Goal: Task Accomplishment & Management: Use online tool/utility

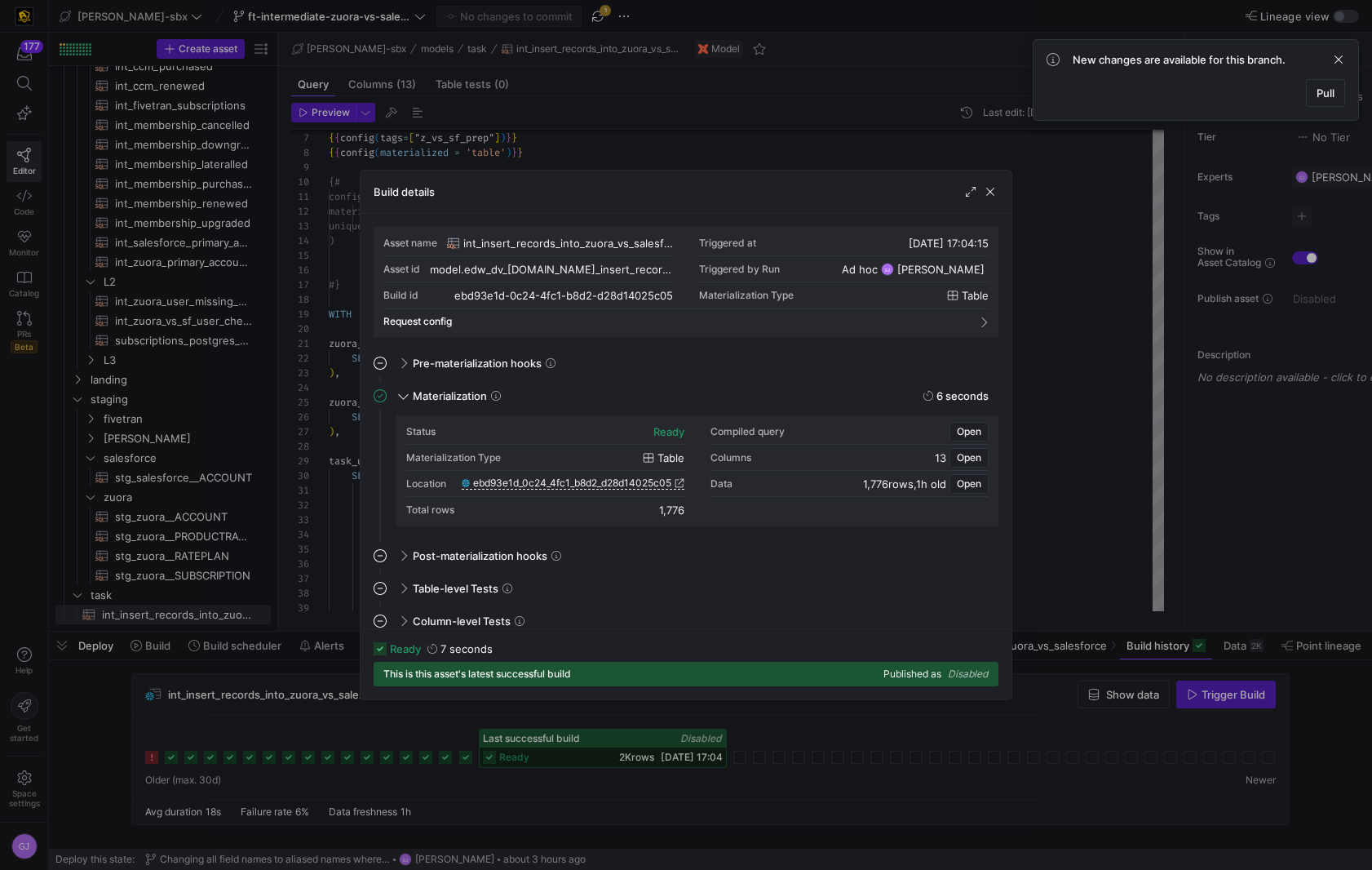
scroll to position [147, 0]
drag, startPoint x: 997, startPoint y: 183, endPoint x: 992, endPoint y: 191, distance: 9.4
click at [997, 186] on span "button" at bounding box center [991, 191] width 16 height 16
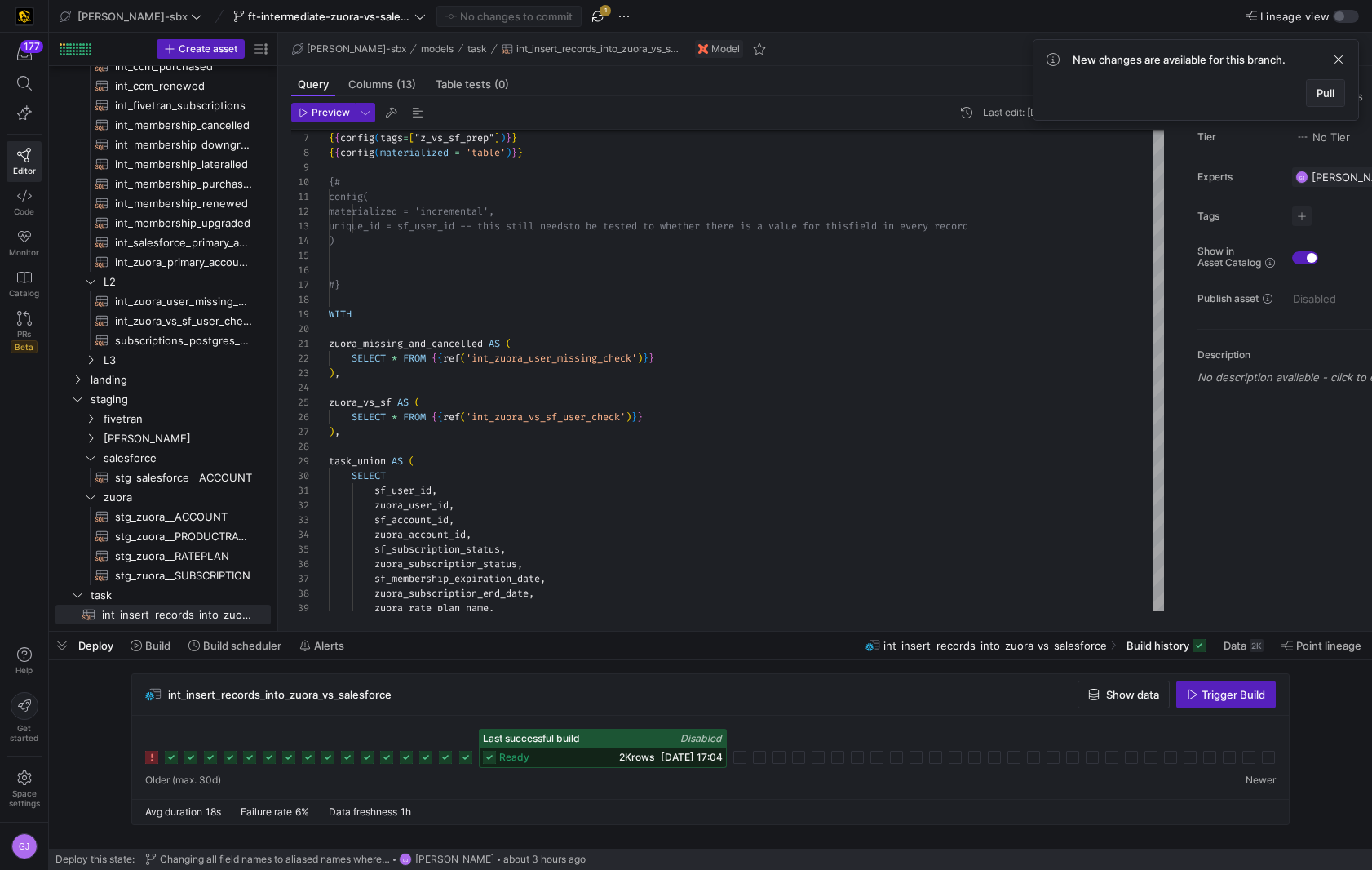
click at [1343, 98] on span at bounding box center [1326, 93] width 38 height 26
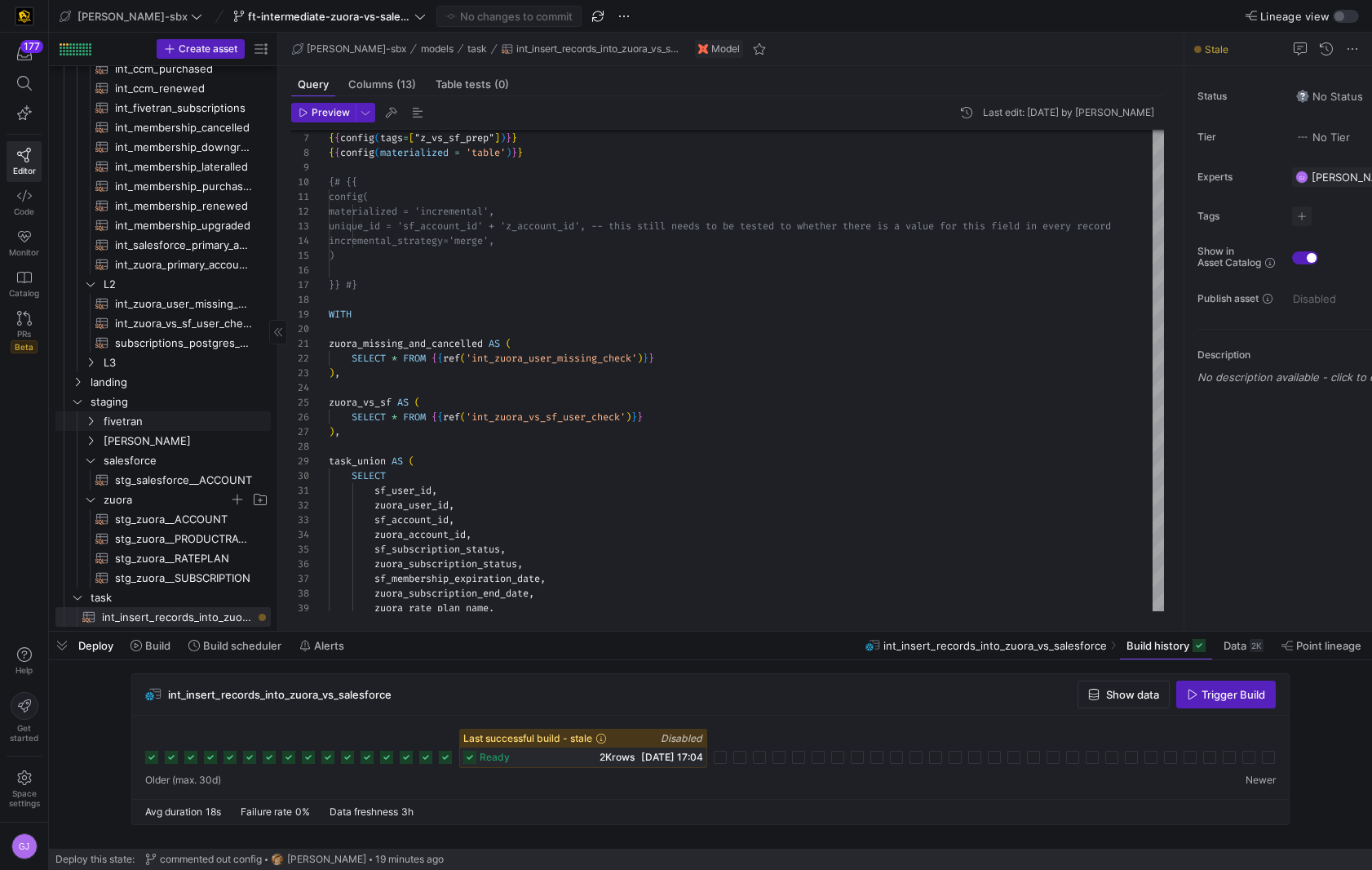
scroll to position [127, 0]
click at [551, 531] on div "zuora_account_id ," at bounding box center [775, 534] width 892 height 15
click at [161, 650] on span "Build" at bounding box center [157, 645] width 25 height 13
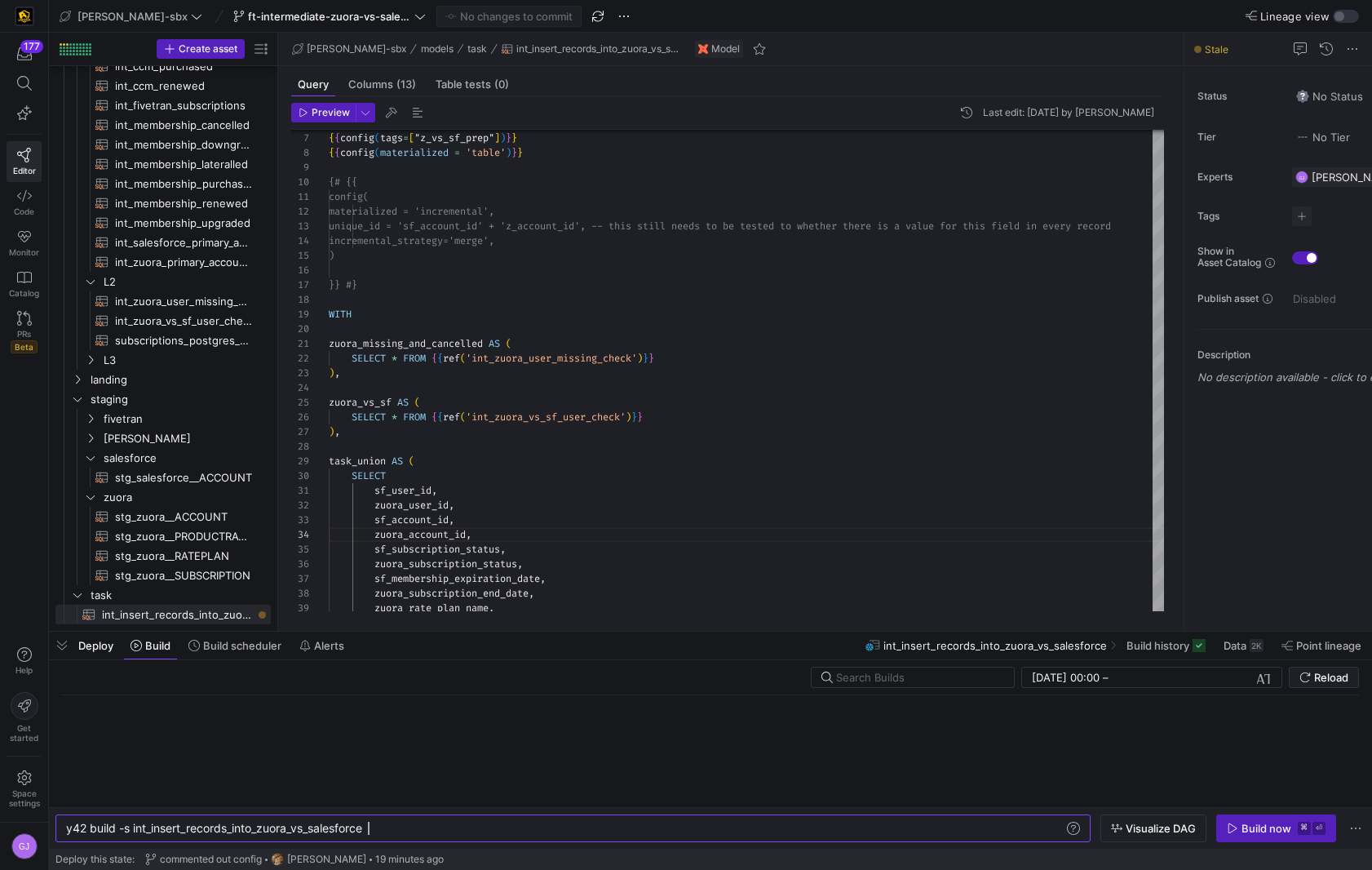
scroll to position [0, 302]
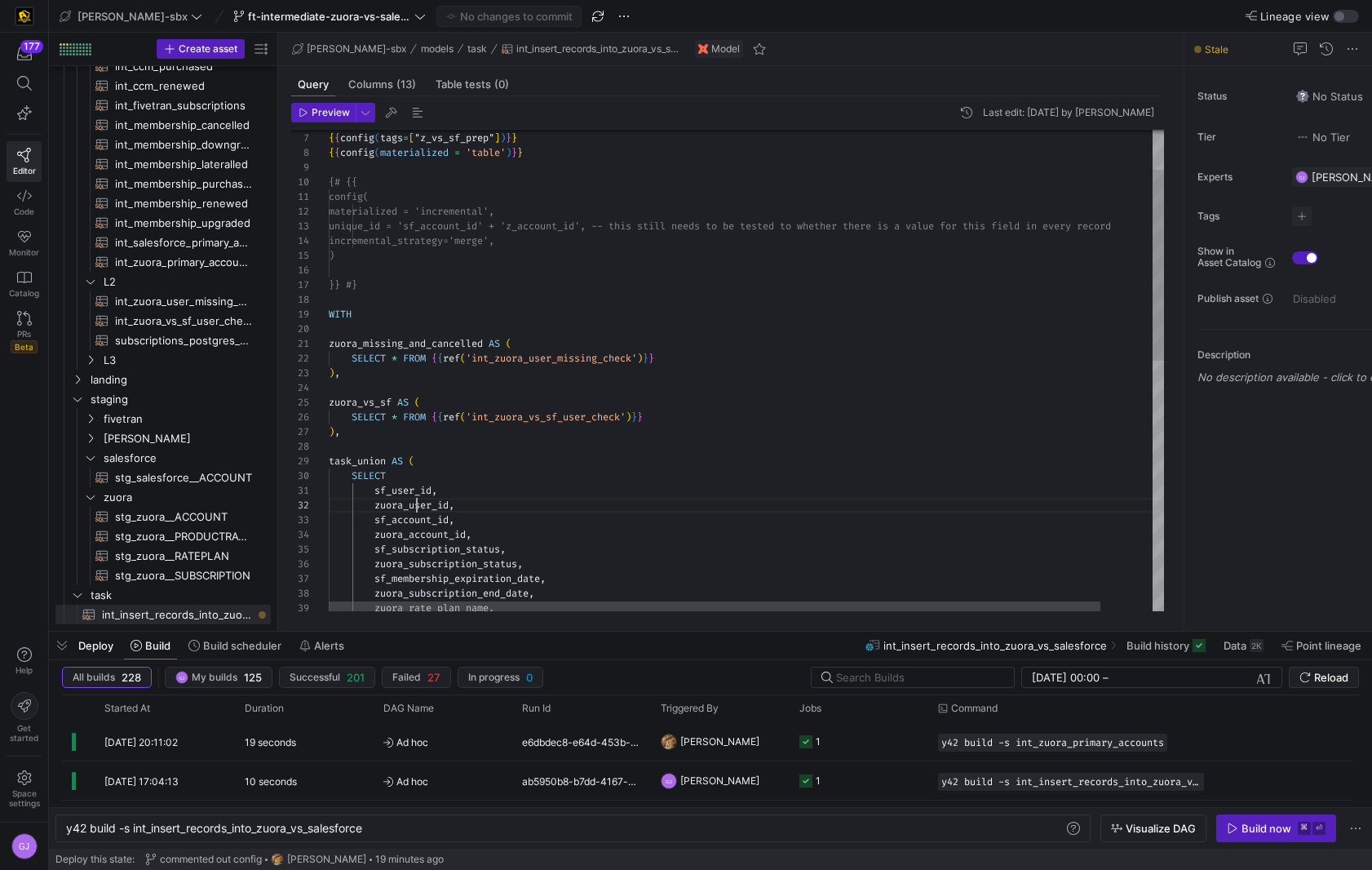
click at [416, 504] on div "{ { config ( tags = [ "z_vs_sf_prep" ] ) } } { { config ( materialized = 'table…" at bounding box center [775, 636] width 892 height 1212
click at [1268, 825] on div "Build now" at bounding box center [1266, 827] width 50 height 13
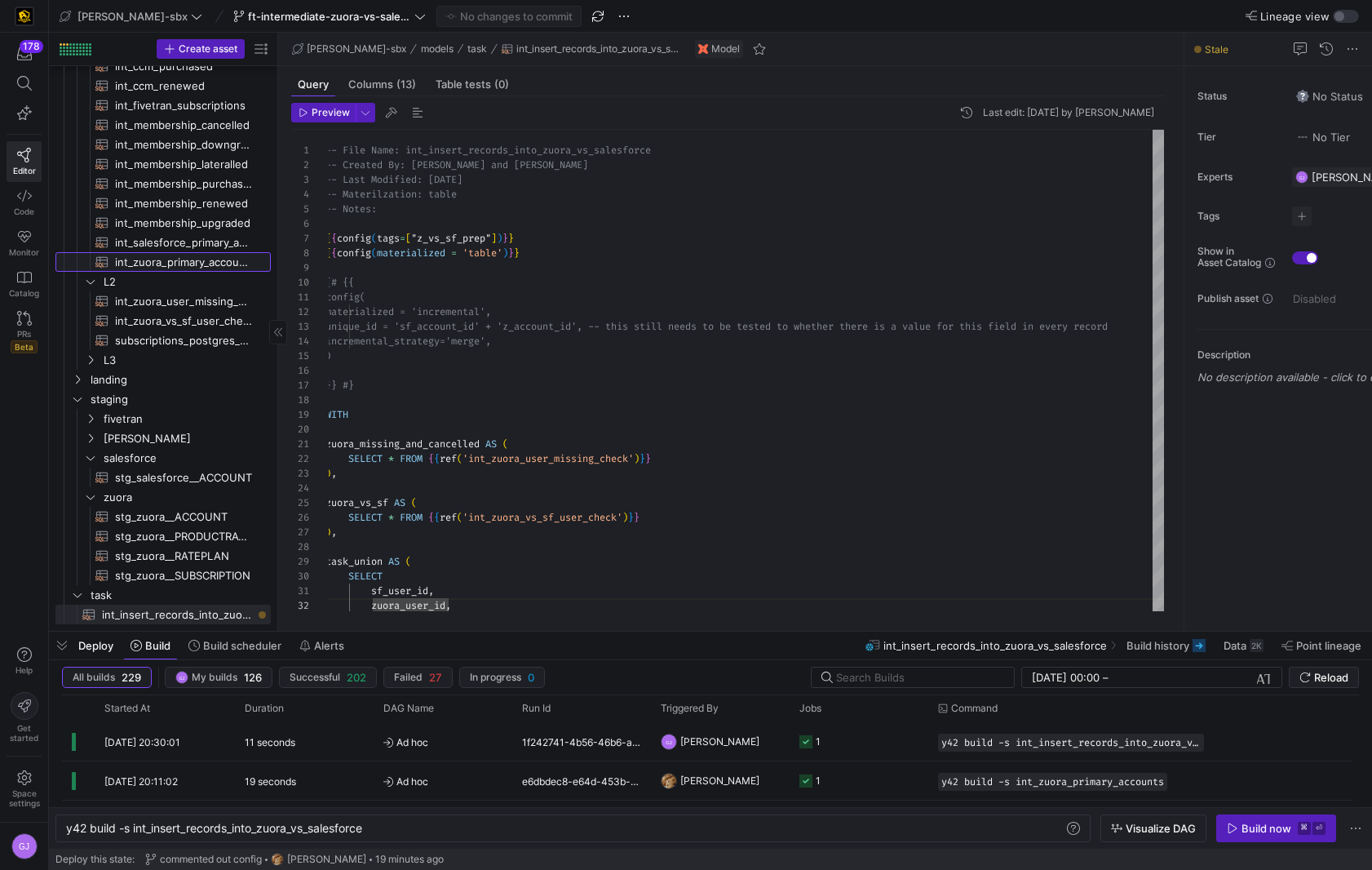
click at [162, 262] on span "int_zuora_primary_accounts​​​​​​​​​​" at bounding box center [184, 262] width 137 height 19
type textarea "-- File Name: int_zuora_primary_accounts -- Created by: Alejandro Baeza -- Last…"
type textarea "y42 build -s int_zuora_primary_accounts"
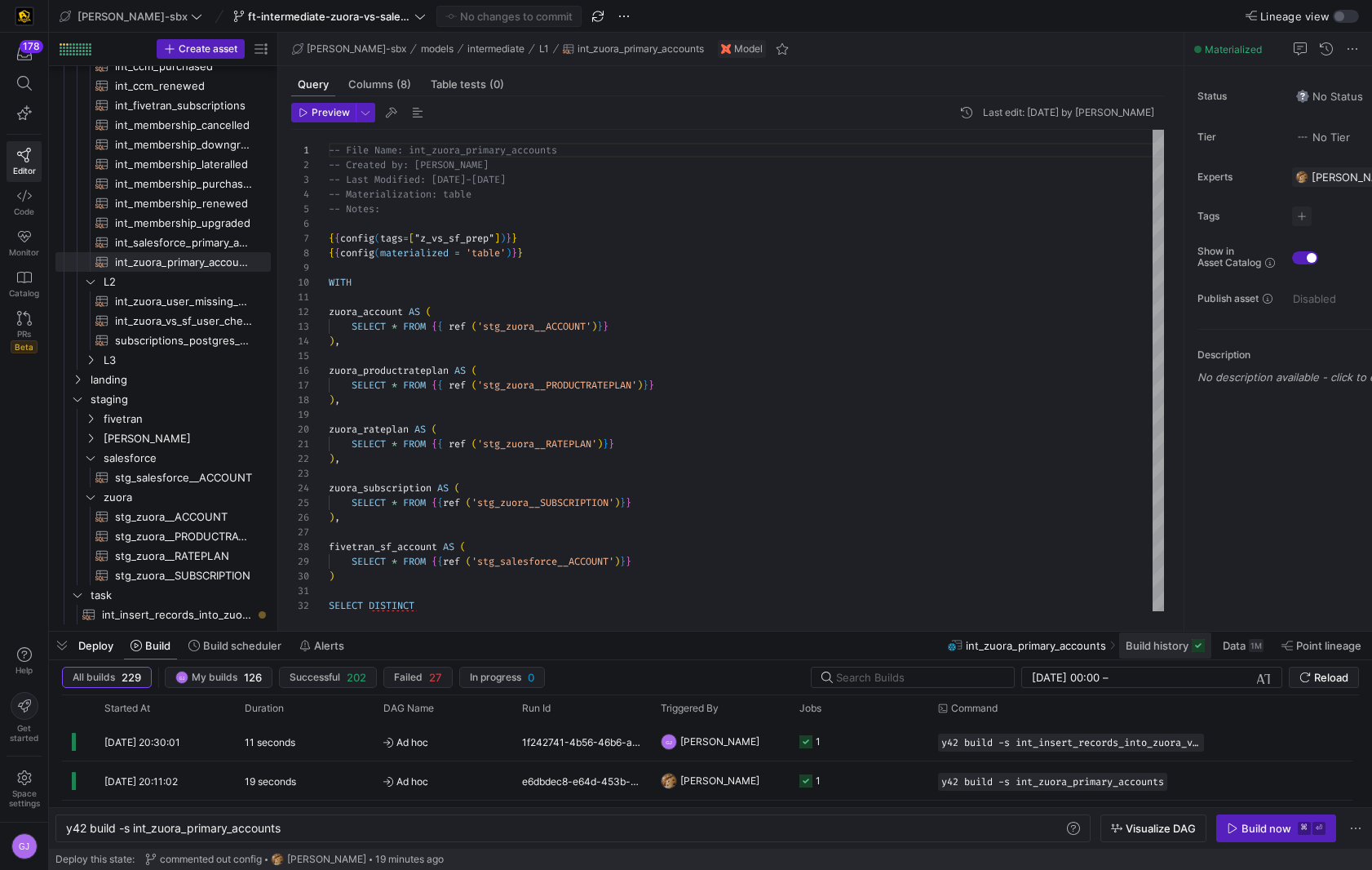
click at [1191, 637] on span at bounding box center [1165, 645] width 93 height 26
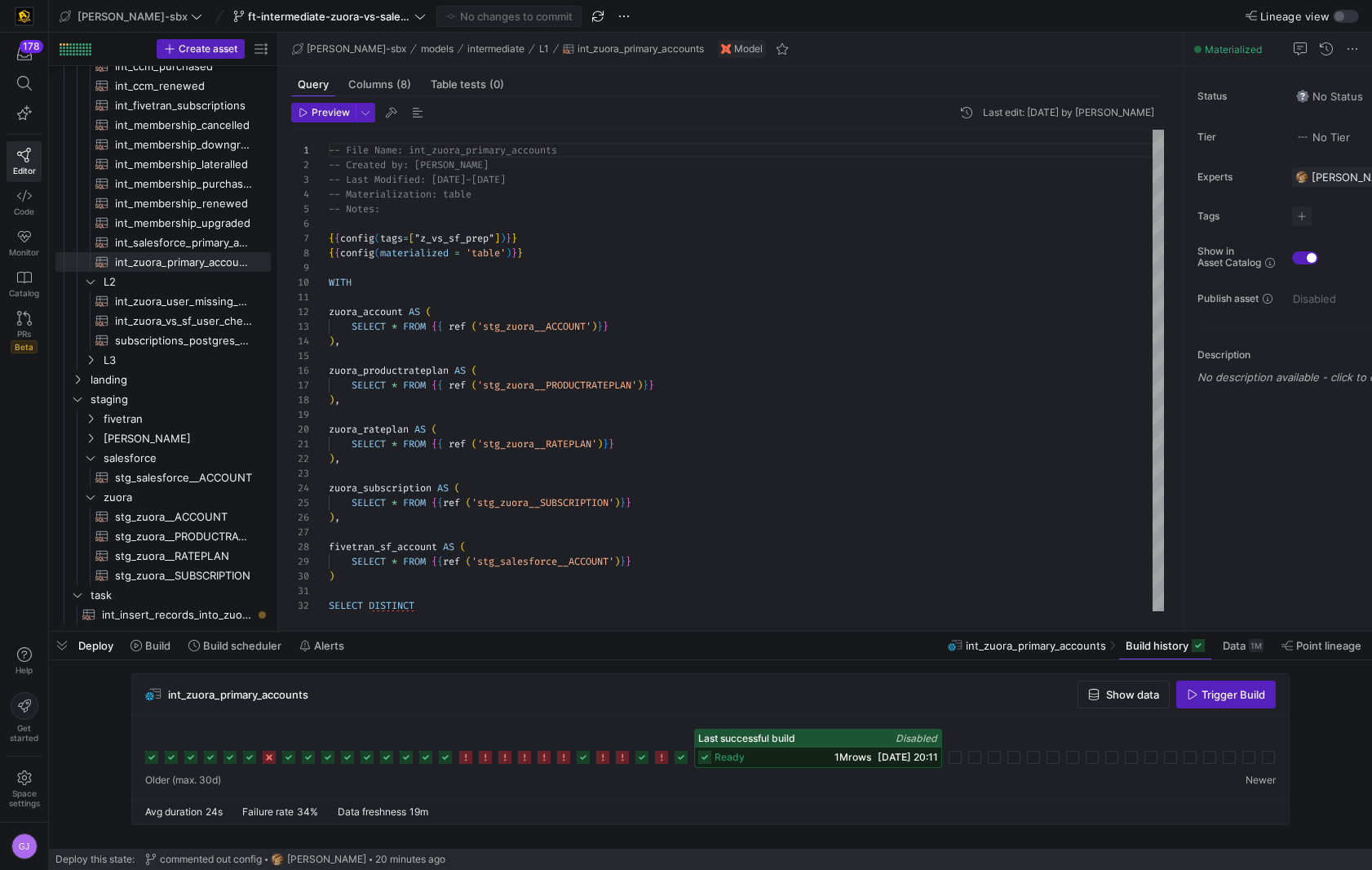
click at [780, 757] on div "ready 1M rows 18/08/25, 20:11" at bounding box center [817, 758] width 246 height 20
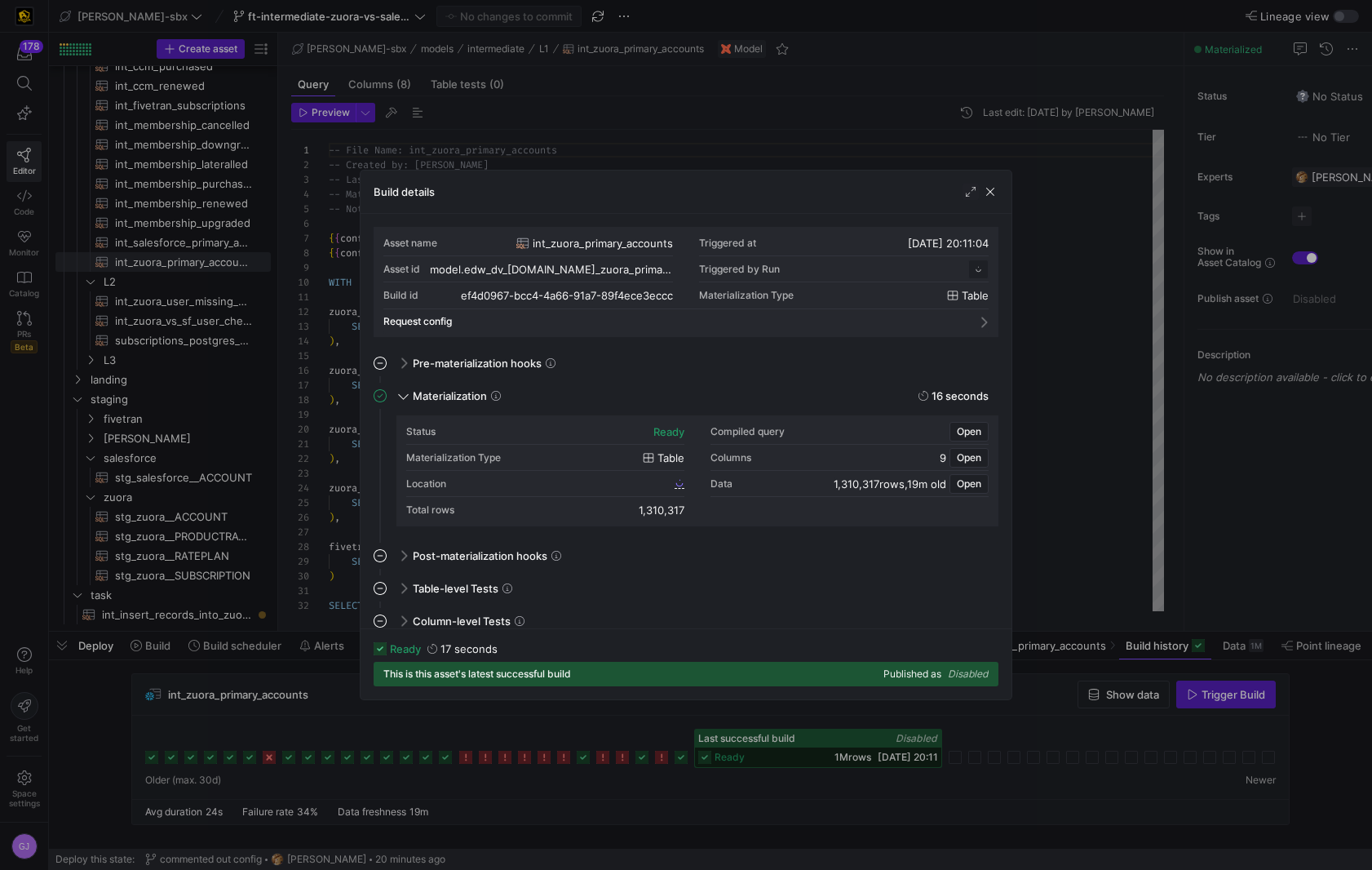
scroll to position [147, 0]
click at [589, 486] on span "ef4d0967_bcc4_4a66_91a7_89f4ece3eccc" at bounding box center [575, 482] width 190 height 11
click at [1000, 190] on div "Build details" at bounding box center [686, 191] width 651 height 43
click at [997, 193] on span "button" at bounding box center [991, 191] width 16 height 16
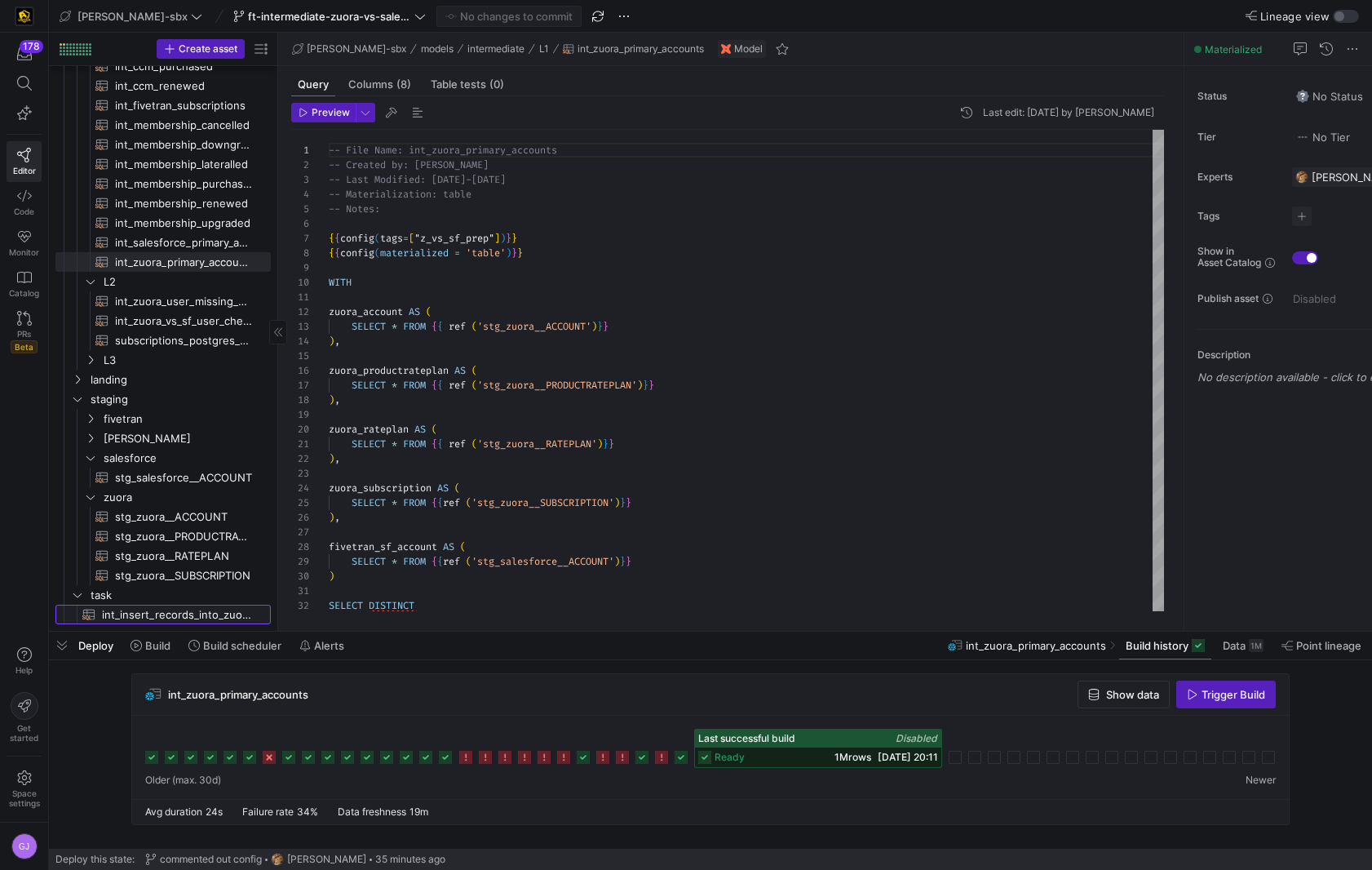
drag, startPoint x: 177, startPoint y: 617, endPoint x: 208, endPoint y: 617, distance: 31.0
click at [177, 617] on span "int_insert_records_into_zuora_vs_salesforce​​​​​​​​​​" at bounding box center [176, 614] width 150 height 19
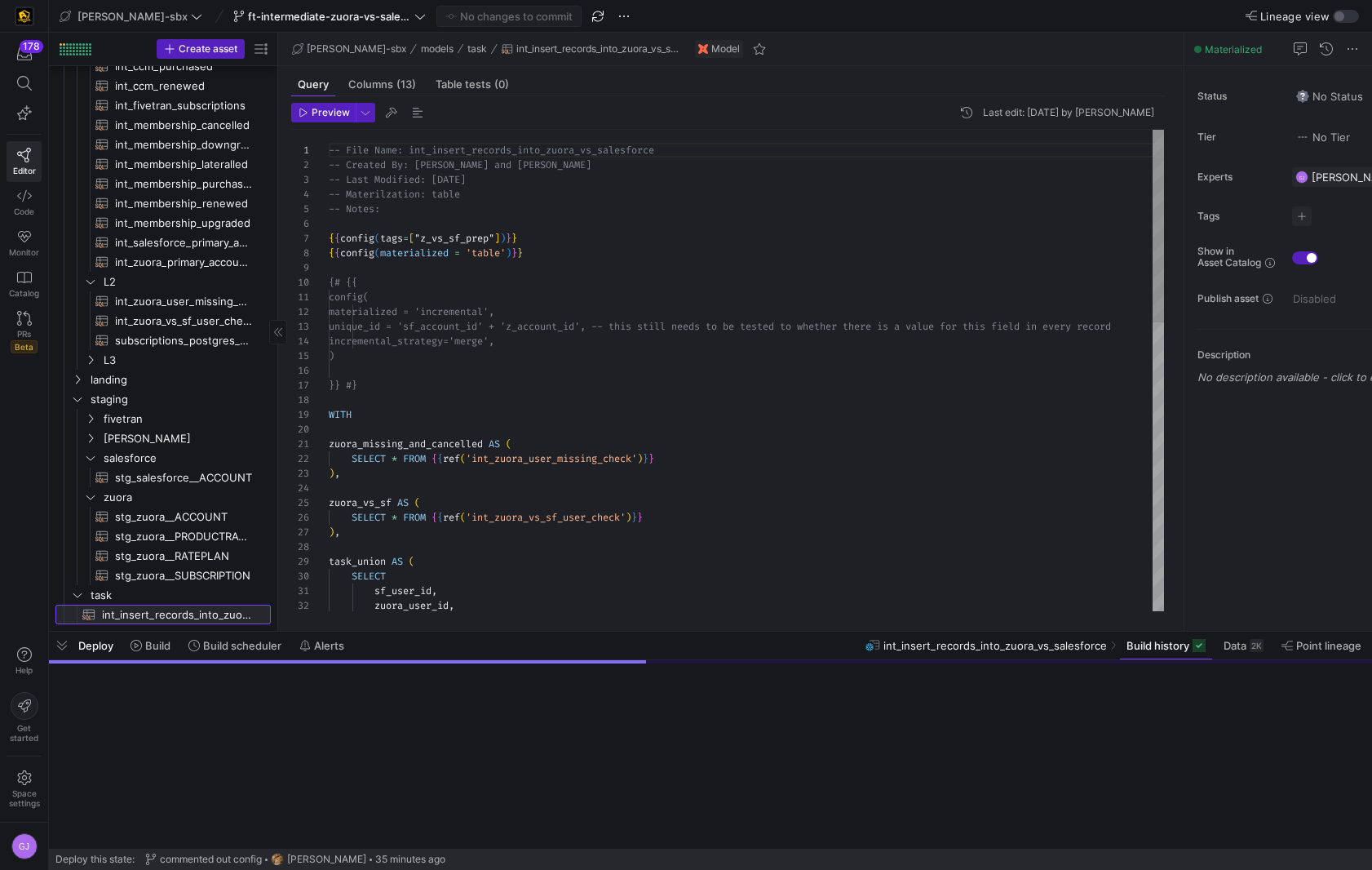
scroll to position [147, 0]
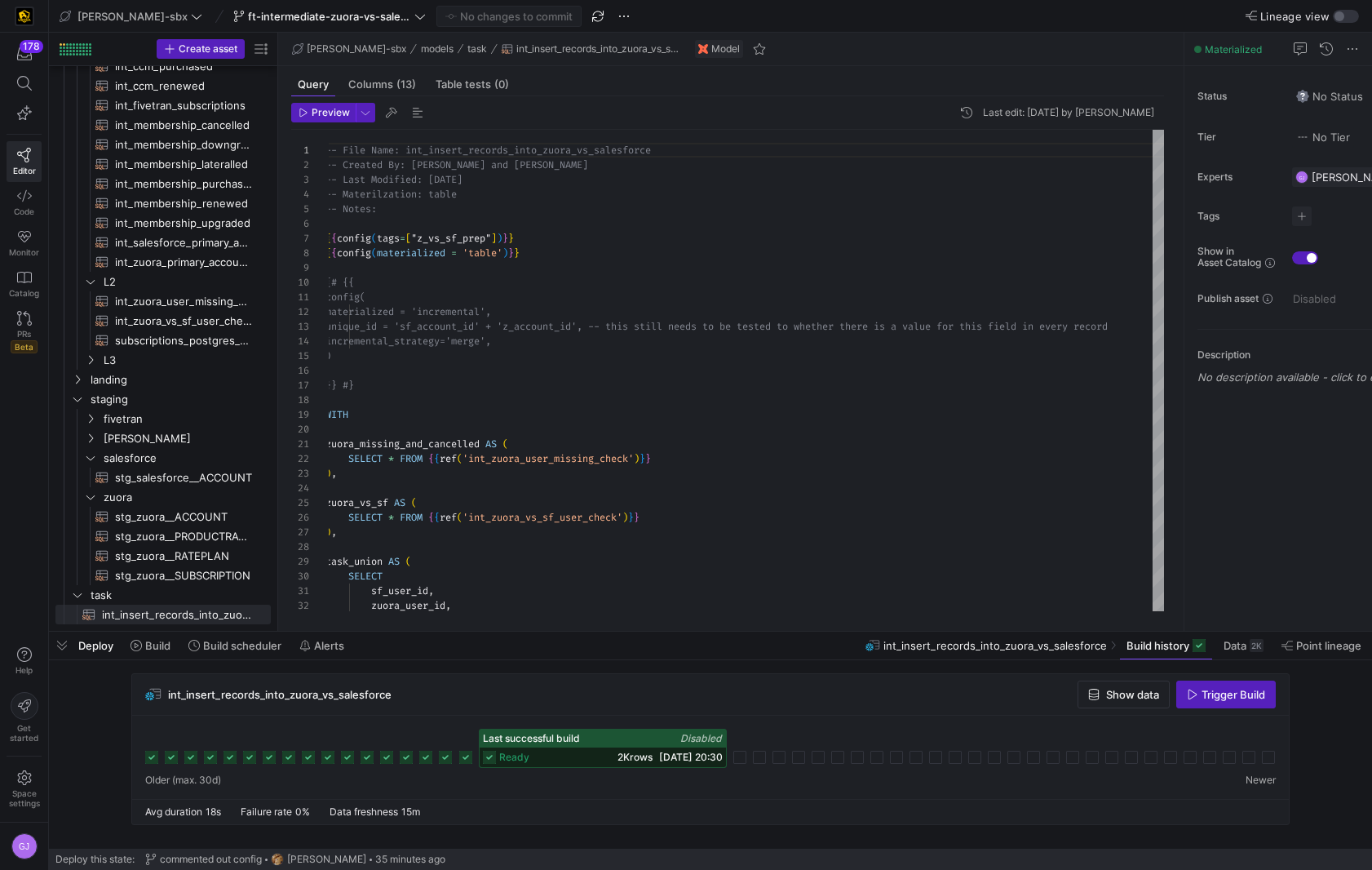
click at [562, 754] on div "ready 2K rows 18/08/25, 20:30" at bounding box center [602, 758] width 246 height 20
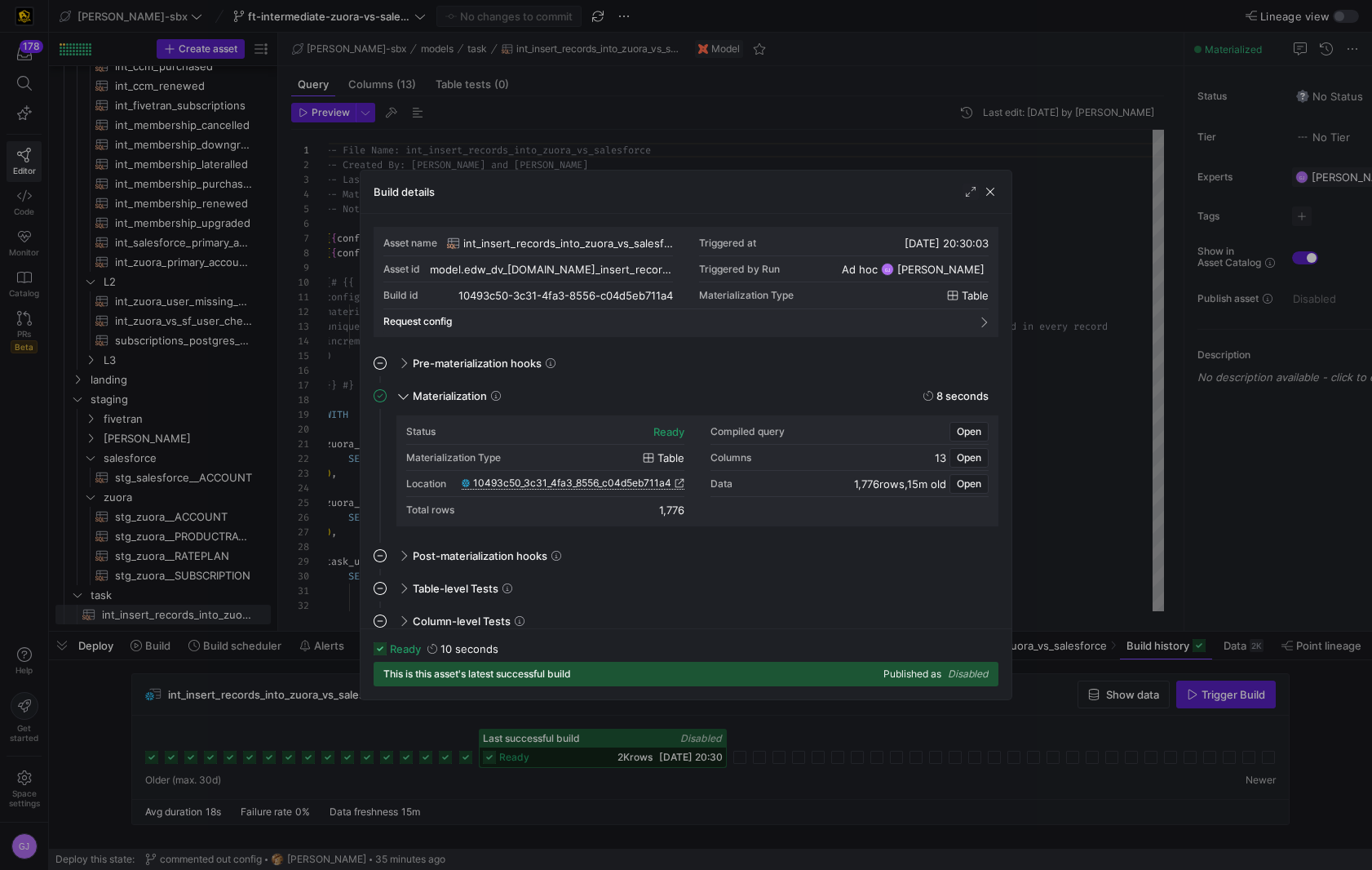
click at [578, 481] on span "10493c50_3c31_4fa3_8556_c04d5eb711a4" at bounding box center [572, 482] width 198 height 11
click at [1002, 197] on div "Build details" at bounding box center [686, 191] width 651 height 43
click at [992, 193] on span "button" at bounding box center [991, 191] width 16 height 16
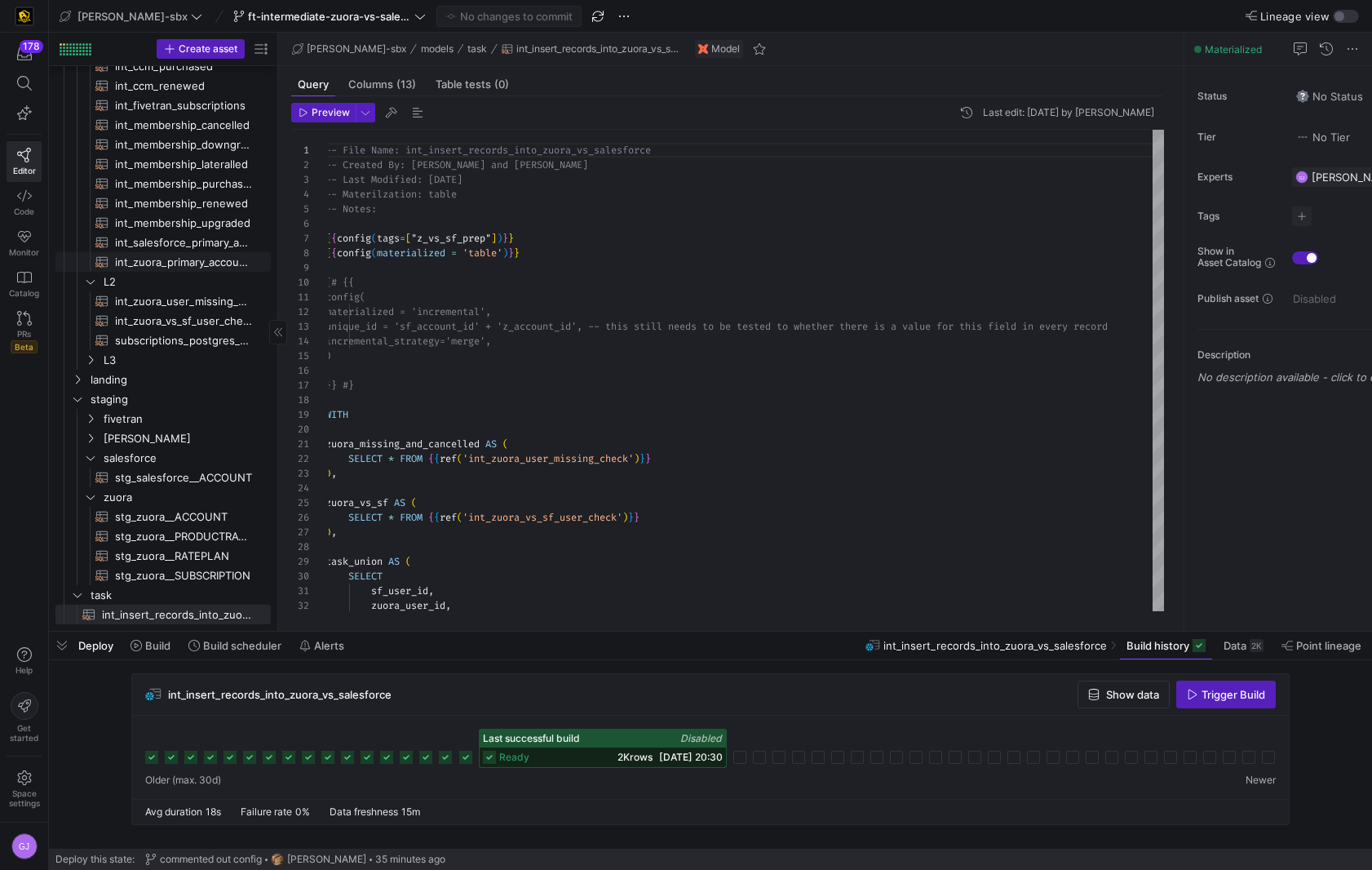
click at [190, 260] on span "int_zuora_primary_accounts​​​​​​​​​​" at bounding box center [184, 262] width 137 height 19
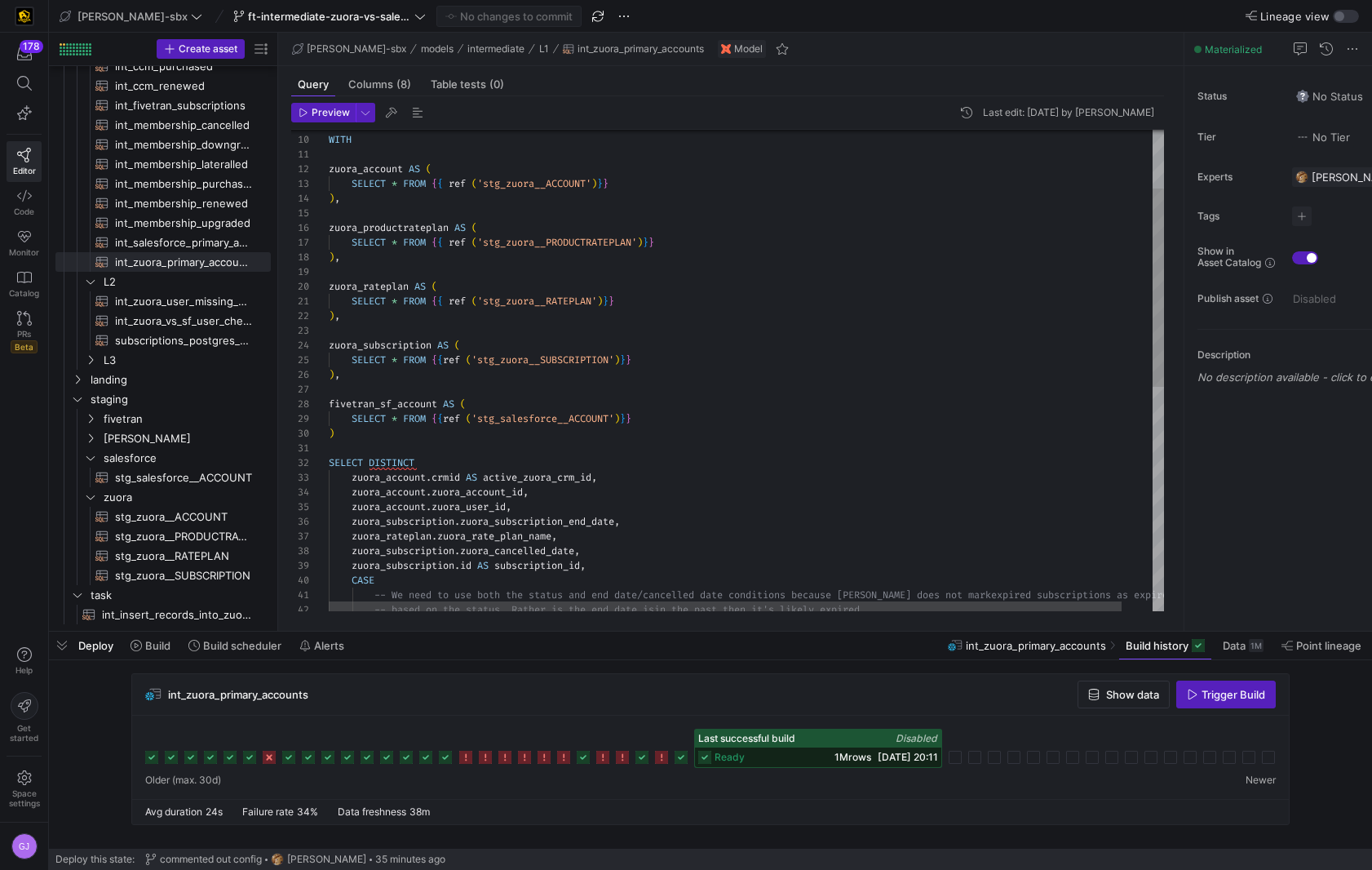
click at [534, 539] on div "zuora_account AS ( SELECT * FROM { { ref ( 'stg_zuora__ACCOUNT' ) } } ) , zuora…" at bounding box center [763, 570] width 868 height 1168
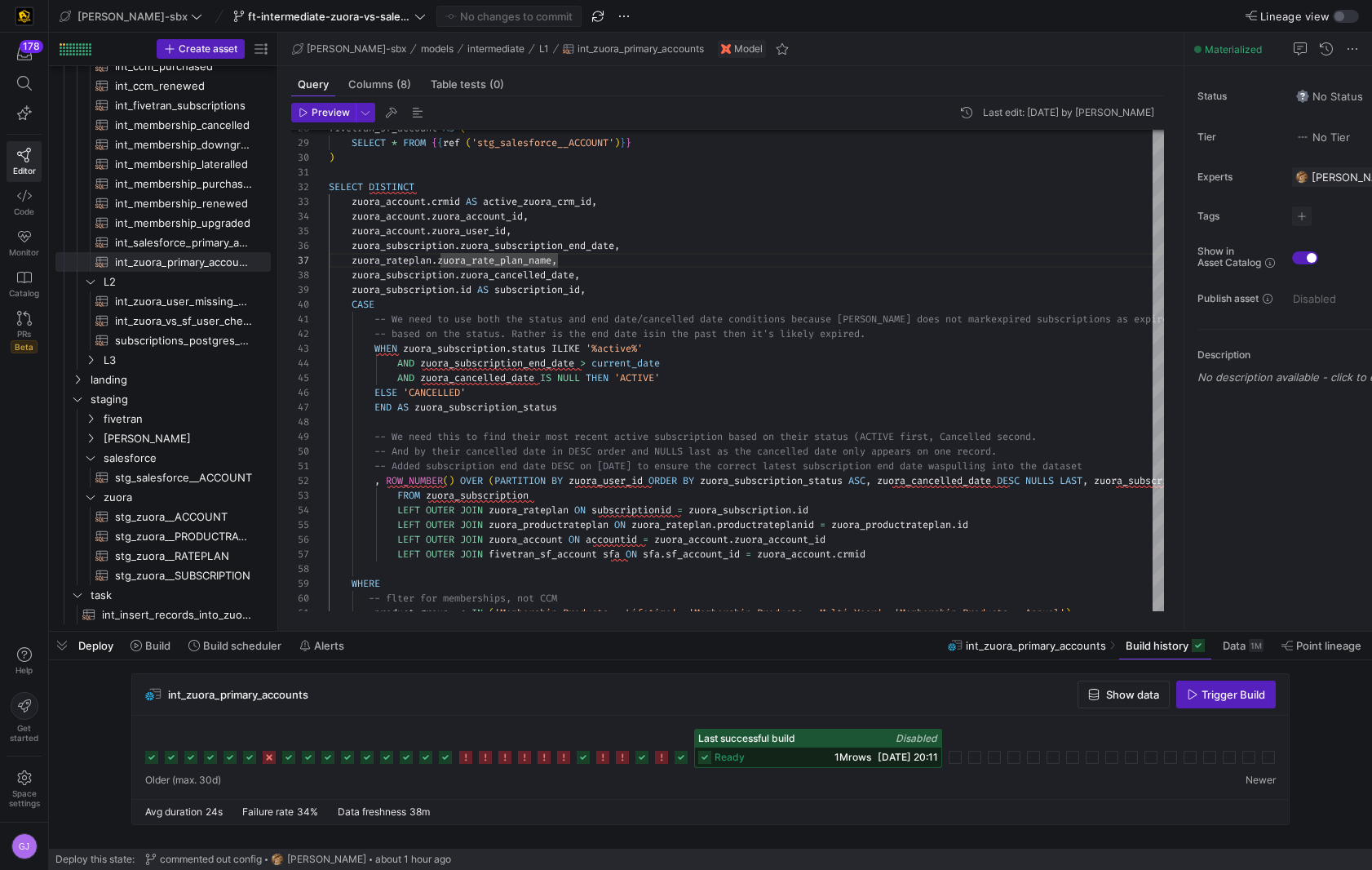
scroll to position [89, 206]
type textarea "iption_status ASC, zuora_cancelled_date DESC NULLS LAST, zuora_subscription_end…"
click at [697, 551] on div "zuora_subscription . zuora_subscription_end_date , zuora_rateplan . zuora_rate_…" at bounding box center [906, 295] width 1156 height 1168
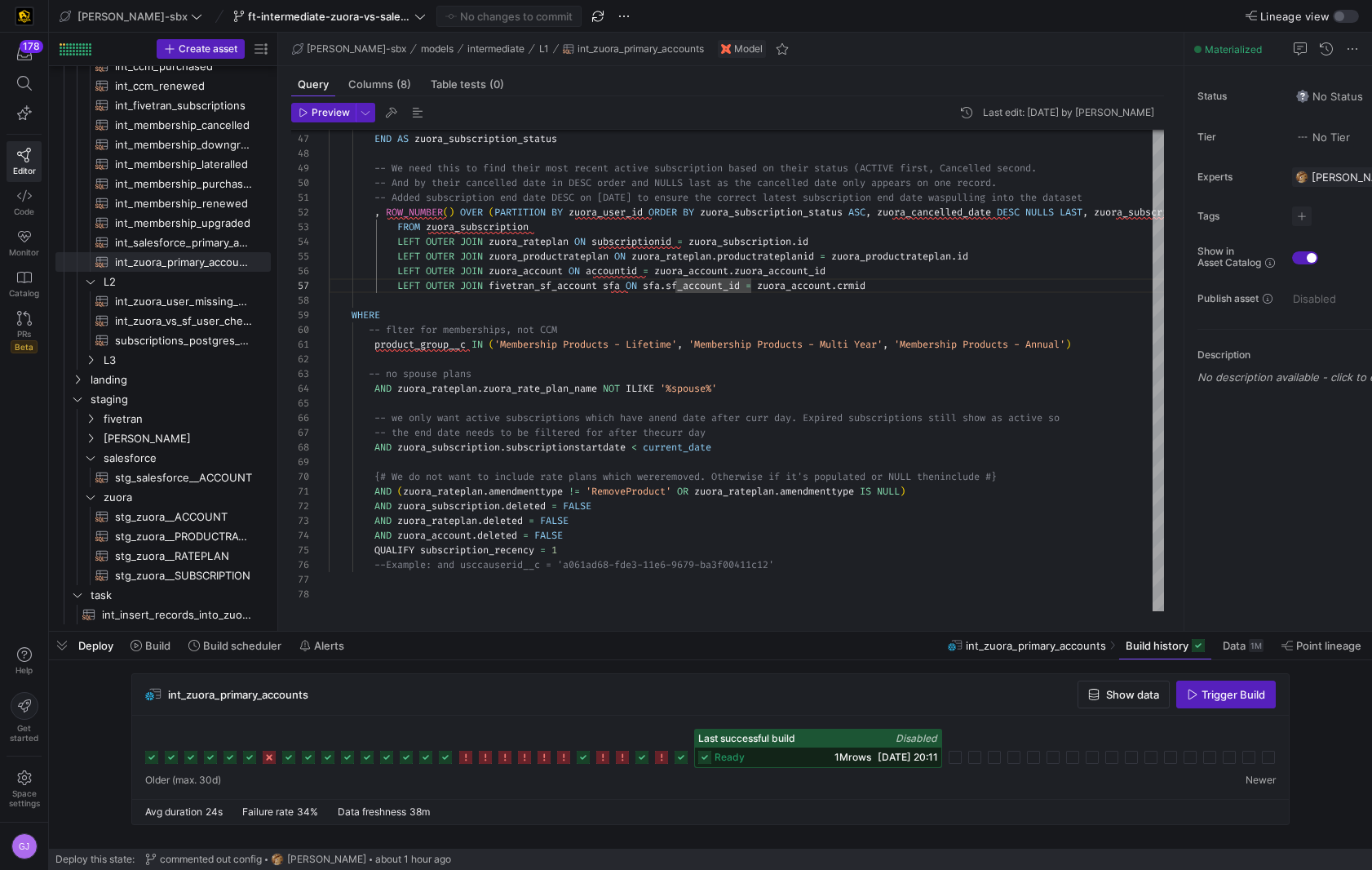
scroll to position [74, 370]
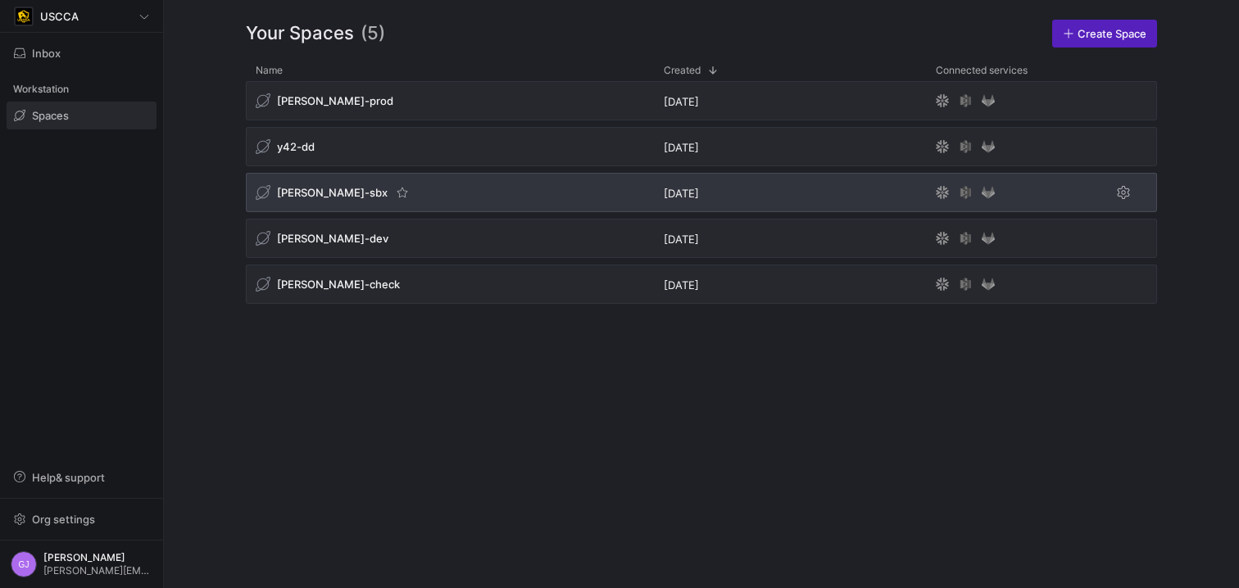
click at [303, 194] on span "[PERSON_NAME]-sbx" at bounding box center [332, 192] width 111 height 13
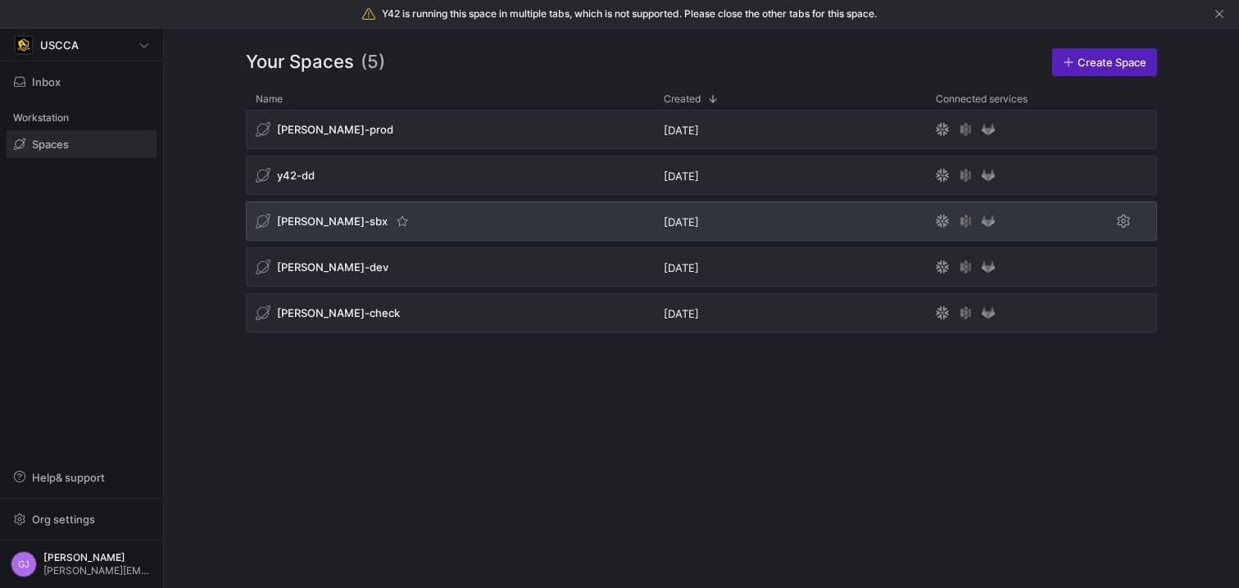
click at [316, 219] on span "[PERSON_NAME]-sbx" at bounding box center [332, 221] width 111 height 13
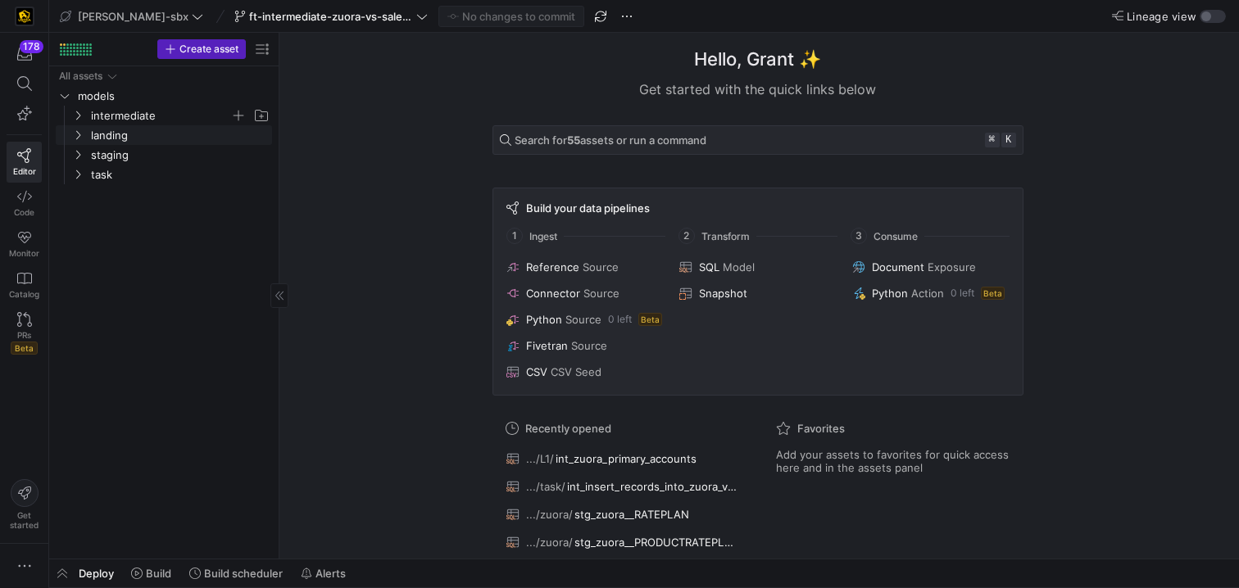
click at [107, 114] on span "intermediate" at bounding box center [160, 116] width 139 height 19
click at [129, 141] on span "L1" at bounding box center [167, 135] width 126 height 19
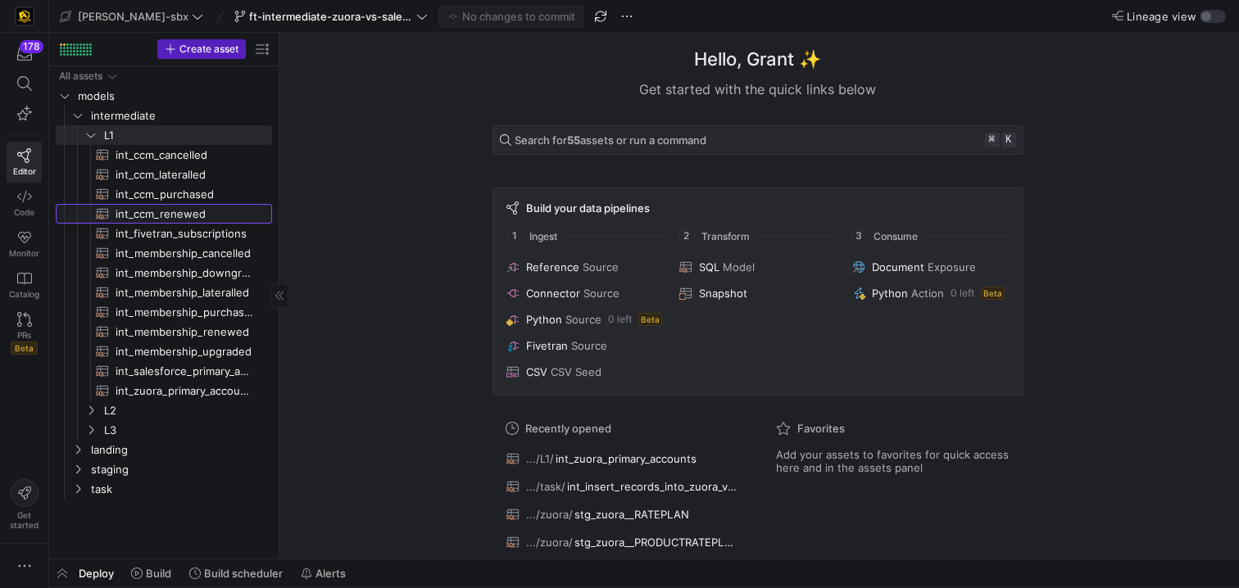
click at [200, 216] on span "int_ccm_renewed​​​​​​​​​​" at bounding box center [185, 214] width 138 height 19
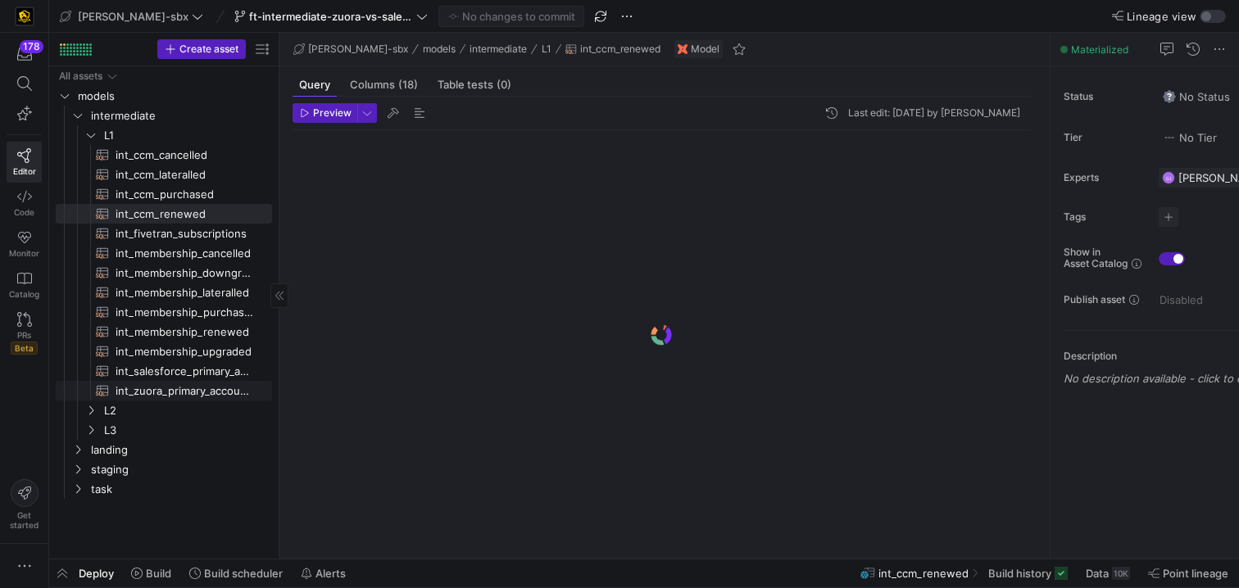
click at [182, 393] on span "int_zuora_primary_accounts​​​​​​​​​​" at bounding box center [185, 391] width 138 height 19
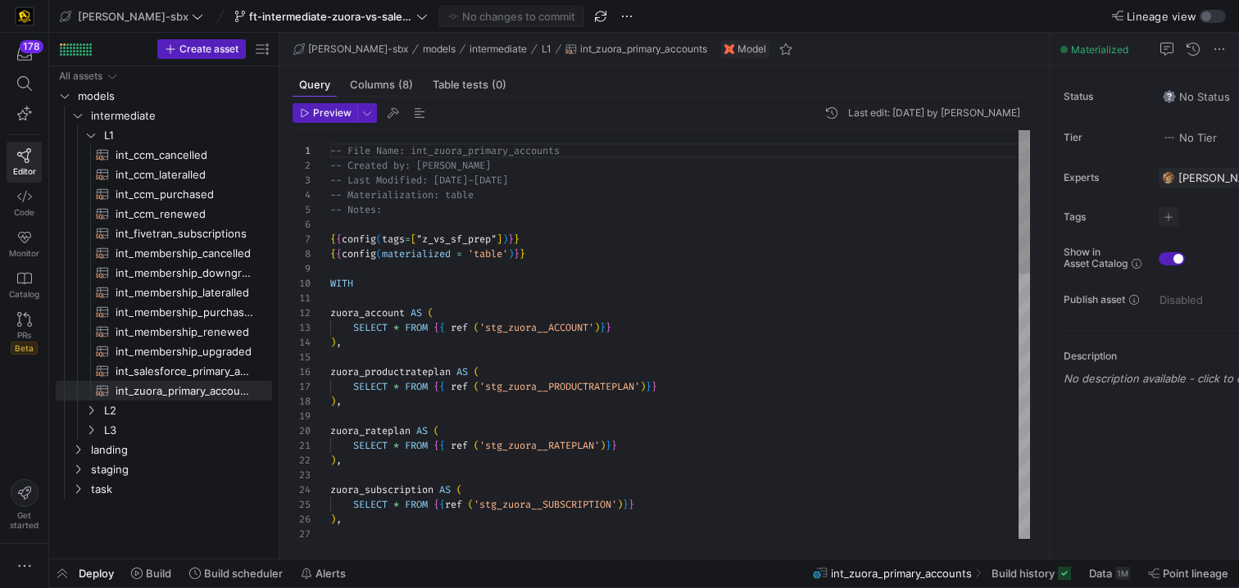
scroll to position [89, 266]
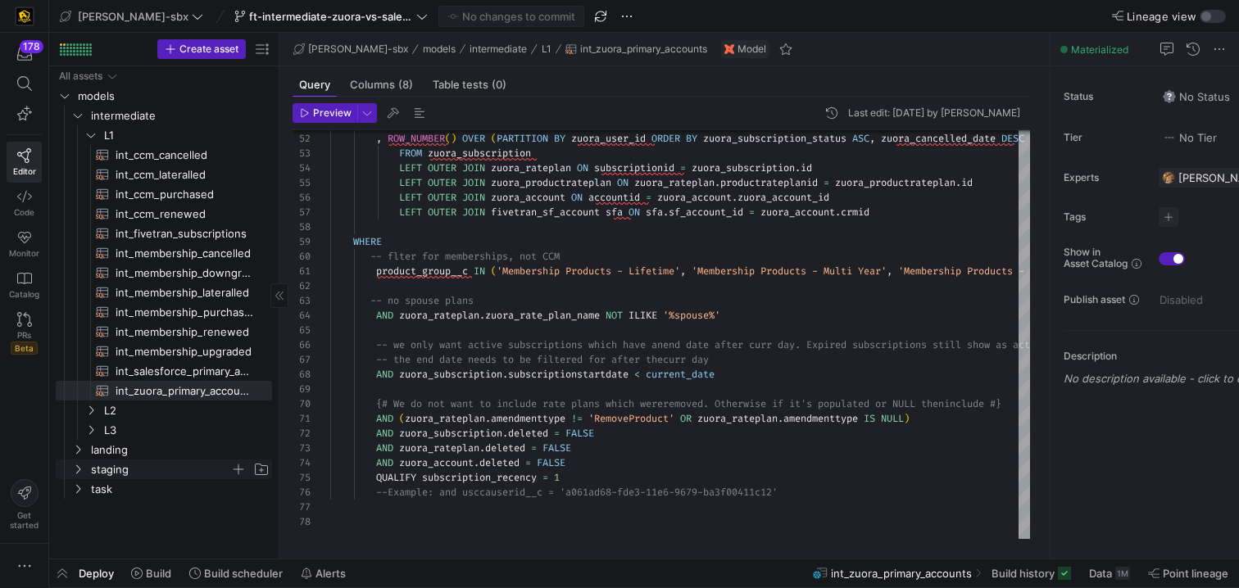
click at [119, 471] on span "staging" at bounding box center [160, 470] width 139 height 19
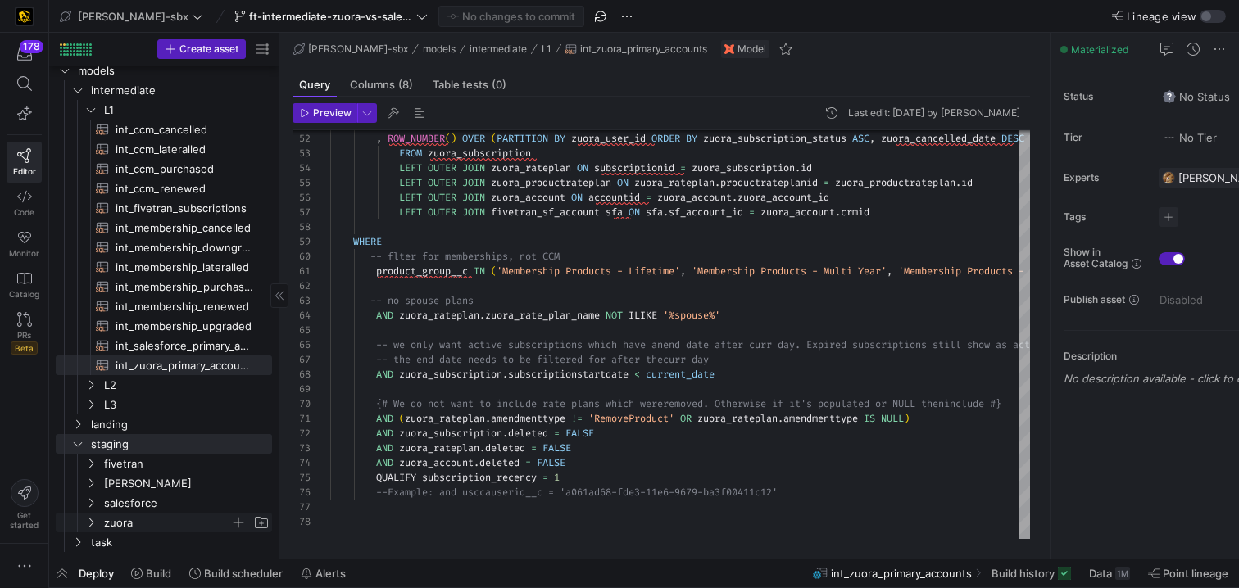
click at [142, 531] on span "zuora" at bounding box center [167, 523] width 126 height 19
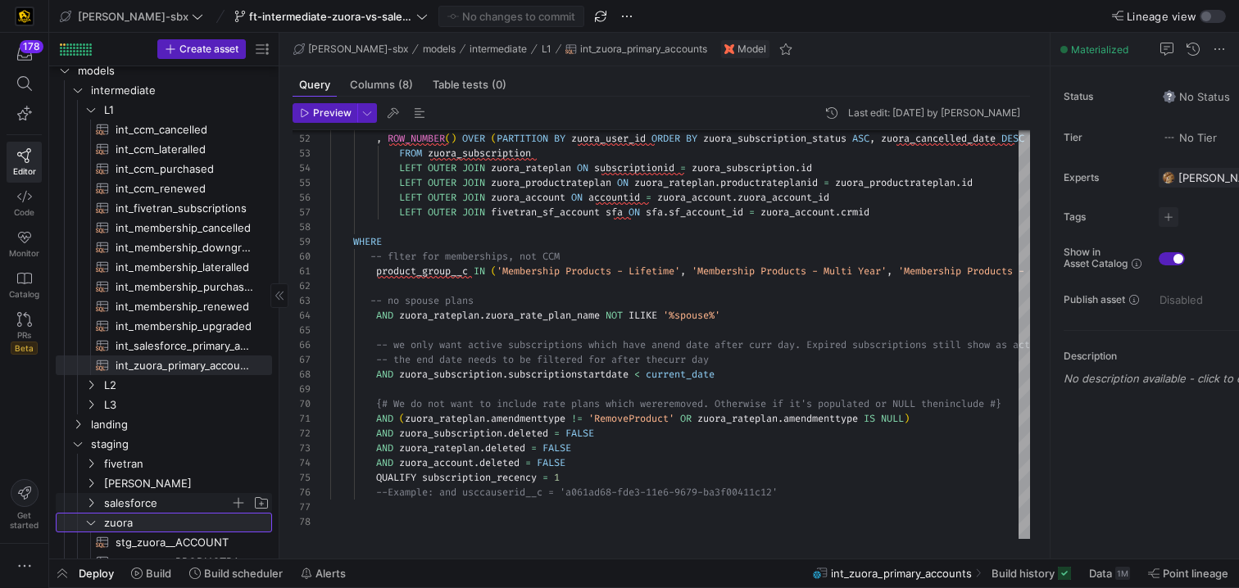
scroll to position [98, 0]
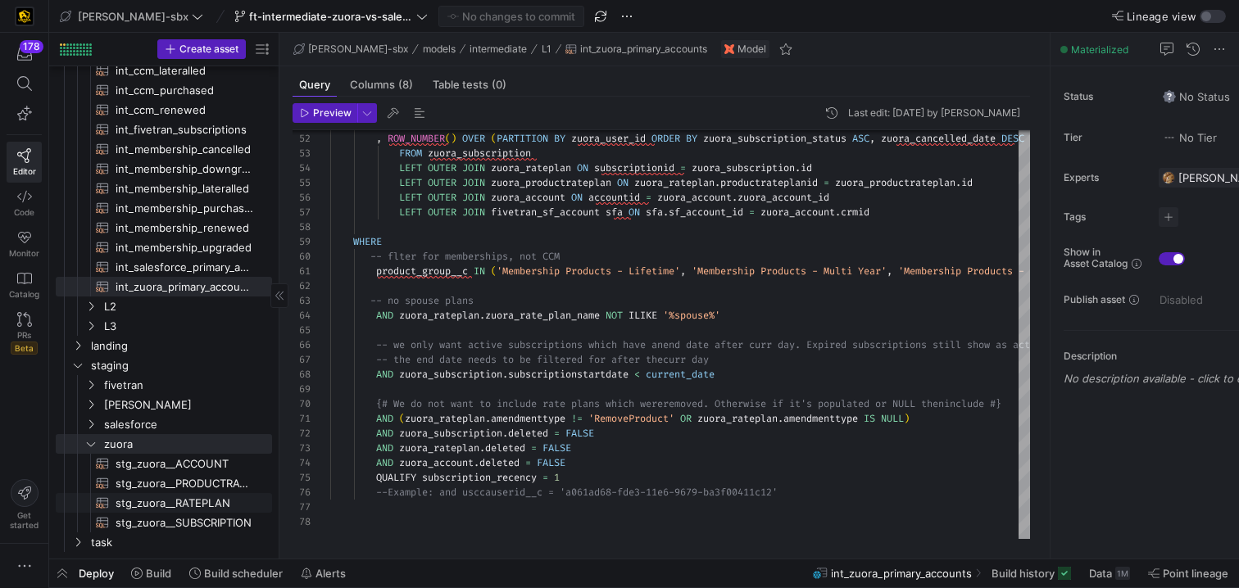
click at [187, 514] on span "stg_zuora__SUBSCRIPTION​​​​​​​​​​" at bounding box center [185, 523] width 138 height 19
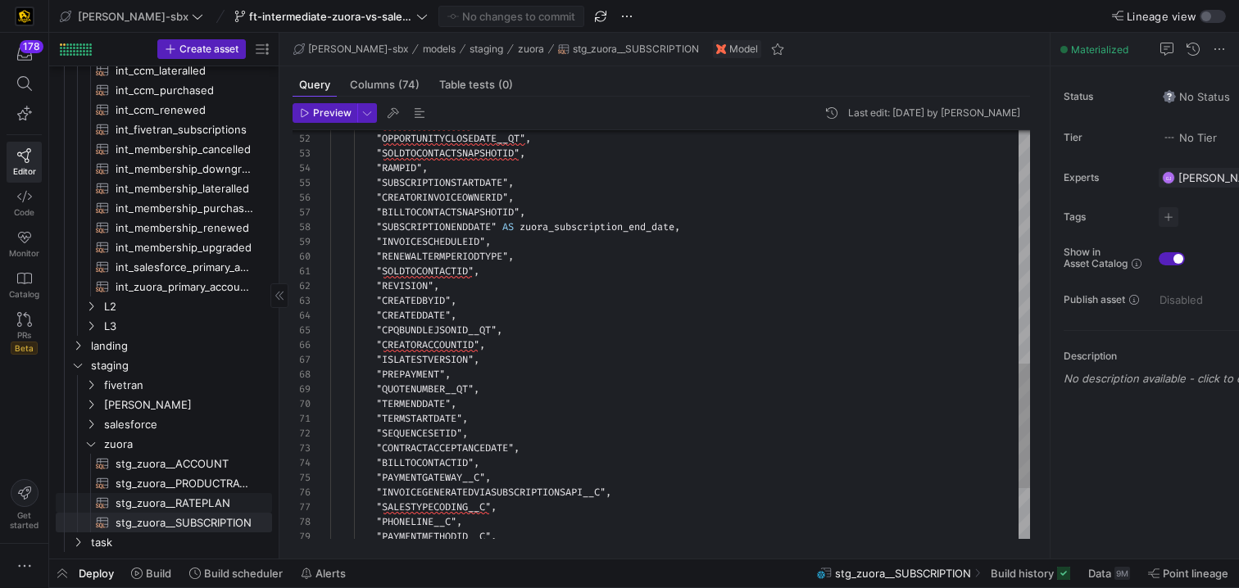
click at [190, 500] on span "stg_zuora__RATEPLAN​​​​​​​​​​" at bounding box center [185, 503] width 138 height 19
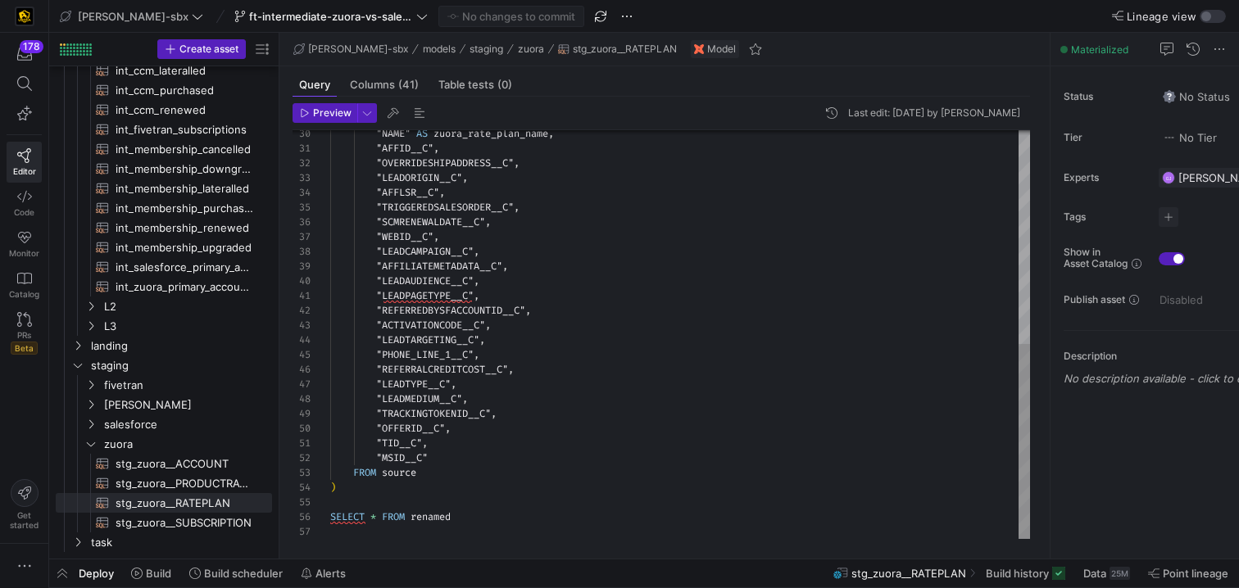
scroll to position [59, 153]
click at [515, 352] on div ""NAME" AS zuora_rate_plan_name , "AFFID__C" , "OVERRIDESHIPADDRESS__C" , "LEADO…" at bounding box center [680, 112] width 700 height 854
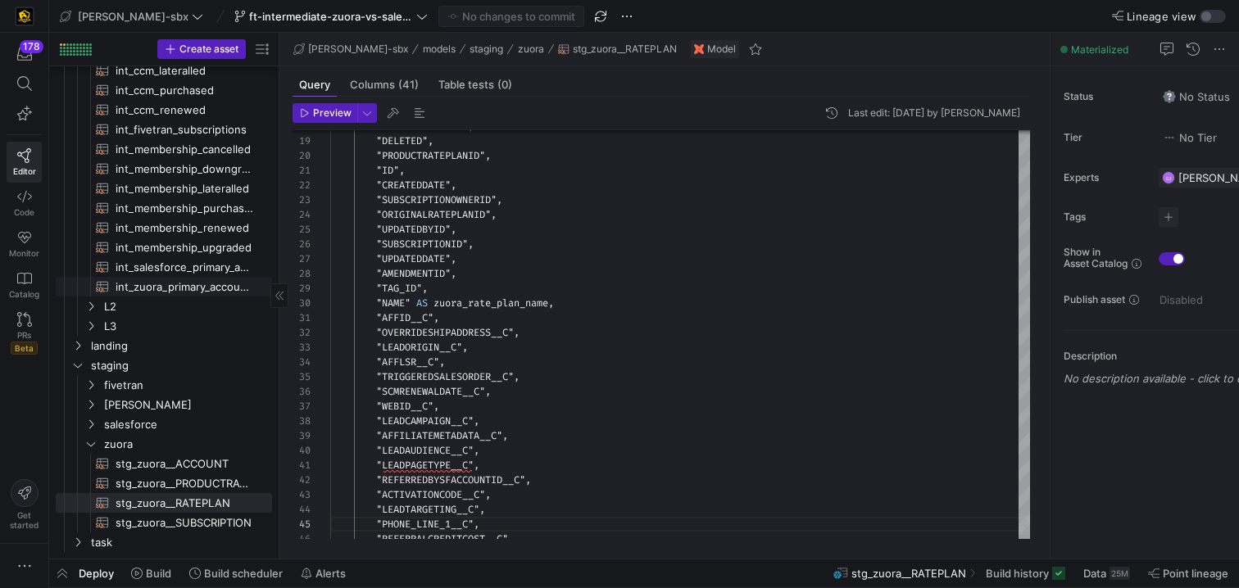
click at [175, 279] on span "int_zuora_primary_accounts​​​​​​​​​​" at bounding box center [185, 287] width 138 height 19
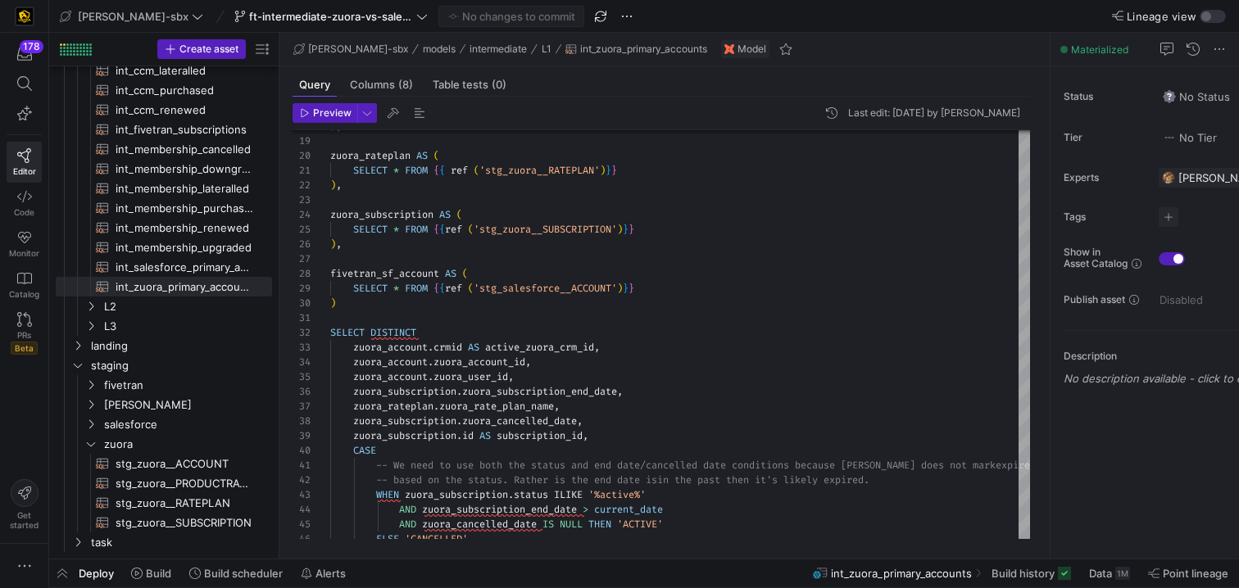
click at [608, 435] on div ") , zuora_rateplan AS ( SELECT * FROM { { ref ( 'stg_zuora__RATEPLAN' ) } } ) ,…" at bounding box center [766, 441] width 872 height 1173
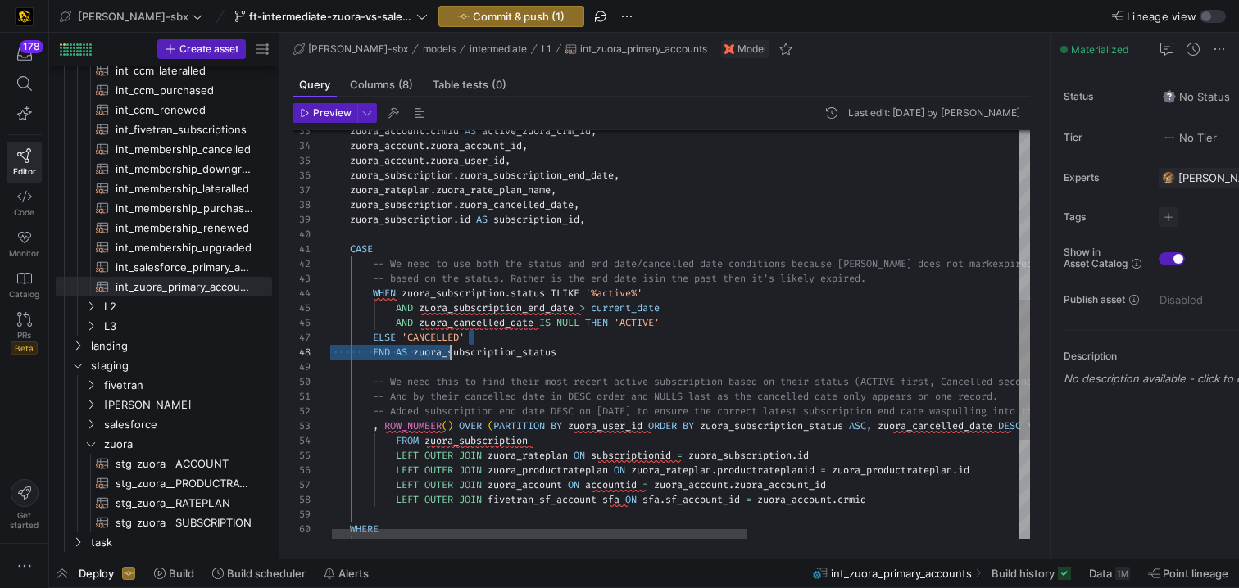
drag, startPoint x: 588, startPoint y: 344, endPoint x: 448, endPoint y: 358, distance: 140.8
click at [448, 358] on div "-- Added subscription end date DESC on 8/1/25 to e nsure the correct latest sub…" at bounding box center [907, 233] width 1161 height 1188
click at [539, 358] on div "-- Added subscription end date DESC on 8/1/25 to e nsure the correct latest sub…" at bounding box center [907, 233] width 1161 height 1188
click at [565, 358] on div "-- Added subscription end date DESC on 8/1/25 to e nsure the correct latest sub…" at bounding box center [907, 233] width 1161 height 1188
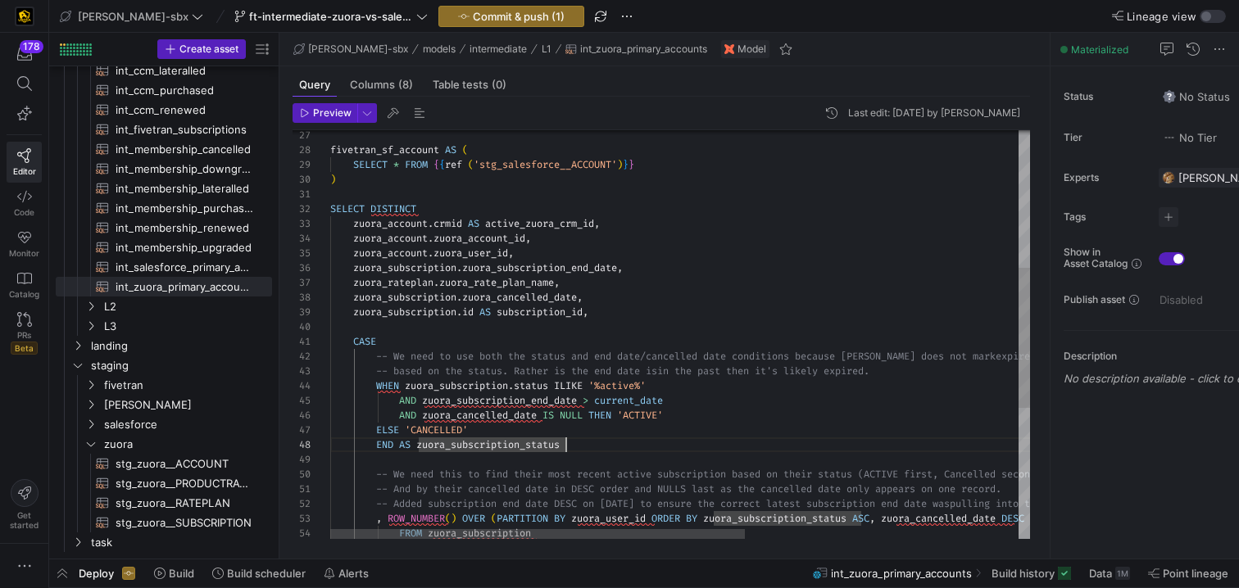
click at [578, 323] on div "END AS zuora_subscription_status AND zuora_cancelled_date IS NULL THEN 'ACTIVE'…" at bounding box center [910, 325] width 1161 height 1188
click at [640, 312] on div "END AS zuora_subscription_status AND zuora_cancelled_date IS NULL THEN 'ACTIVE'…" at bounding box center [910, 325] width 1161 height 1188
click at [577, 287] on div "END AS zuora_subscription_status AND zuora_cancelled_date IS NULL THEN 'ACTIVE'…" at bounding box center [910, 325] width 1161 height 1188
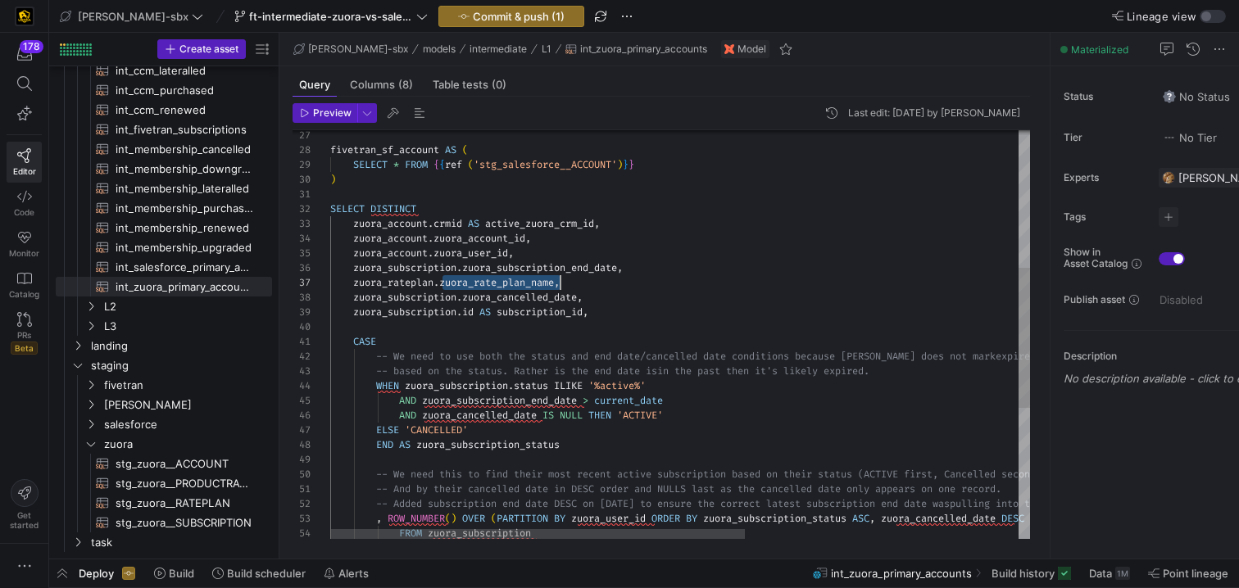
drag, startPoint x: 443, startPoint y: 287, endPoint x: 562, endPoint y: 287, distance: 118.8
click at [562, 287] on div "END AS zuora_subscription_status AND zuora_cancelled_date IS NULL THEN 'ACTIVE'…" at bounding box center [910, 325] width 1161 height 1188
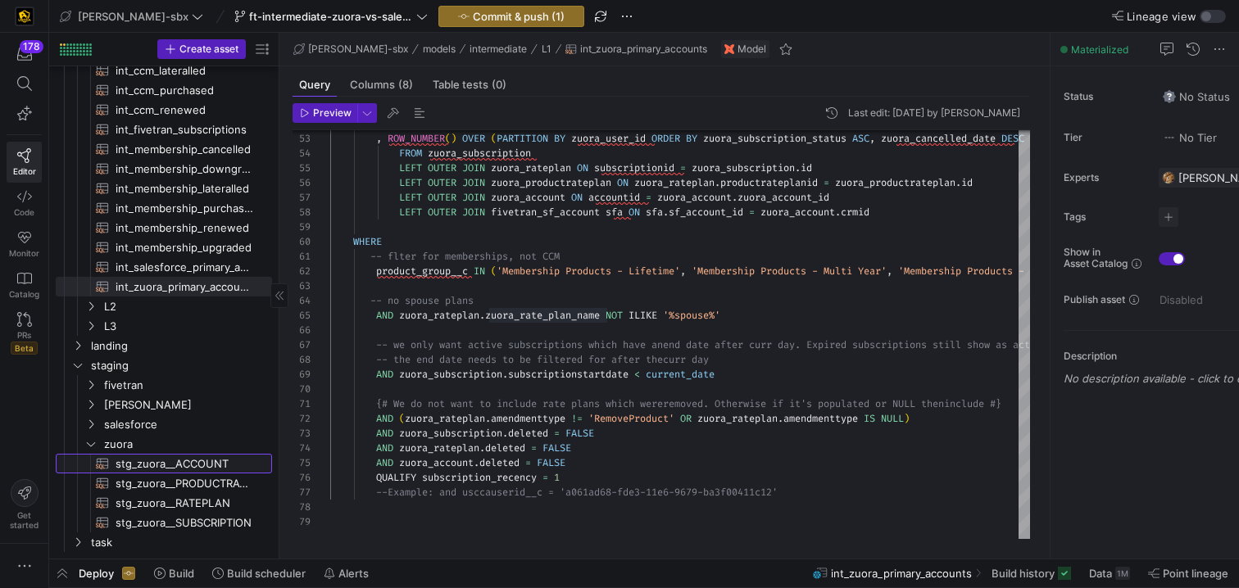
click at [197, 462] on span "stg_zuora__ACCOUNT​​​​​​​​​​" at bounding box center [185, 464] width 138 height 19
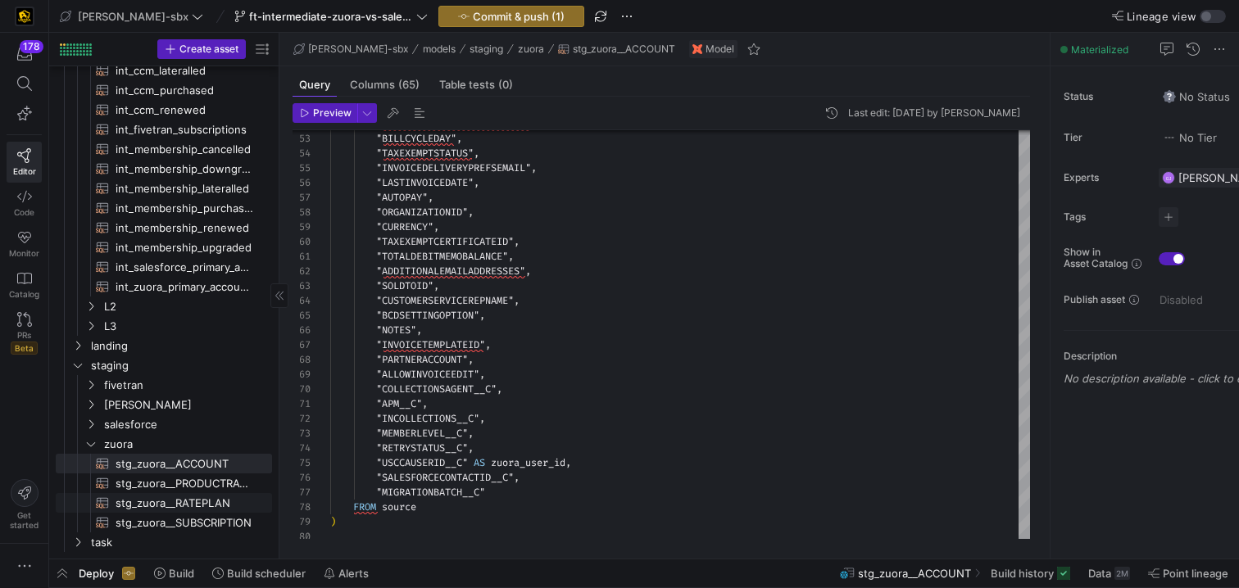
click at [214, 506] on span "stg_zuora__RATEPLAN​​​​​​​​​​" at bounding box center [185, 503] width 138 height 19
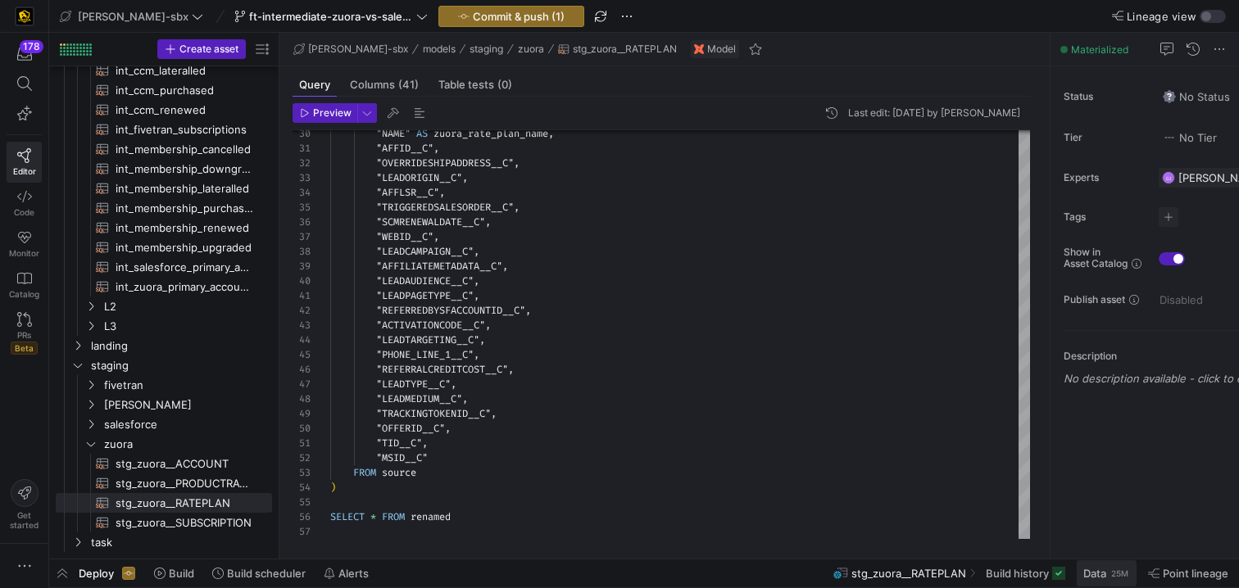
click at [1106, 575] on span "Data 25M" at bounding box center [1106, 573] width 47 height 13
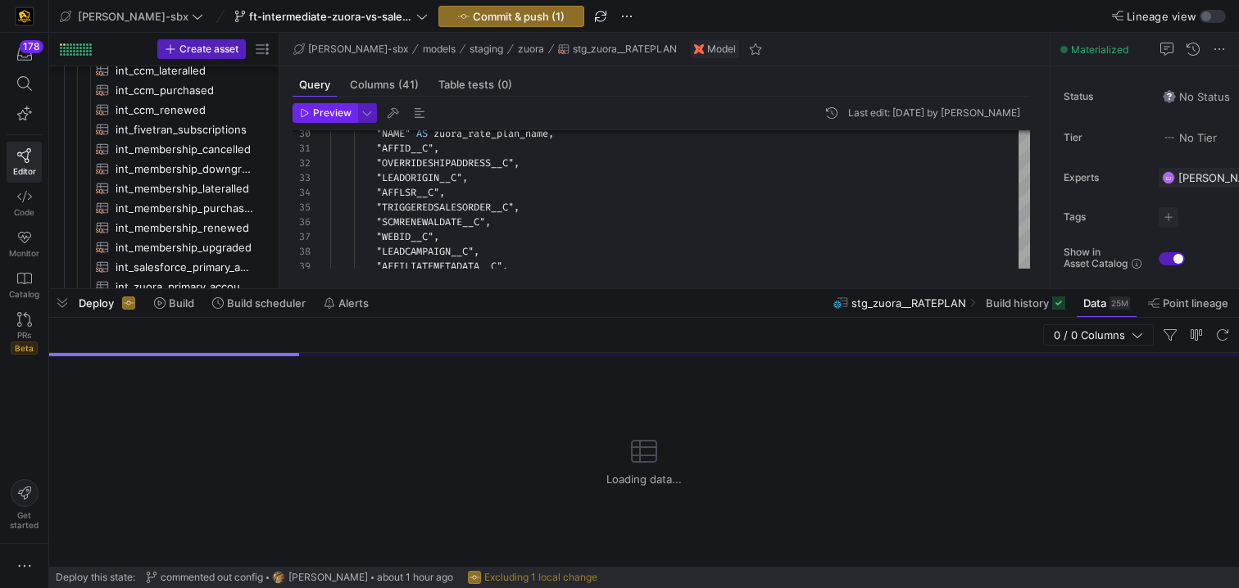
click at [320, 114] on span "Preview" at bounding box center [332, 112] width 39 height 11
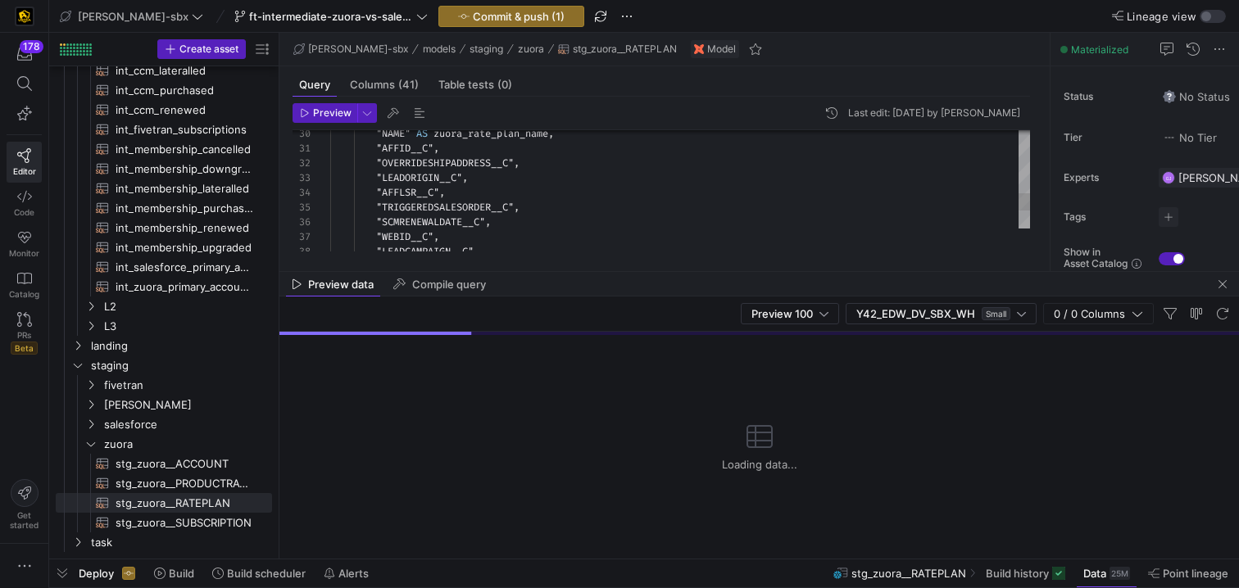
drag, startPoint x: 601, startPoint y: 288, endPoint x: 539, endPoint y: 615, distance: 333.5
click at [539, 588] on html "178 Editor Code Monitor Catalog PRs Beta Get started edw-dv-sbx ft-intermediate…" at bounding box center [619, 294] width 1239 height 588
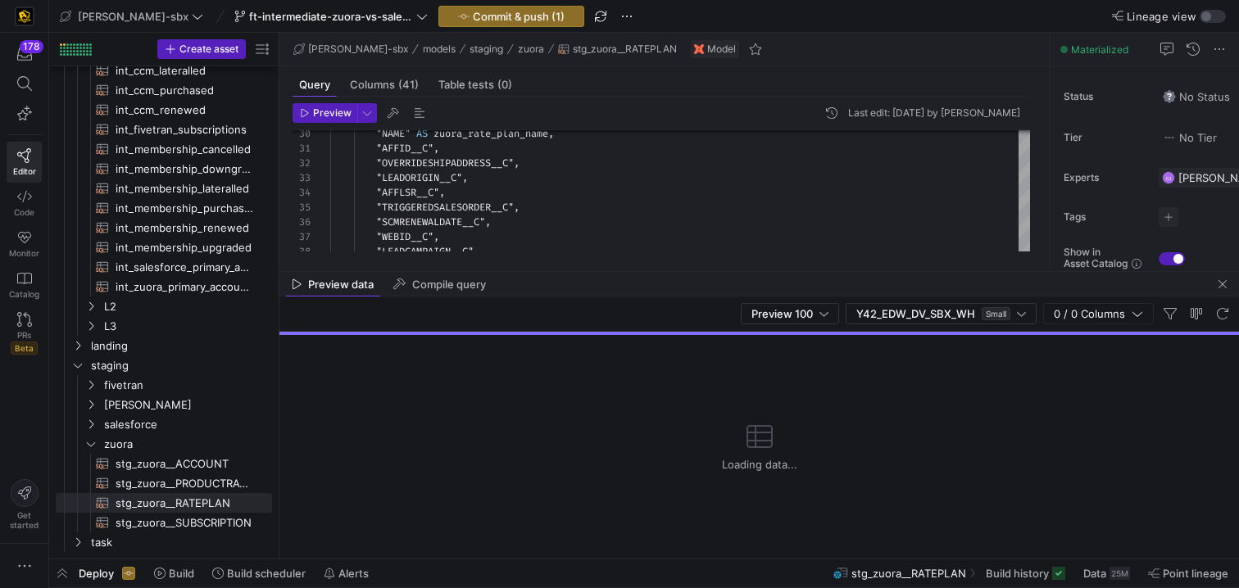
click at [588, 272] on div "Preview data Compile query" at bounding box center [759, 284] width 960 height 25
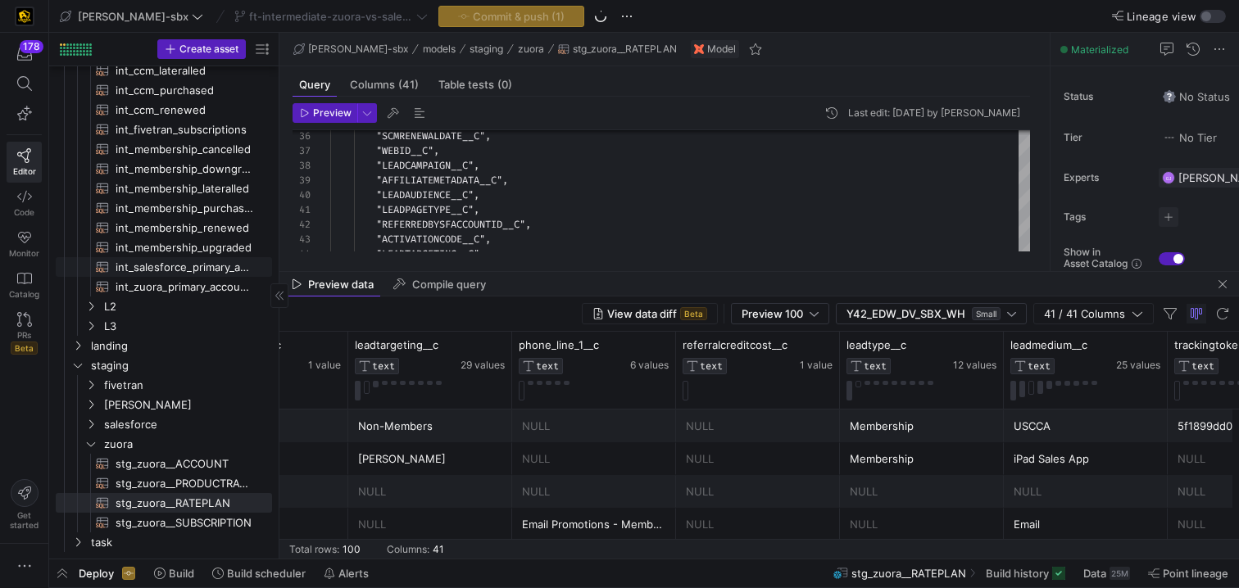
click at [167, 270] on span "int_salesforce_primary_account​​​​​​​​​​" at bounding box center [185, 267] width 138 height 19
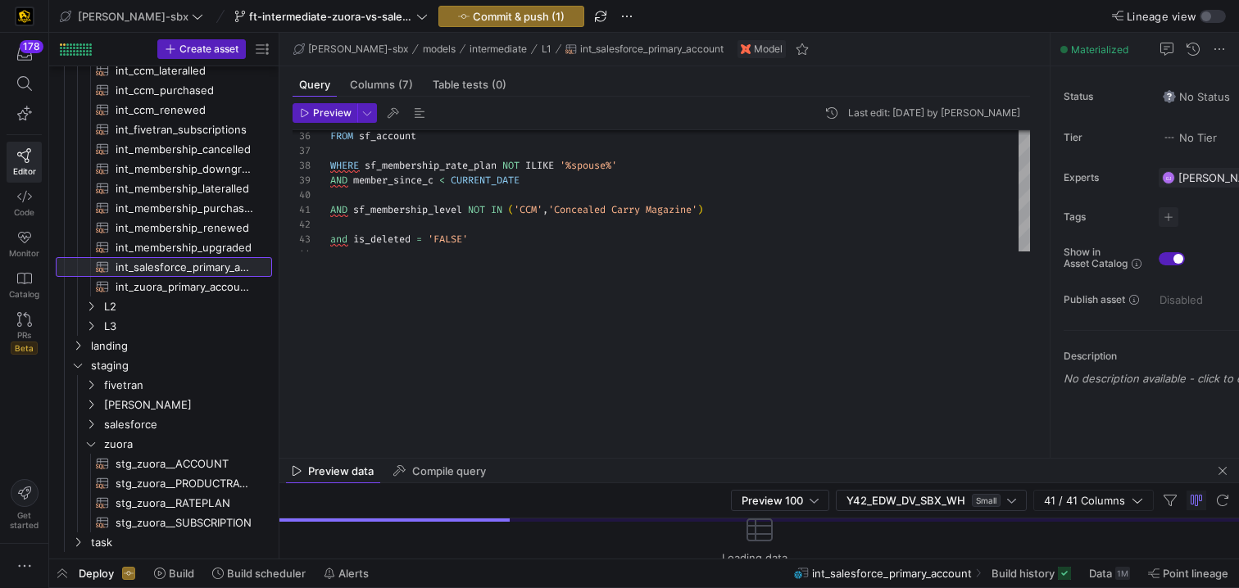
drag, startPoint x: 531, startPoint y: 270, endPoint x: 523, endPoint y: 456, distance: 187.0
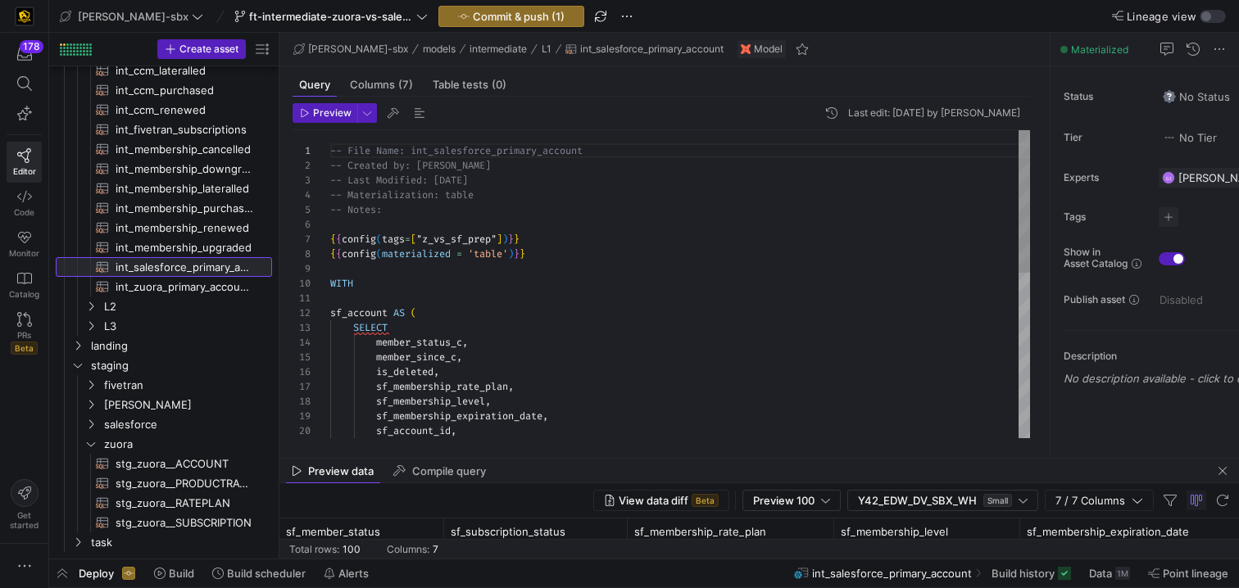
scroll to position [148, 0]
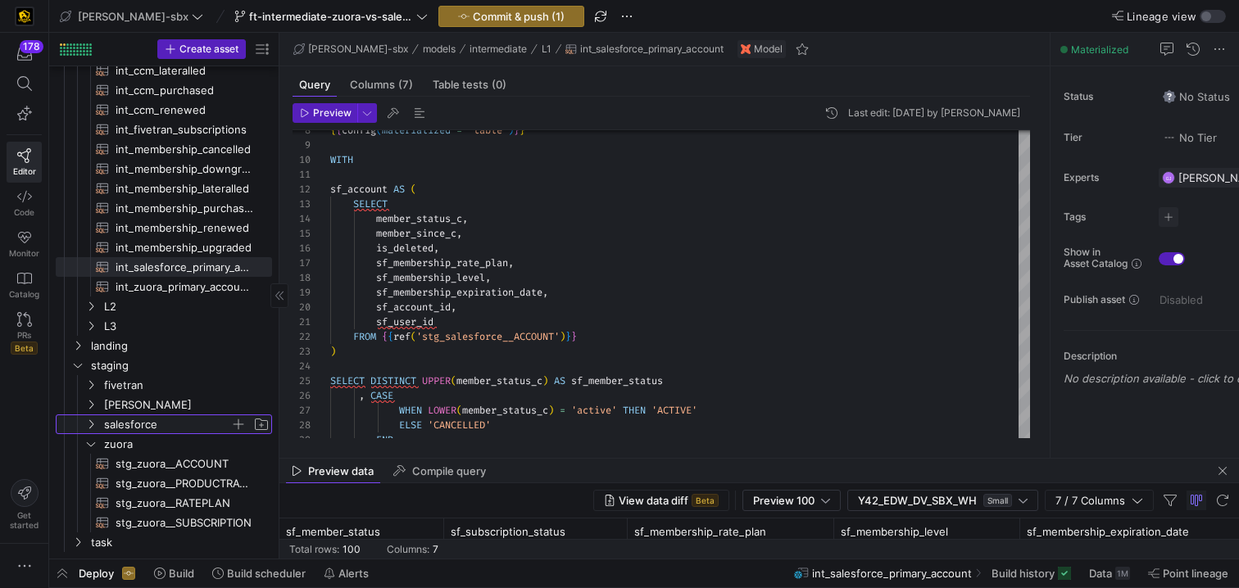
click at [123, 421] on span "salesforce" at bounding box center [167, 424] width 126 height 19
click at [133, 445] on span "stg_salesforce__ACCOUNT​​​​​​​​​​" at bounding box center [185, 444] width 138 height 19
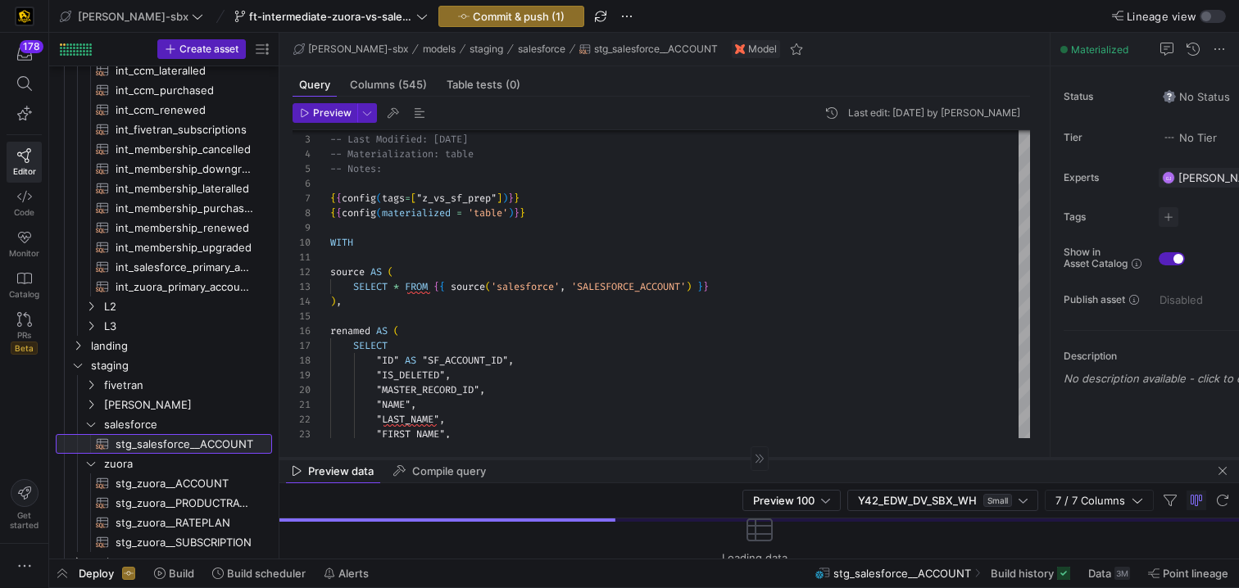
click at [737, 458] on div at bounding box center [759, 458] width 960 height 1
click at [733, 456] on as-split "edw-dv-sbx models staging salesforce stg_salesforce__ACCOUNT Model Query Column…" at bounding box center [759, 296] width 960 height 526
click at [731, 458] on div at bounding box center [759, 458] width 960 height 1
click at [703, 444] on mat-tab-group "Query Columns (545) Table tests (0) Preview Last edit: Monday 11 August 2025 by…" at bounding box center [661, 262] width 764 height 392
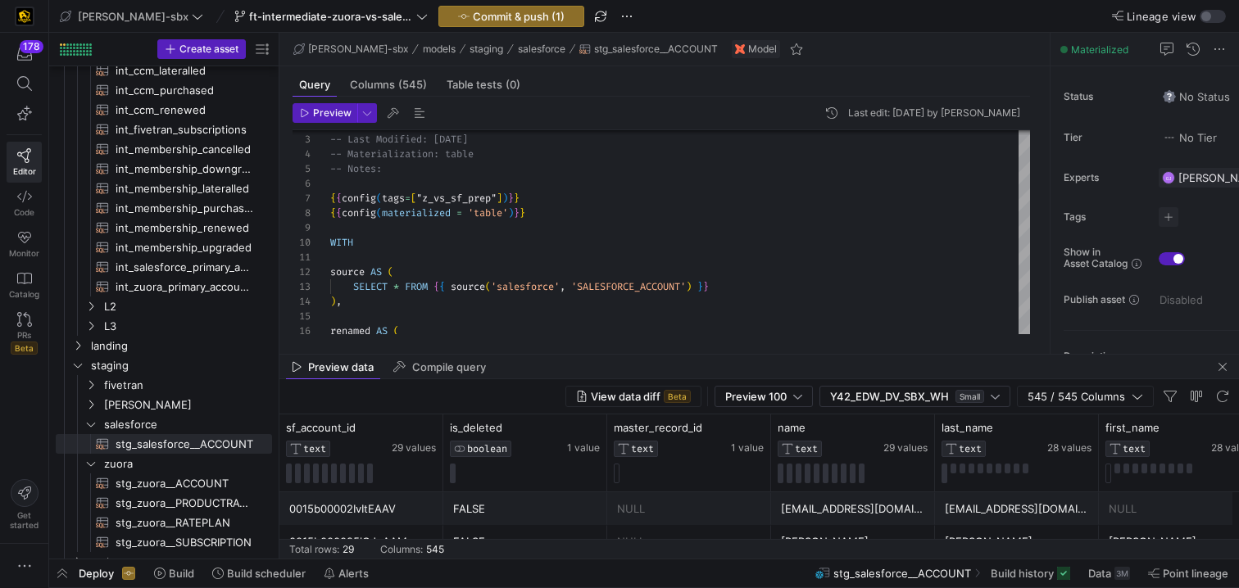
drag, startPoint x: 683, startPoint y: 459, endPoint x: 693, endPoint y: 359, distance: 100.5
click at [694, 357] on as-split "edw-dv-sbx models staging salesforce stg_salesforce__ACCOUNT Model Query Column…" at bounding box center [759, 296] width 960 height 526
click at [1222, 366] on span "button" at bounding box center [1223, 370] width 20 height 20
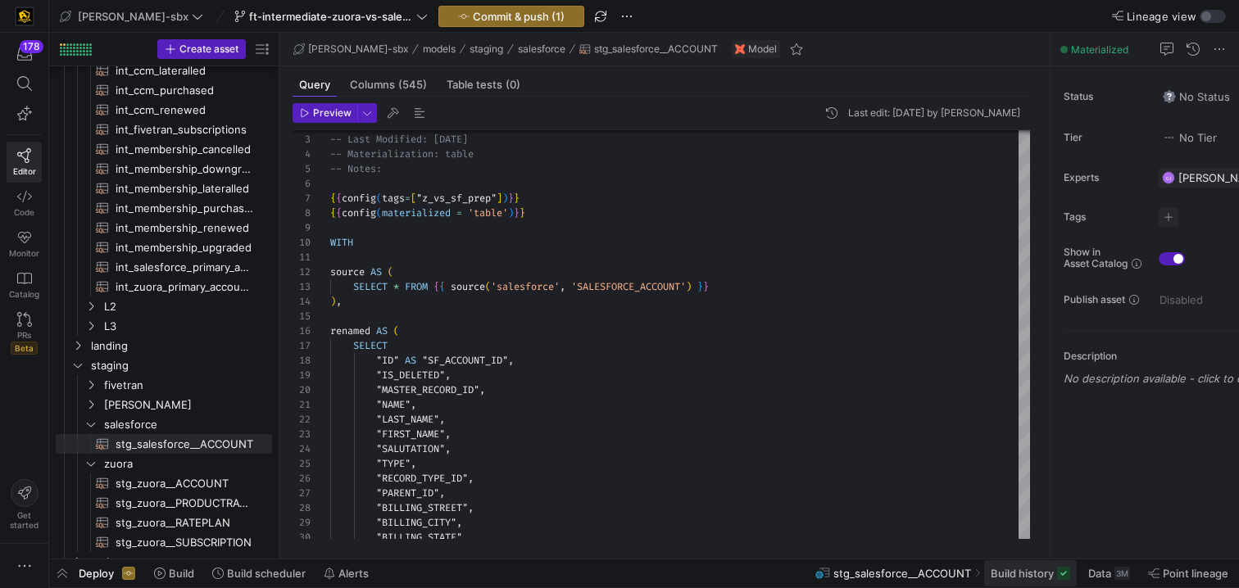
click at [1046, 568] on span "Build history" at bounding box center [1022, 573] width 63 height 13
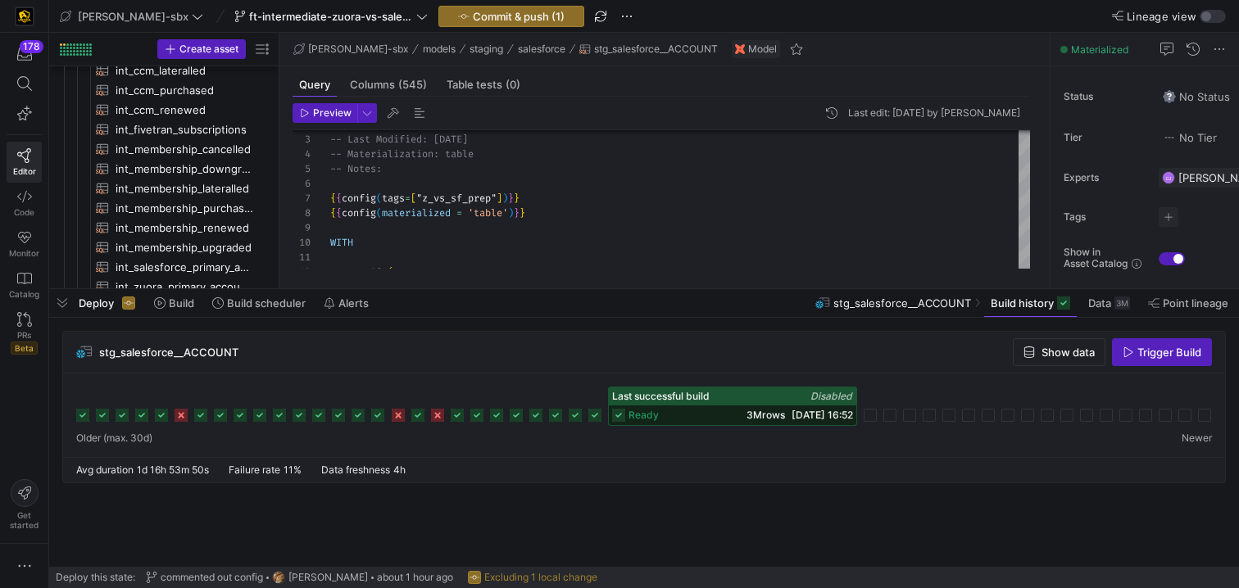
click at [710, 420] on div "ready 3M rows 18/08/25, 16:52" at bounding box center [732, 416] width 247 height 20
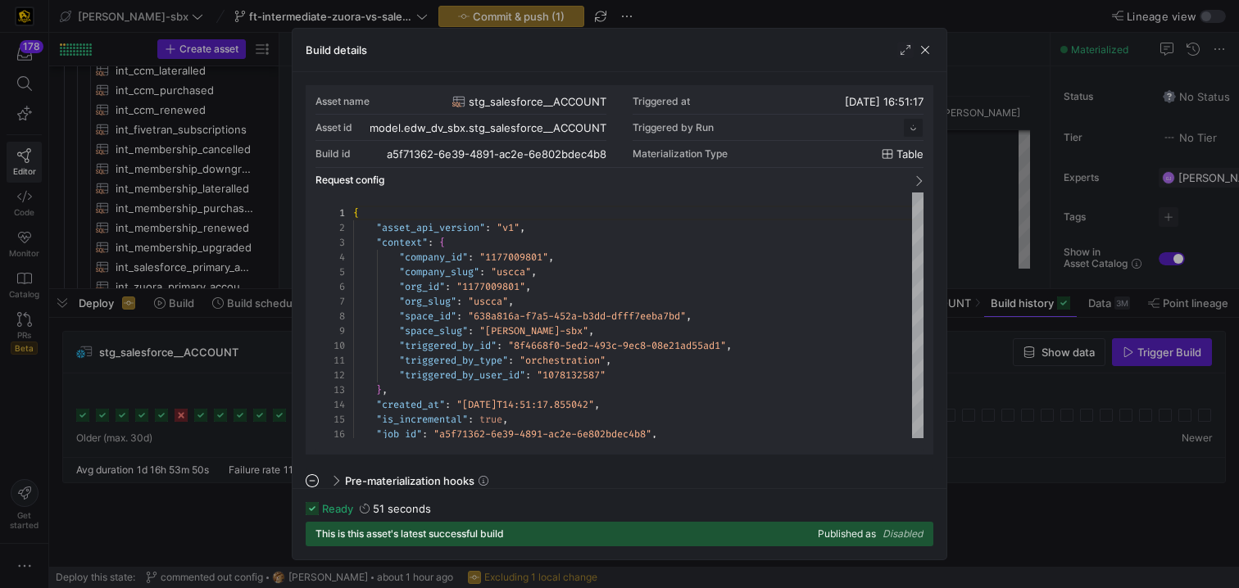
scroll to position [148, 0]
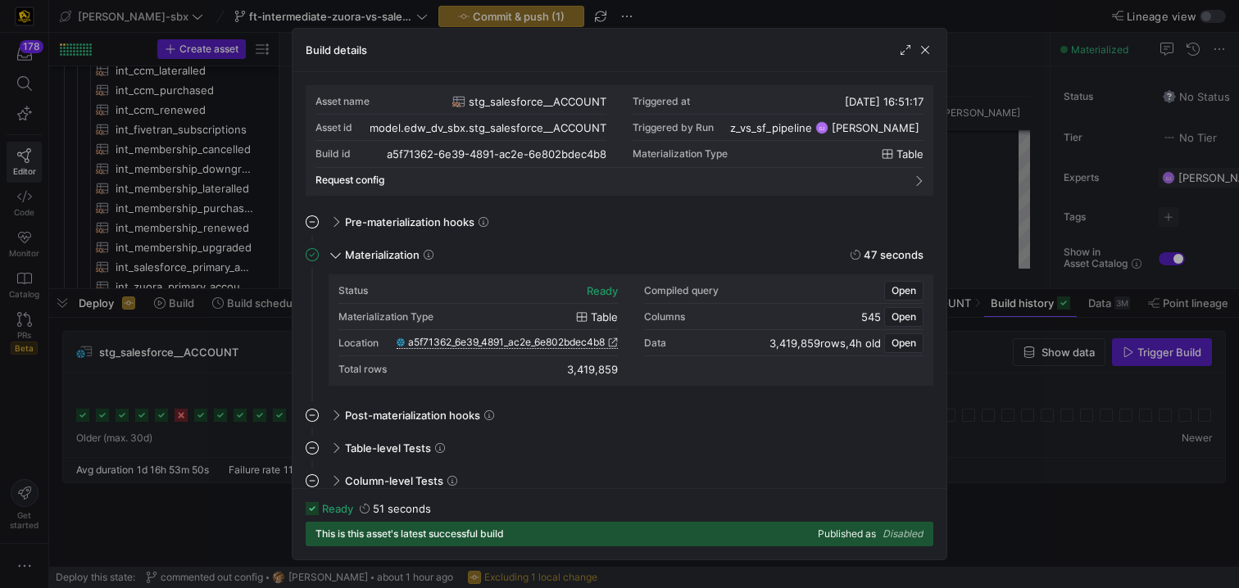
click at [570, 347] on span "a5f71362_6e39_4891_ac2e_6e802bdec4b8" at bounding box center [506, 342] width 197 height 11
click at [922, 51] on span "button" at bounding box center [925, 50] width 16 height 16
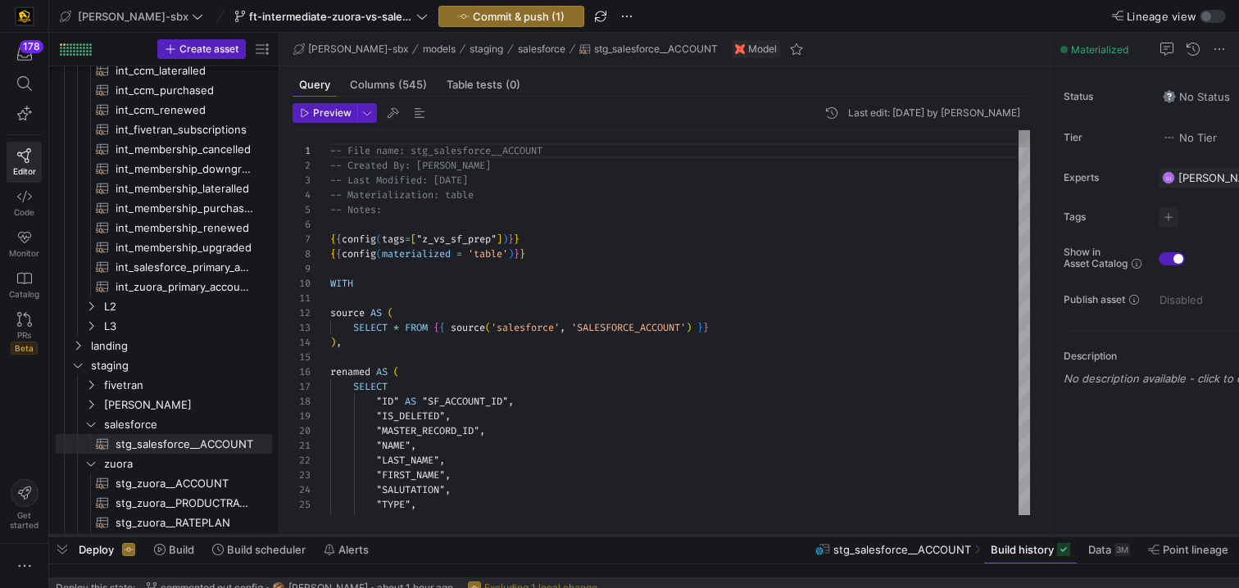
drag, startPoint x: 552, startPoint y: 291, endPoint x: 556, endPoint y: 538, distance: 246.7
click at [556, 538] on div at bounding box center [644, 536] width 1190 height 7
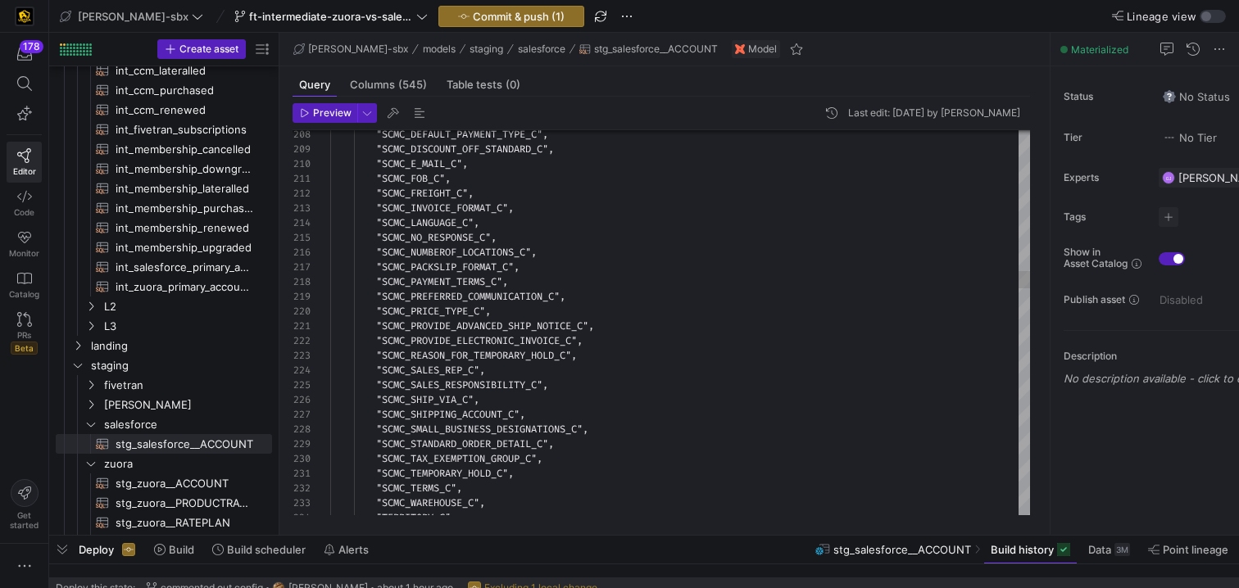
type textarea ""SCMC_PROVIDE_ADVANCED_SHIP_NOTICE_C", "SCMC_PROVIDE_ELECTRONIC_INVOICE_C", "SC…"
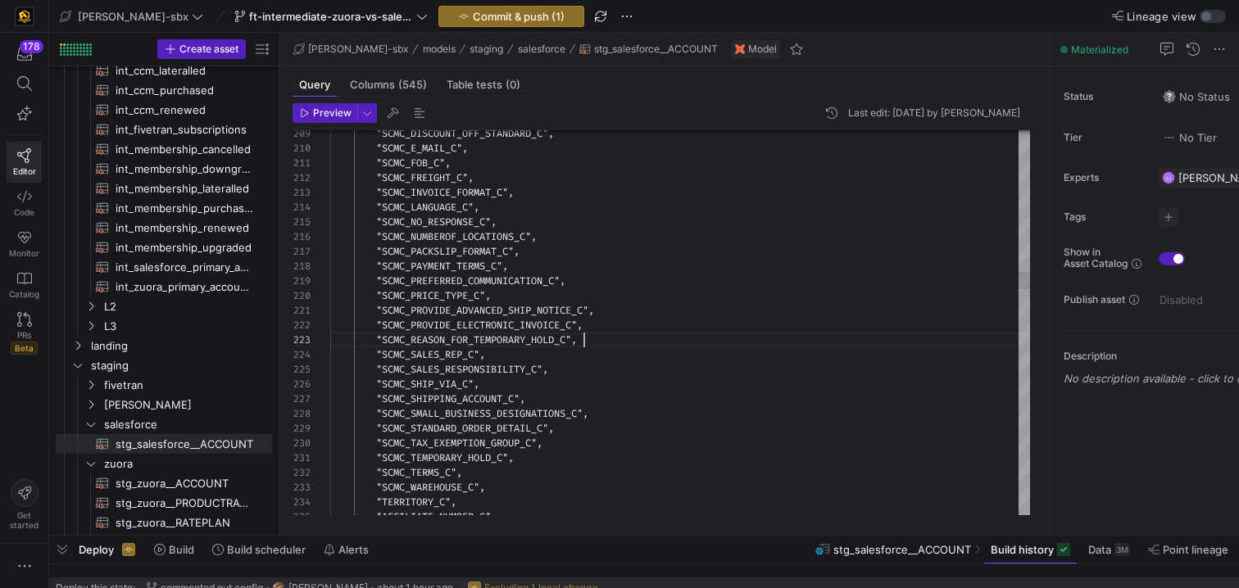
scroll to position [30, 254]
type textarea "a"
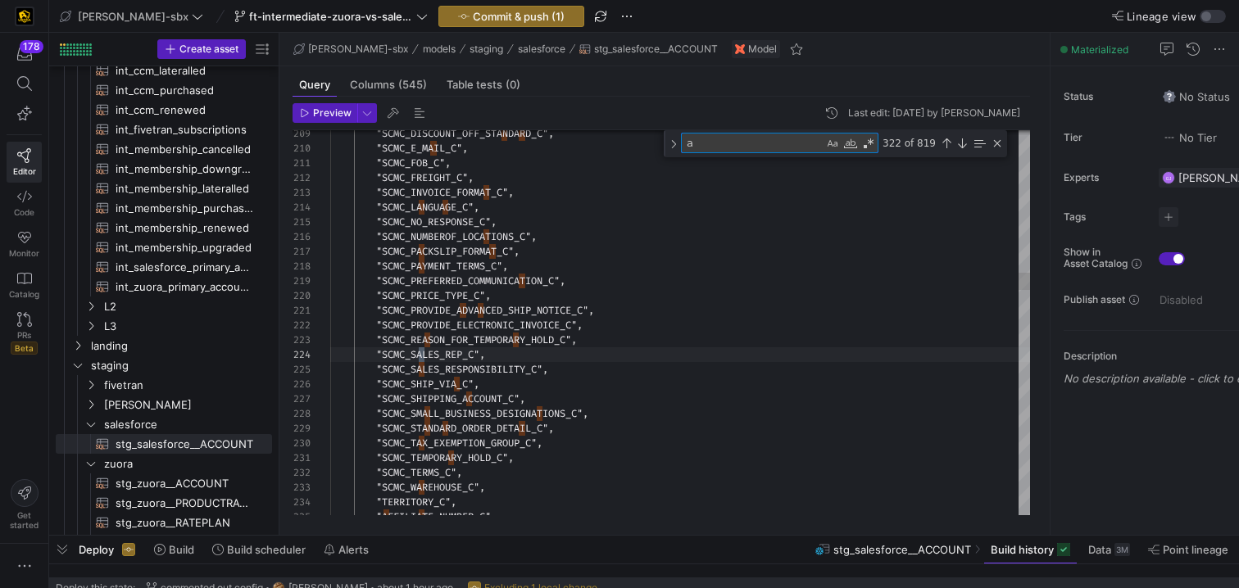
scroll to position [148, 112]
type textarea ""INVOICE_CONTACT_3_C", "INVOICE_CONTACT_4_C", "INVOICE_CONTACT_5_C", "SCMFFA_CO…"
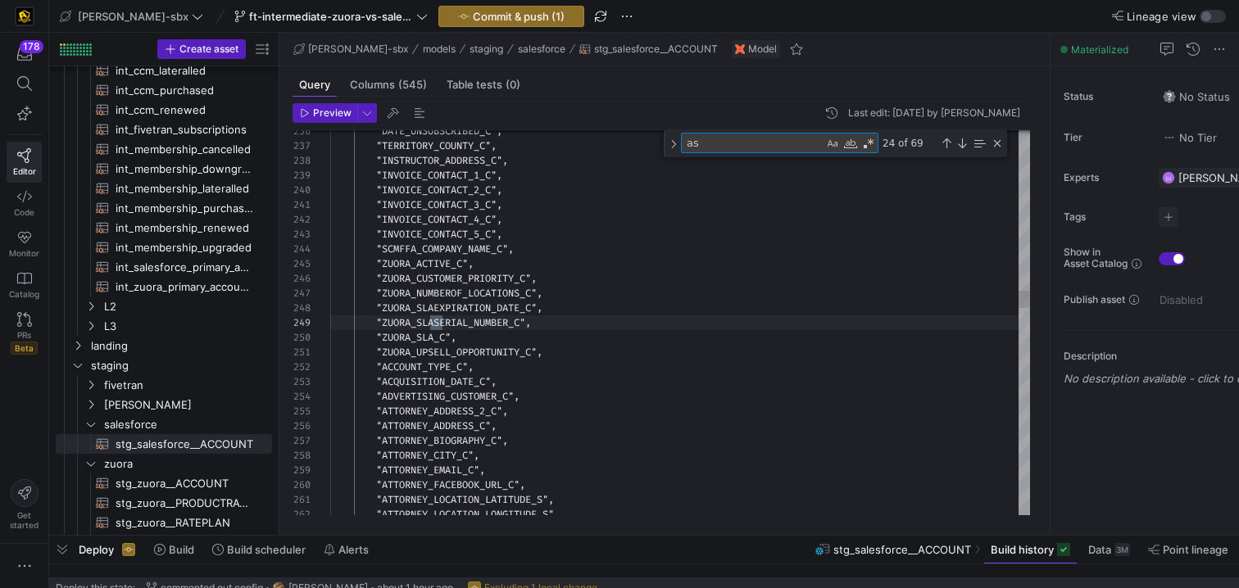
type textarea "as"
click at [962, 152] on div "24 of 69" at bounding box center [940, 143] width 125 height 20
click at [961, 150] on div "24 of 69" at bounding box center [940, 143] width 125 height 20
click at [961, 148] on div "Next Match (Enter)" at bounding box center [962, 143] width 13 height 13
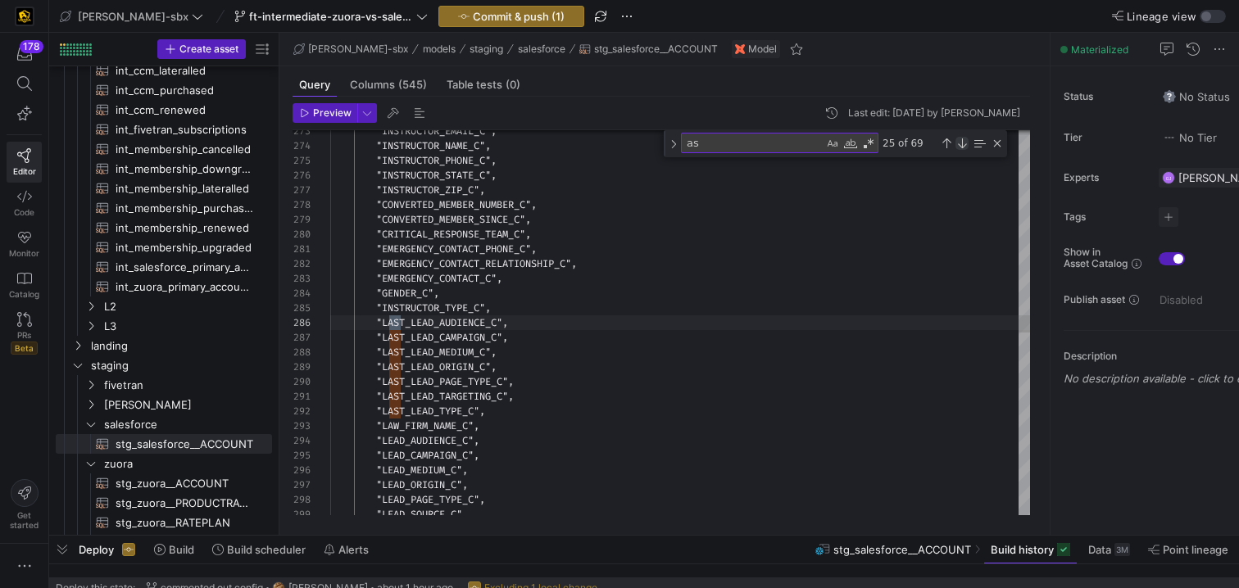
click at [961, 148] on div "Next Match (Enter)" at bounding box center [962, 143] width 13 height 13
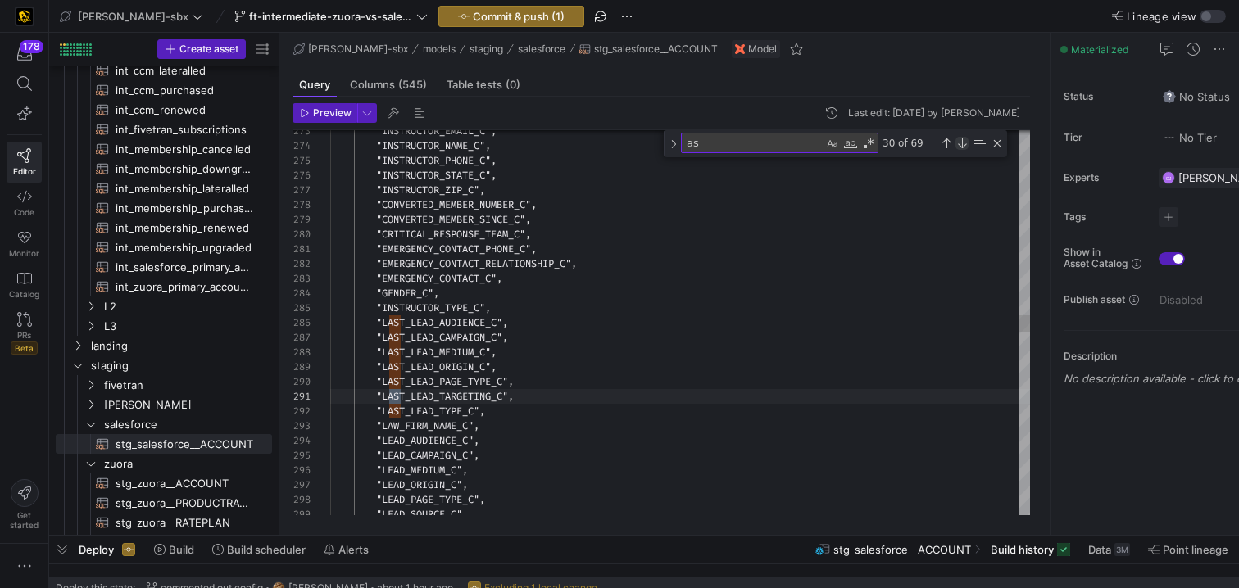
click at [961, 148] on div "Next Match (Enter)" at bounding box center [962, 143] width 13 height 13
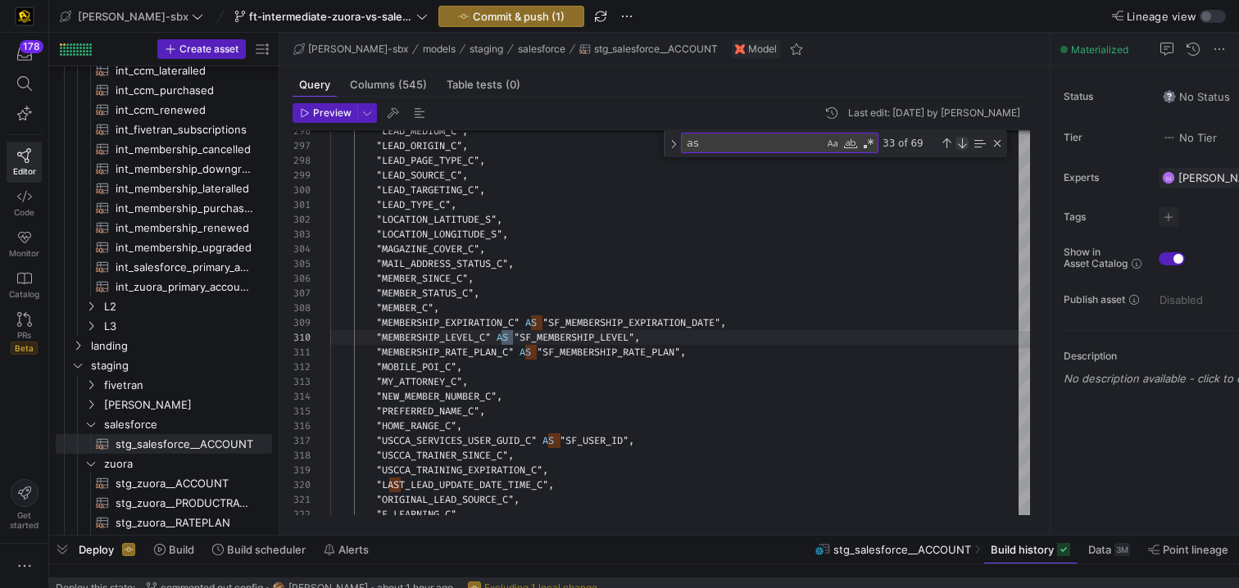
click at [961, 148] on div "Next Match (Enter)" at bounding box center [962, 143] width 13 height 13
type textarea ""MEMBERSHIP_RATE_PLAN_C" AS "SF_MEMBERSHIP_RATE_PLAN", "MOBILE_POI_C", "MY_ATTO…"
click at [961, 148] on div "Next Match (Enter)" at bounding box center [962, 143] width 13 height 13
click at [481, 10] on span "Commit & push (1)" at bounding box center [519, 16] width 92 height 13
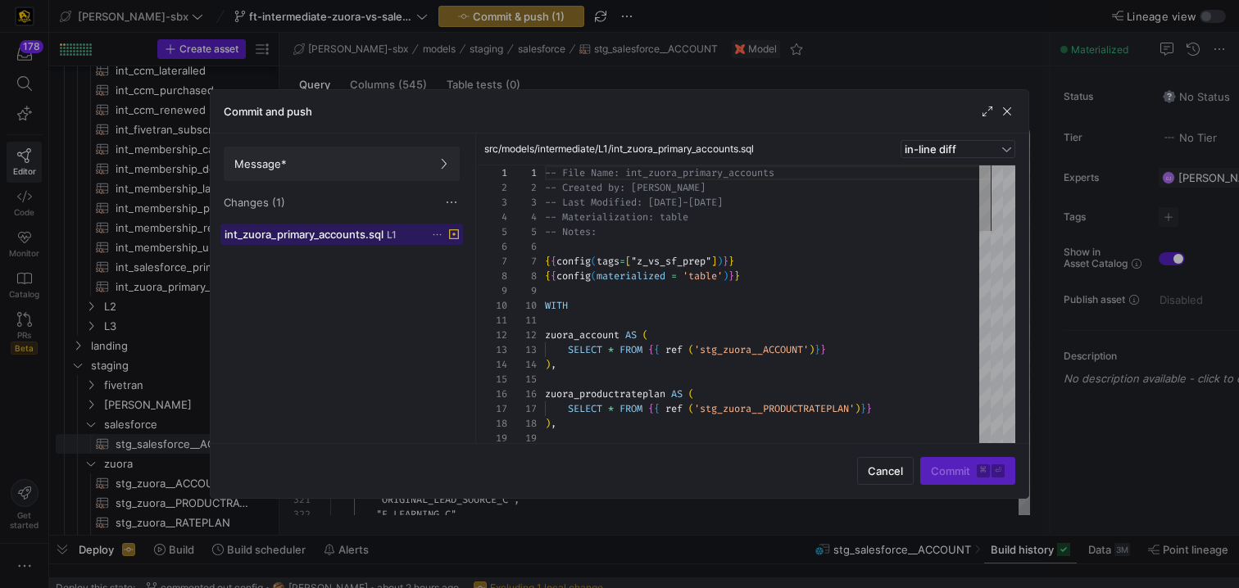
click at [329, 238] on span "int_zuora_primary_accounts.sql" at bounding box center [304, 234] width 159 height 13
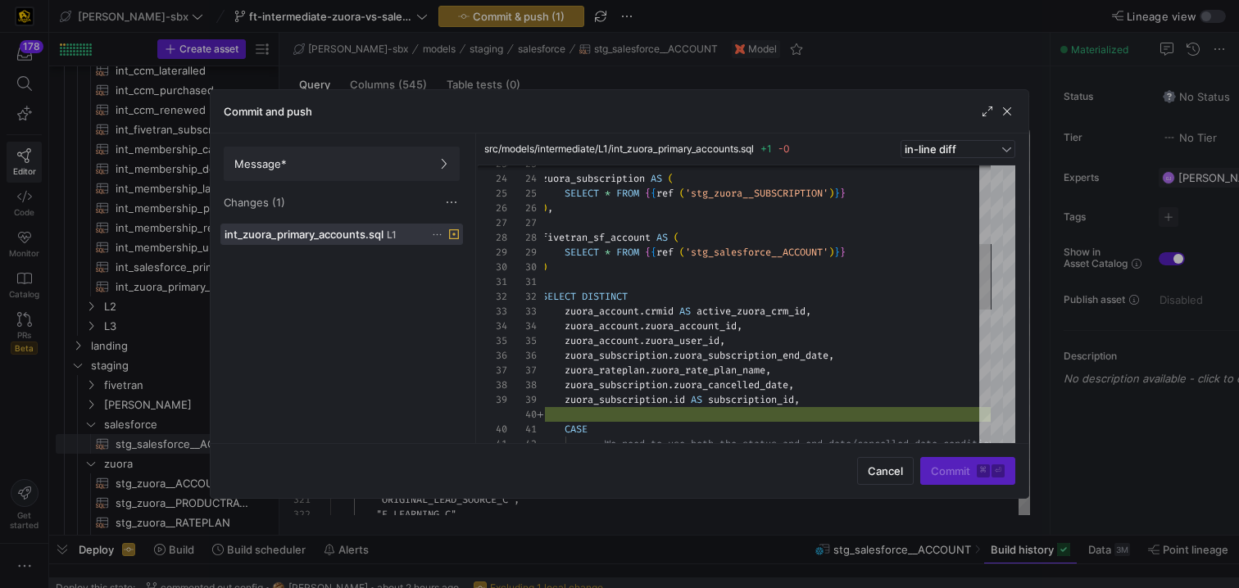
click at [437, 234] on icon at bounding box center [437, 234] width 11 height 11
click at [450, 279] on span "Discard" at bounding box center [461, 281] width 38 height 13
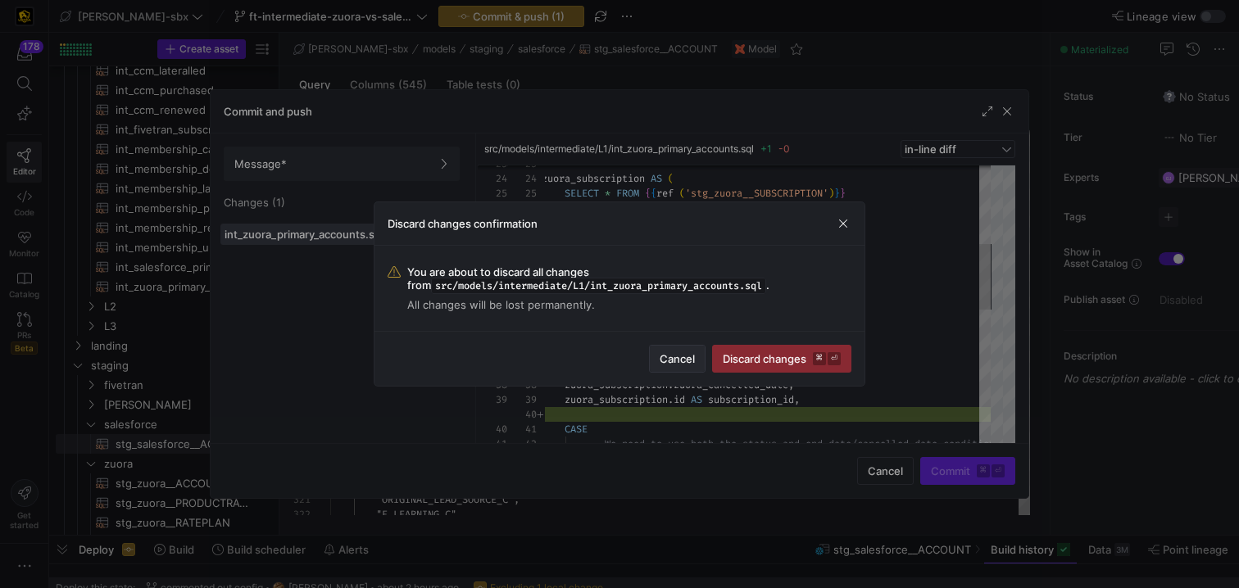
click at [670, 357] on span "Cancel" at bounding box center [677, 358] width 35 height 13
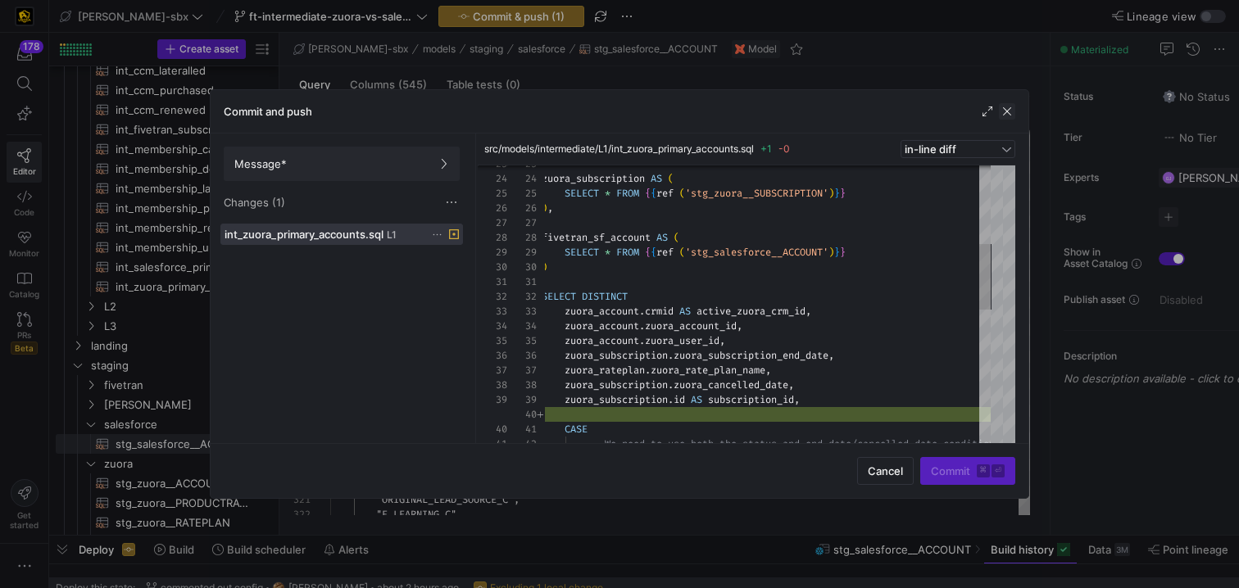
click at [1005, 116] on span "button" at bounding box center [1007, 111] width 16 height 16
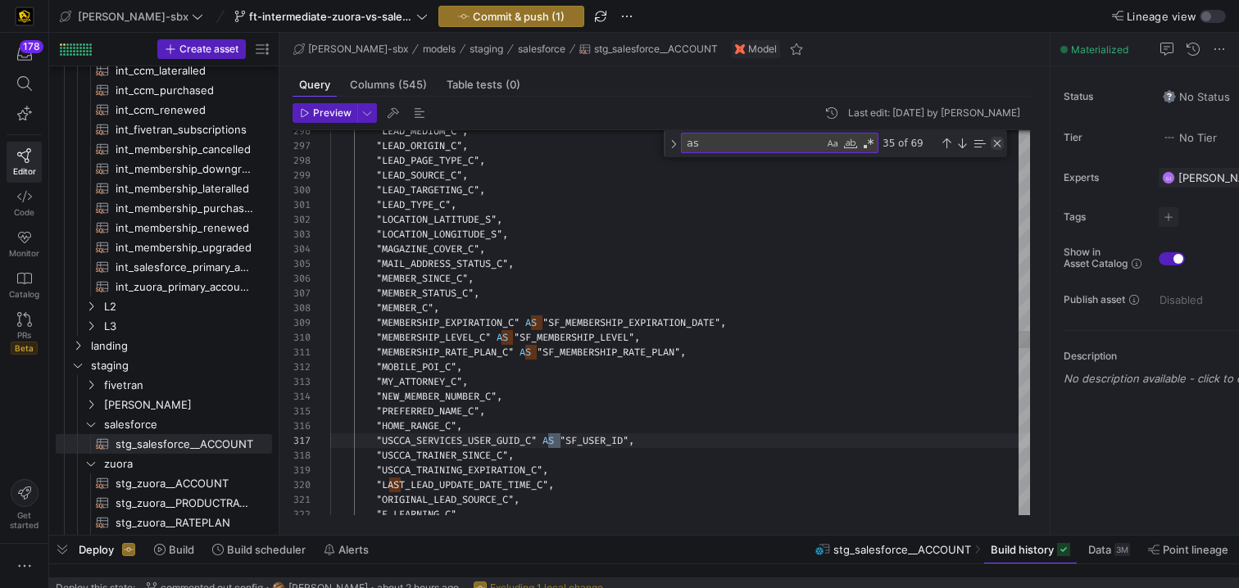
click at [1000, 142] on div "Close (Escape)" at bounding box center [997, 143] width 13 height 13
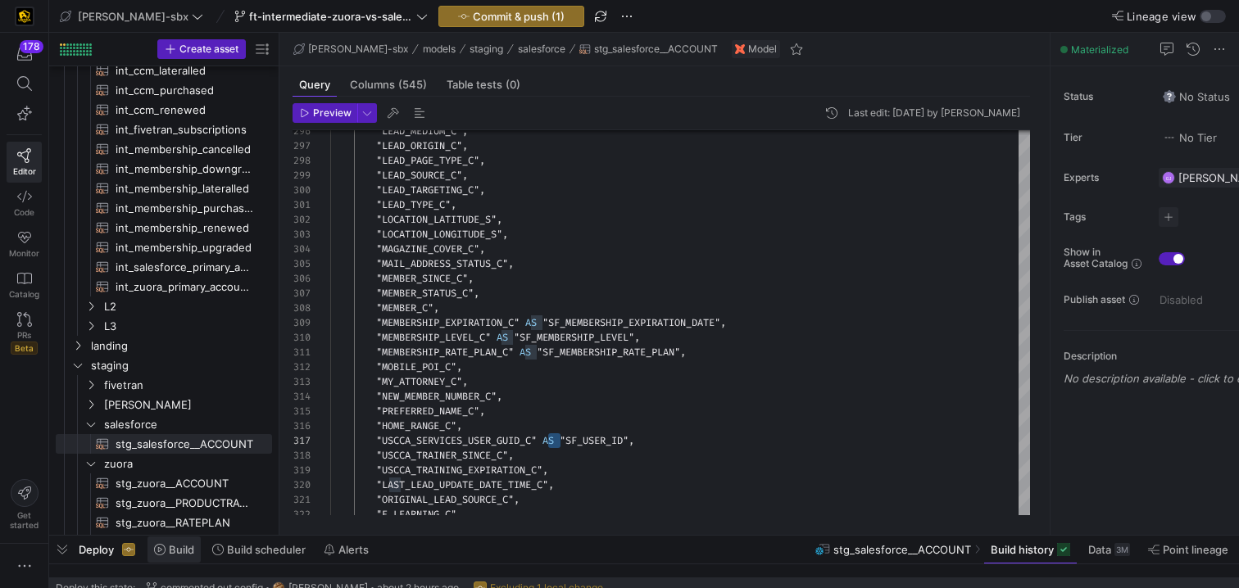
click at [179, 552] on span "Build" at bounding box center [181, 549] width 25 height 13
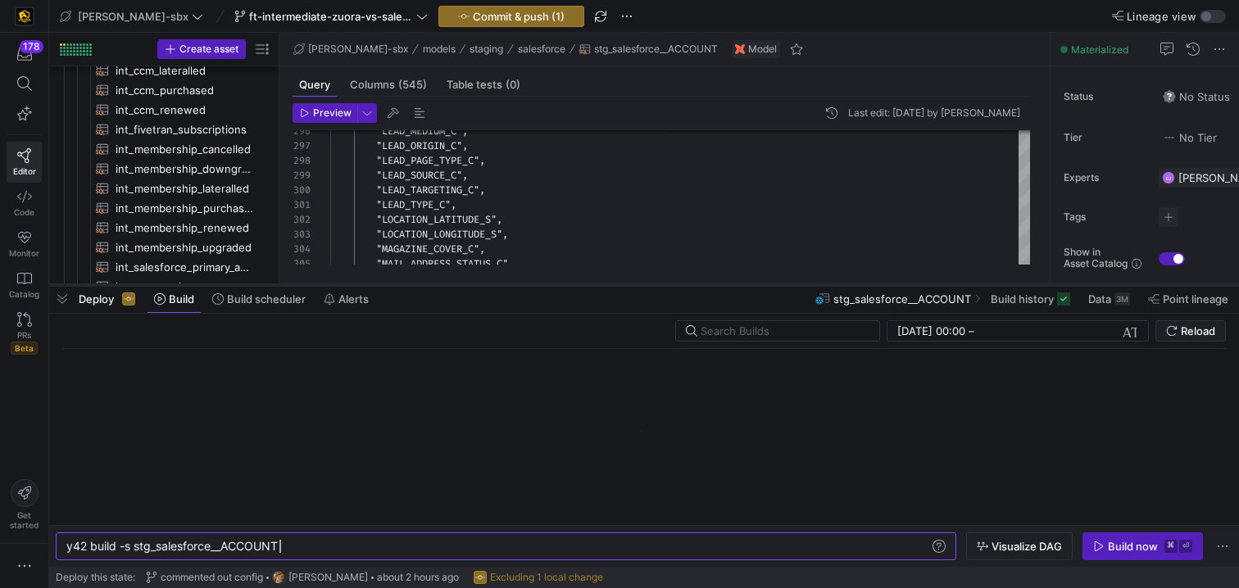
drag, startPoint x: 474, startPoint y: 538, endPoint x: 494, endPoint y: 288, distance: 251.5
click at [494, 288] on div at bounding box center [644, 285] width 1190 height 7
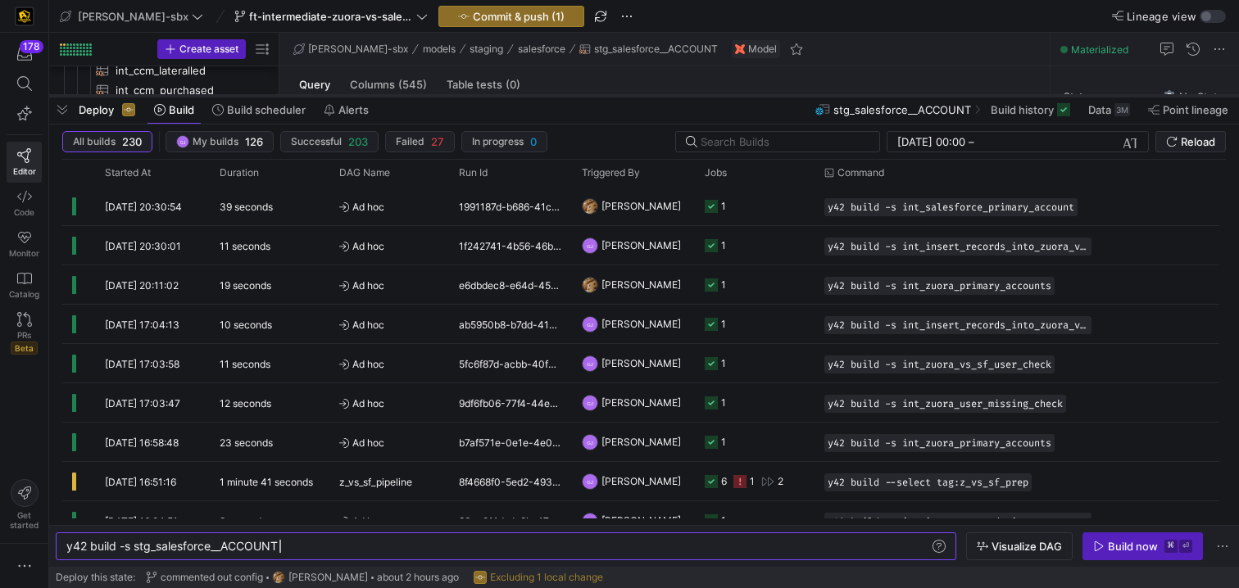
drag, startPoint x: 590, startPoint y: 286, endPoint x: 612, endPoint y: 93, distance: 193.8
click at [612, 93] on div at bounding box center [644, 96] width 1190 height 7
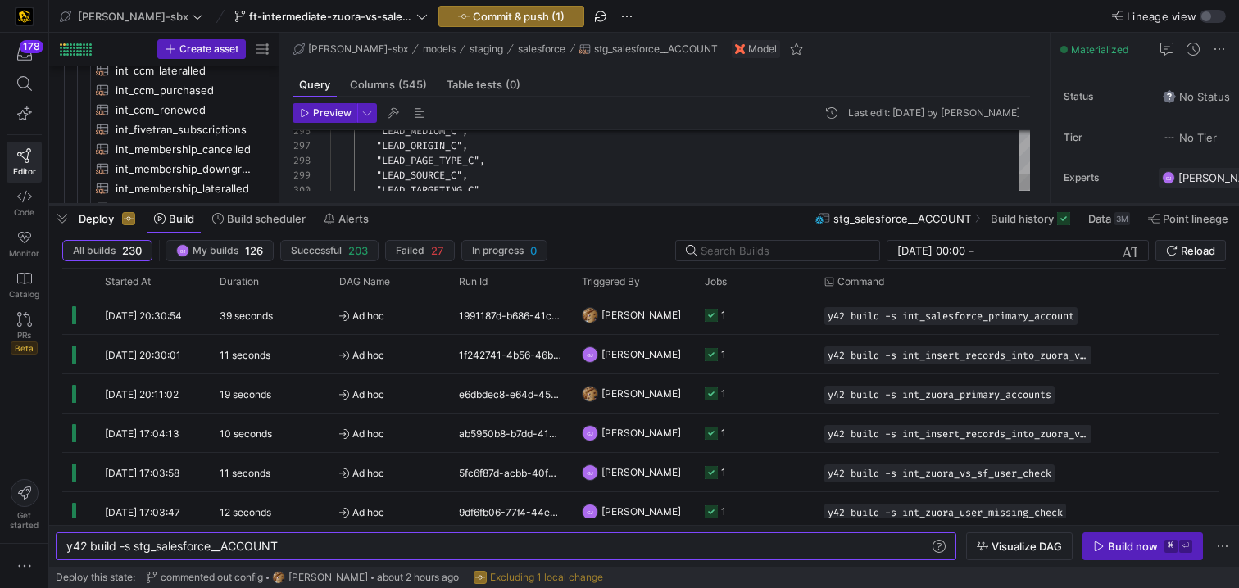
drag, startPoint x: 649, startPoint y: 91, endPoint x: 652, endPoint y: 205, distance: 114.0
click at [652, 205] on div at bounding box center [644, 205] width 1190 height 7
click at [293, 222] on span "Build scheduler" at bounding box center [266, 218] width 79 height 13
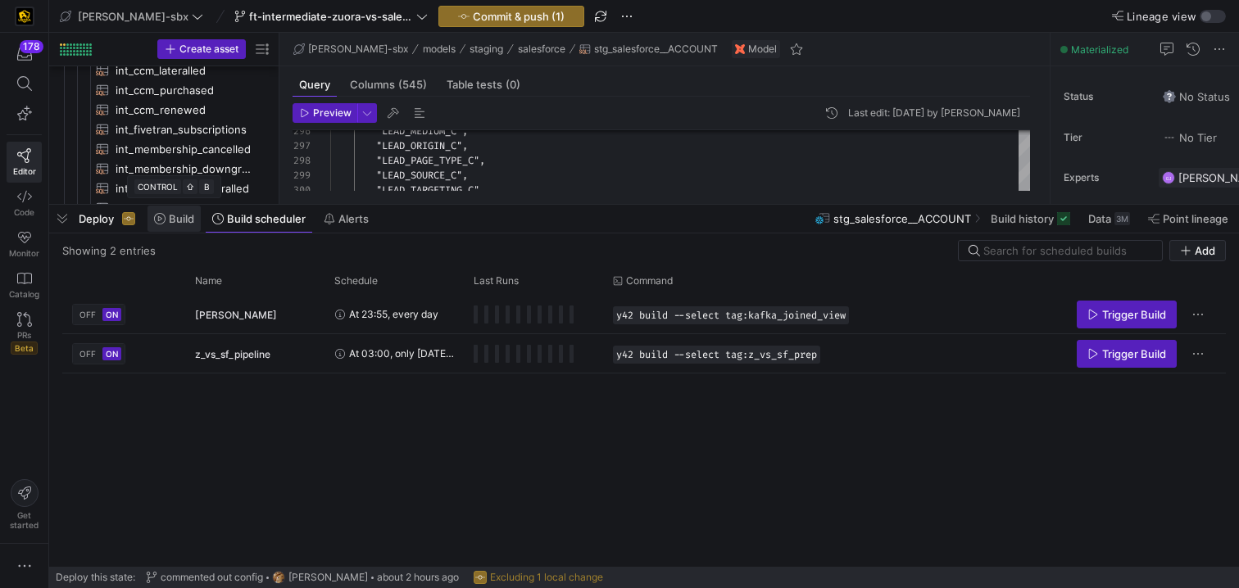
click at [176, 225] on span at bounding box center [174, 219] width 53 height 26
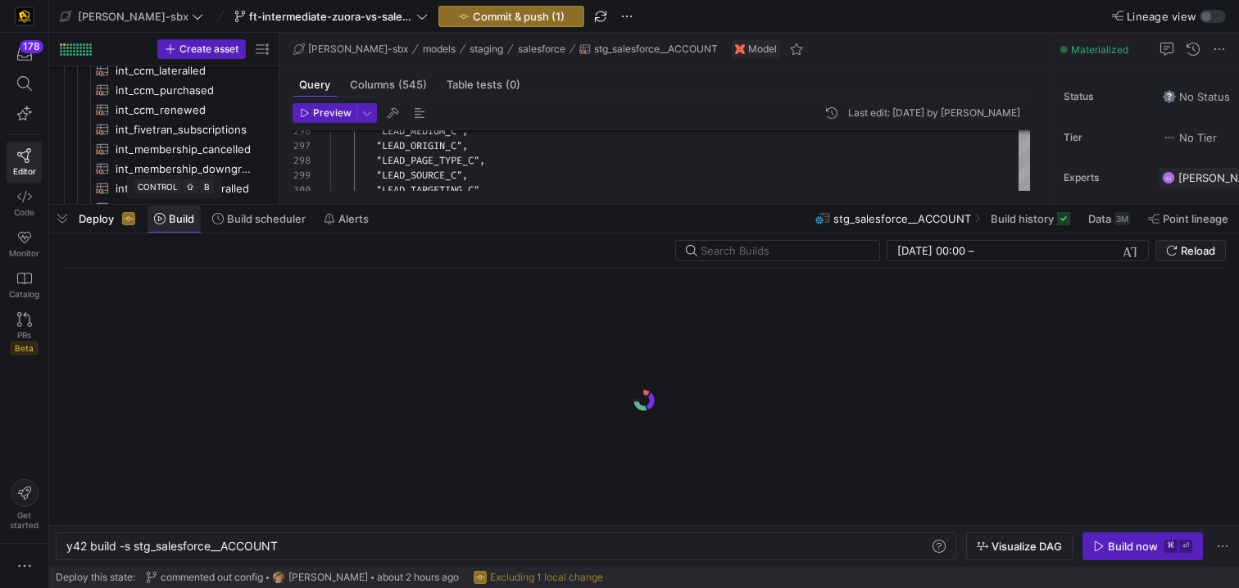
scroll to position [0, 213]
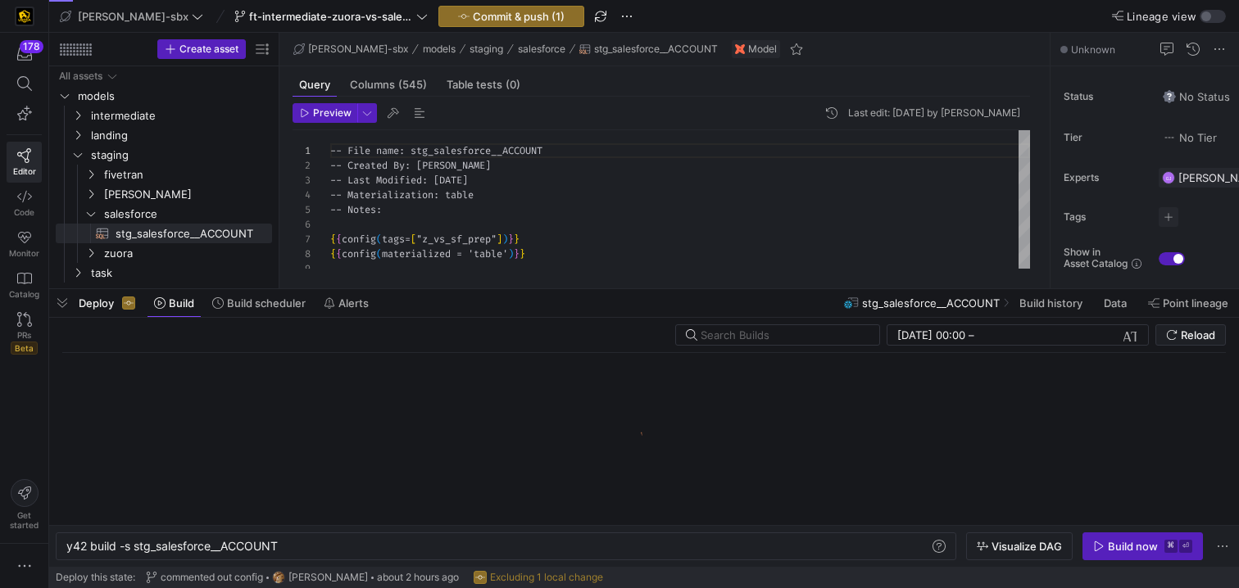
scroll to position [148, 0]
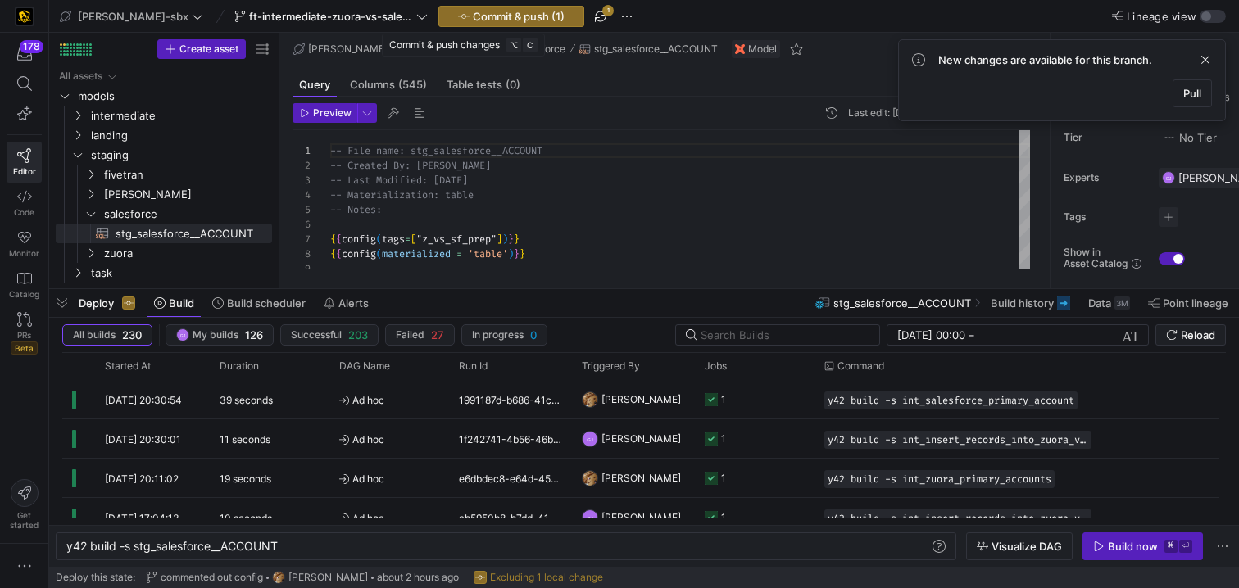
click at [473, 15] on span "Commit & push (1)" at bounding box center [519, 16] width 92 height 13
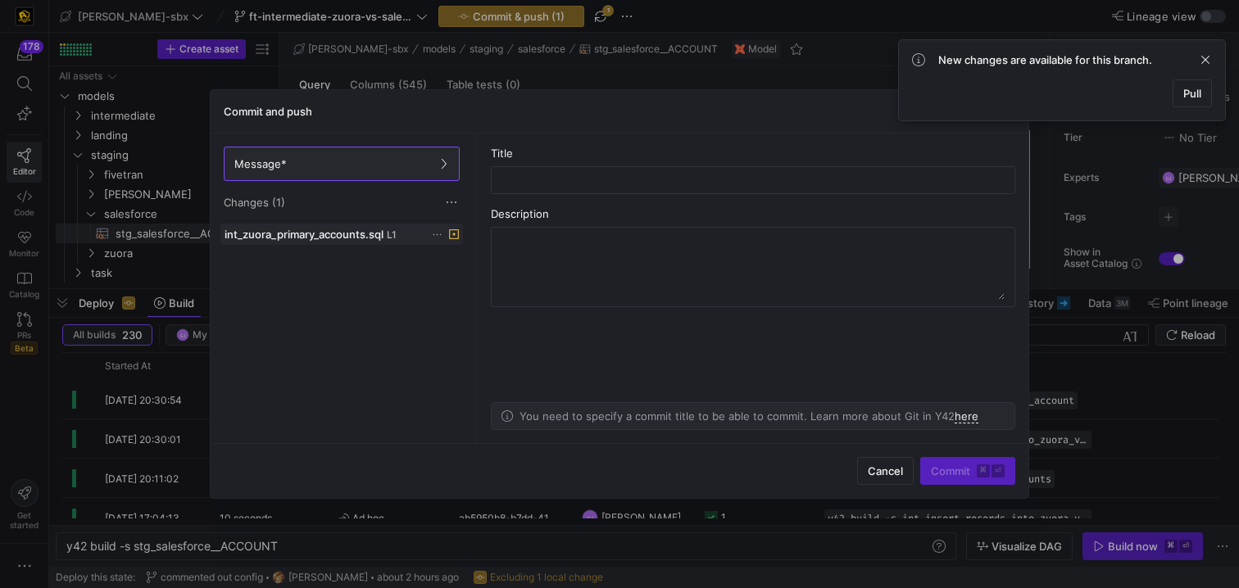
click at [433, 234] on icon at bounding box center [437, 234] width 11 height 11
click at [481, 268] on button "Discard" at bounding box center [499, 281] width 134 height 26
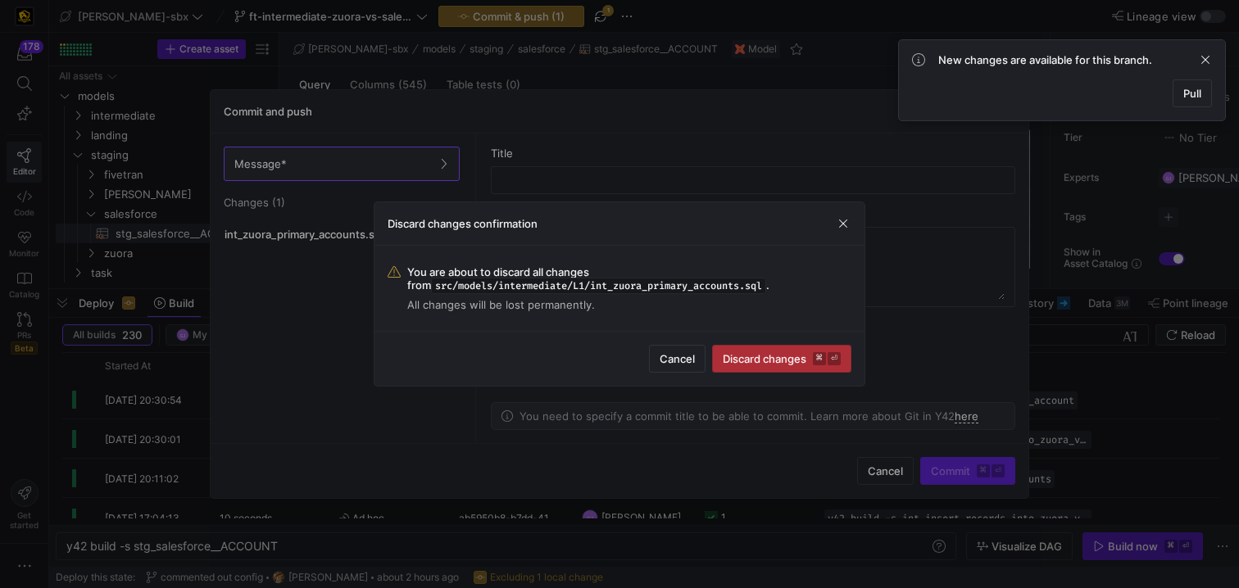
click at [771, 368] on span "submit" at bounding box center [782, 359] width 138 height 26
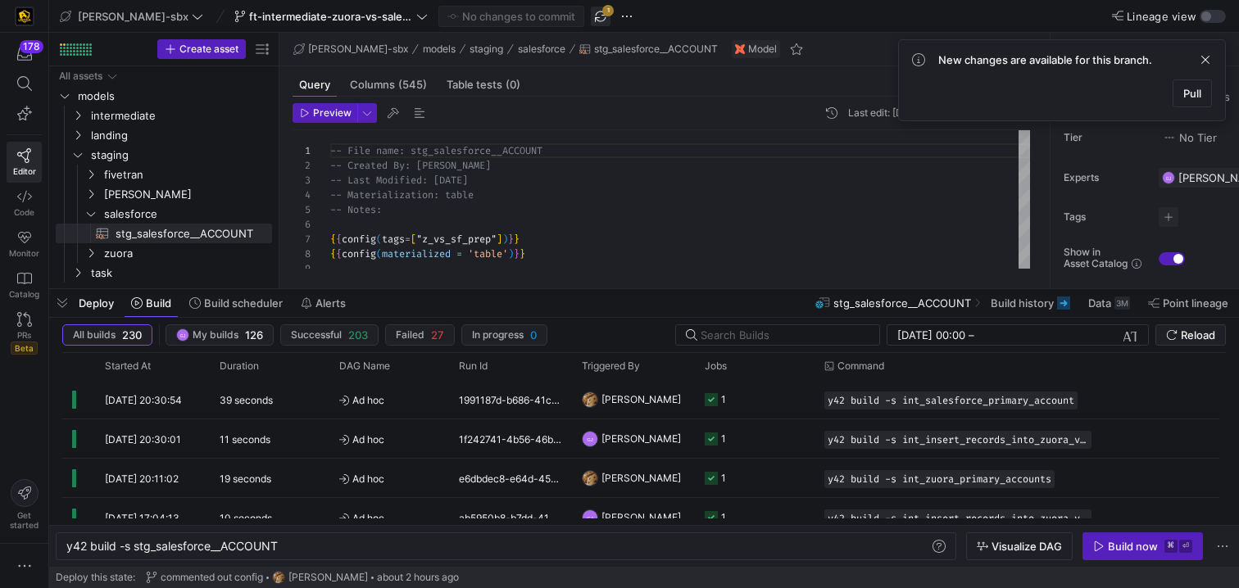
click at [591, 20] on span "button" at bounding box center [601, 17] width 20 height 20
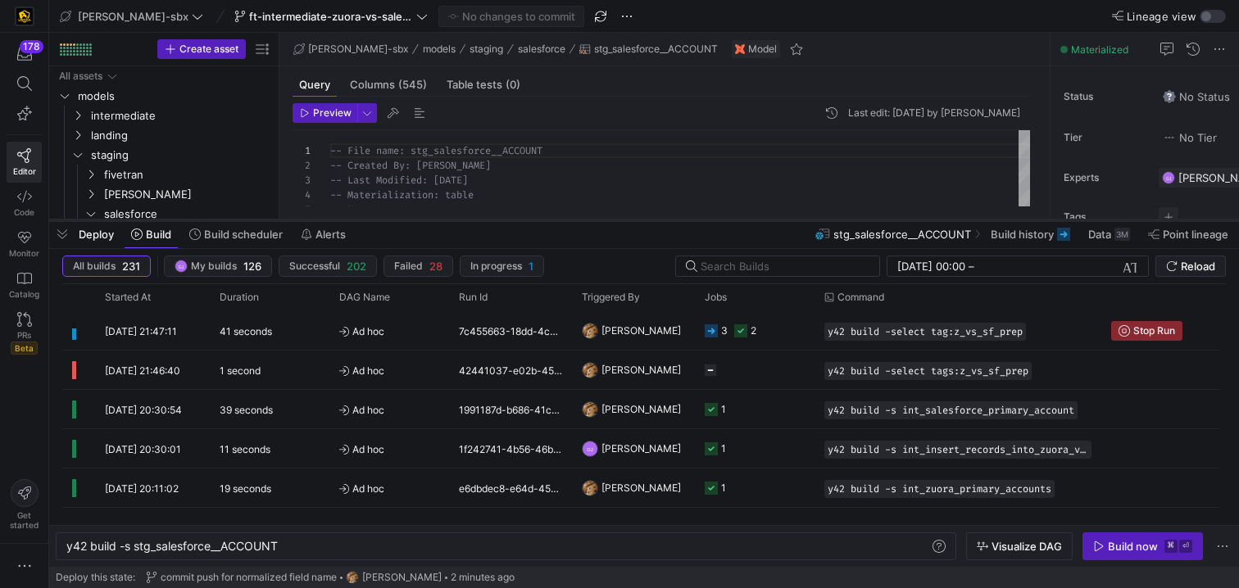
drag, startPoint x: 612, startPoint y: 291, endPoint x: 623, endPoint y: 217, distance: 74.5
click at [623, 217] on div at bounding box center [644, 220] width 1190 height 7
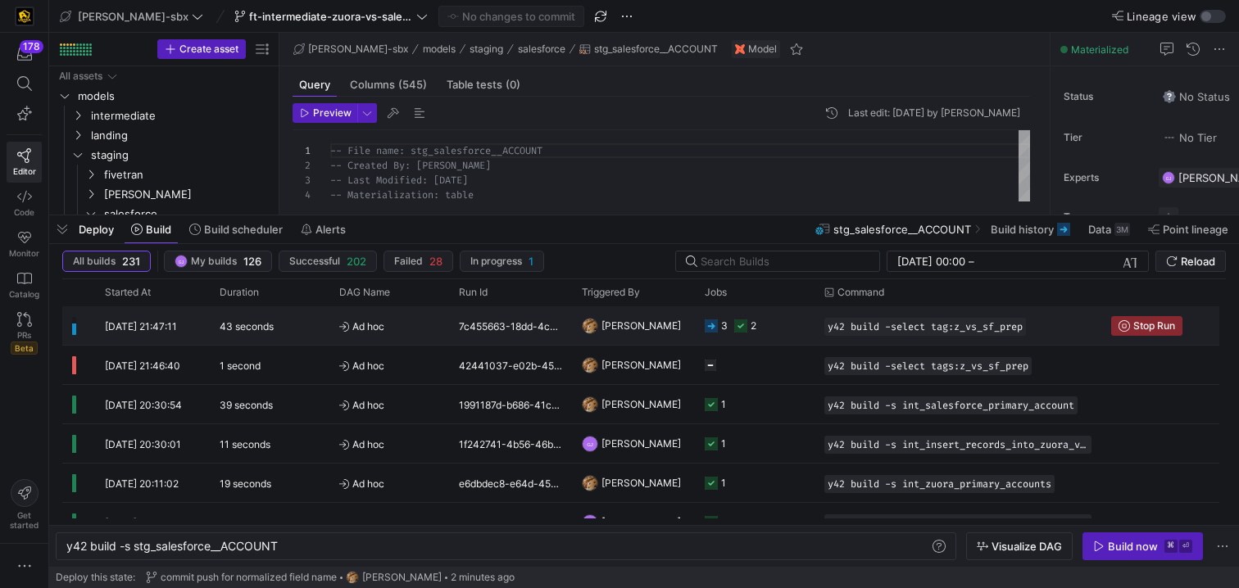
click at [737, 332] on icon "Press SPACE to select this row." at bounding box center [740, 326] width 13 height 13
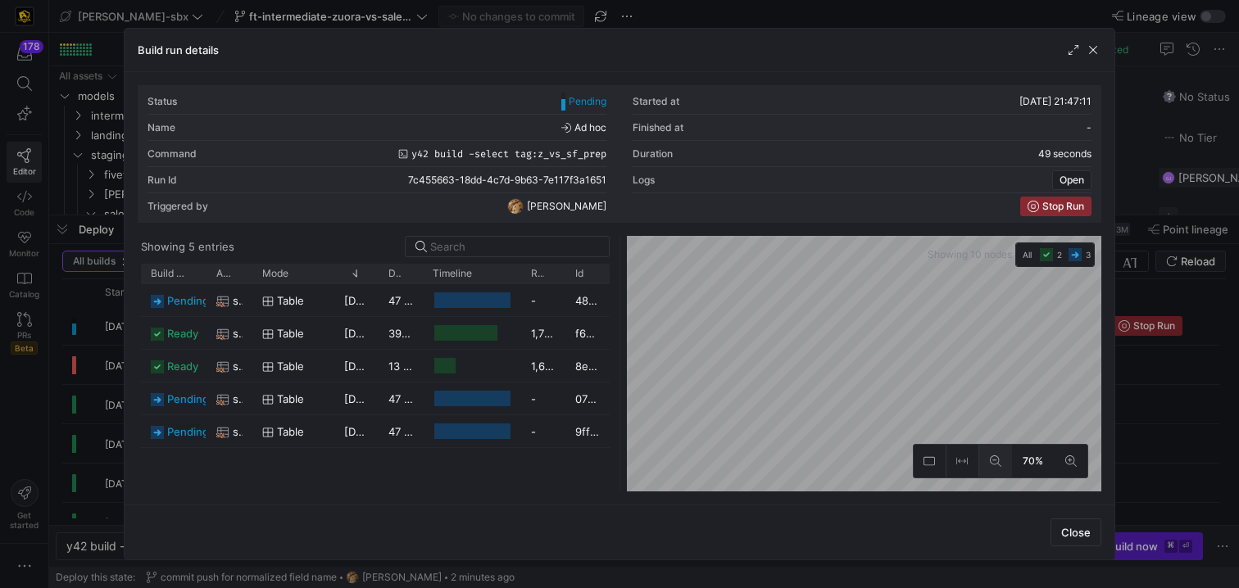
click at [996, 461] on icon at bounding box center [995, 461] width 11 height 11
click at [1076, 448] on button at bounding box center [1071, 461] width 33 height 33
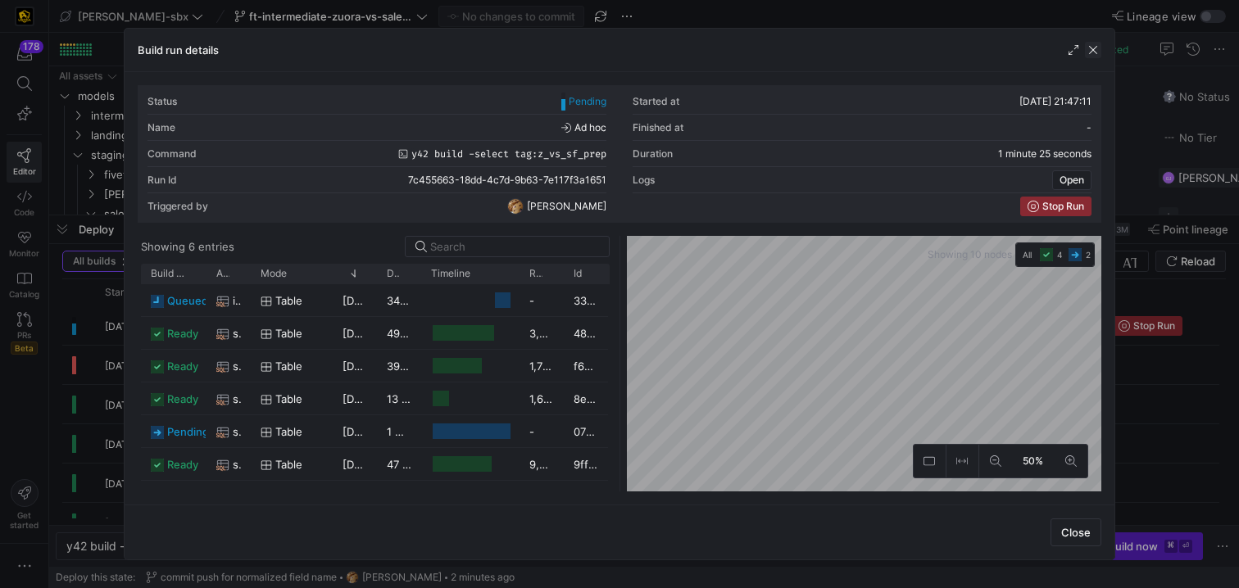
click at [1092, 50] on span "button" at bounding box center [1093, 50] width 16 height 16
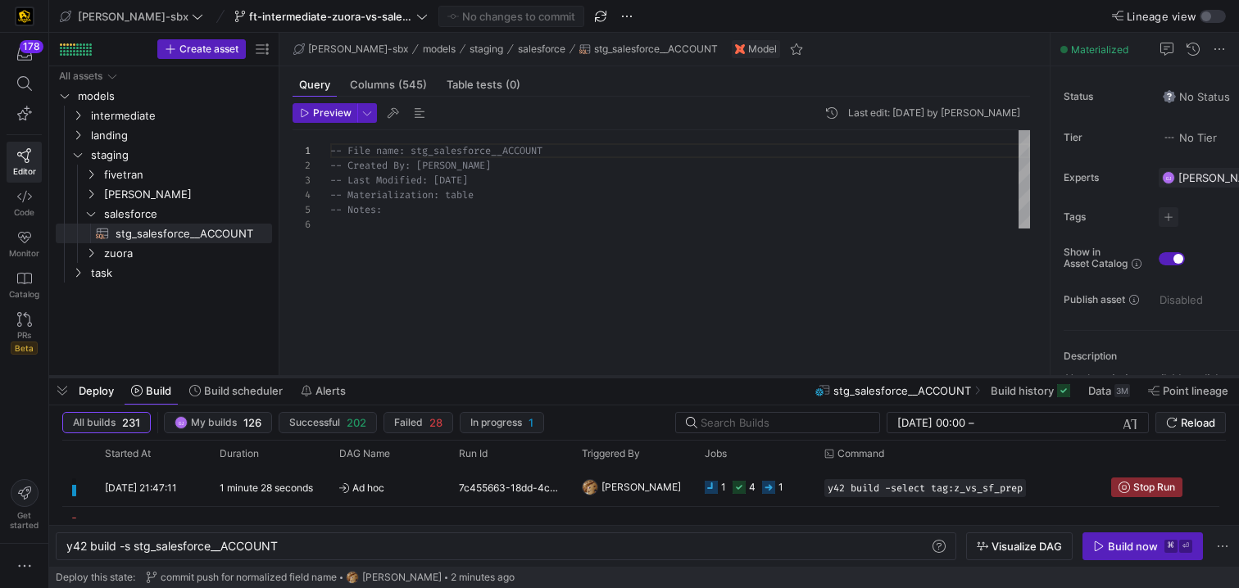
drag, startPoint x: 352, startPoint y: 217, endPoint x: 299, endPoint y: 390, distance: 180.7
click at [299, 380] on div at bounding box center [644, 377] width 1190 height 7
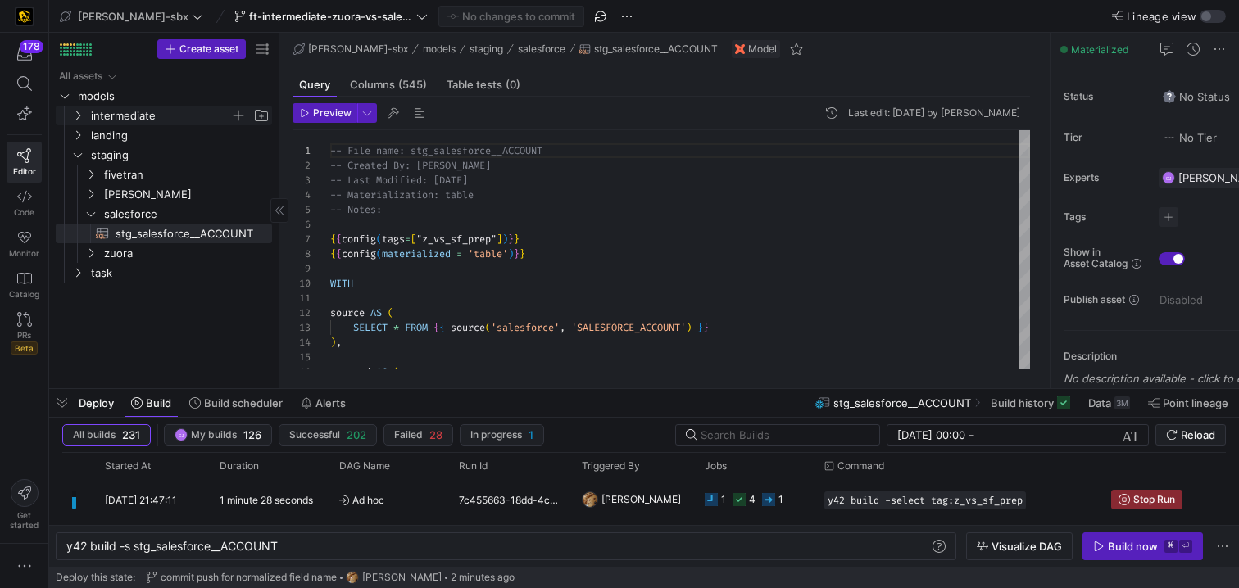
click at [83, 116] on icon "Press SPACE to select this row." at bounding box center [77, 116] width 11 height 10
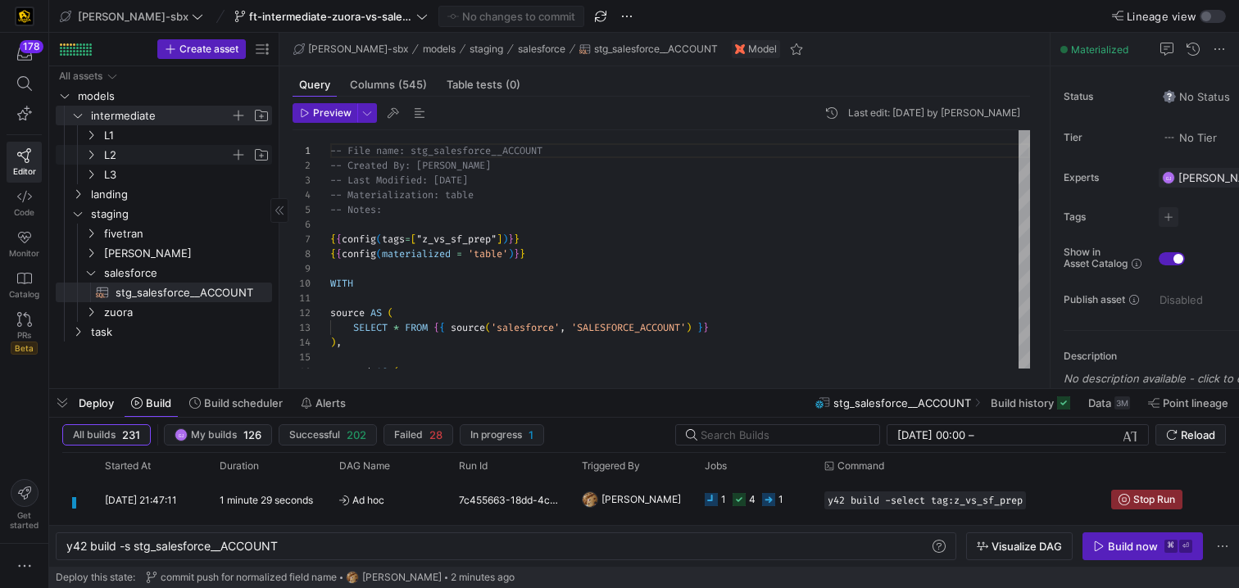
click at [89, 157] on icon "Press SPACE to select this row." at bounding box center [90, 155] width 11 height 10
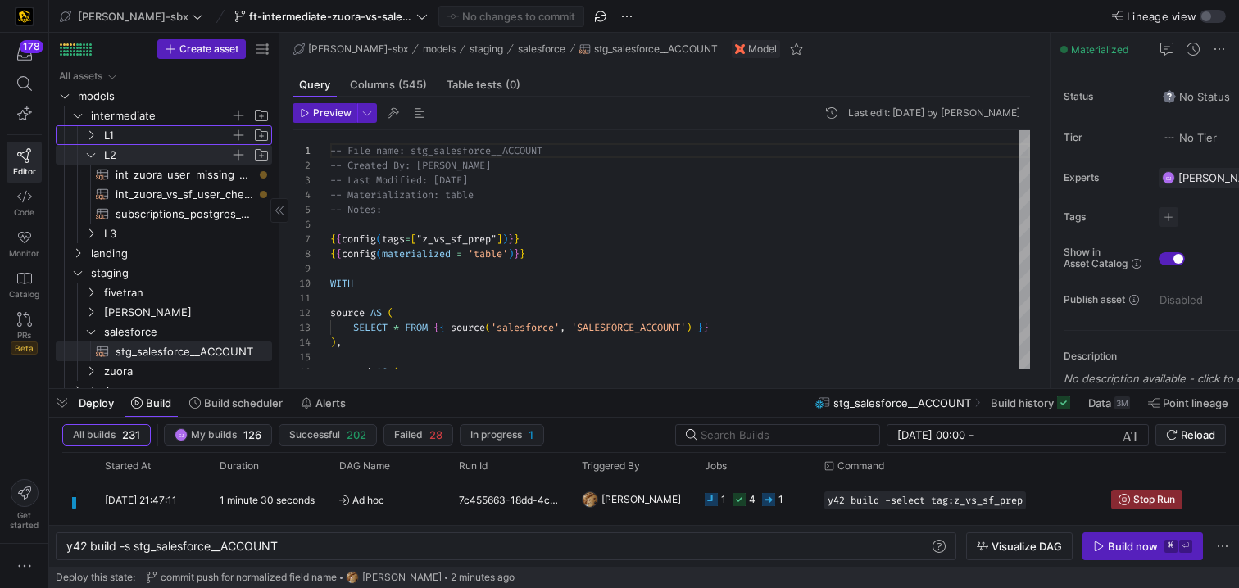
click at [91, 139] on icon "Press SPACE to select this row." at bounding box center [90, 135] width 11 height 10
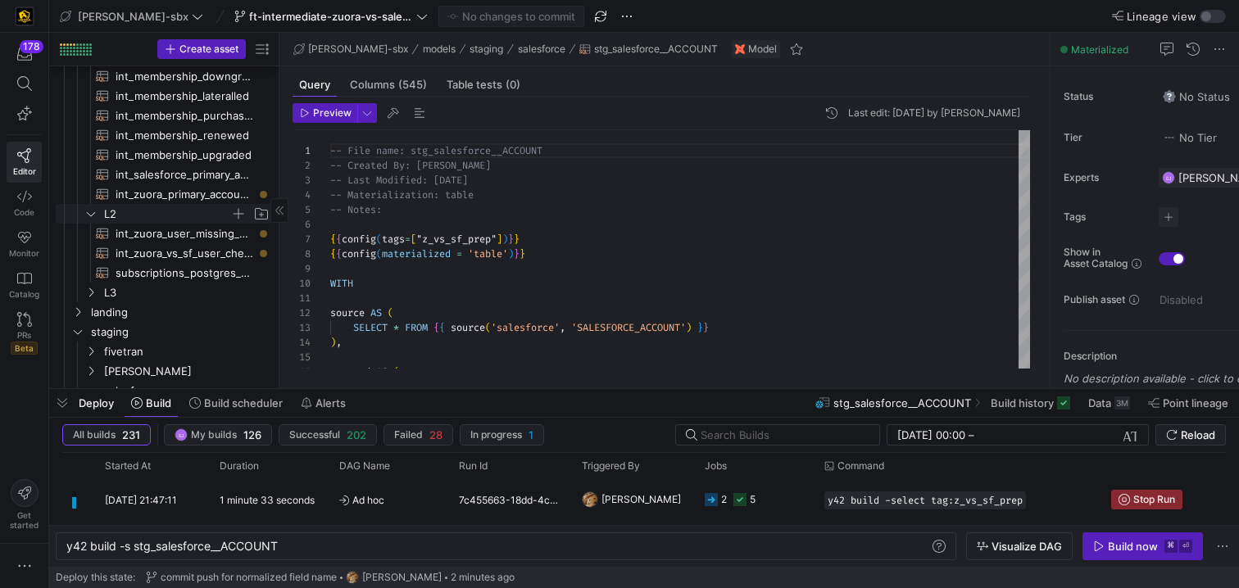
scroll to position [199, 0]
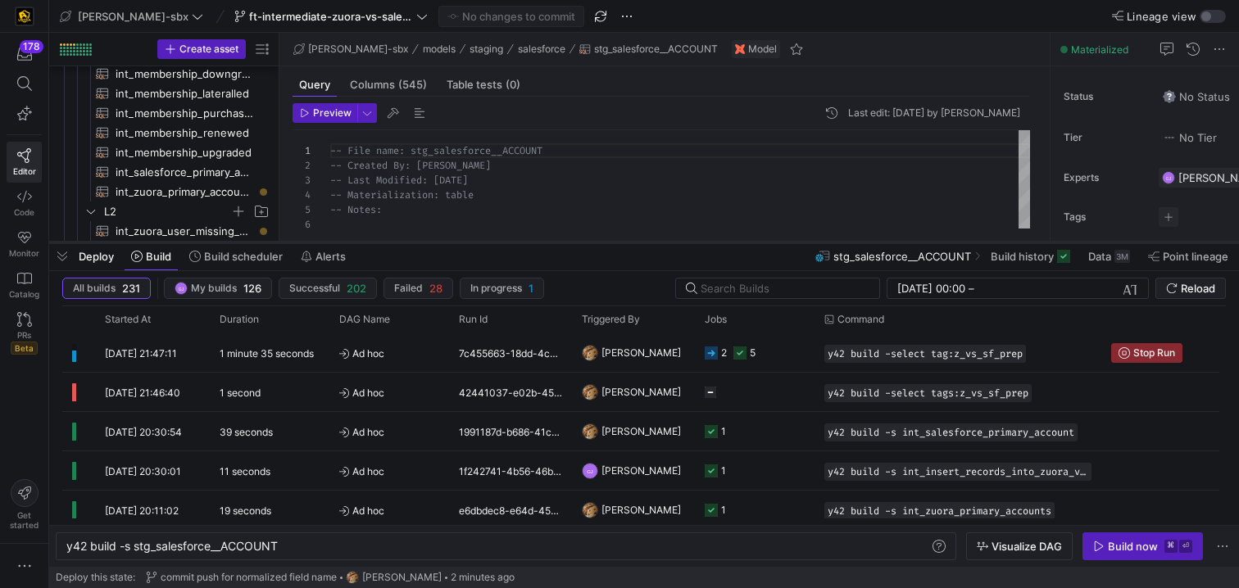
drag, startPoint x: 357, startPoint y: 390, endPoint x: 375, endPoint y: 243, distance: 147.8
click at [375, 243] on div at bounding box center [644, 242] width 1190 height 7
click at [392, 354] on span "Ad hoc" at bounding box center [389, 353] width 100 height 39
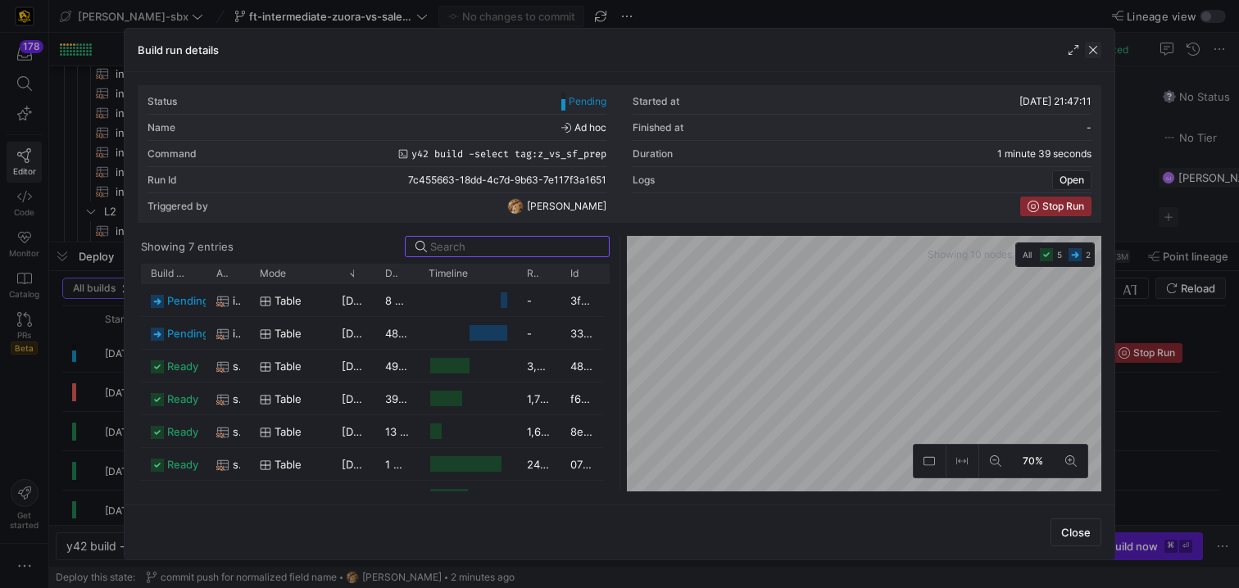
click at [1088, 57] on span "button" at bounding box center [1093, 50] width 16 height 16
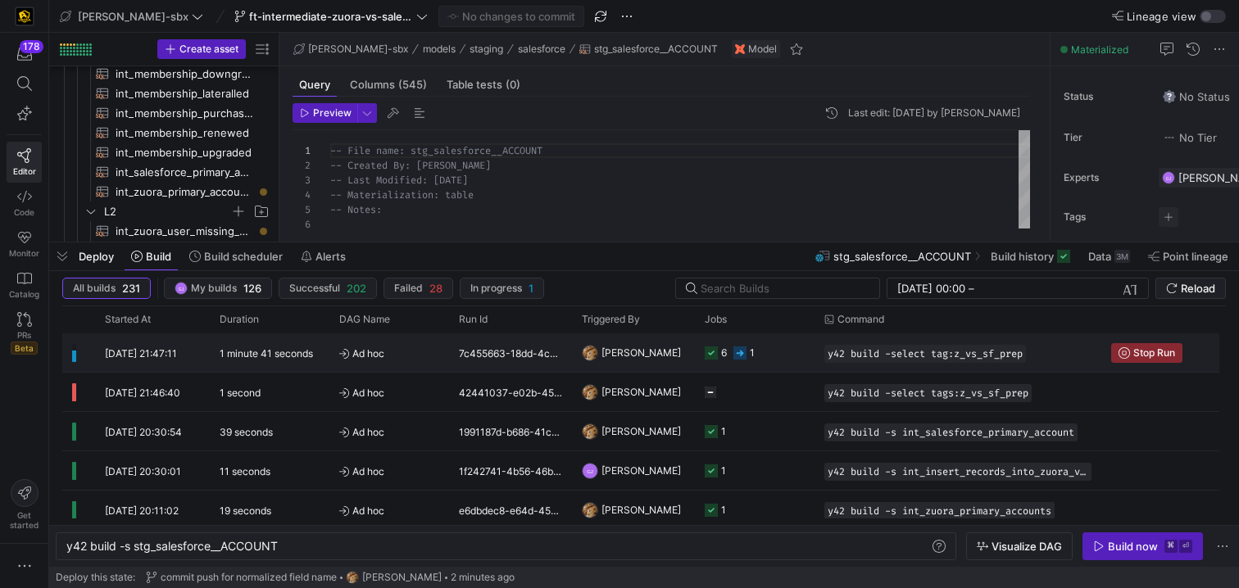
click at [742, 352] on rect "Press SPACE to select this row." at bounding box center [739, 353] width 13 height 13
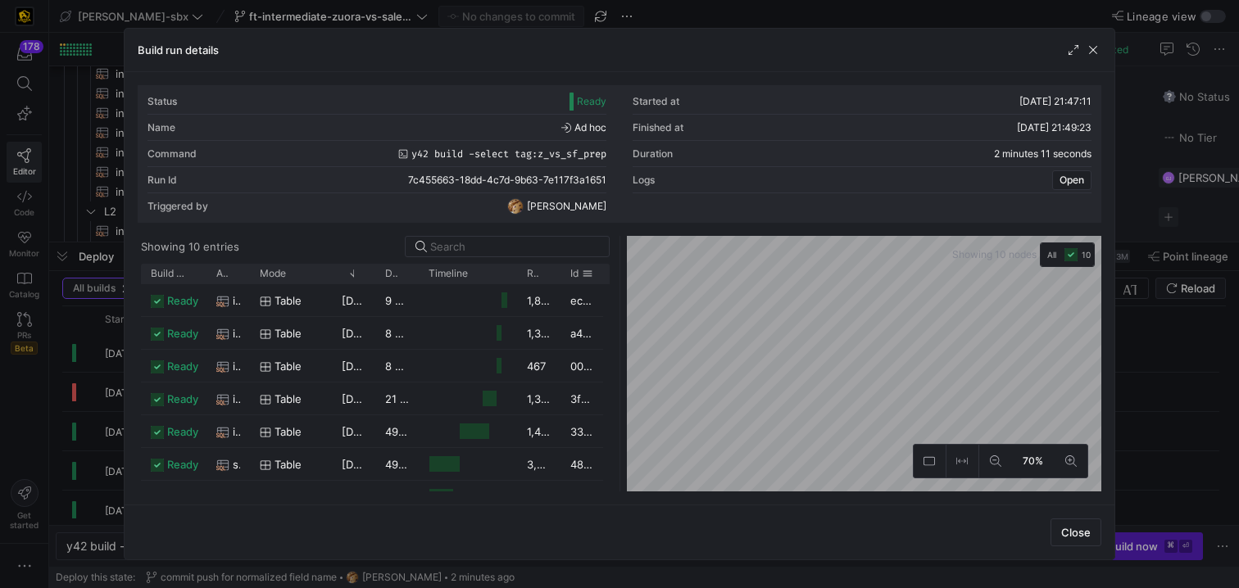
click at [571, 282] on as-split "Showing 10 entries Drag here to set row groups Drag here to set column labels B…" at bounding box center [620, 364] width 964 height 256
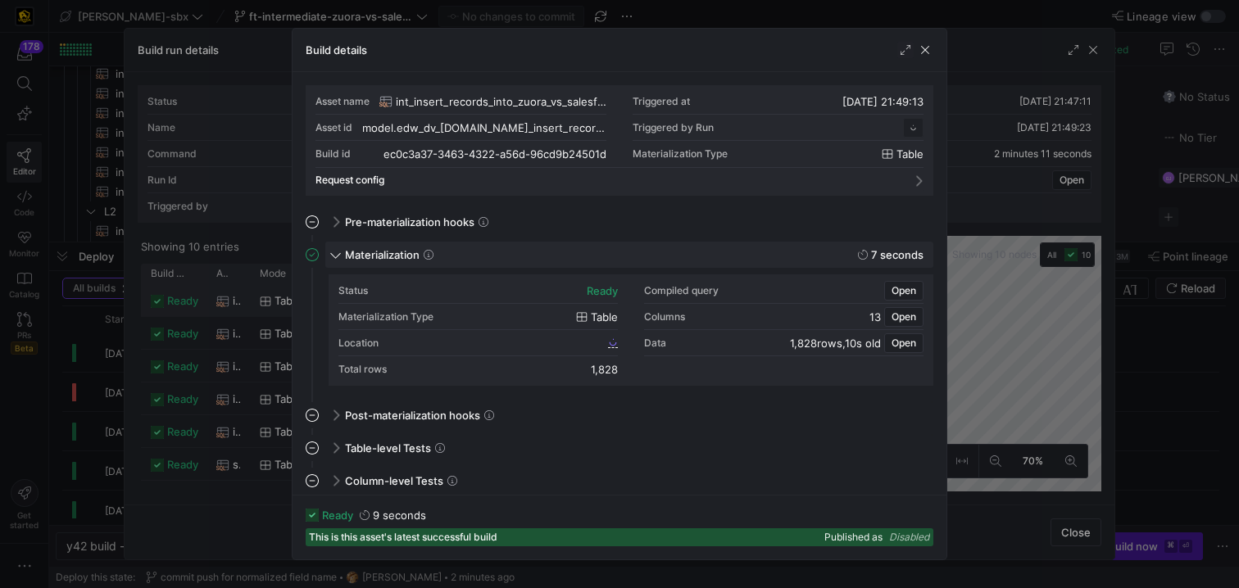
scroll to position [148, 0]
click at [925, 54] on span "button" at bounding box center [925, 50] width 16 height 16
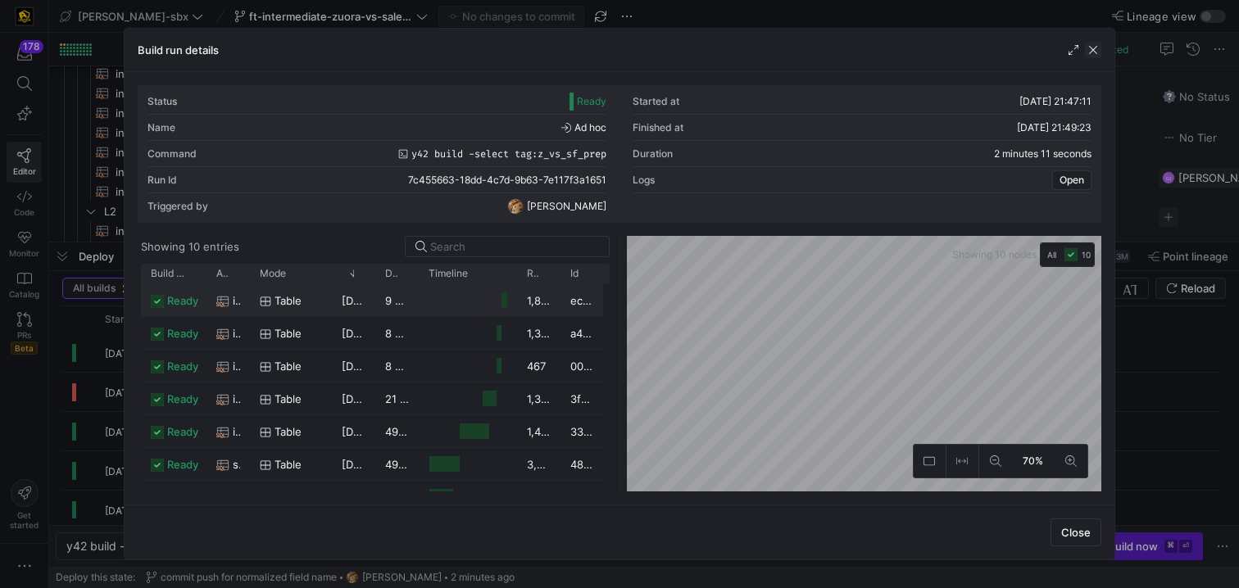
click at [1095, 55] on span "button" at bounding box center [1093, 50] width 16 height 16
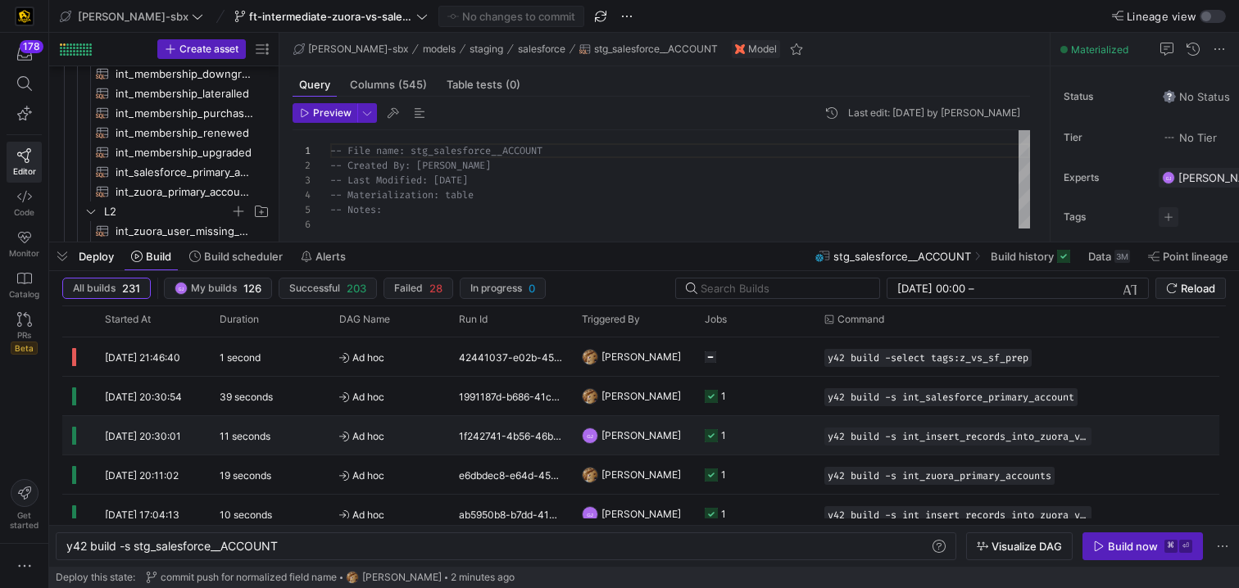
scroll to position [0, 0]
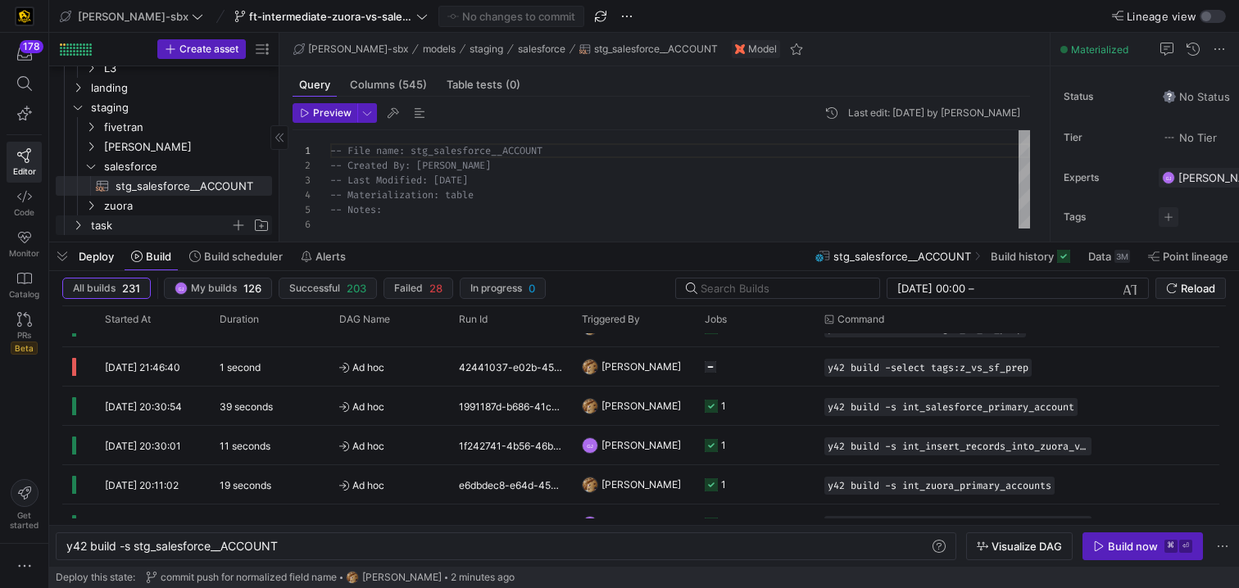
click at [127, 219] on span "task" at bounding box center [160, 225] width 139 height 19
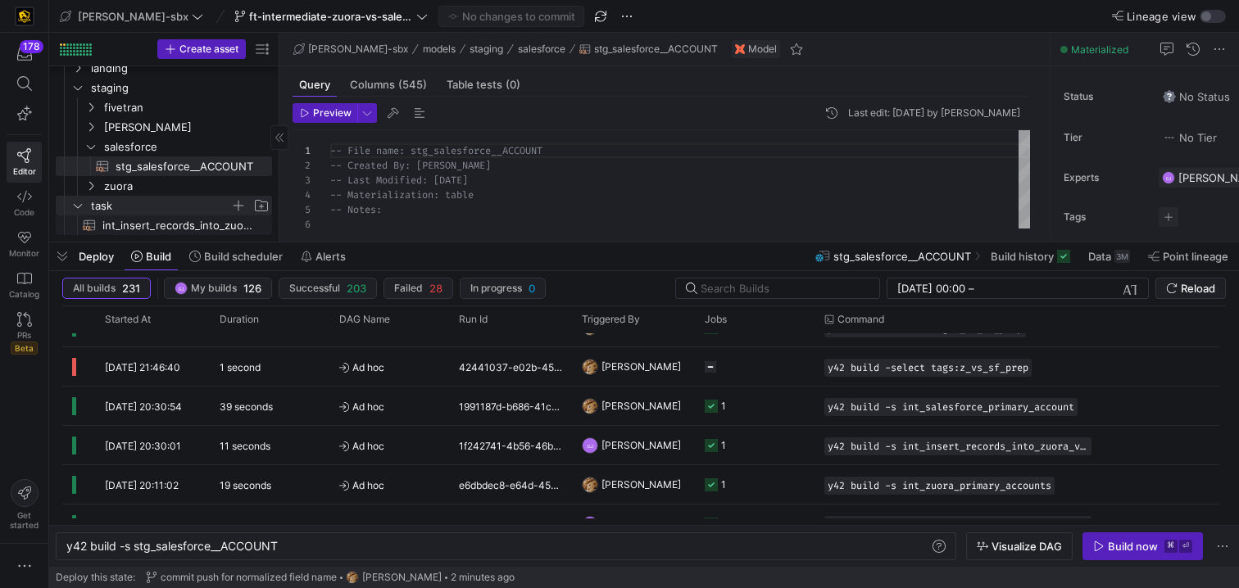
click at [127, 219] on span "int_insert_records_into_zuora_vs_salesforce​​​​​​​​​​" at bounding box center [177, 225] width 151 height 19
type textarea "y42 build -s int_insert_records_into_zuora_vs_salesforce"
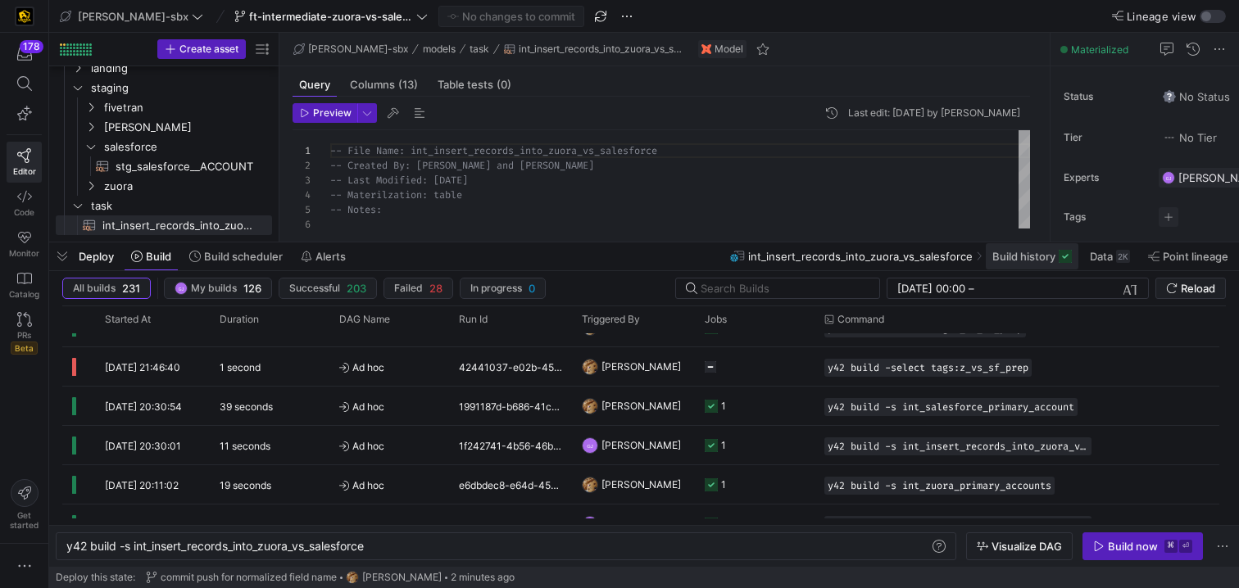
click at [1032, 261] on span "Build history" at bounding box center [1023, 256] width 63 height 13
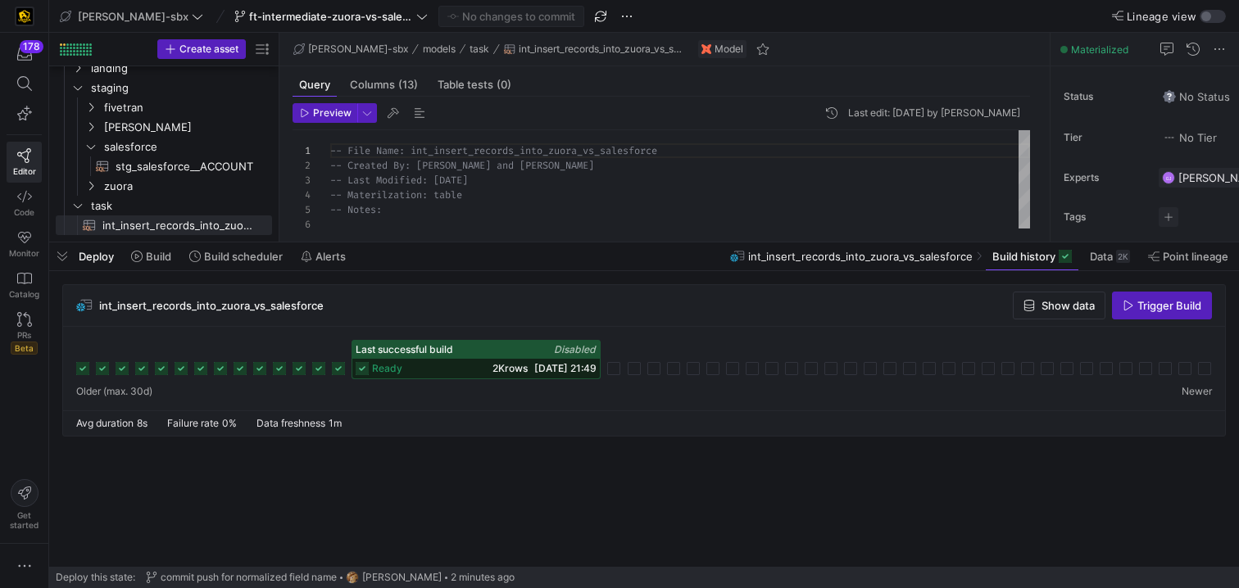
click at [516, 371] on div "2K rows 18/08/25, 21:49" at bounding box center [545, 368] width 104 height 11
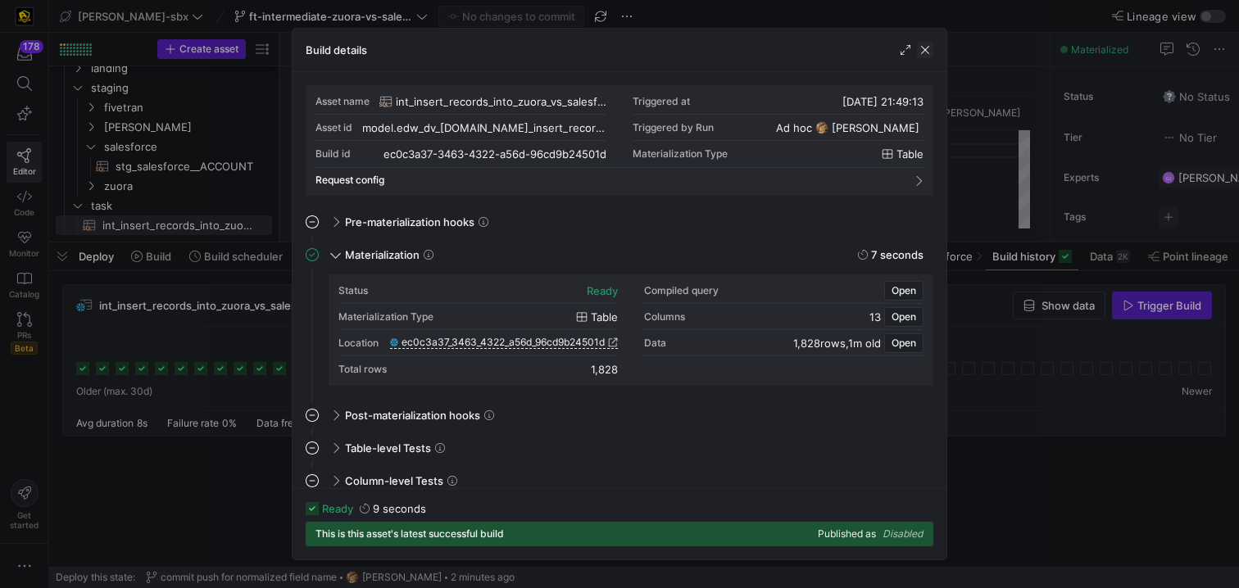
click at [927, 50] on span "button" at bounding box center [925, 50] width 16 height 16
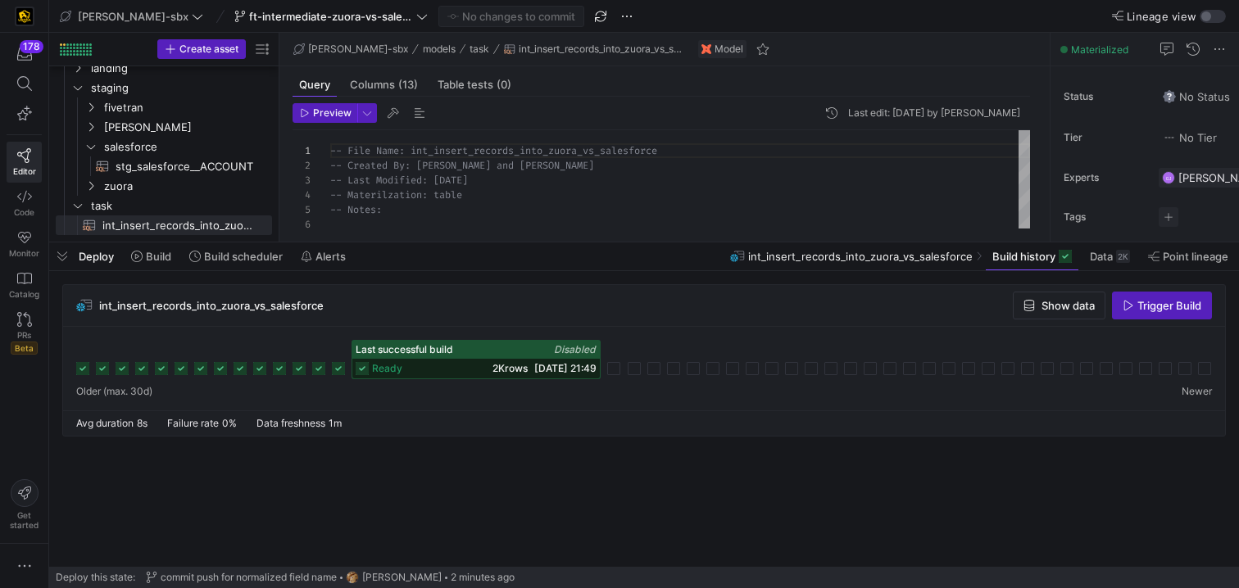
click at [342, 371] on icon at bounding box center [338, 368] width 13 height 13
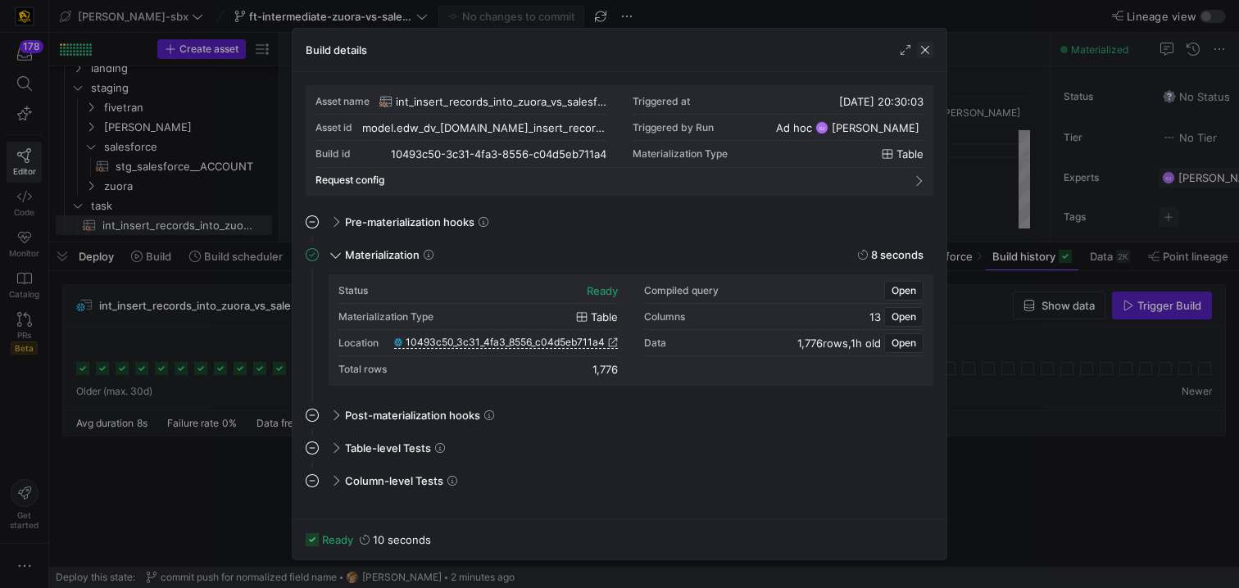
click at [928, 56] on span "button" at bounding box center [925, 50] width 16 height 16
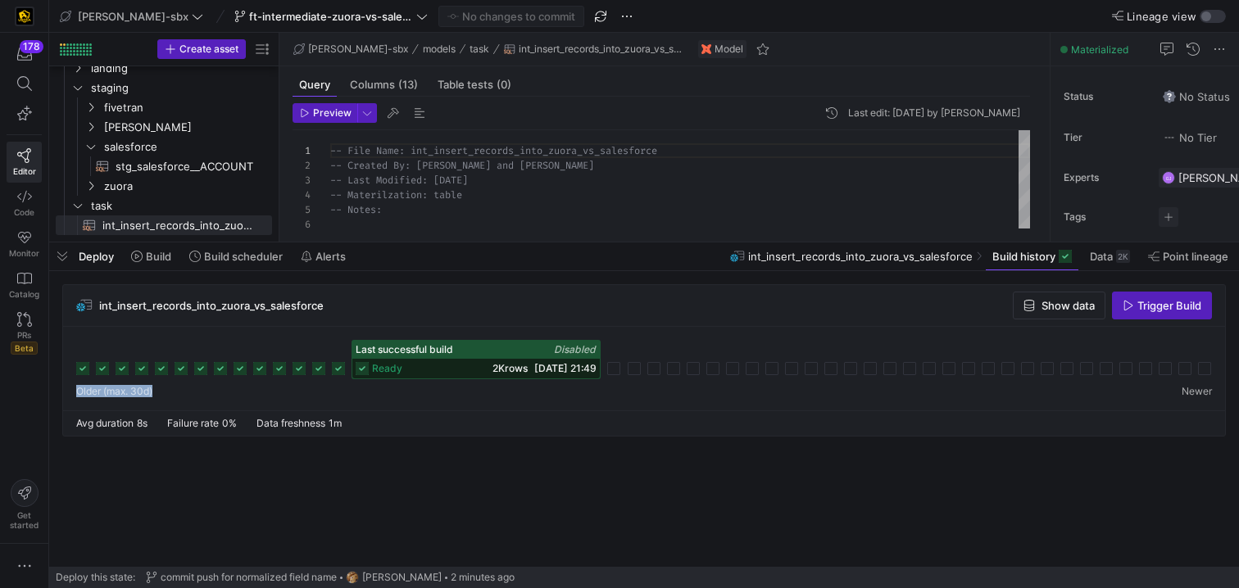
drag, startPoint x: 570, startPoint y: 394, endPoint x: 566, endPoint y: 328, distance: 66.5
click at [563, 352] on div "Last successful build Disabled ready 2K rows 18/08/25, 21:49" at bounding box center [644, 369] width 1162 height 84
click at [566, 325] on div "int_insert_records_into_zuora_vs_salesforce Show data Trigger Build" at bounding box center [644, 306] width 1162 height 42
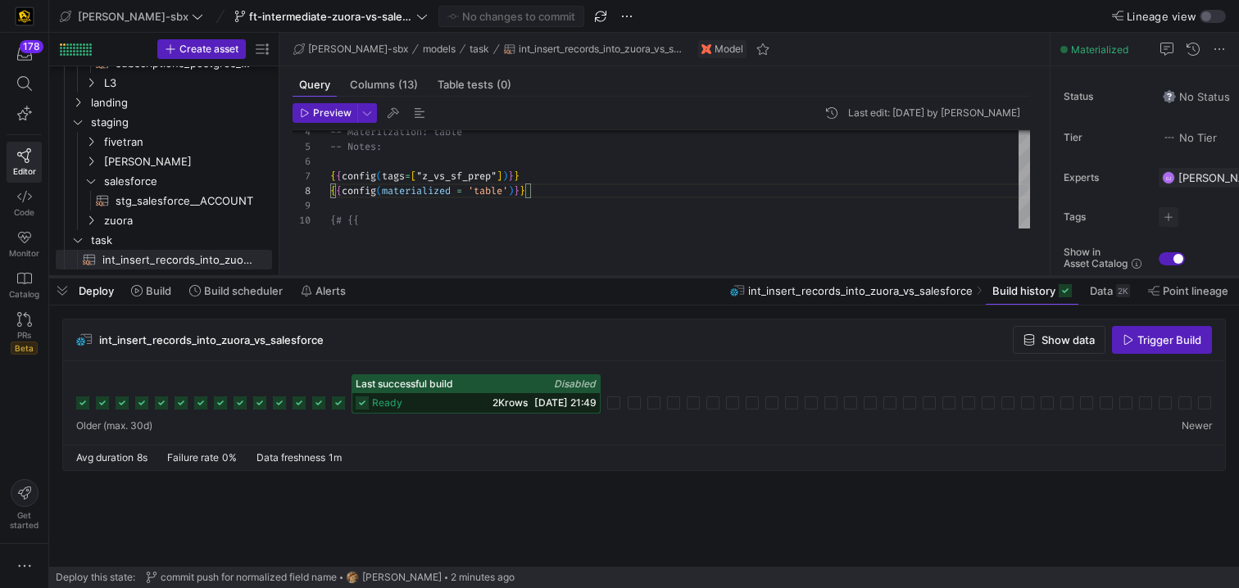
scroll to position [226, 0]
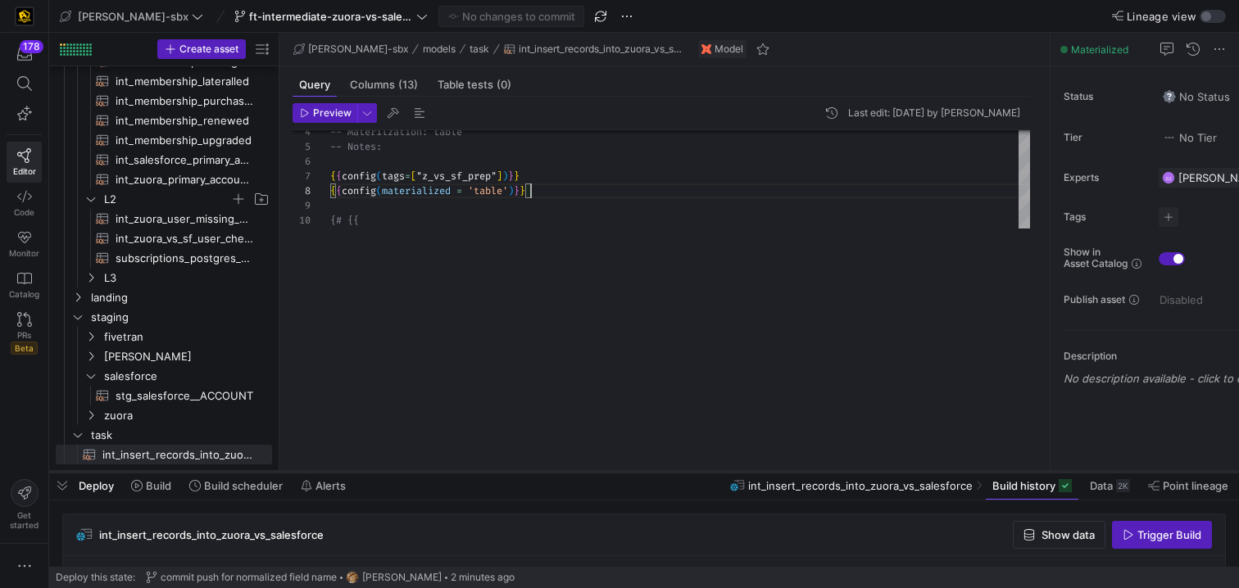
drag, startPoint x: 588, startPoint y: 244, endPoint x: 574, endPoint y: 472, distance: 228.2
click at [574, 472] on div at bounding box center [644, 472] width 1190 height 7
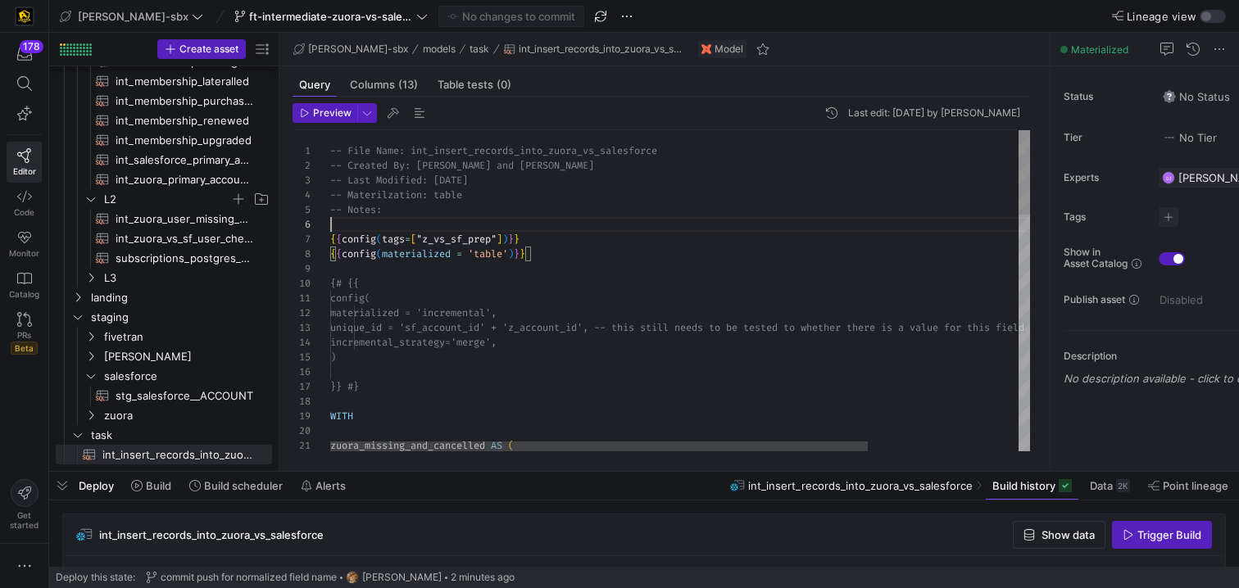
scroll to position [74, 0]
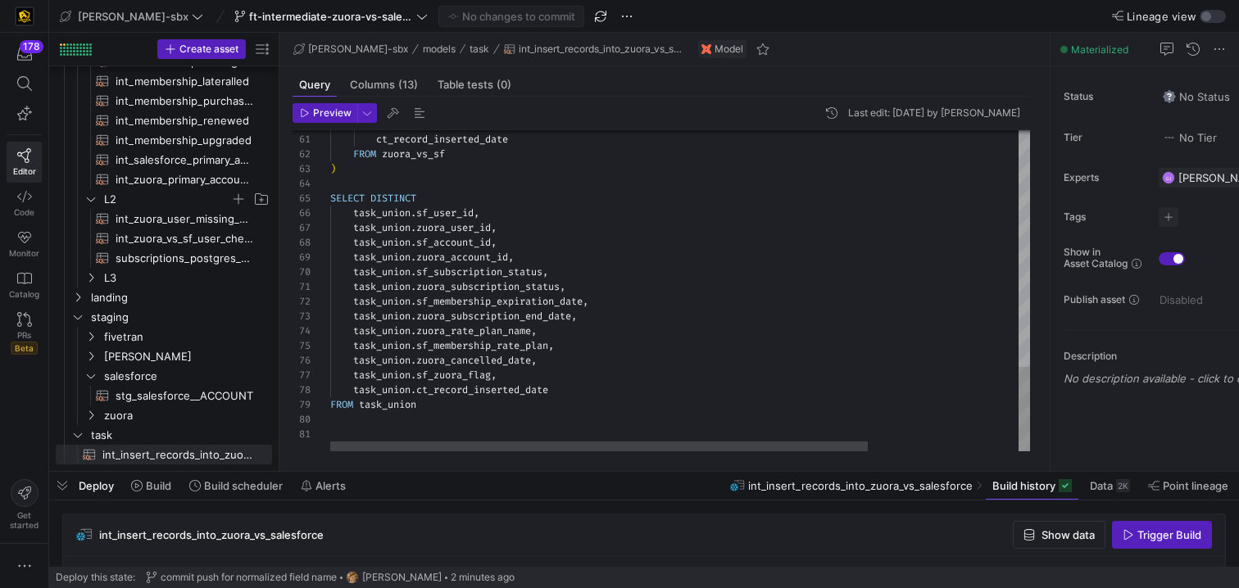
scroll to position [118, 89]
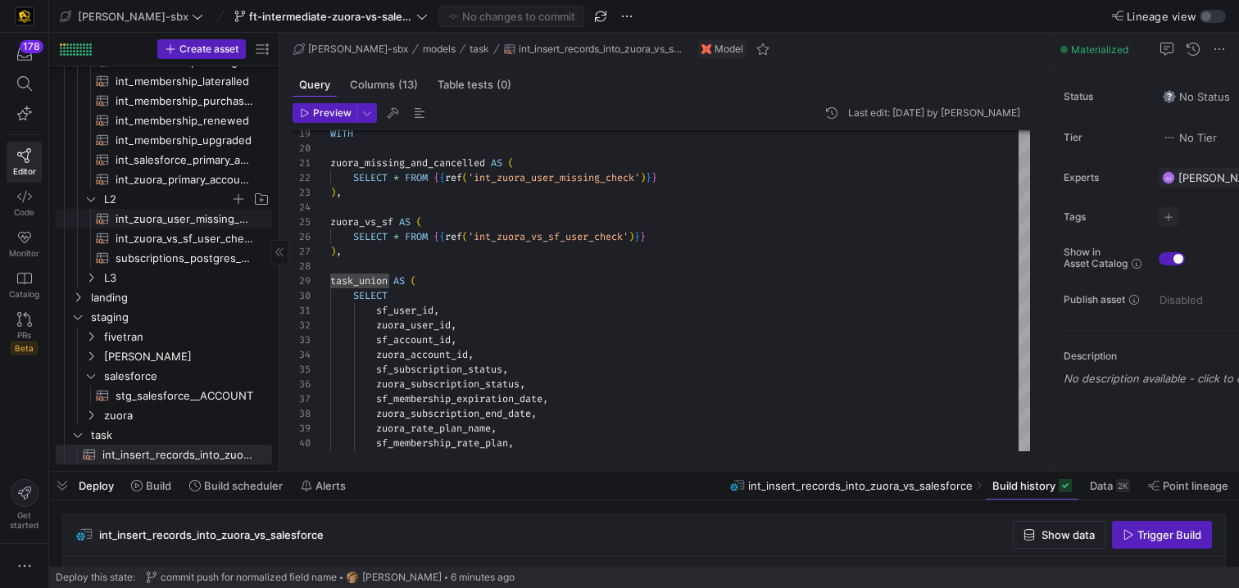
click at [172, 220] on span "int_zuora_user_missing_check​​​​​​​​​​" at bounding box center [185, 219] width 138 height 19
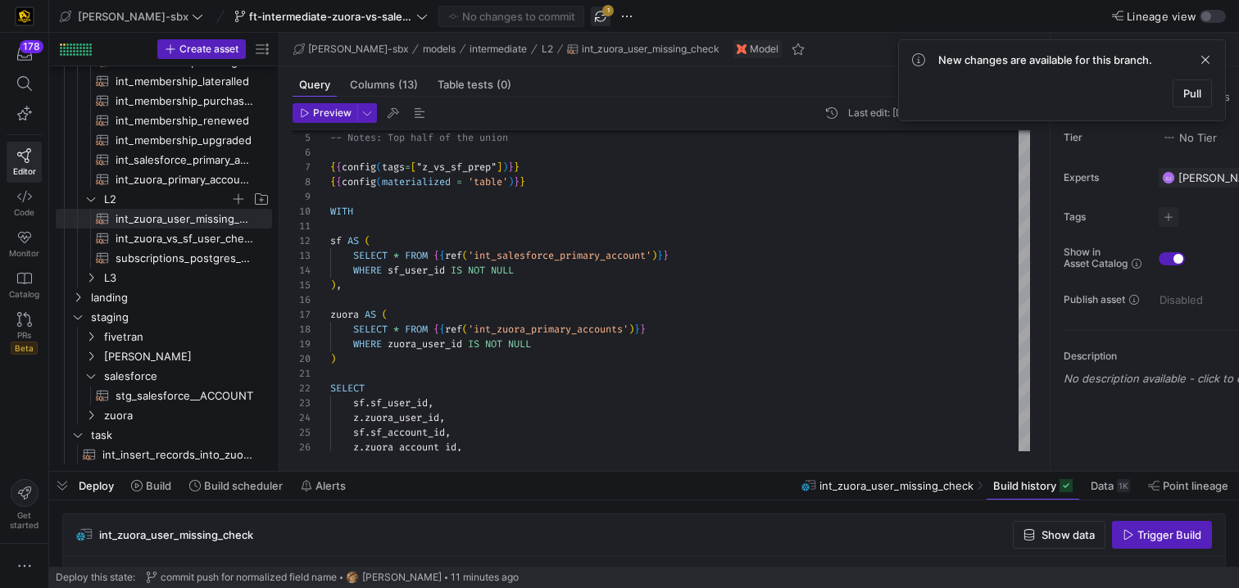
click at [591, 17] on span "button" at bounding box center [601, 17] width 20 height 20
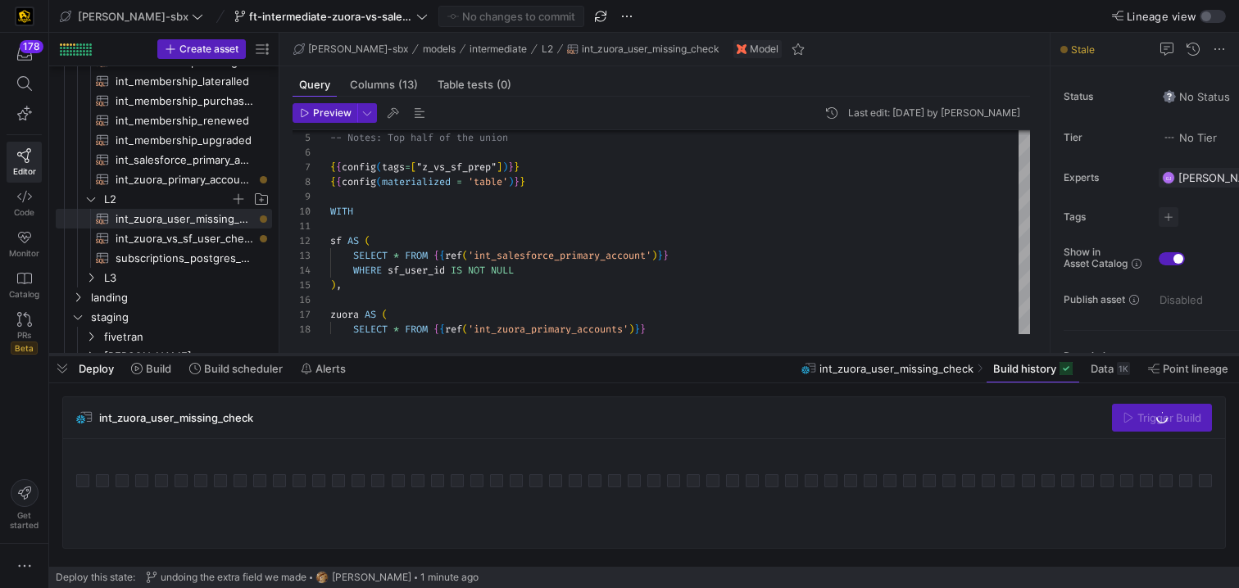
drag, startPoint x: 755, startPoint y: 471, endPoint x: 749, endPoint y: 352, distance: 119.8
click at [749, 352] on div at bounding box center [644, 355] width 1190 height 7
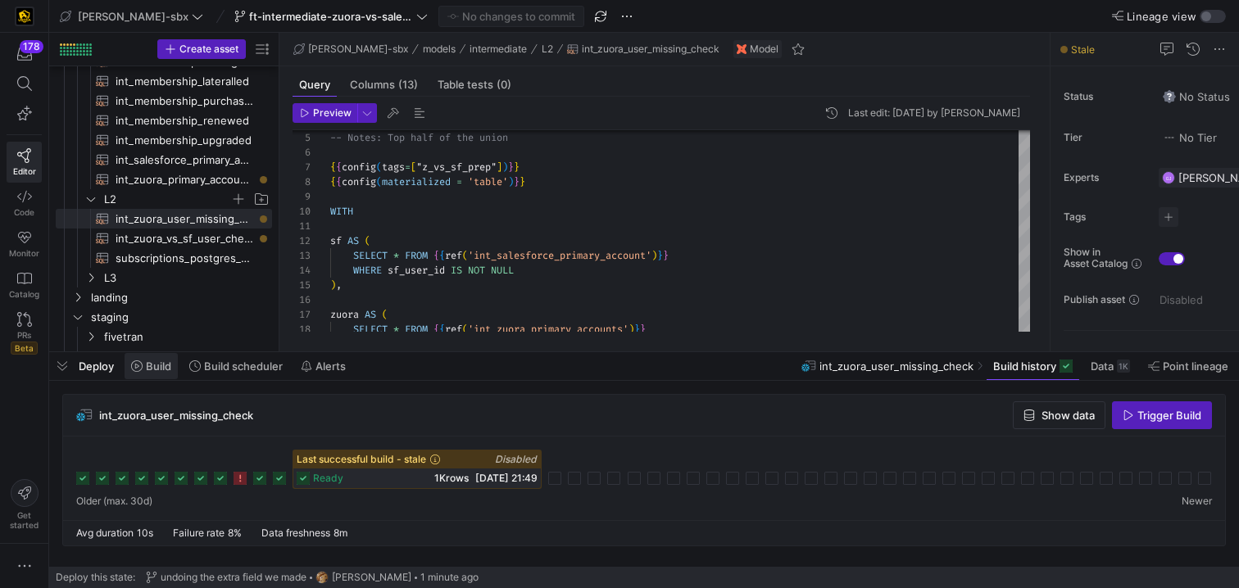
click at [169, 365] on span "Build" at bounding box center [158, 366] width 25 height 13
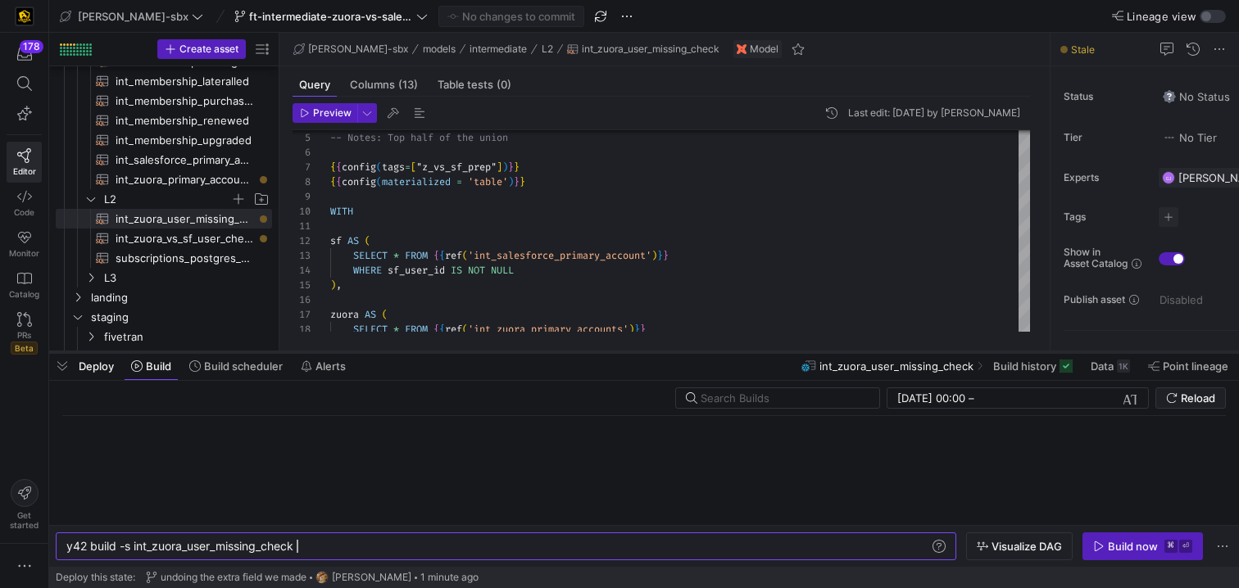
scroll to position [0, 230]
click at [1056, 362] on span "Build history" at bounding box center [1032, 366] width 79 height 13
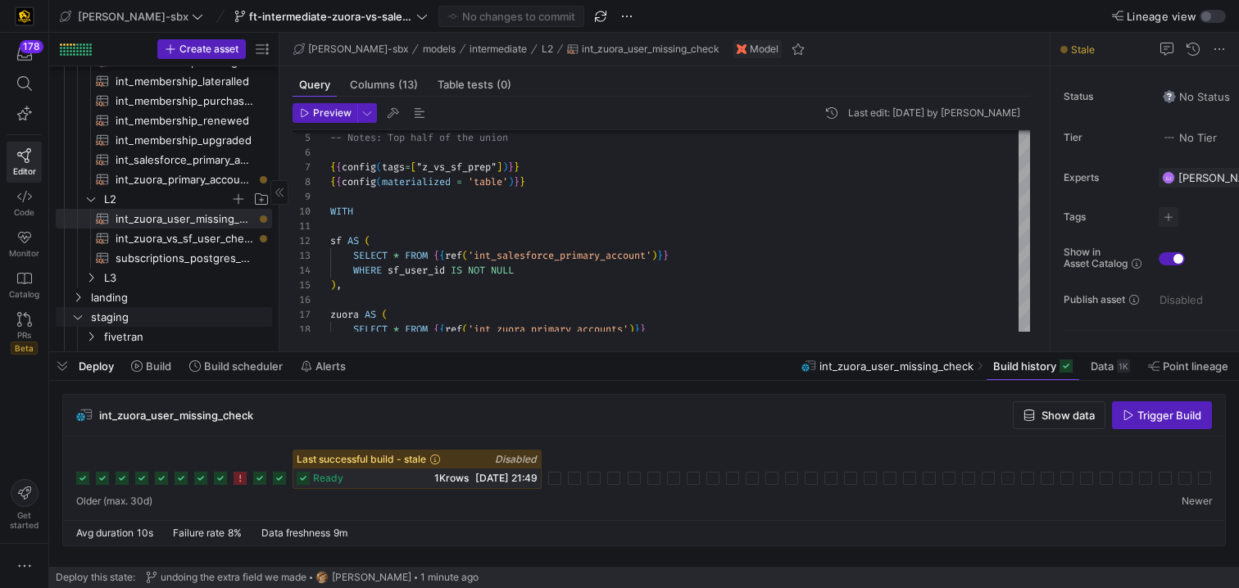
scroll to position [325, 0]
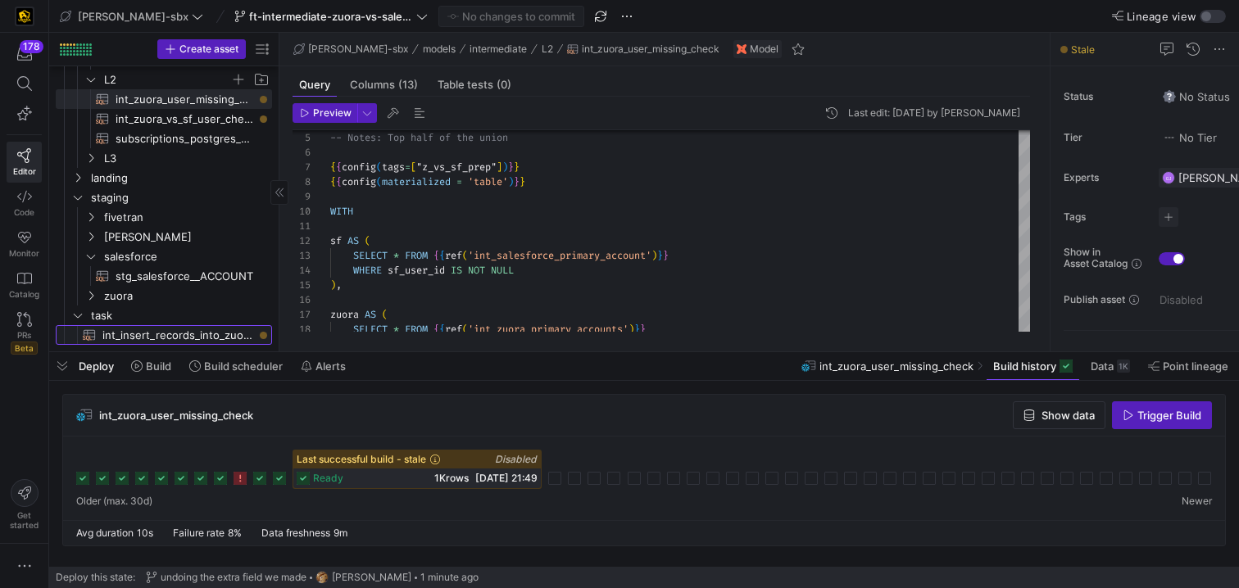
click at [178, 334] on span "int_insert_records_into_zuora_vs_salesforce​​​​​​​​​​" at bounding box center [177, 335] width 151 height 19
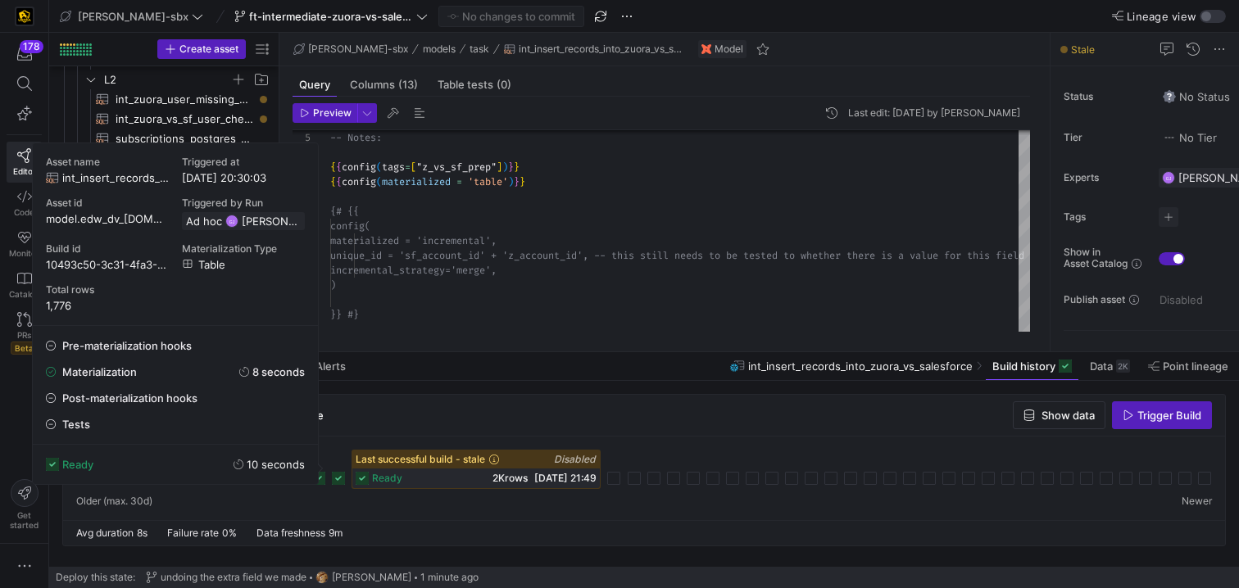
click at [341, 483] on icon at bounding box center [338, 478] width 13 height 13
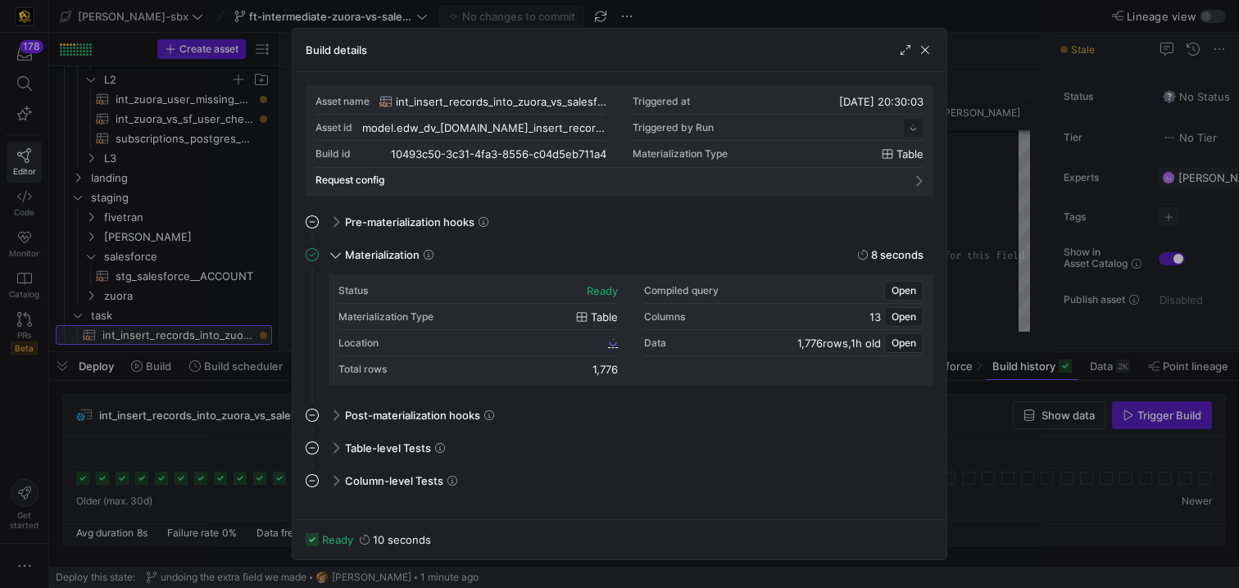
scroll to position [148, 0]
click at [585, 341] on span "10493c50_3c31_4fa3_8556_c04d5eb711a4" at bounding box center [505, 342] width 199 height 11
click at [919, 62] on div "Build details" at bounding box center [620, 50] width 654 height 43
click at [923, 51] on span "button" at bounding box center [925, 50] width 16 height 16
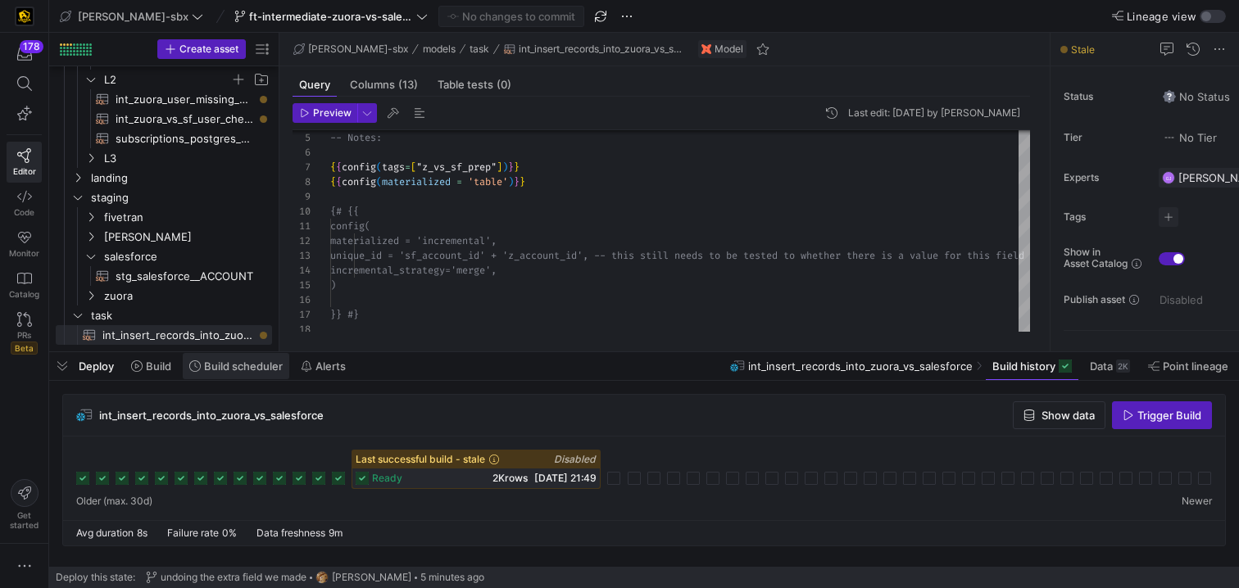
click at [206, 377] on span at bounding box center [236, 366] width 107 height 26
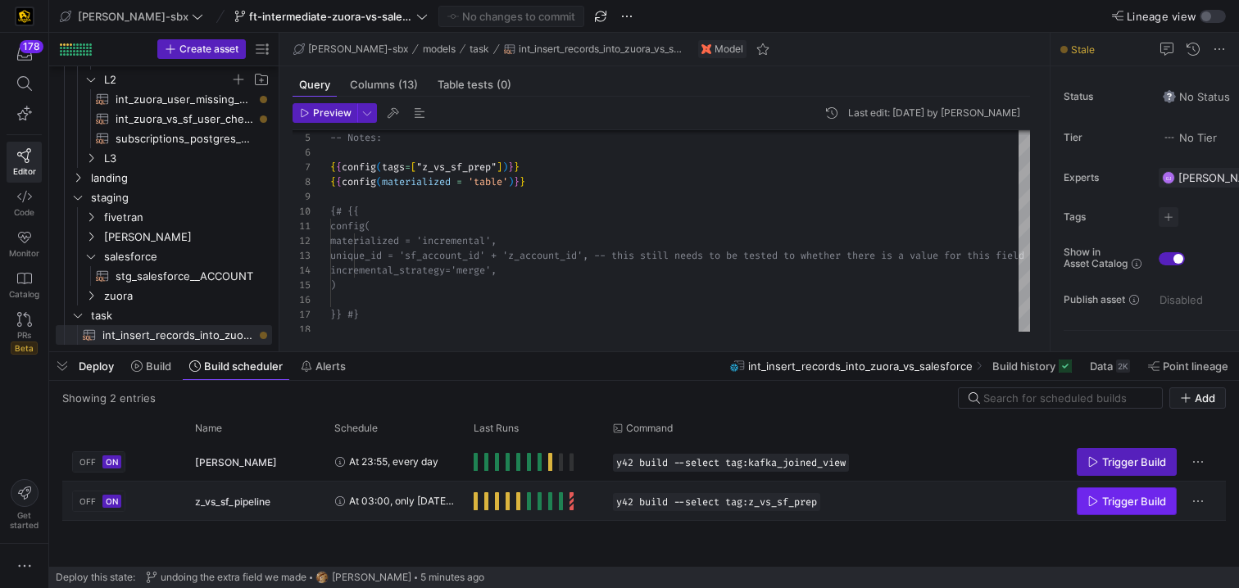
click at [1095, 506] on span "Trigger Build" at bounding box center [1126, 501] width 79 height 13
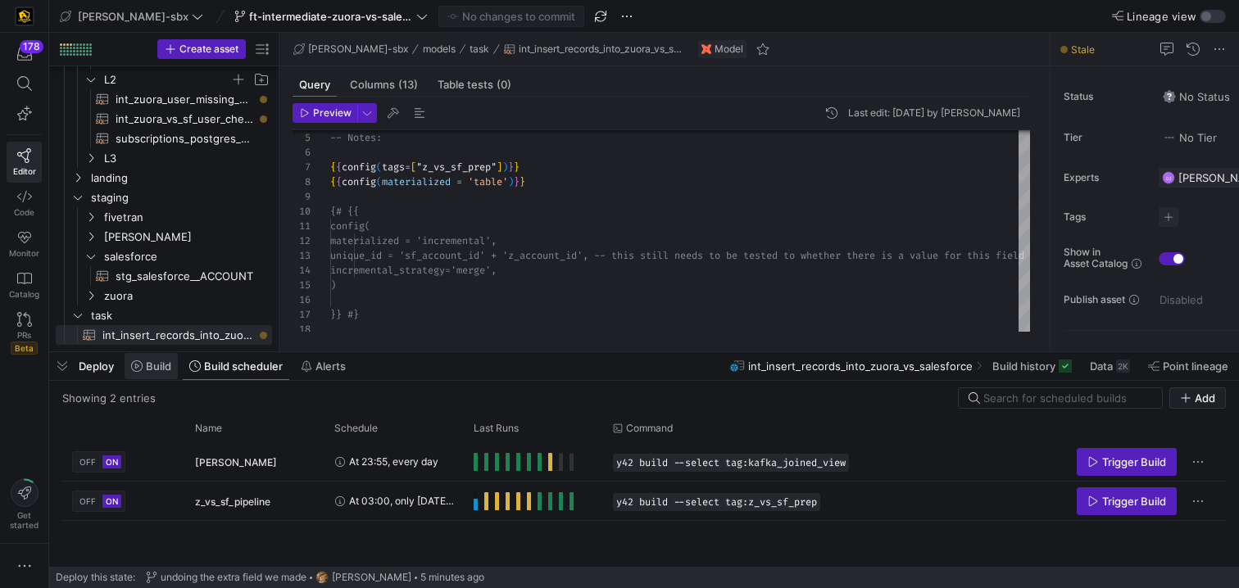
click at [148, 365] on span "Build" at bounding box center [158, 366] width 25 height 13
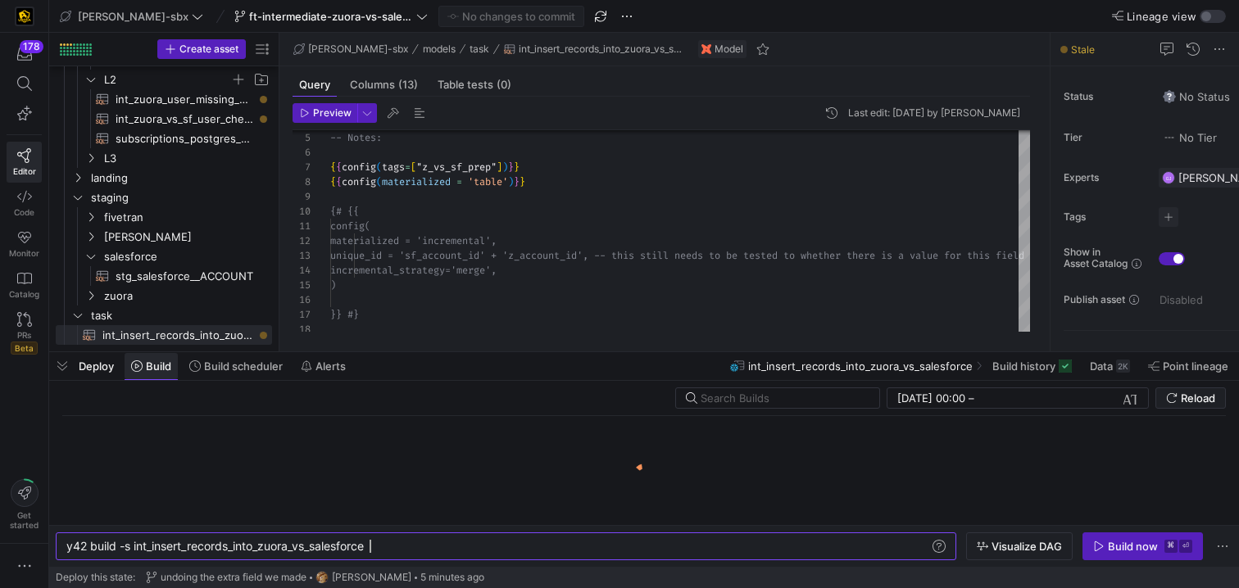
scroll to position [0, 303]
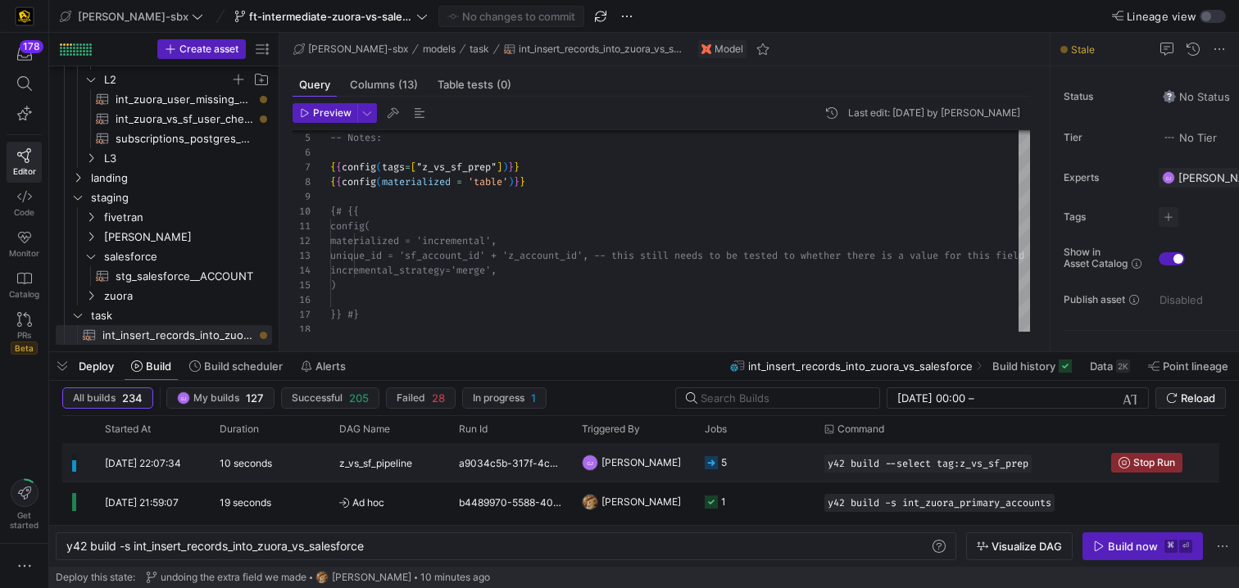
click at [705, 471] on div "5" at bounding box center [716, 462] width 22 height 39
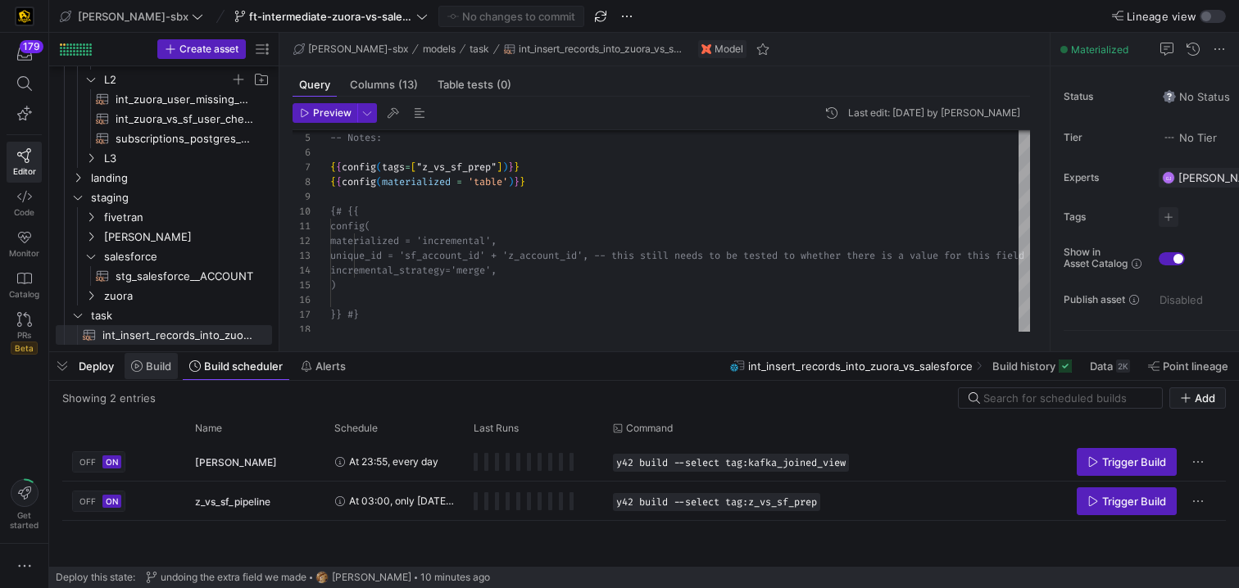
click at [157, 364] on span "Build" at bounding box center [158, 366] width 25 height 13
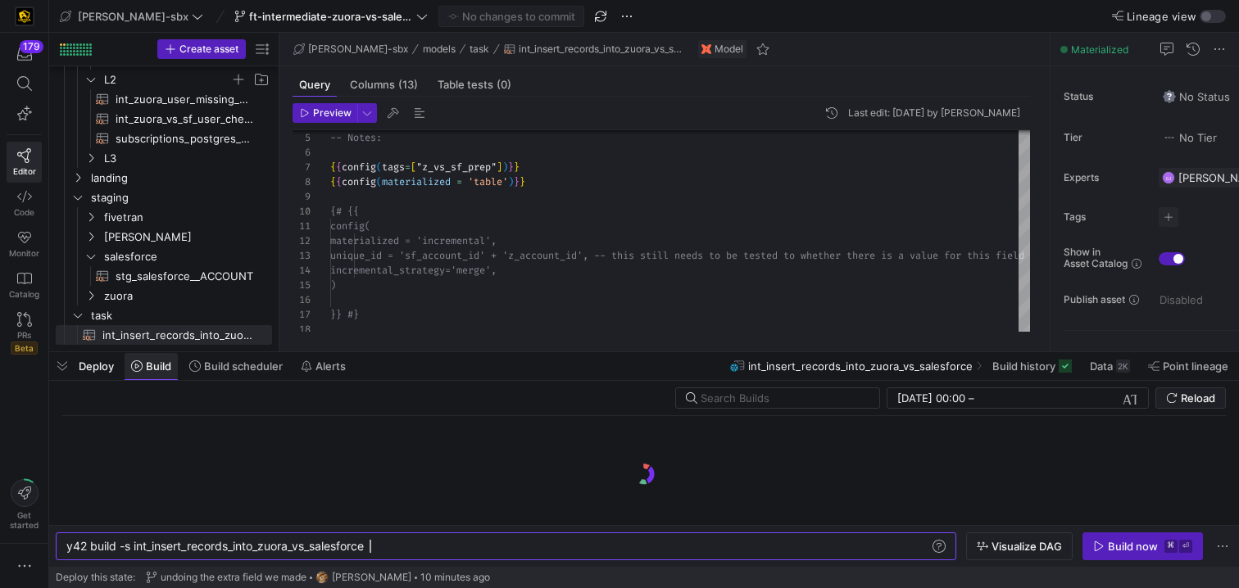
scroll to position [0, 303]
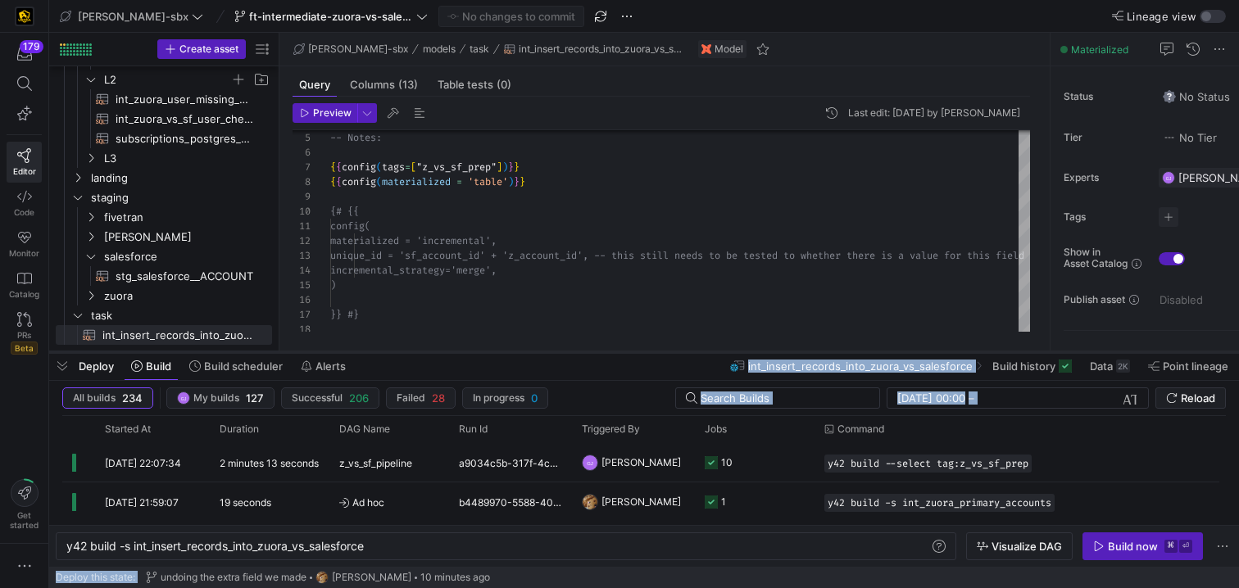
click at [657, 352] on as-split "edw-dv-sbx ft-intermediate-zuora-vs-salesforce-08052025 No changes to commit Li…" at bounding box center [644, 294] width 1190 height 588
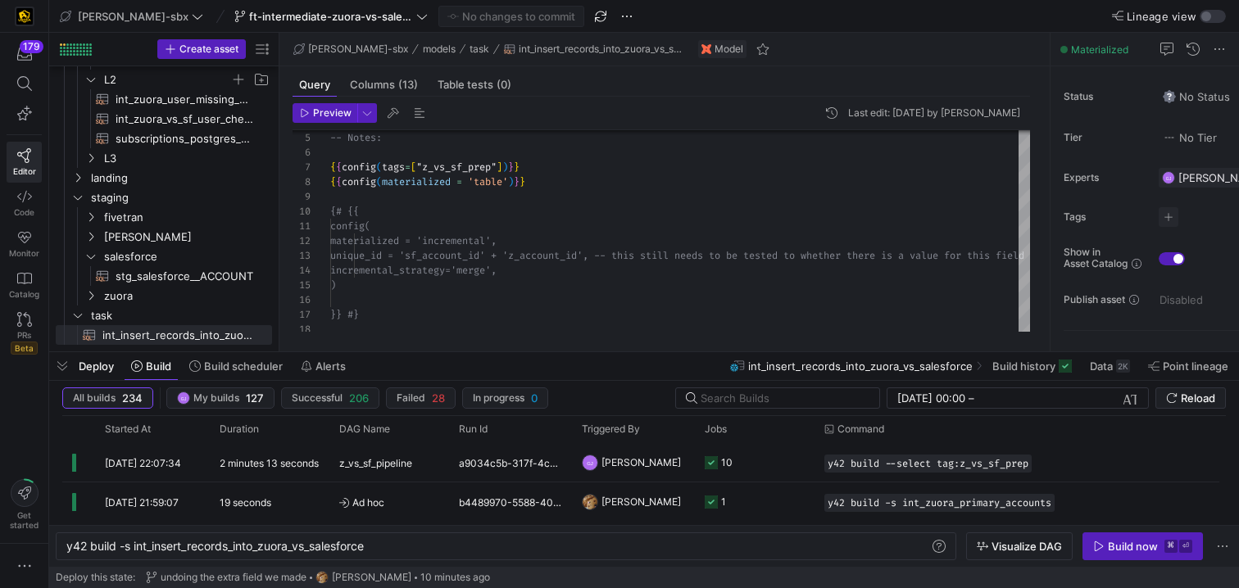
click at [655, 360] on div "Deploy Build Build scheduler Alerts int_insert_records_into_zuora_vs_salesforce…" at bounding box center [644, 366] width 1190 height 28
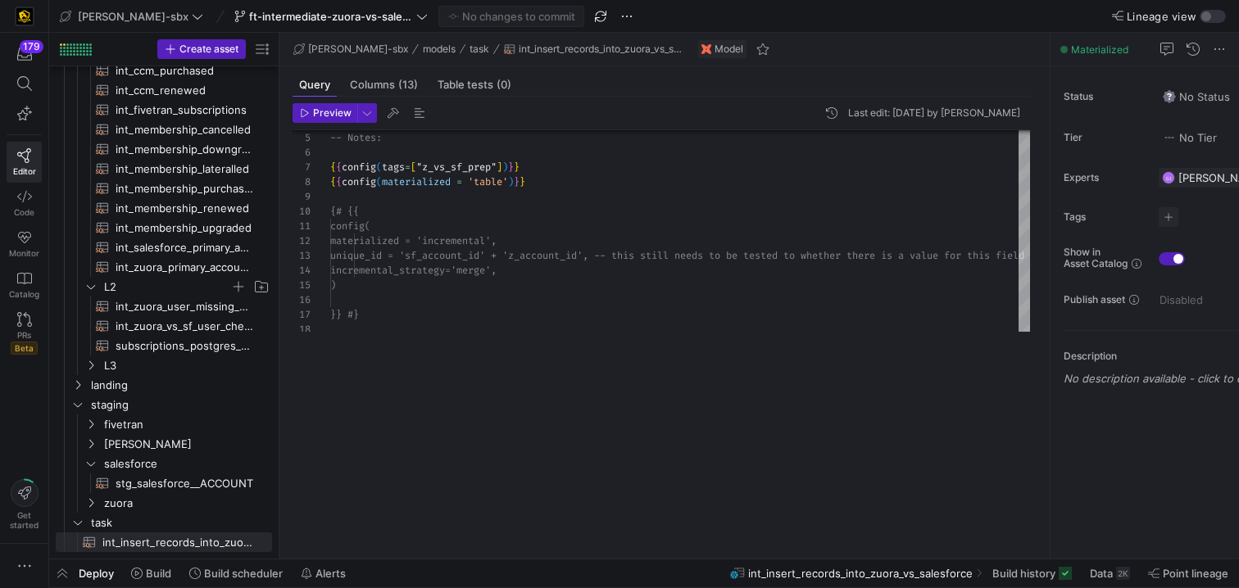
scroll to position [117, 0]
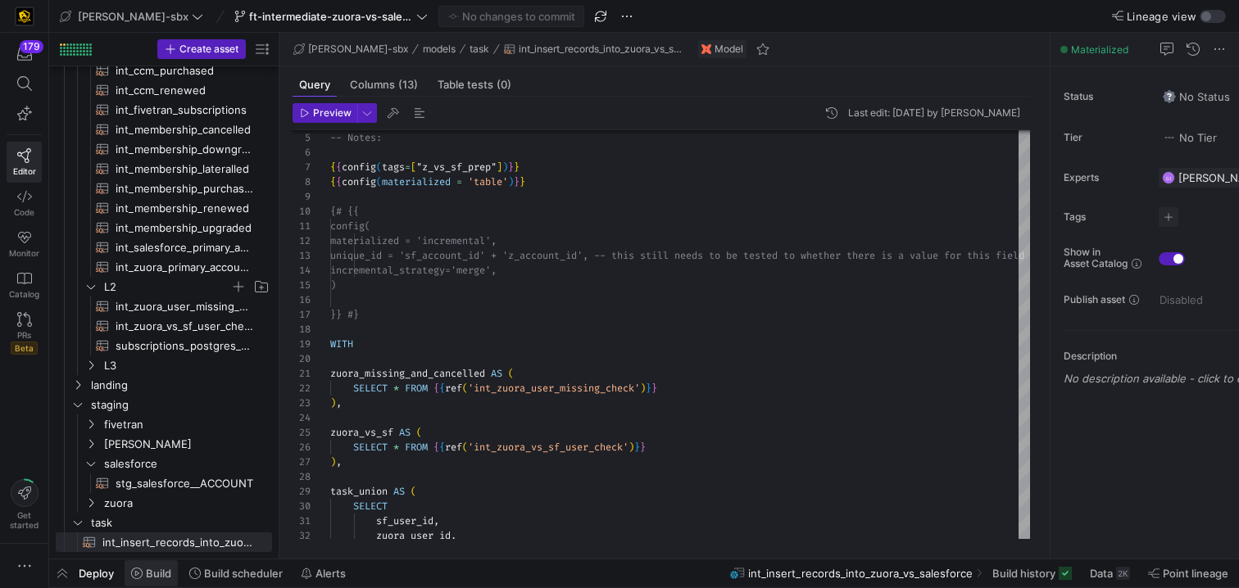
click at [142, 583] on span at bounding box center [151, 574] width 53 height 26
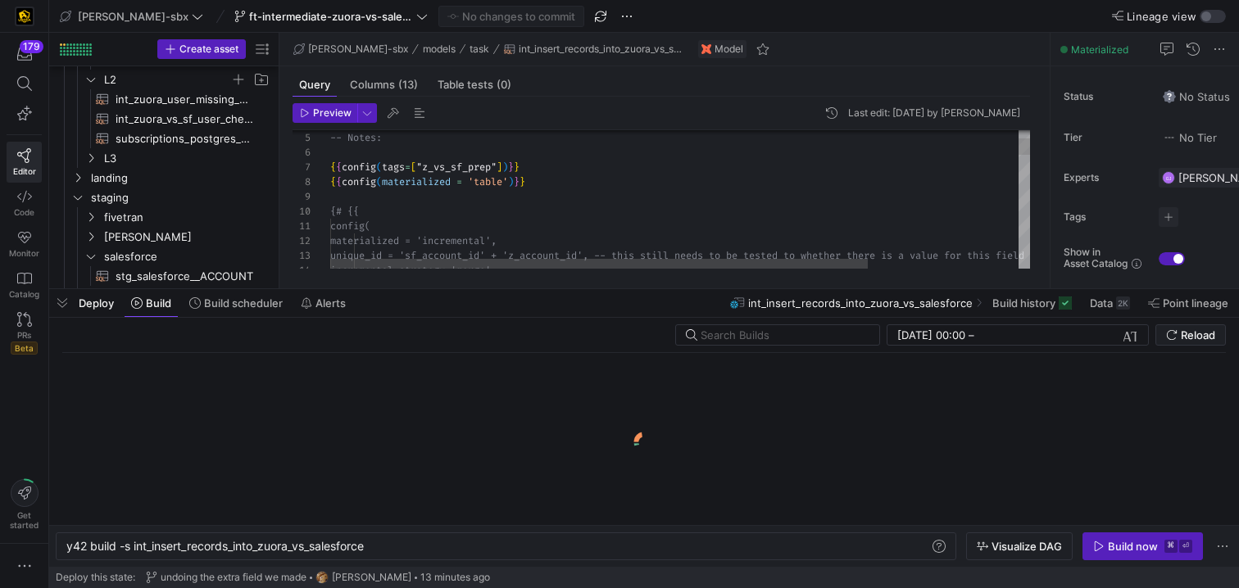
scroll to position [0, 303]
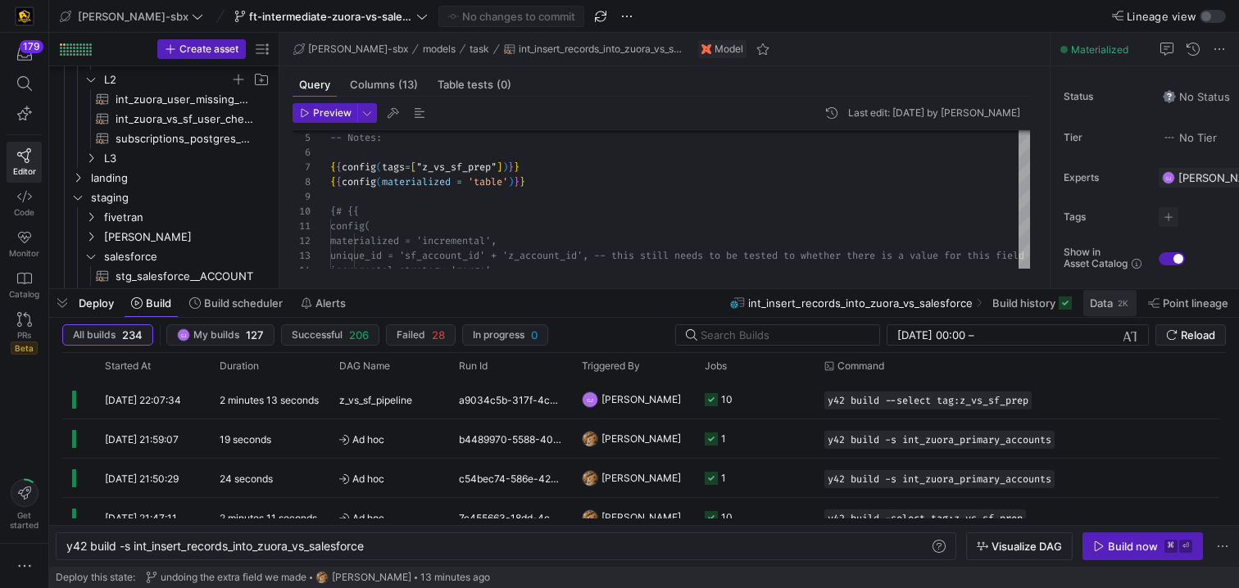
click at [1116, 306] on div "2K" at bounding box center [1123, 303] width 14 height 13
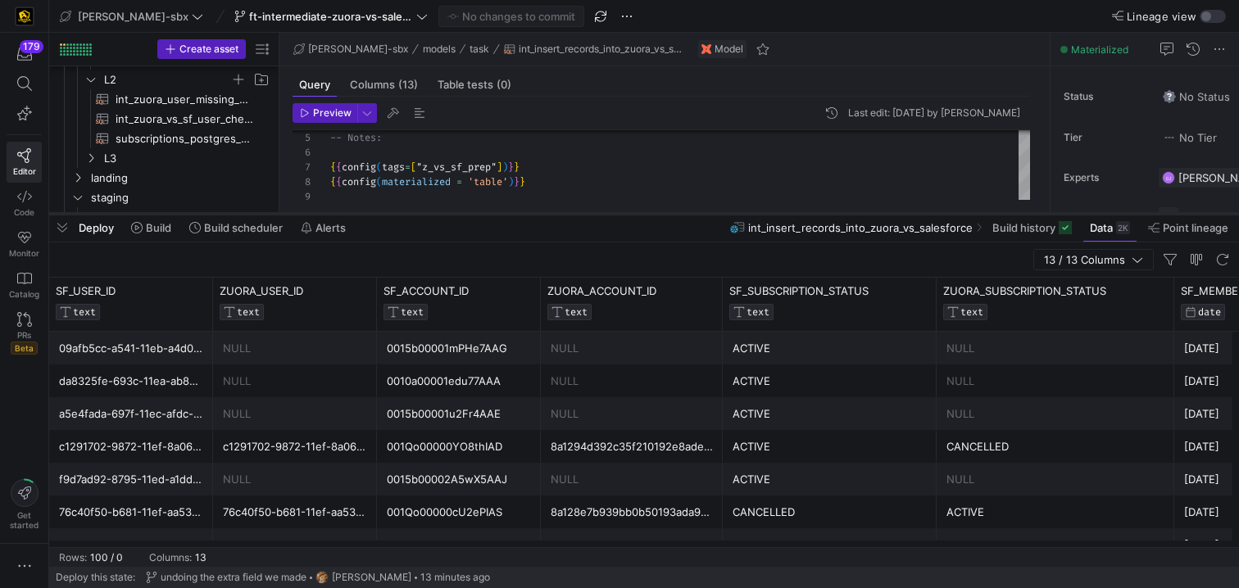
drag, startPoint x: 880, startPoint y: 289, endPoint x: 870, endPoint y: 212, distance: 77.7
click at [870, 212] on div at bounding box center [644, 214] width 1190 height 7
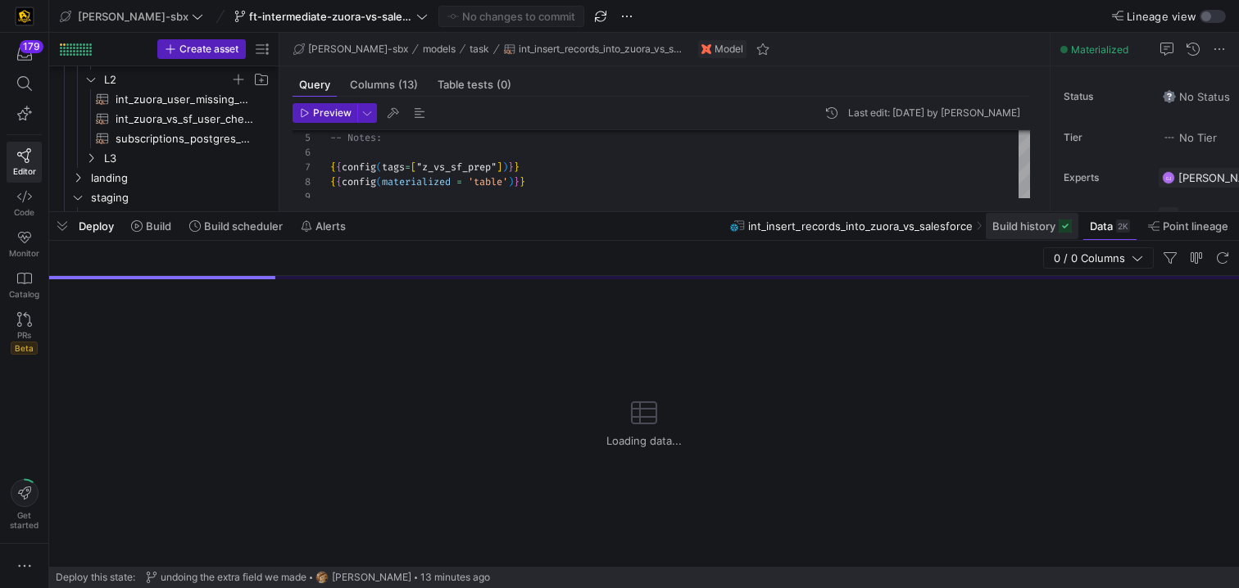
click at [1022, 233] on span at bounding box center [1032, 226] width 93 height 26
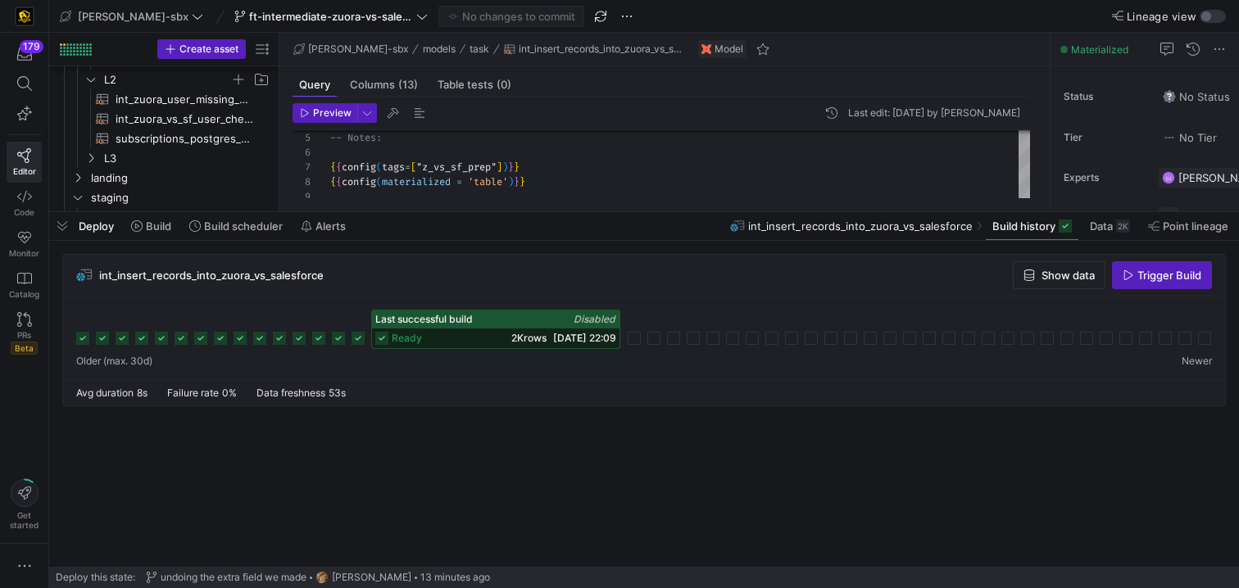
click at [511, 337] on span "2K rows" at bounding box center [528, 338] width 35 height 12
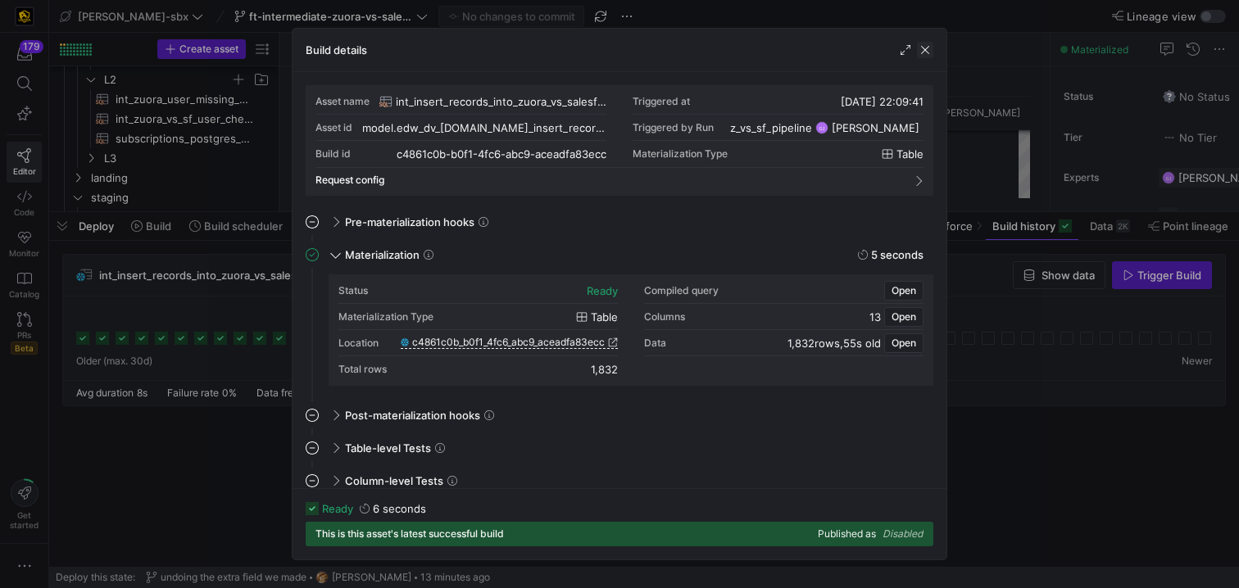
click at [924, 52] on span "button" at bounding box center [925, 50] width 16 height 16
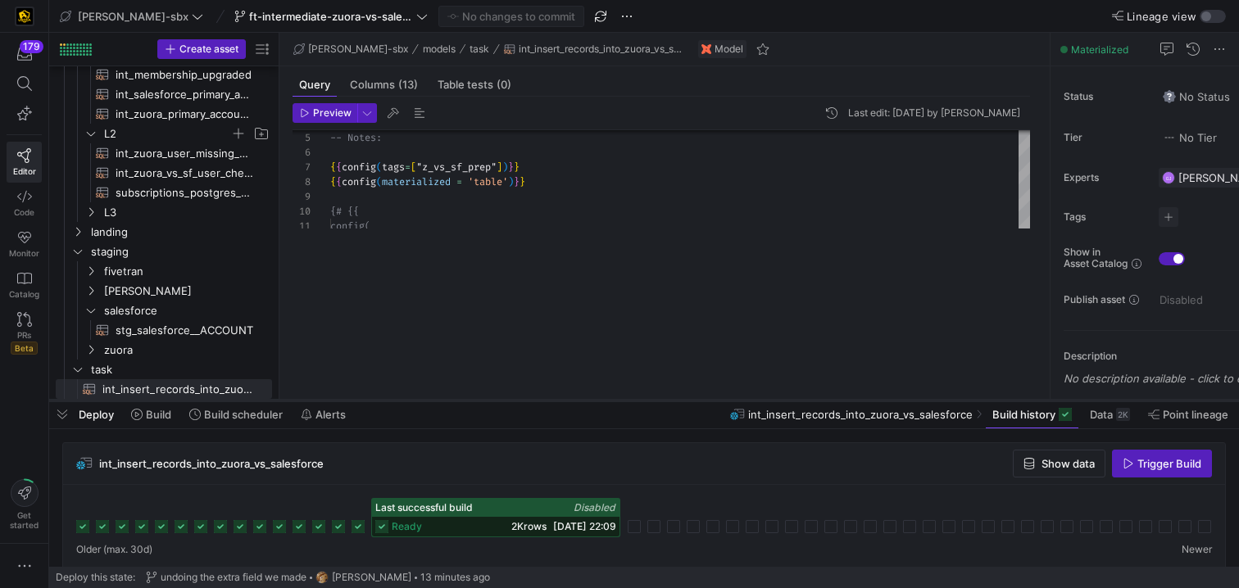
drag, startPoint x: 466, startPoint y: 211, endPoint x: 434, endPoint y: 400, distance: 191.2
click at [434, 400] on div at bounding box center [644, 400] width 1190 height 7
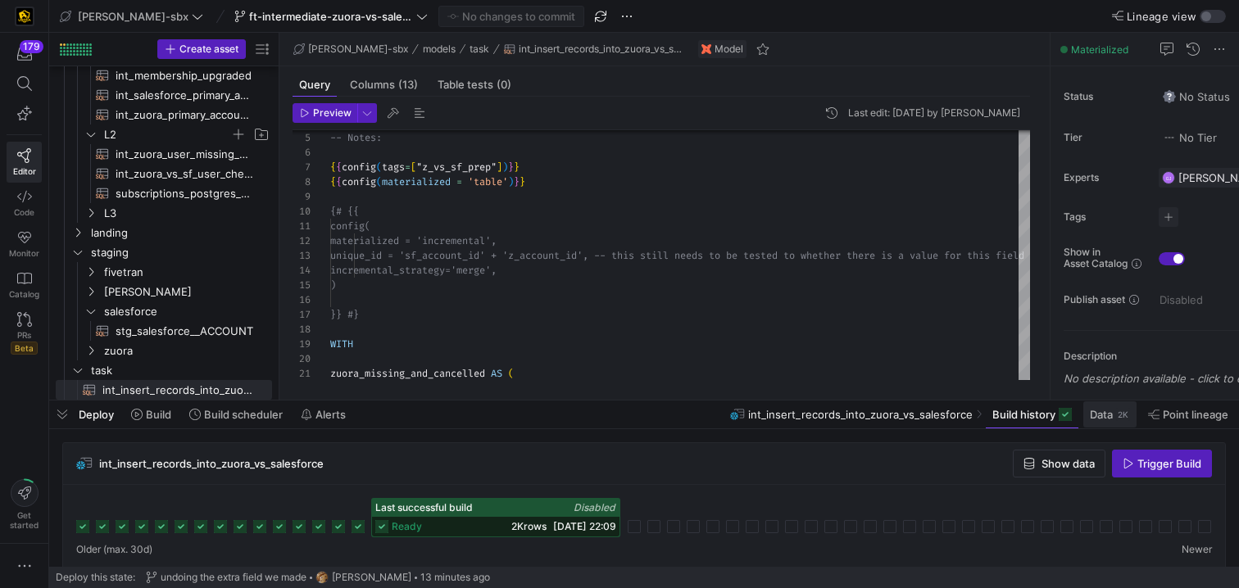
click at [1113, 420] on span "Data 2K" at bounding box center [1110, 414] width 40 height 13
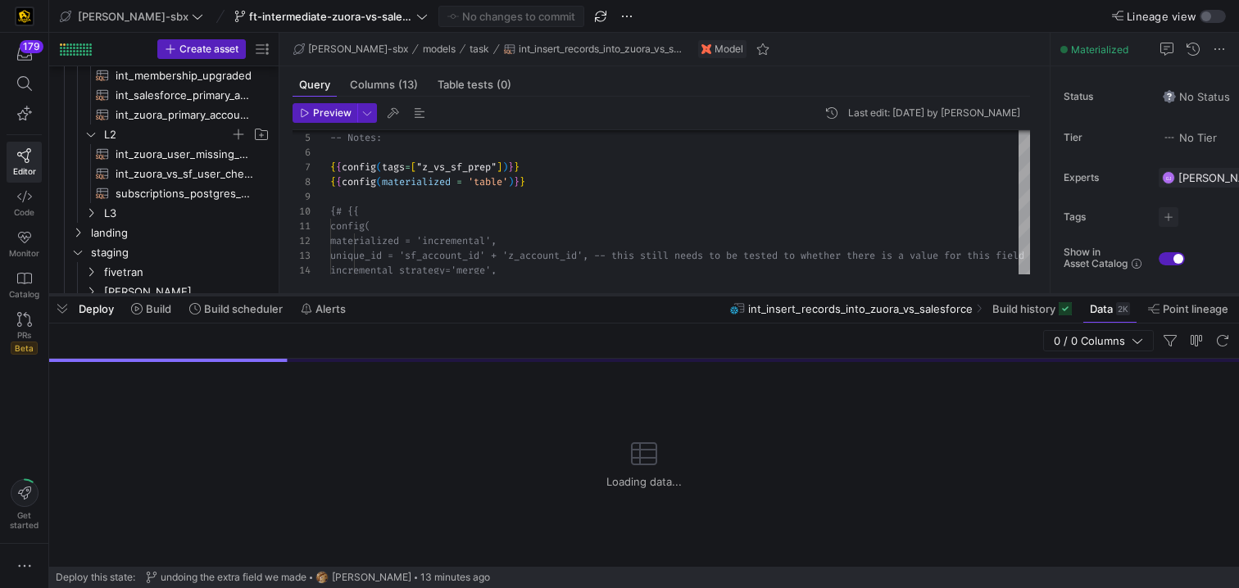
drag, startPoint x: 744, startPoint y: 399, endPoint x: 742, endPoint y: 242, distance: 157.3
click at [742, 292] on div at bounding box center [644, 295] width 1190 height 7
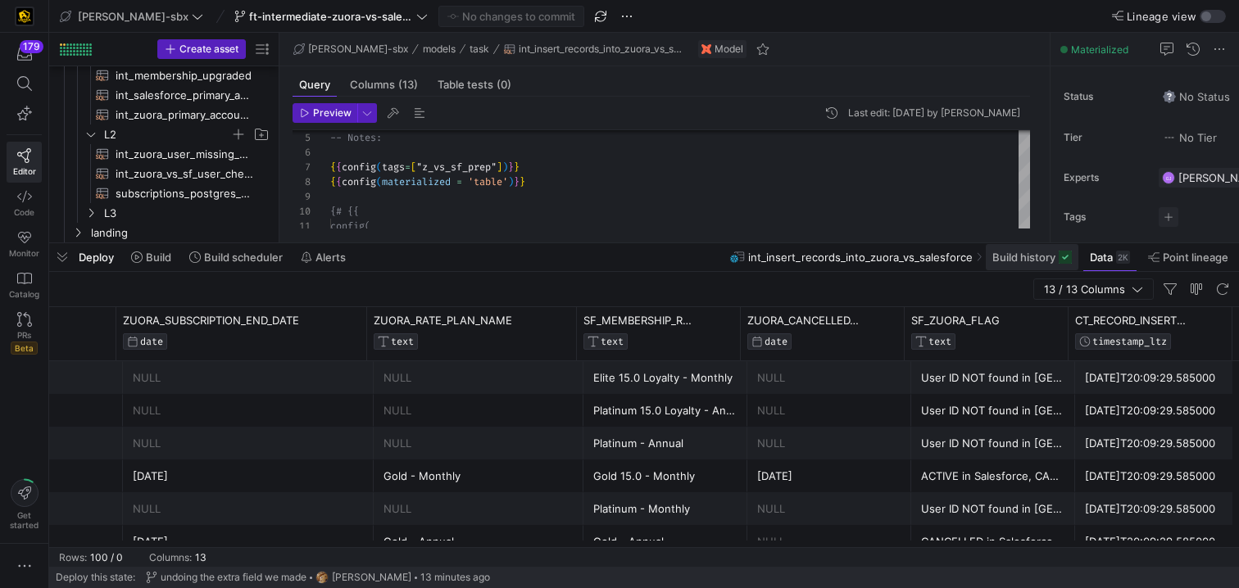
click at [1055, 261] on span "Build history" at bounding box center [1031, 257] width 79 height 13
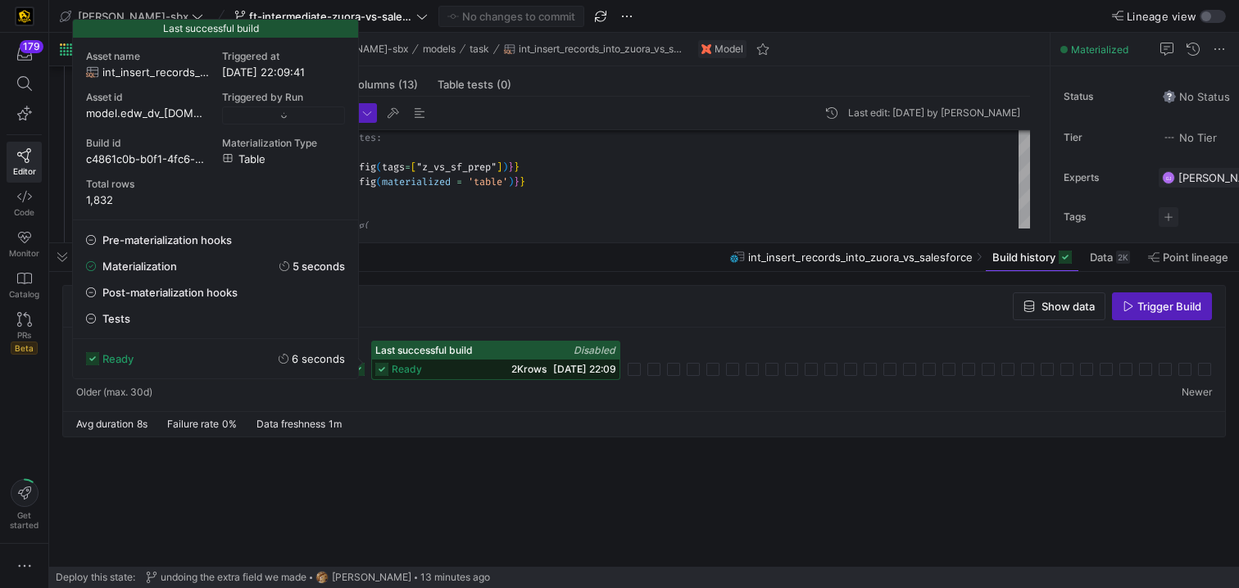
click at [473, 368] on div "ready 2K rows 18/08/25, 22:09" at bounding box center [495, 370] width 247 height 20
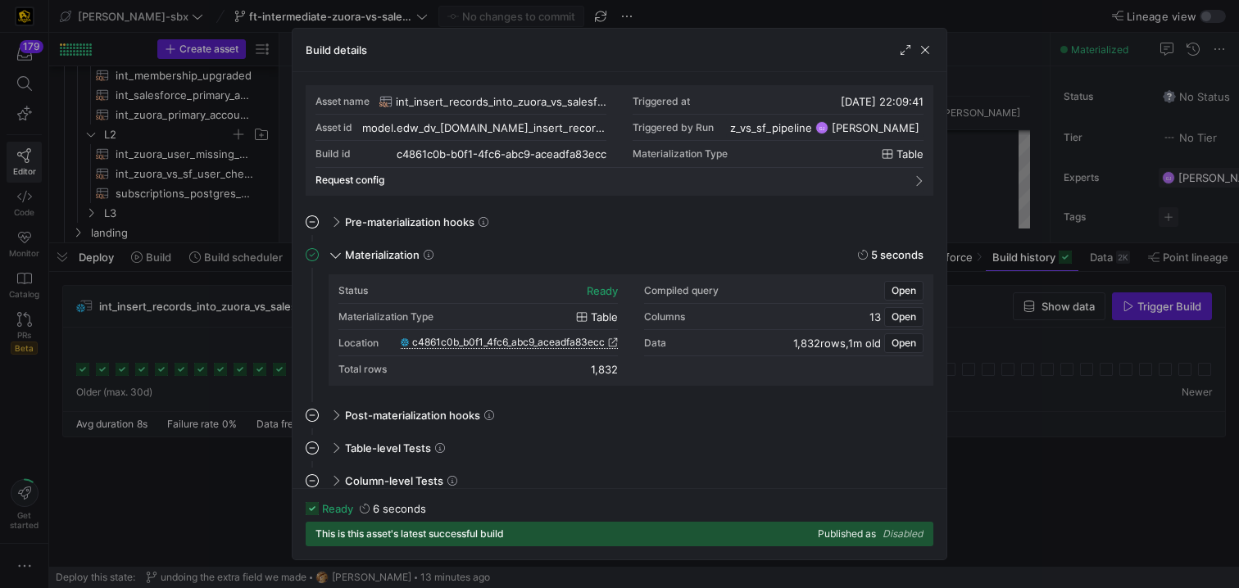
click at [533, 340] on span "c4861c0b_b0f1_4fc6_abc9_aceadfa83ecc" at bounding box center [508, 342] width 193 height 11
click at [933, 49] on div "Build details" at bounding box center [620, 50] width 654 height 43
click at [922, 53] on span "button" at bounding box center [925, 50] width 16 height 16
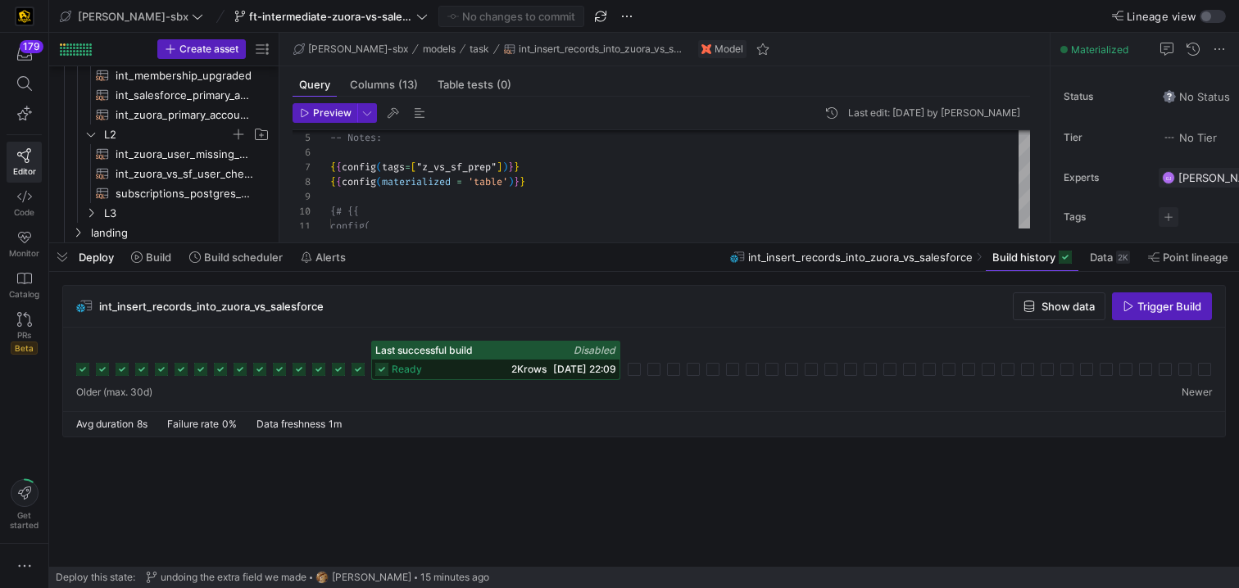
click at [679, 246] on div "Deploy Build Build scheduler Alerts int_insert_records_into_zuora_vs_salesforce…" at bounding box center [644, 257] width 1190 height 28
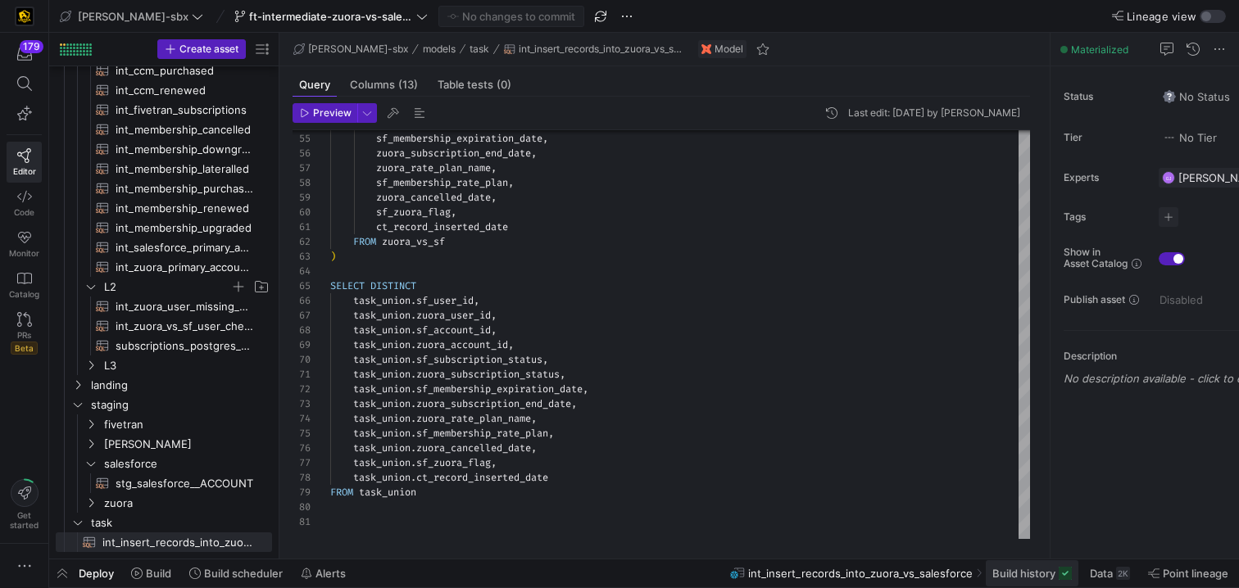
click at [1048, 580] on span at bounding box center [1032, 574] width 93 height 26
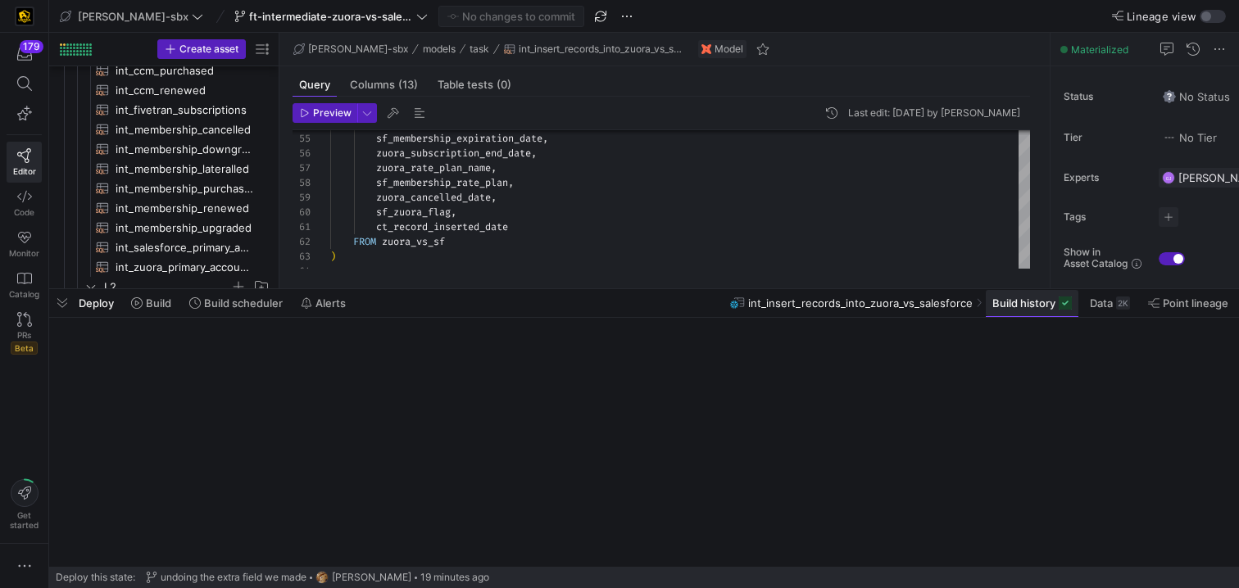
scroll to position [276, 0]
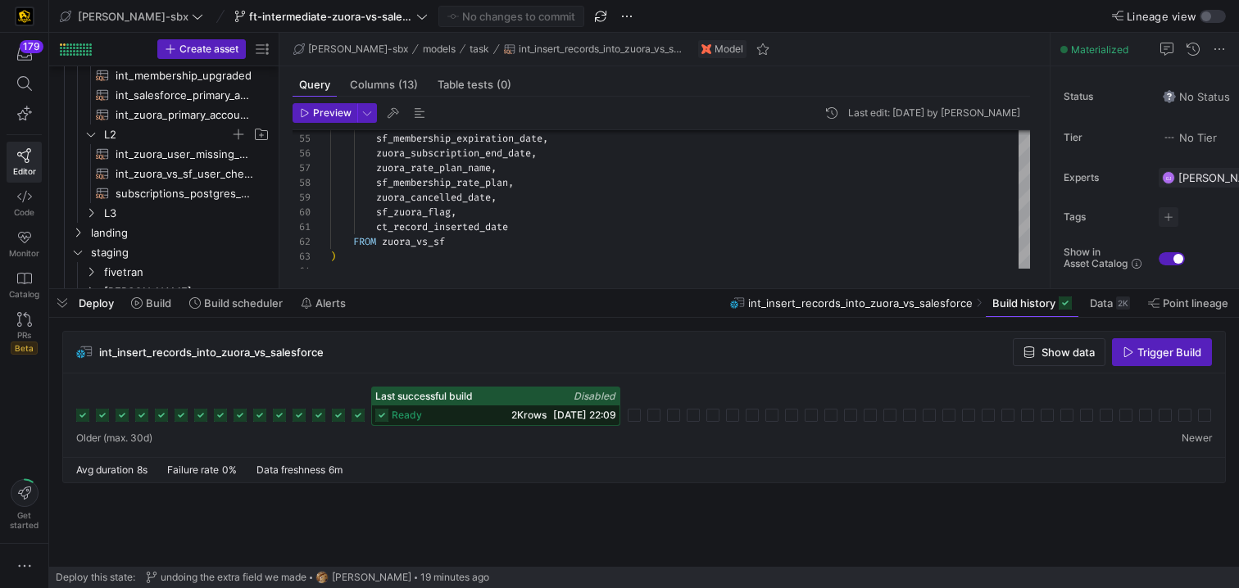
click at [467, 406] on div "ready 2K rows 18/08/25, 22:09" at bounding box center [495, 416] width 247 height 20
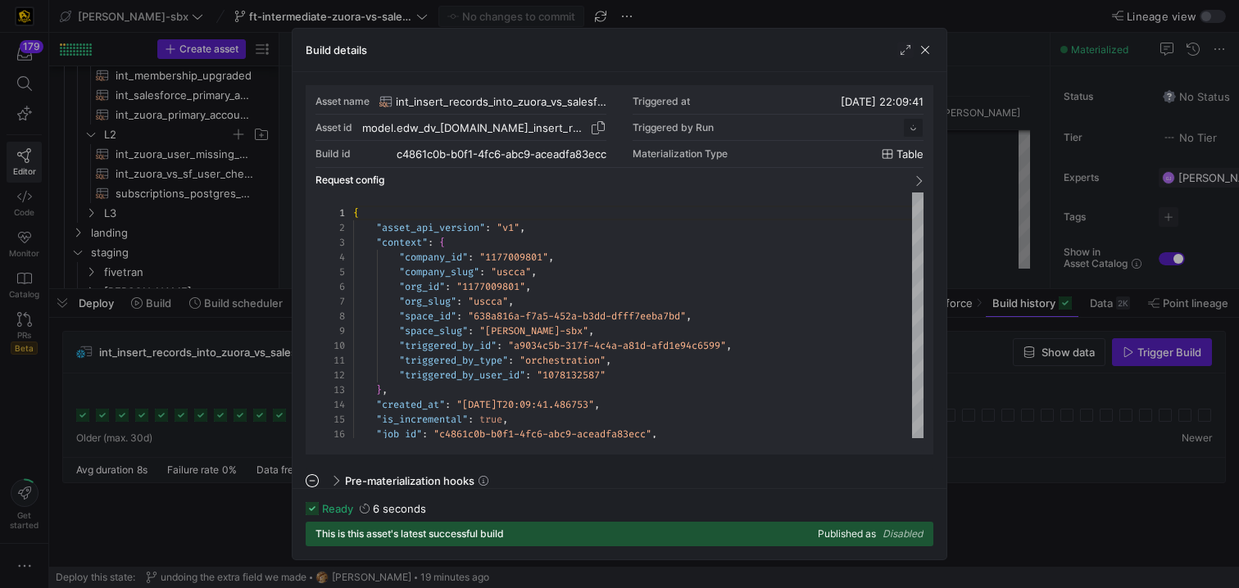
scroll to position [148, 0]
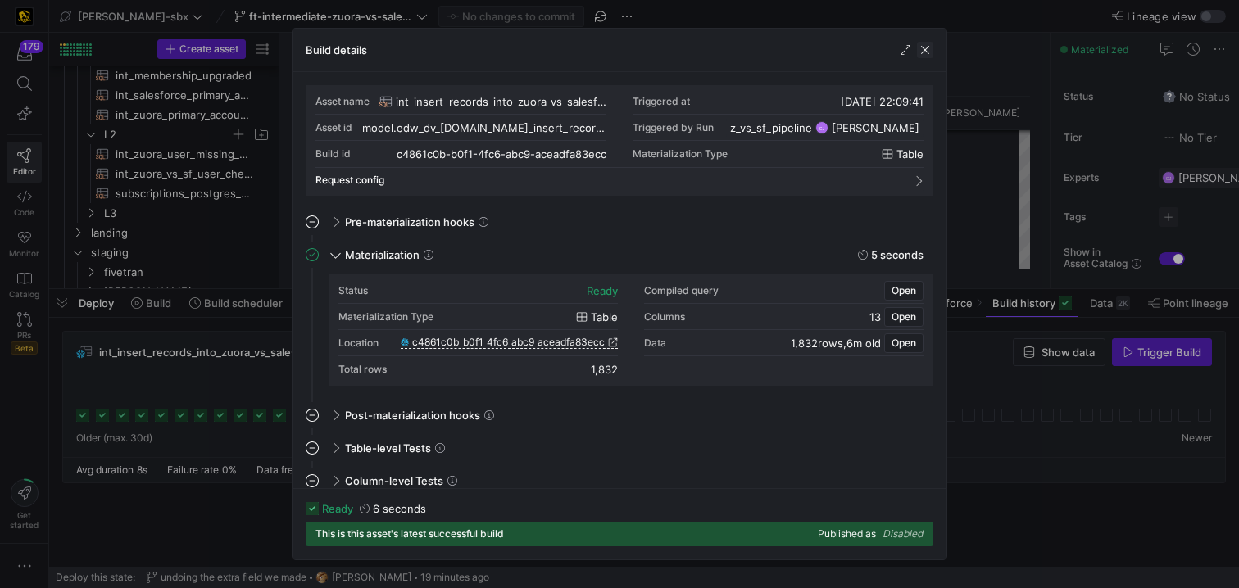
click at [930, 53] on span "button" at bounding box center [925, 50] width 16 height 16
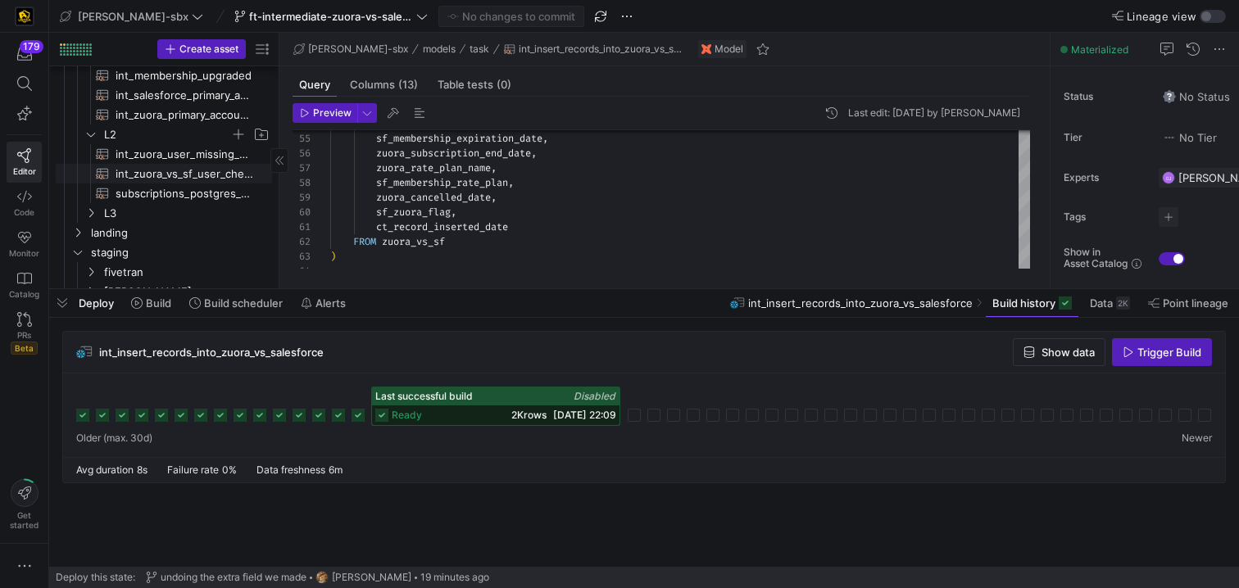
click at [150, 168] on span "int_zuora_vs_sf_user_check​​​​​​​​​​" at bounding box center [185, 174] width 138 height 19
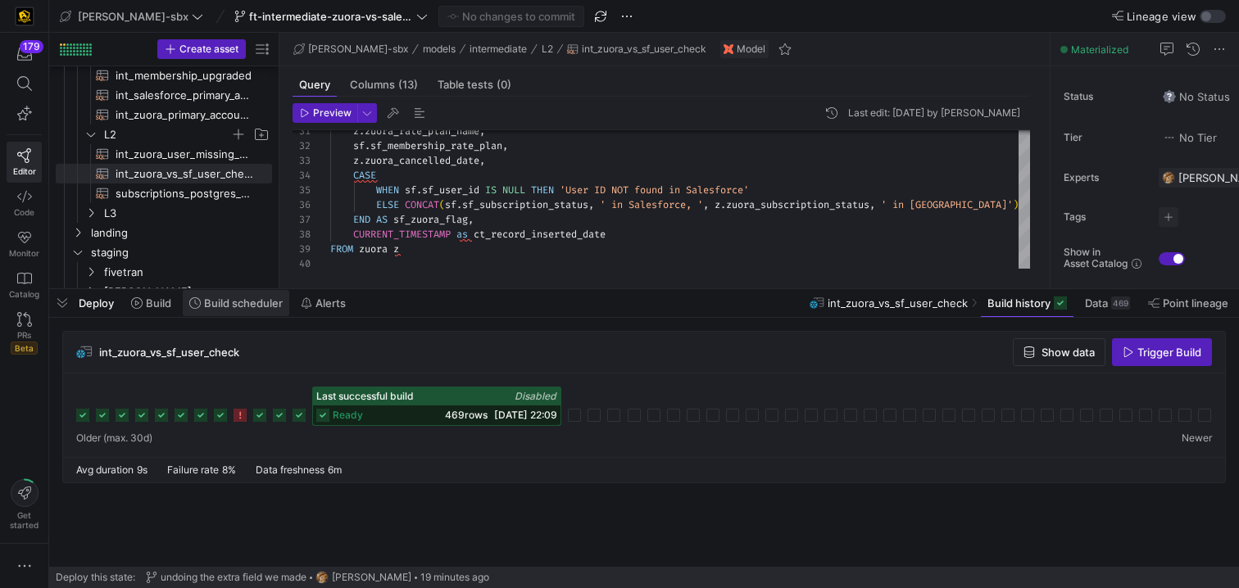
click at [206, 310] on span at bounding box center [236, 303] width 107 height 26
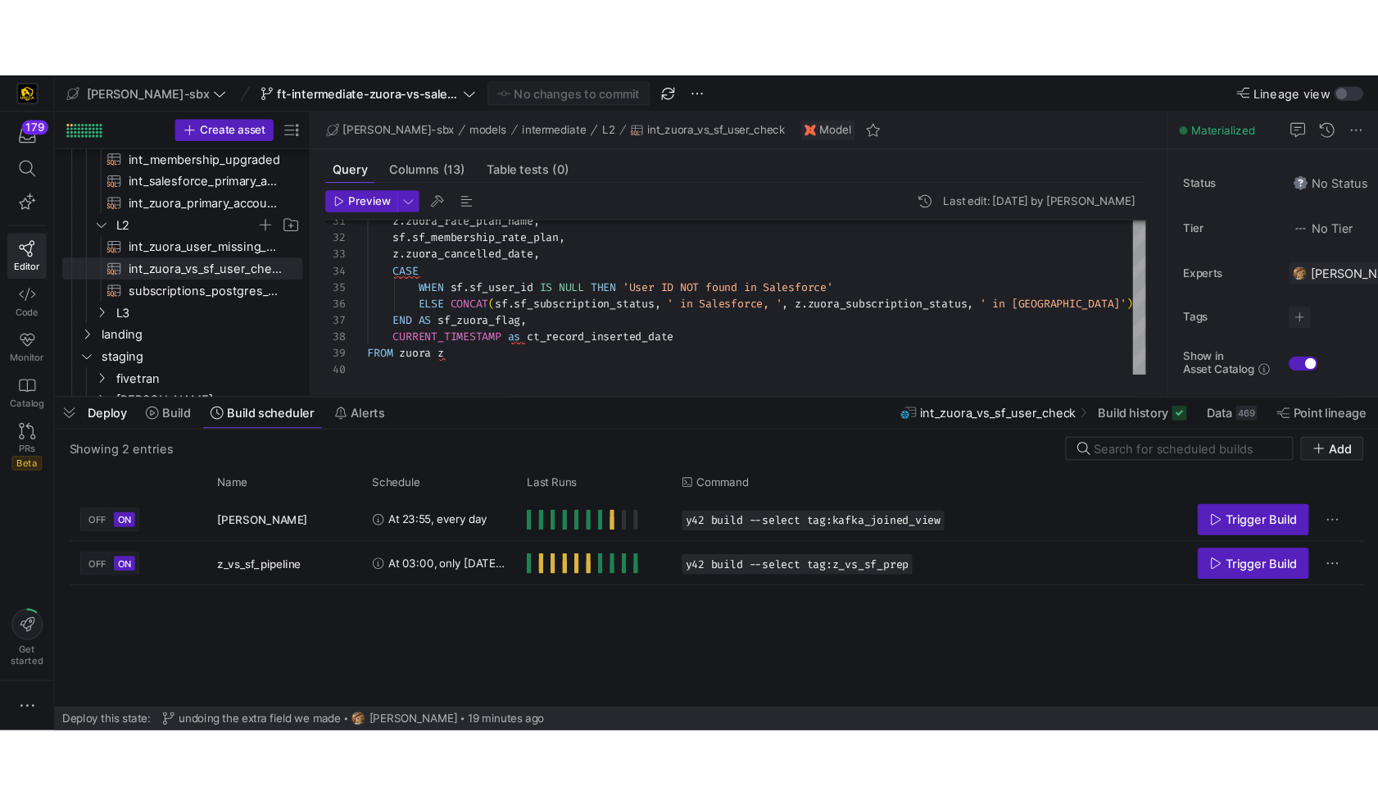
scroll to position [171, 0]
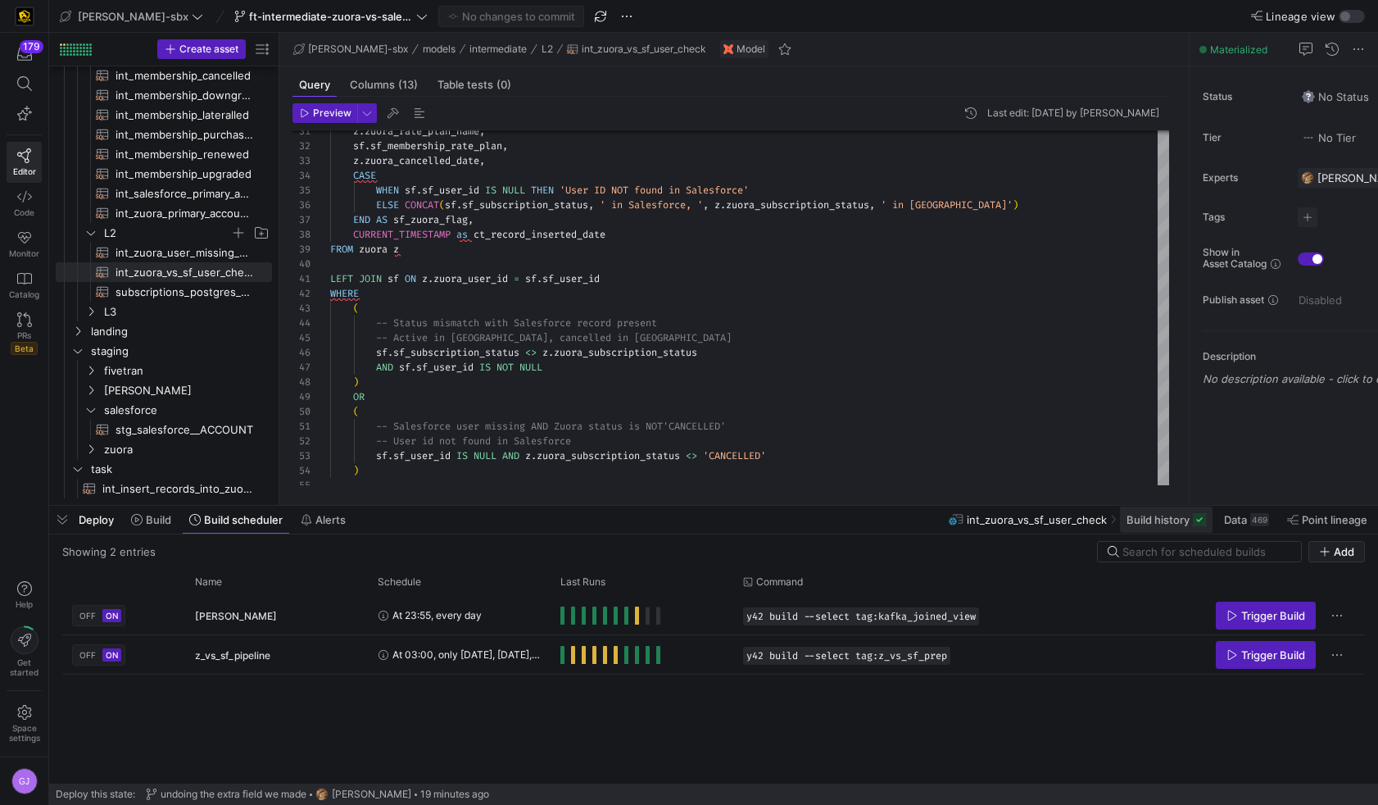
click at [1154, 526] on span at bounding box center [1166, 519] width 93 height 26
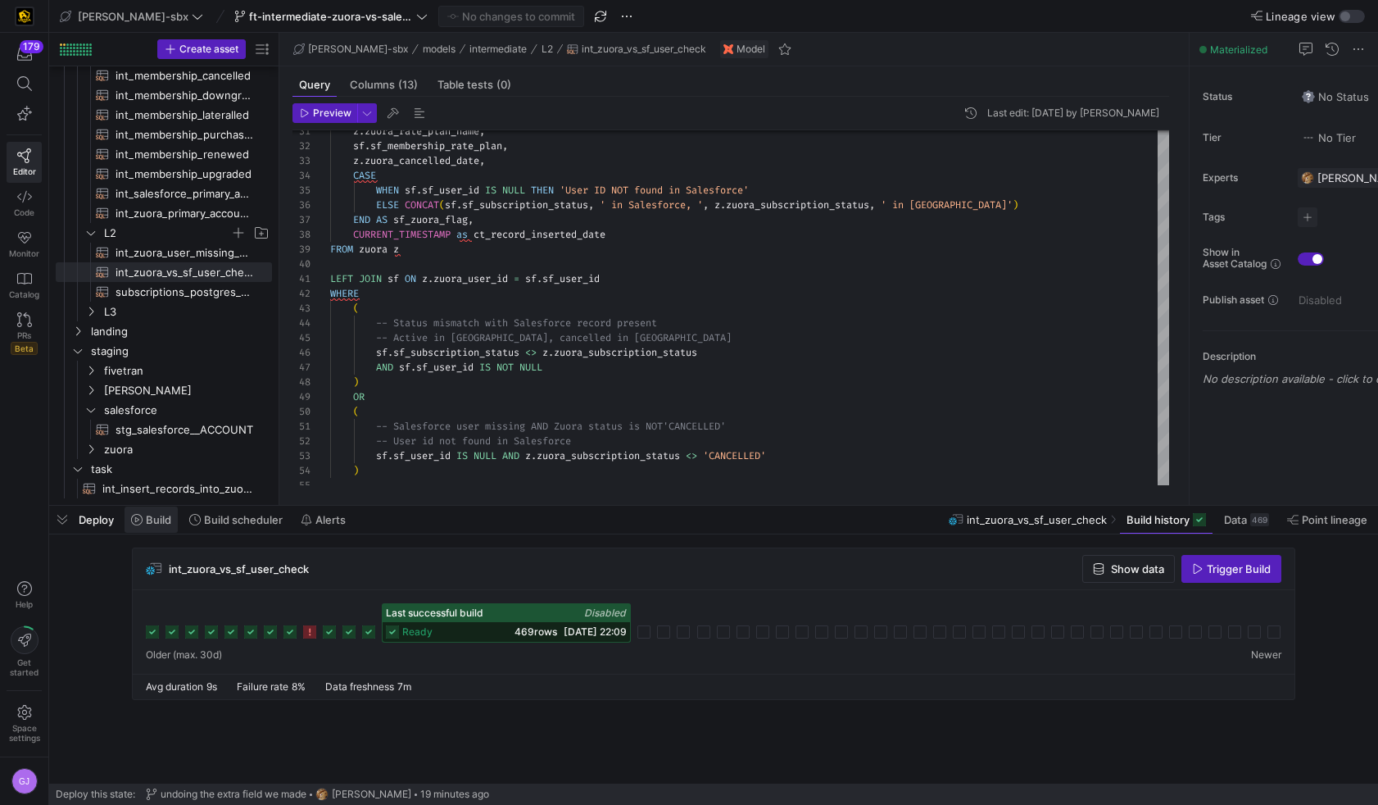
click at [159, 526] on span at bounding box center [151, 519] width 53 height 26
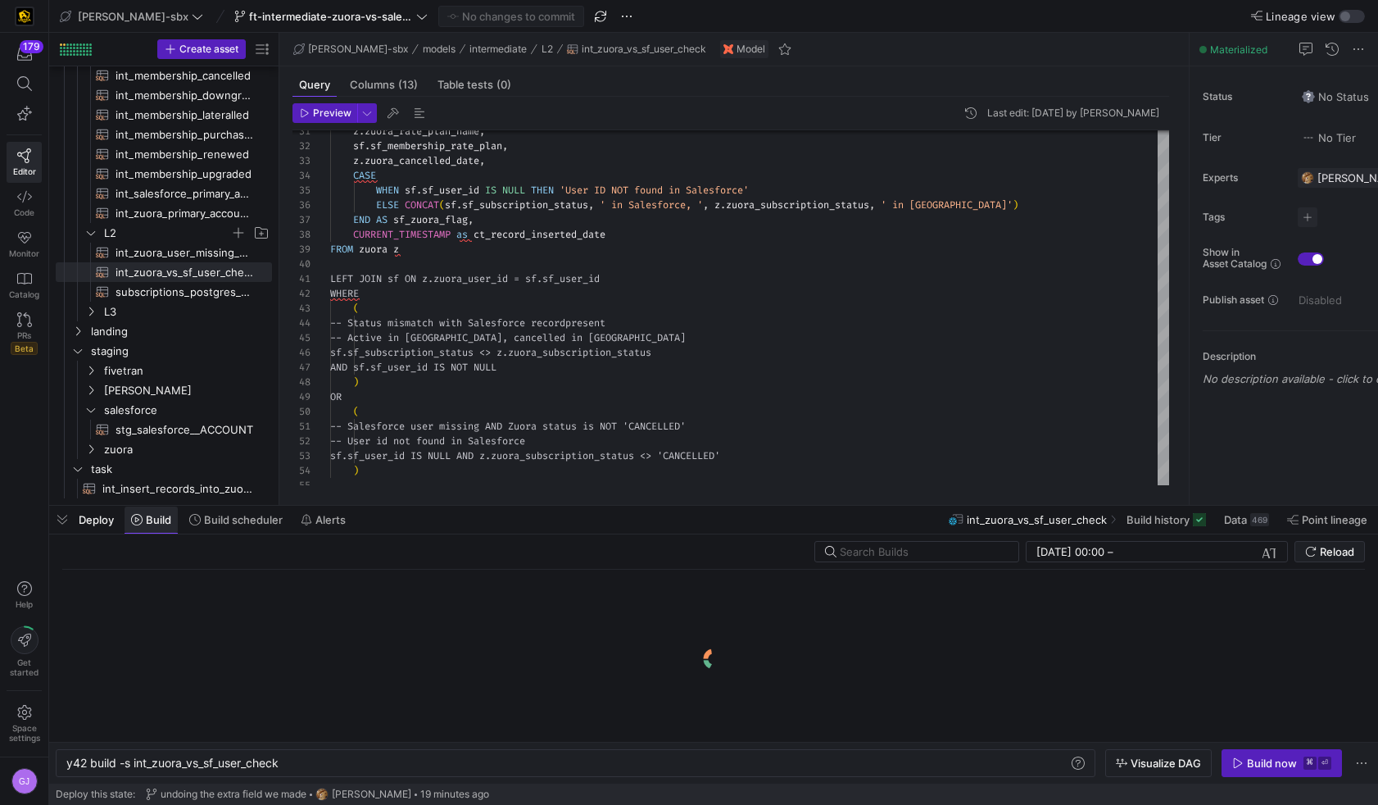
scroll to position [0, 215]
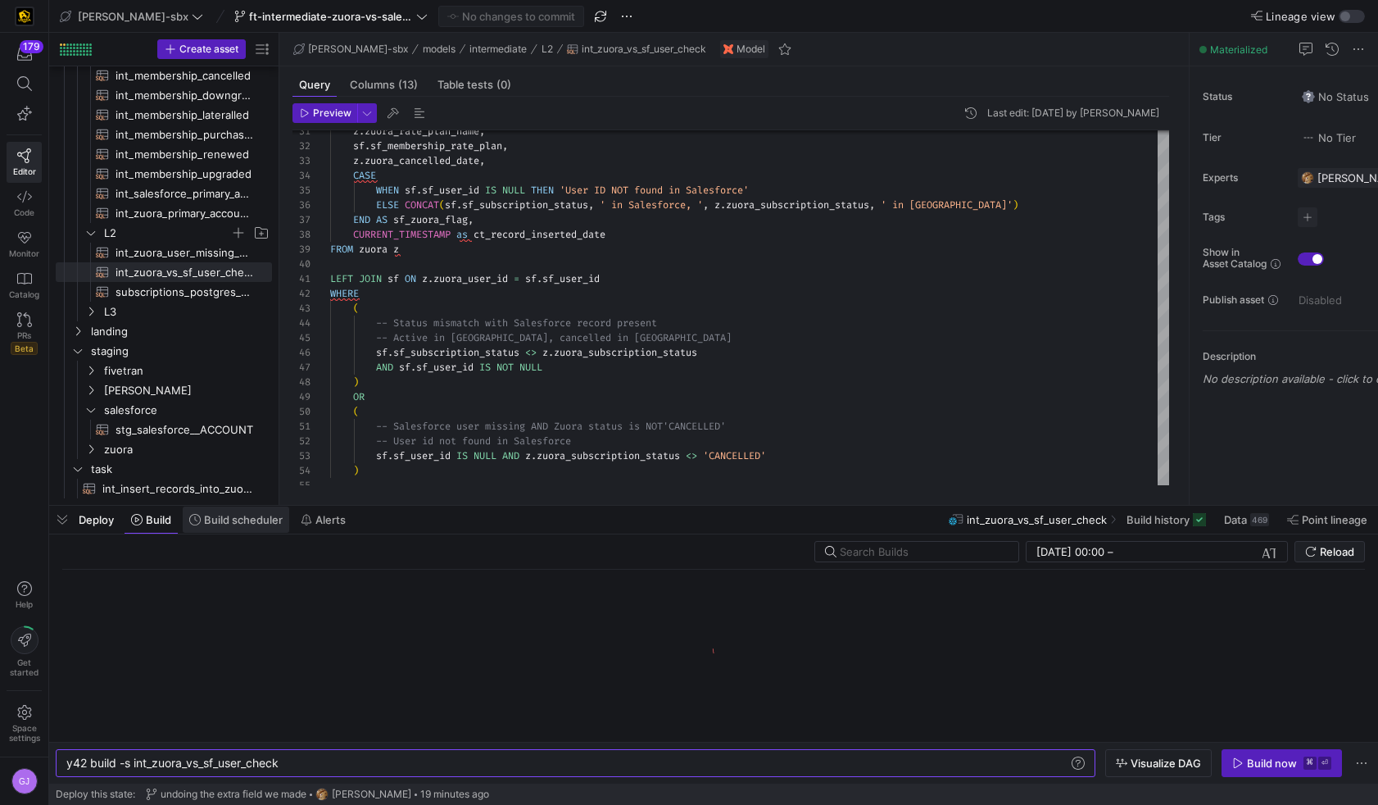
click at [240, 523] on span "Build scheduler" at bounding box center [243, 519] width 79 height 13
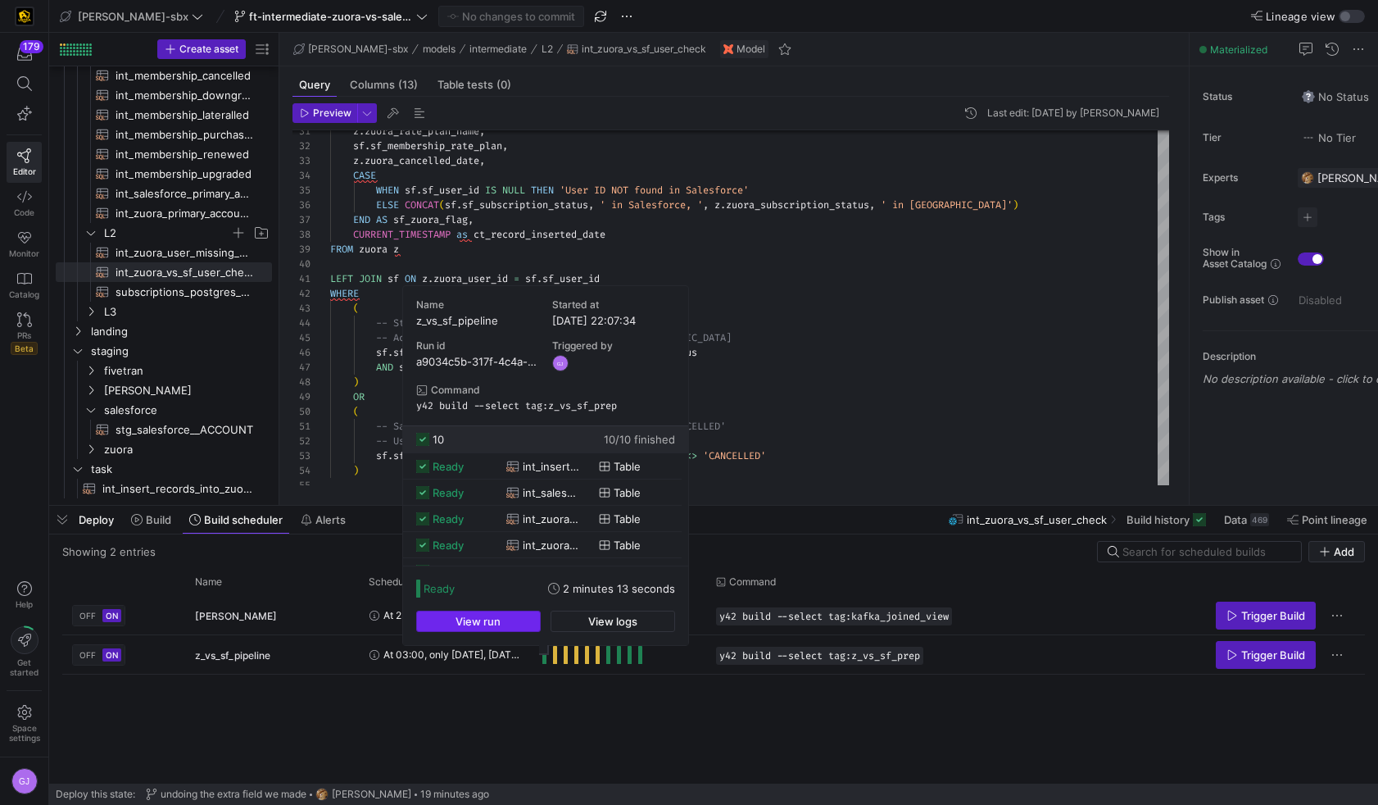
click at [525, 588] on span "button" at bounding box center [478, 621] width 123 height 20
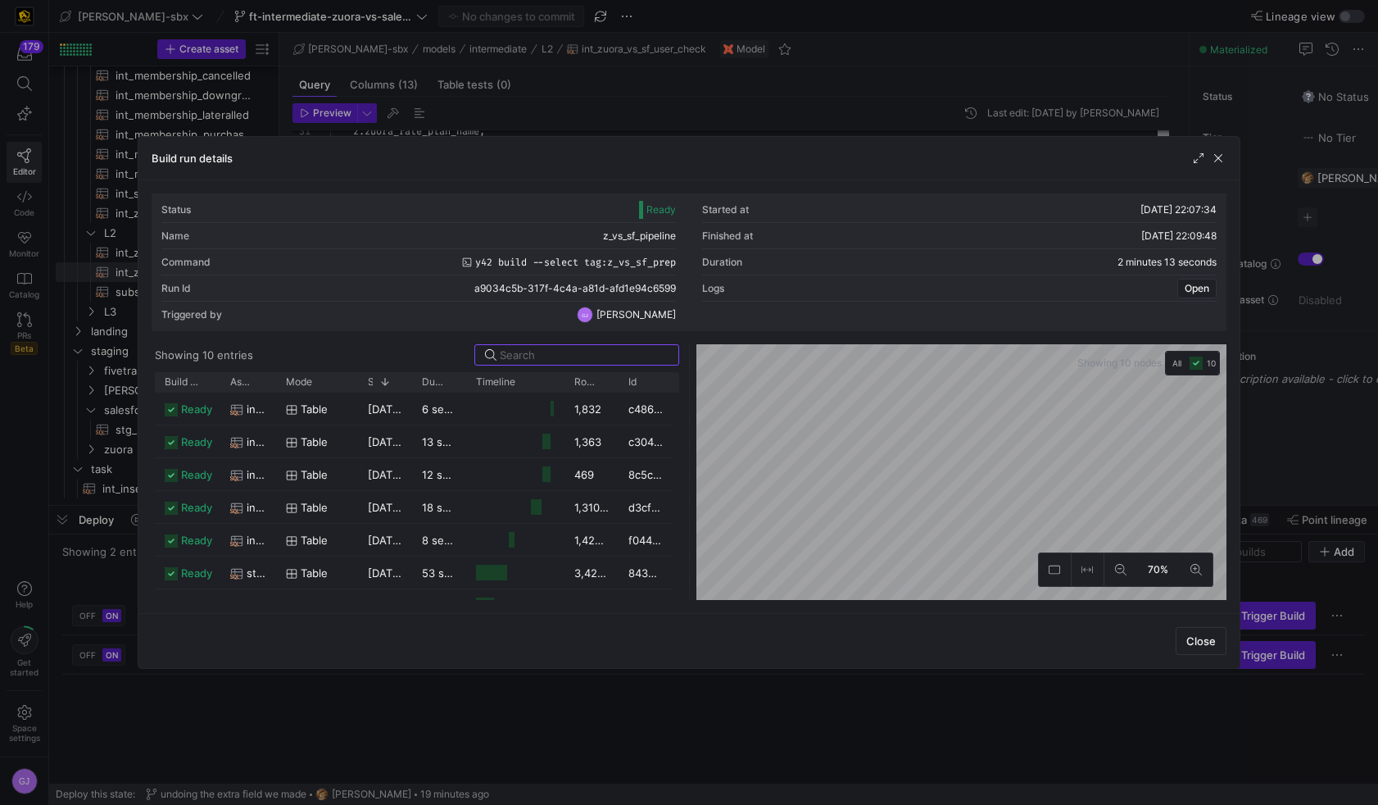
click at [357, 346] on div "Showing 10 entries" at bounding box center [417, 354] width 524 height 21
click at [1215, 157] on span "button" at bounding box center [1218, 158] width 16 height 16
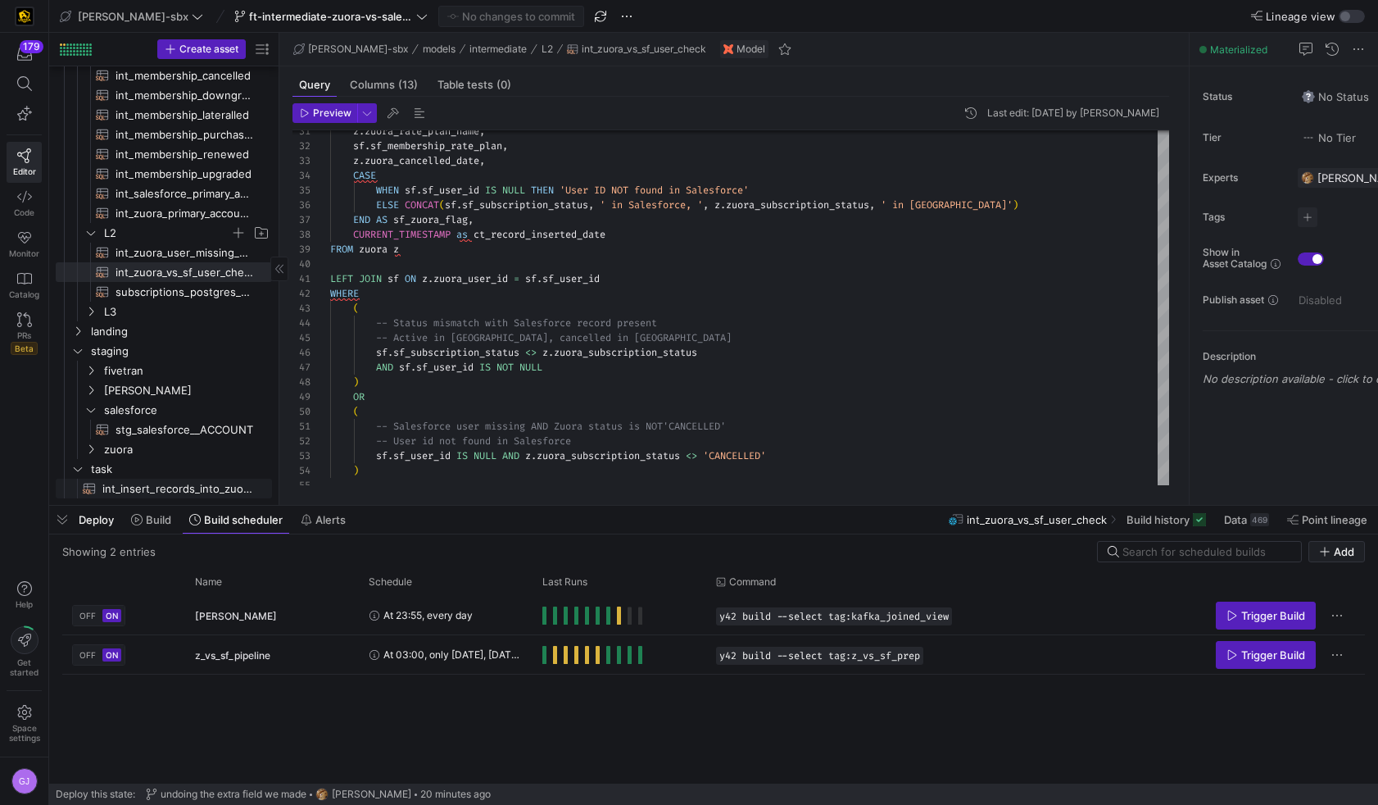
click at [156, 491] on span "int_insert_records_into_zuora_vs_salesforce​​​​​​​​​​" at bounding box center [177, 488] width 151 height 19
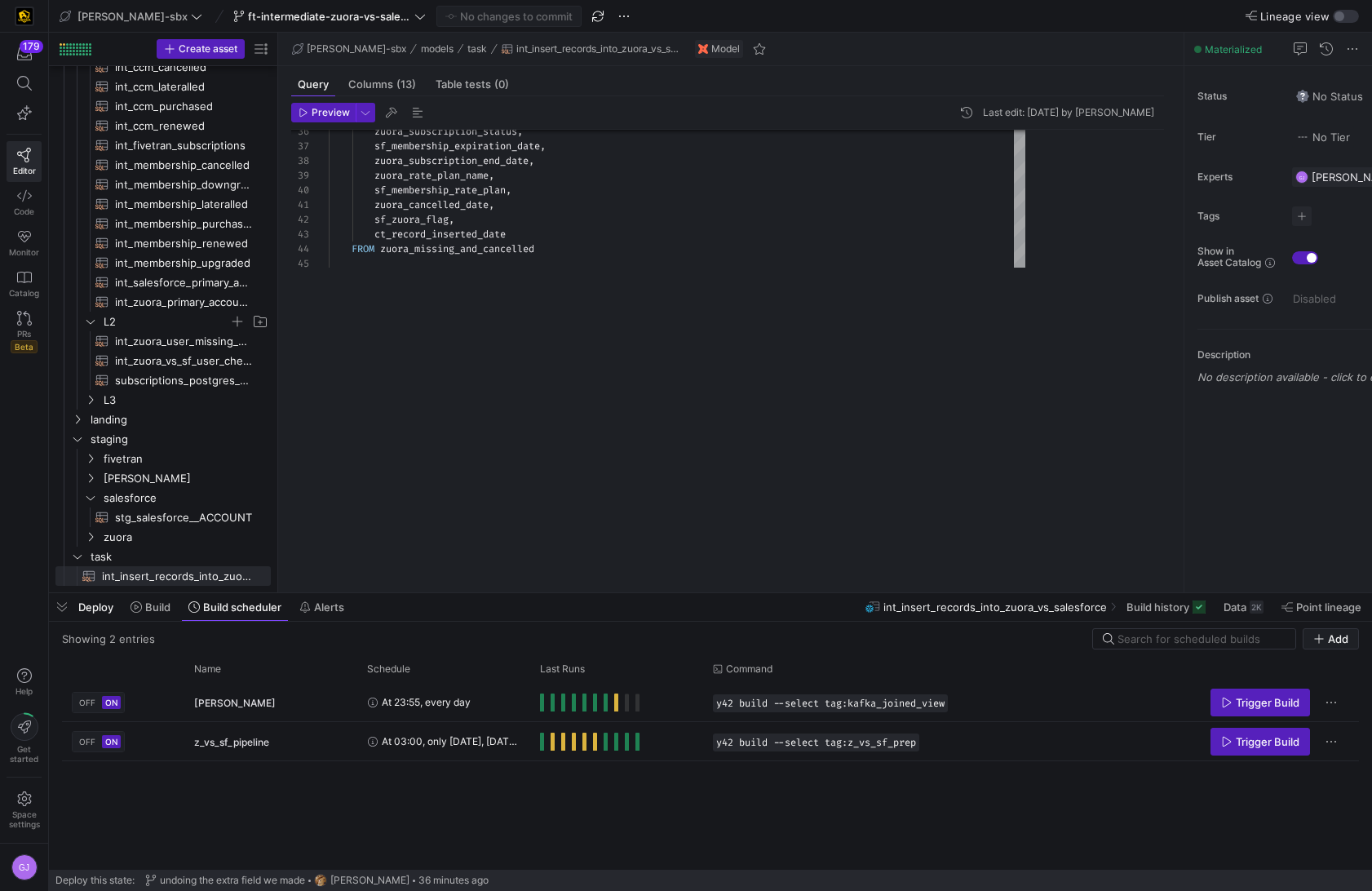
scroll to position [81, 0]
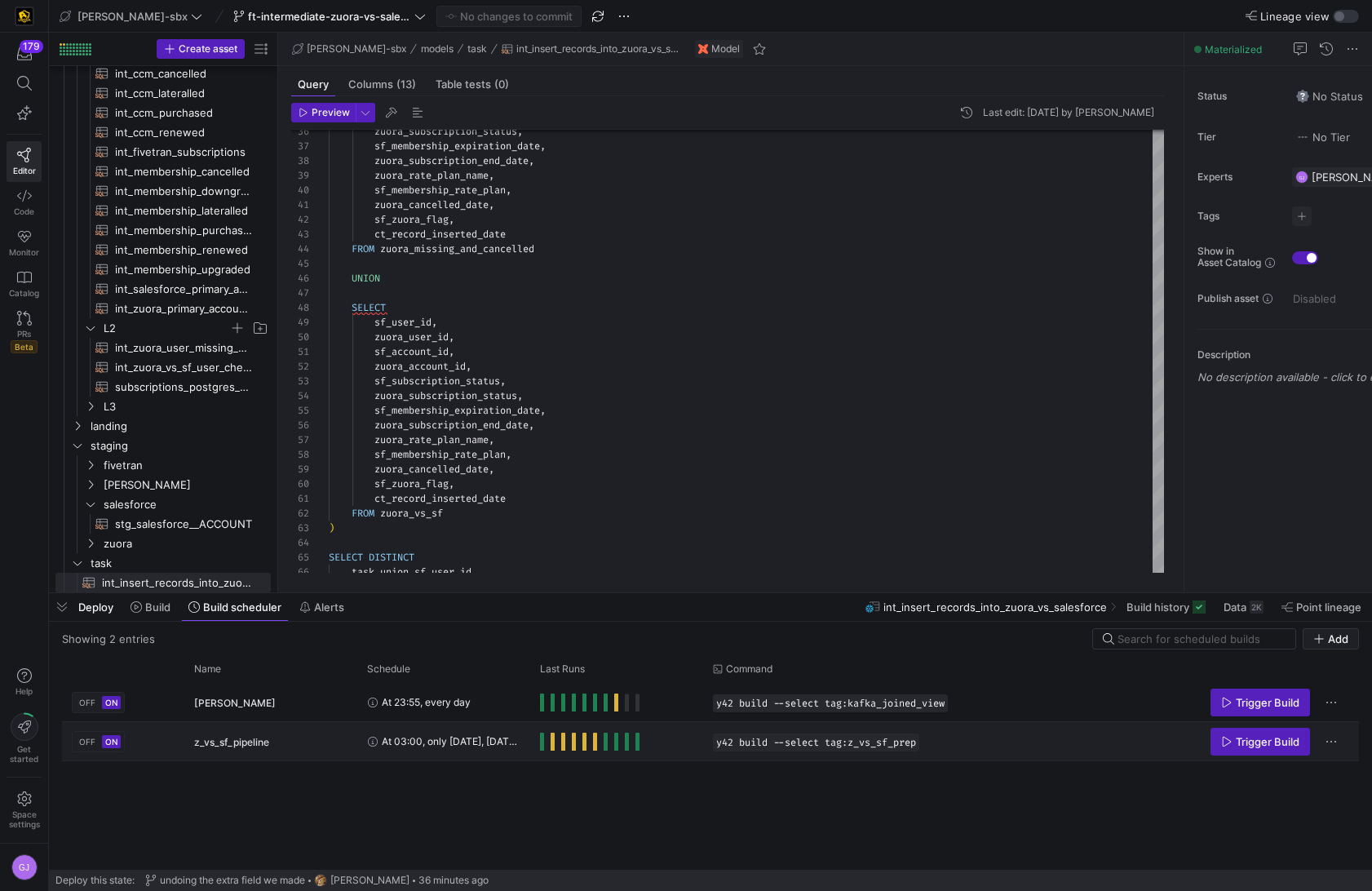
click at [543, 585] on span "Press SPACE to select this row." at bounding box center [542, 742] width 4 height 18
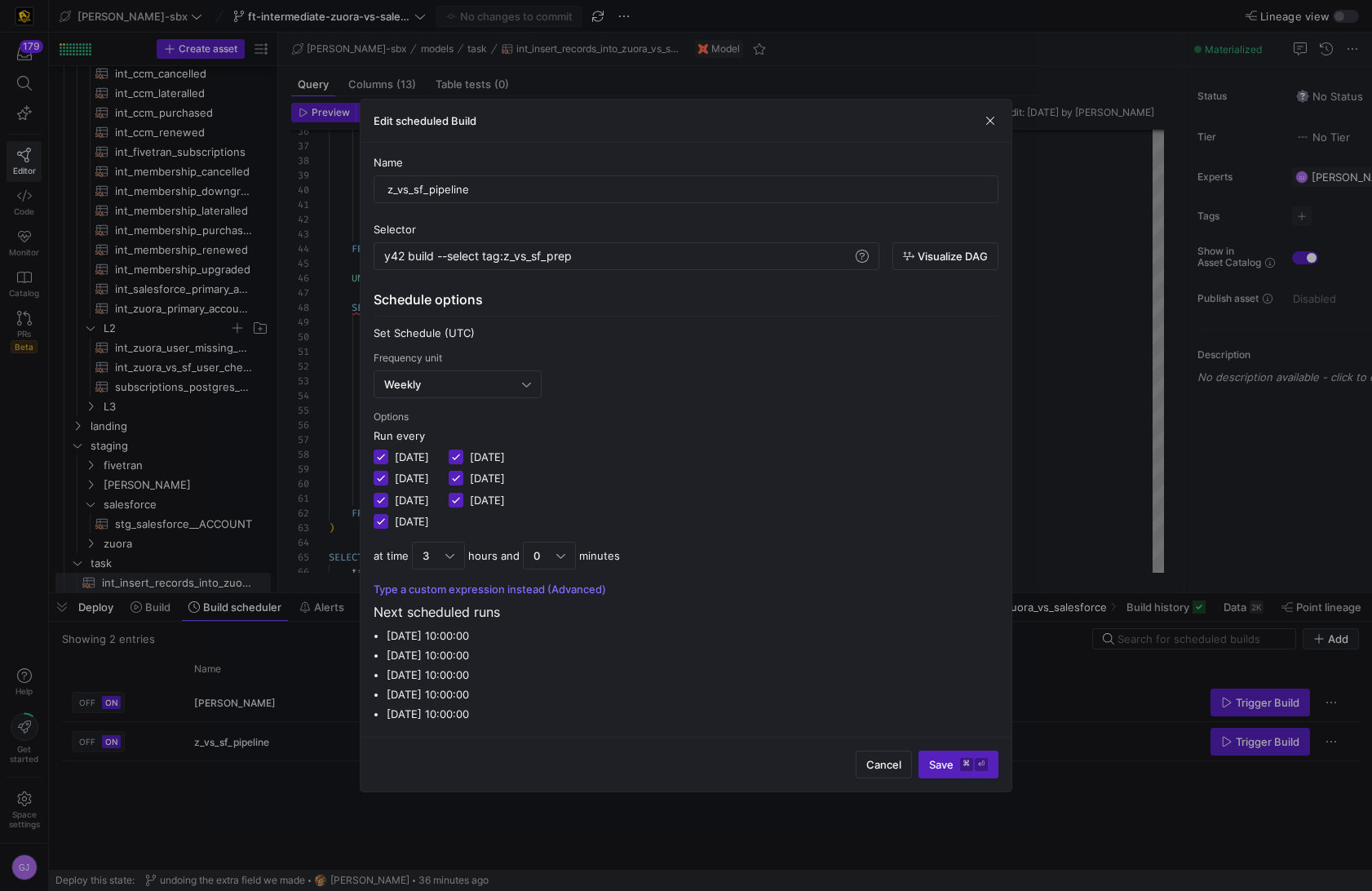
click at [876, 585] on div "Cancel Save ⌘ ⏎" at bounding box center [686, 764] width 651 height 55
click at [879, 585] on span "button" at bounding box center [883, 765] width 55 height 26
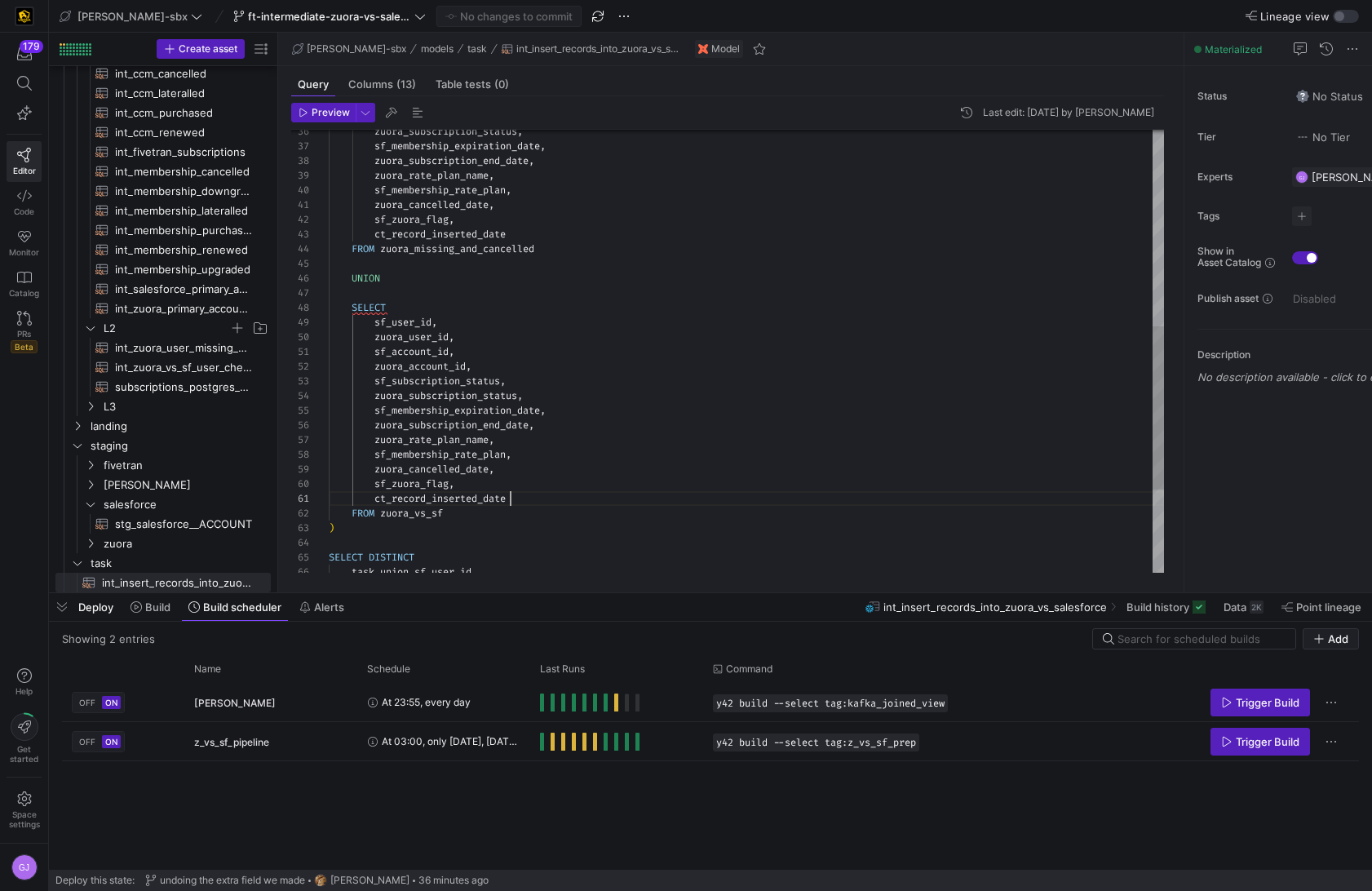
scroll to position [0, 182]
click at [580, 491] on div "zuora_subscription_status , sf_membership_expiration_date , zuora_subscription_…" at bounding box center [746, 198] width 835 height 1203
click at [543, 585] on span "Press SPACE to select this row." at bounding box center [542, 742] width 4 height 18
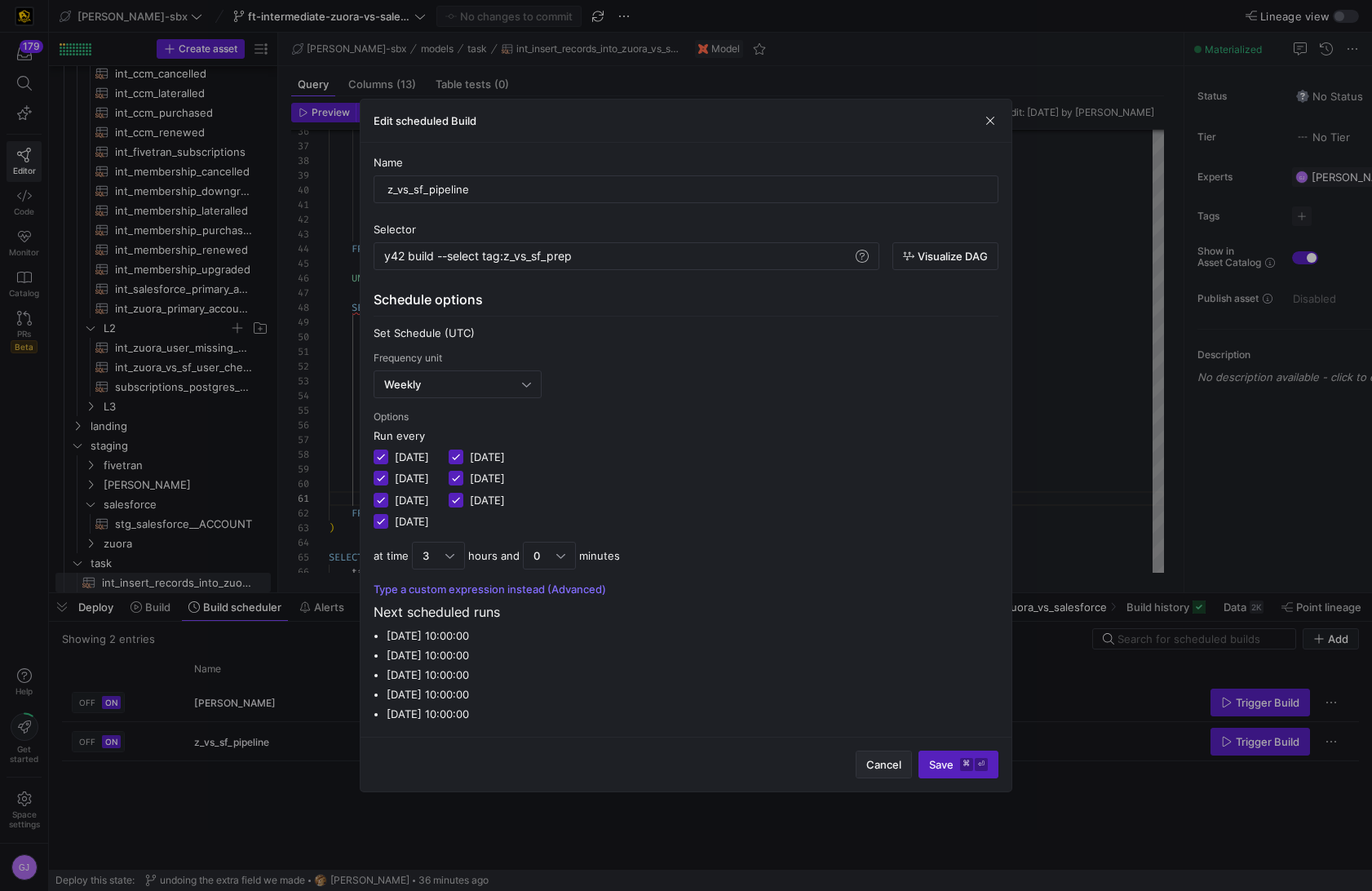
click at [874, 585] on span "Cancel" at bounding box center [883, 764] width 35 height 13
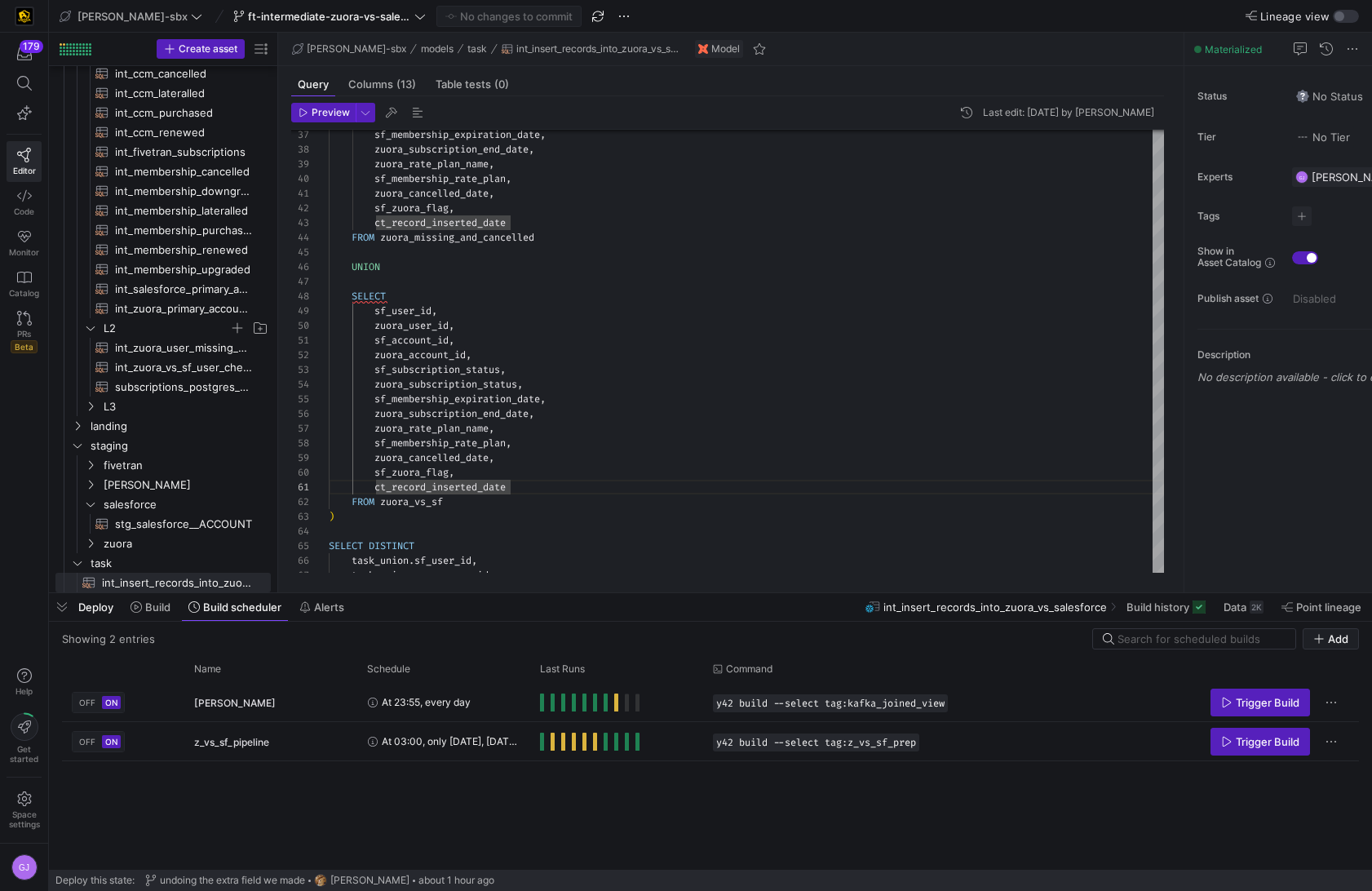
scroll to position [44, 0]
click at [653, 527] on div "sf_membership_expiration_date , zuora_subscription_end_date , zuora_rate_plan_n…" at bounding box center [746, 187] width 835 height 1203
click at [626, 518] on div "sf_membership_expiration_date , zuora_subscription_end_date , zuora_rate_plan_n…" at bounding box center [746, 187] width 835 height 1203
click at [621, 497] on div "sf_membership_expiration_date , zuora_subscription_end_date , zuora_rate_plan_n…" at bounding box center [746, 187] width 835 height 1203
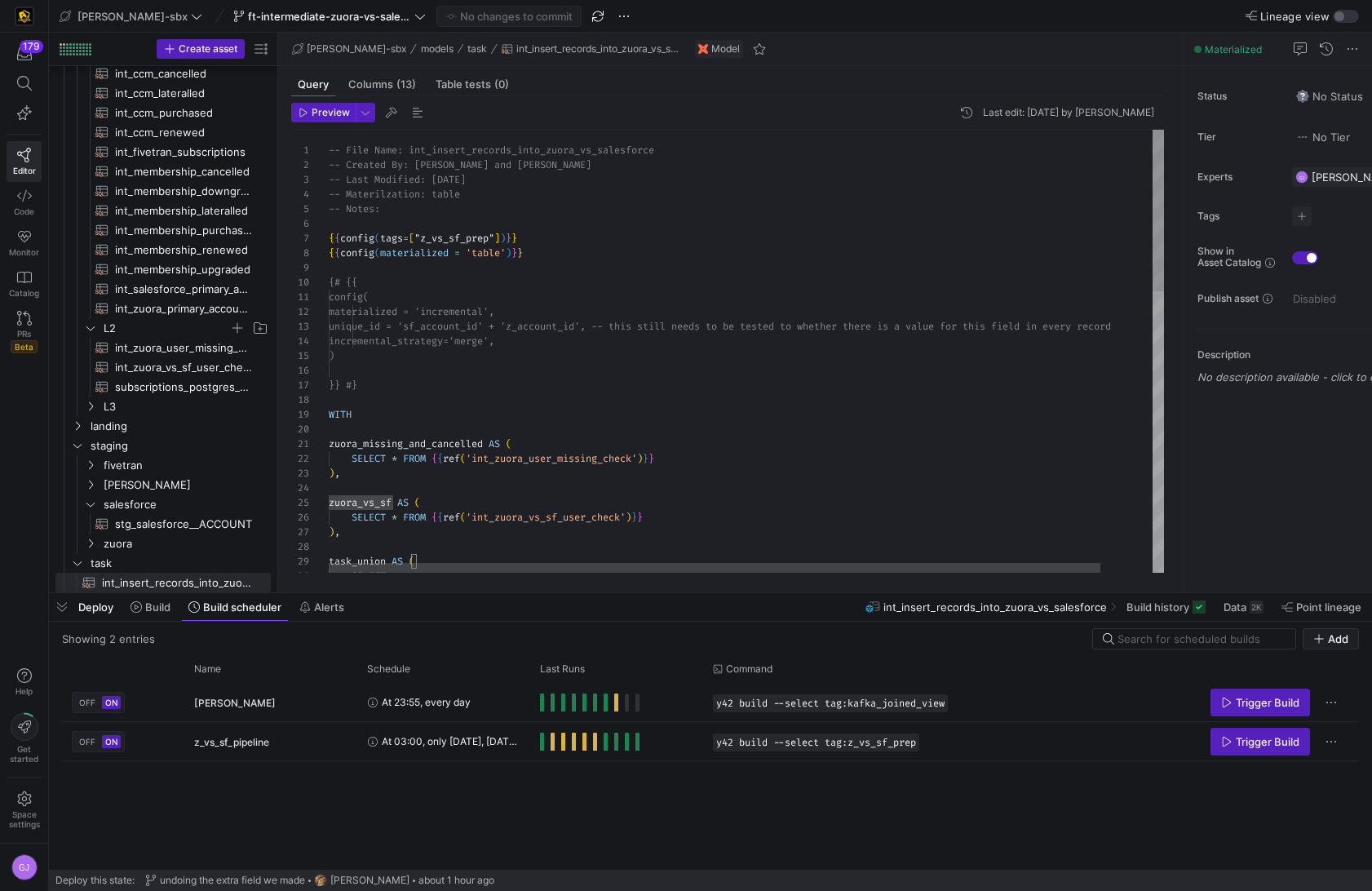
click at [513, 254] on div "SELECT task_union AS ( SELECT * FROM { { ref ( 'int_zuora_vs_sf_user_check' ) }…" at bounding box center [775, 736] width 892 height 1213
type textarea "config( materialized = 'incremental', unique_id = 'sf_account_id' + 'z_account_…"
click at [513, 349] on div "SELECT task_union AS ( SELECT * FROM { { ref ( 'int_zuora_vs_sf_user_check' ) }…" at bounding box center [775, 736] width 892 height 1213
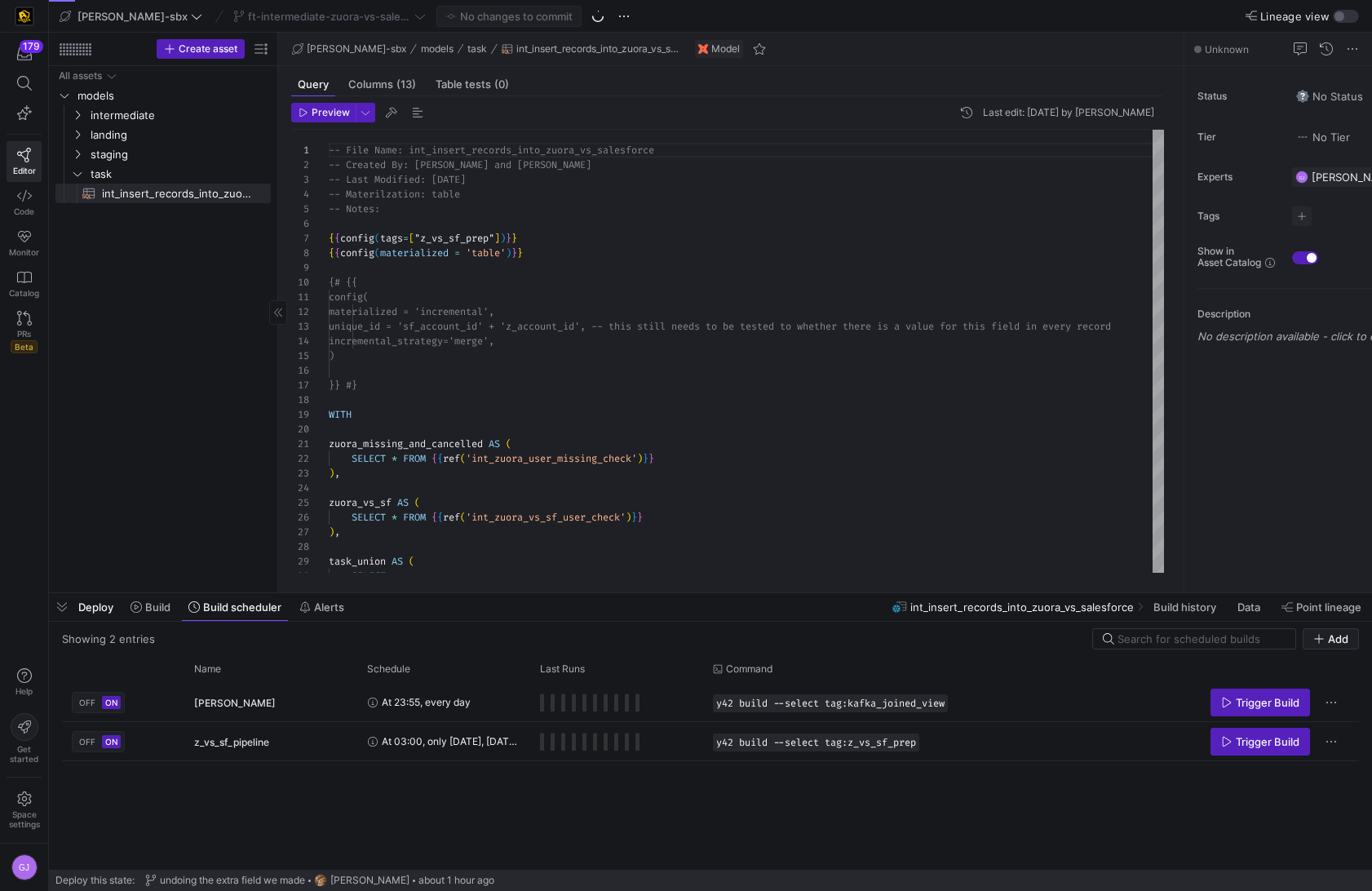
scroll to position [147, 0]
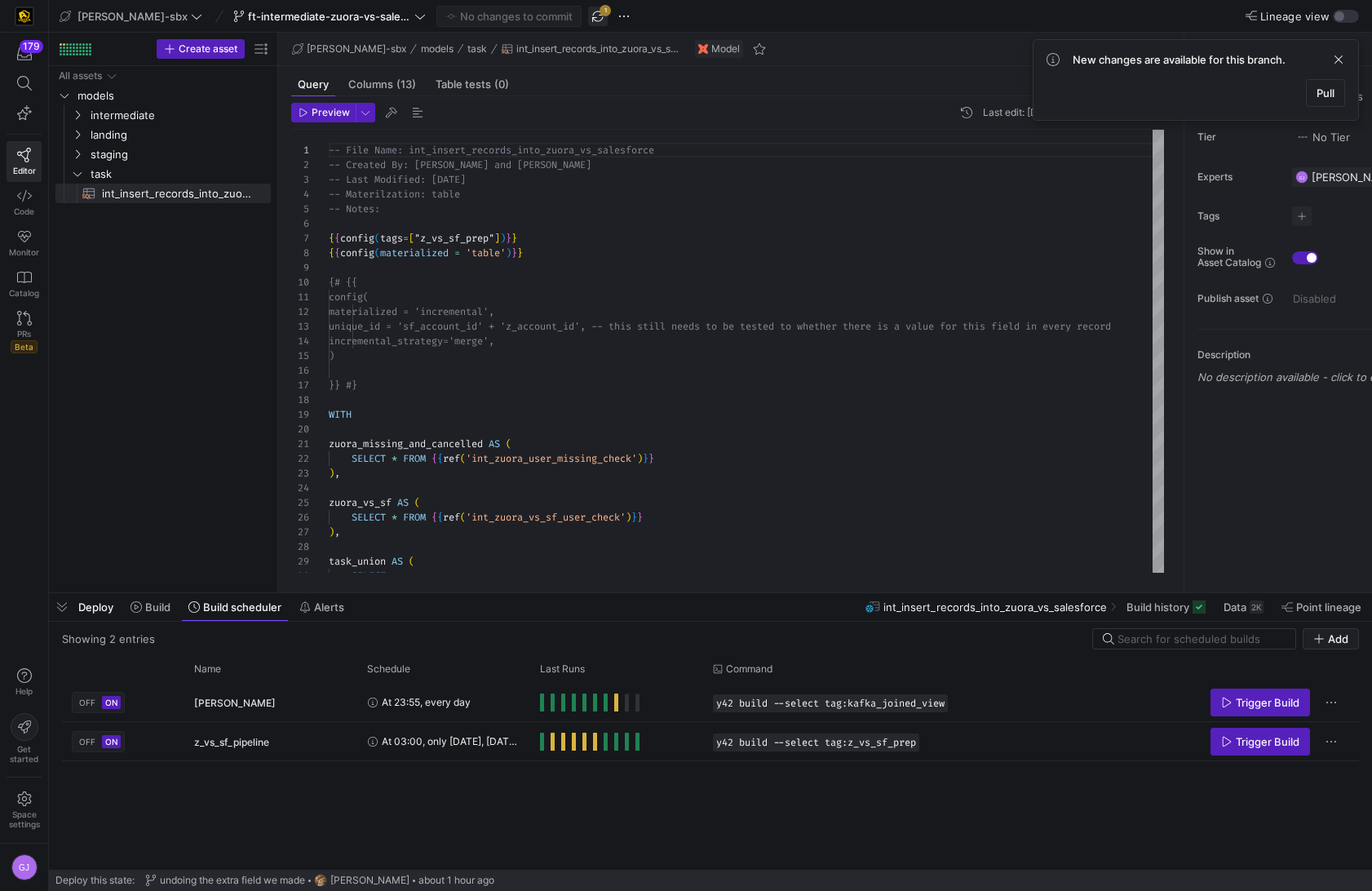
click at [588, 18] on span "button" at bounding box center [598, 17] width 20 height 20
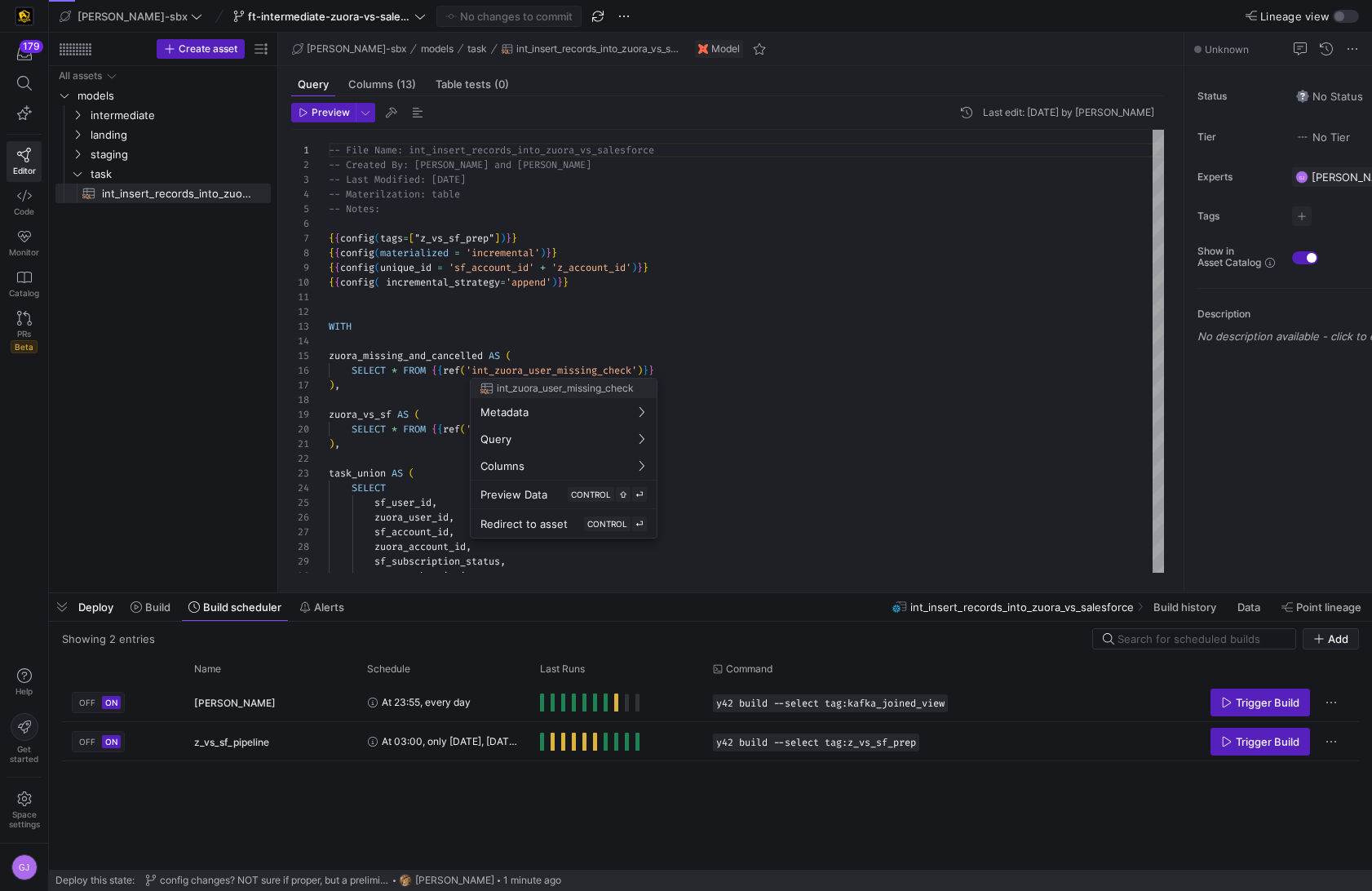
click at [711, 291] on div at bounding box center [686, 445] width 1372 height 891
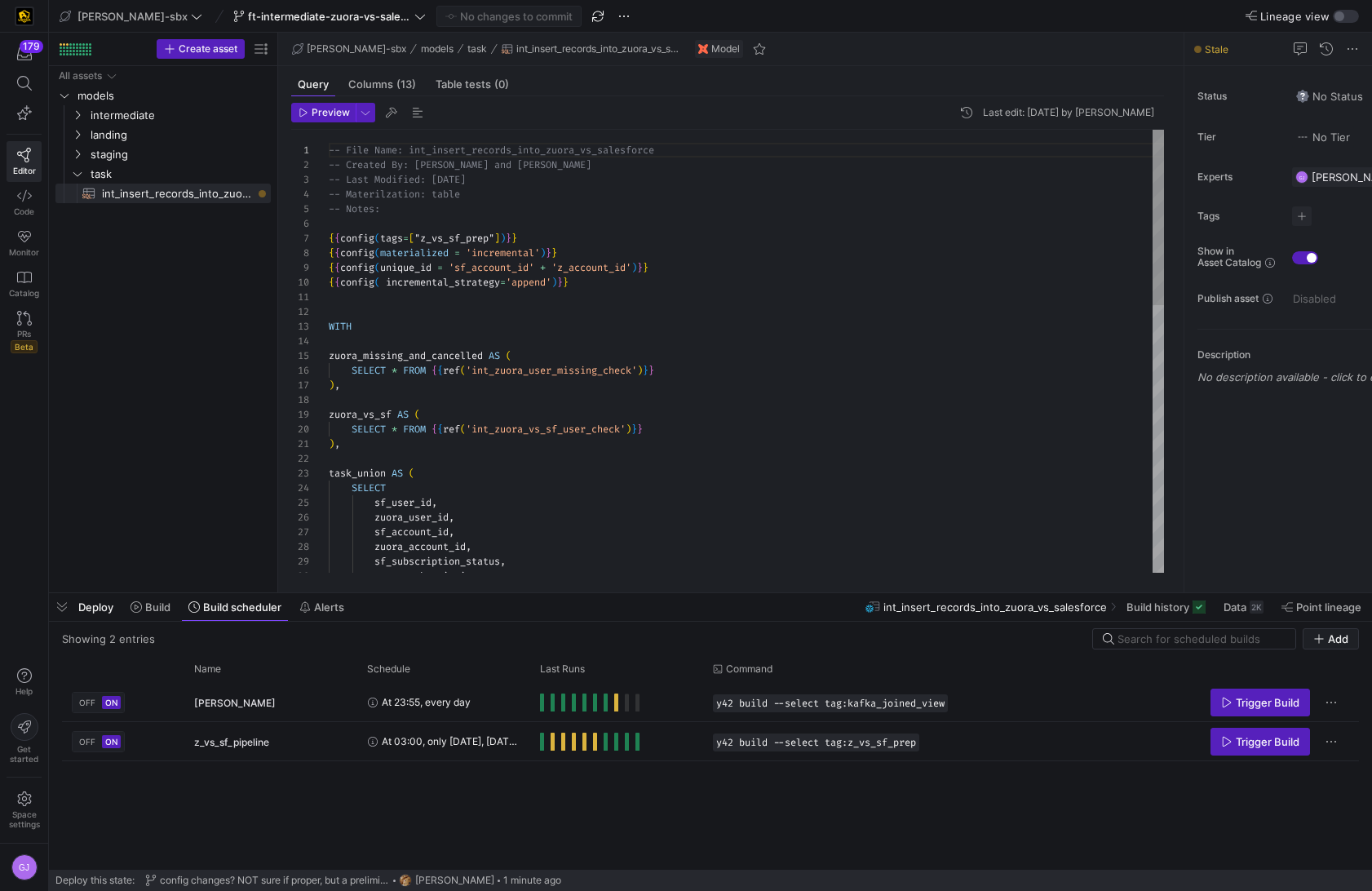
click at [709, 288] on div "-- File Name: int_insert_records_into_zuora_vs_sal esforce -- Created By: [PERS…" at bounding box center [746, 686] width 835 height 1114
click at [713, 266] on div "-- File Name: int_insert_records_into_zuora_vs_sal esforce -- Created By: [PERS…" at bounding box center [746, 686] width 835 height 1114
click at [714, 258] on div "-- File Name: int_insert_records_into_zuora_vs_sal esforce -- Created By: [PERS…" at bounding box center [746, 686] width 835 height 1114
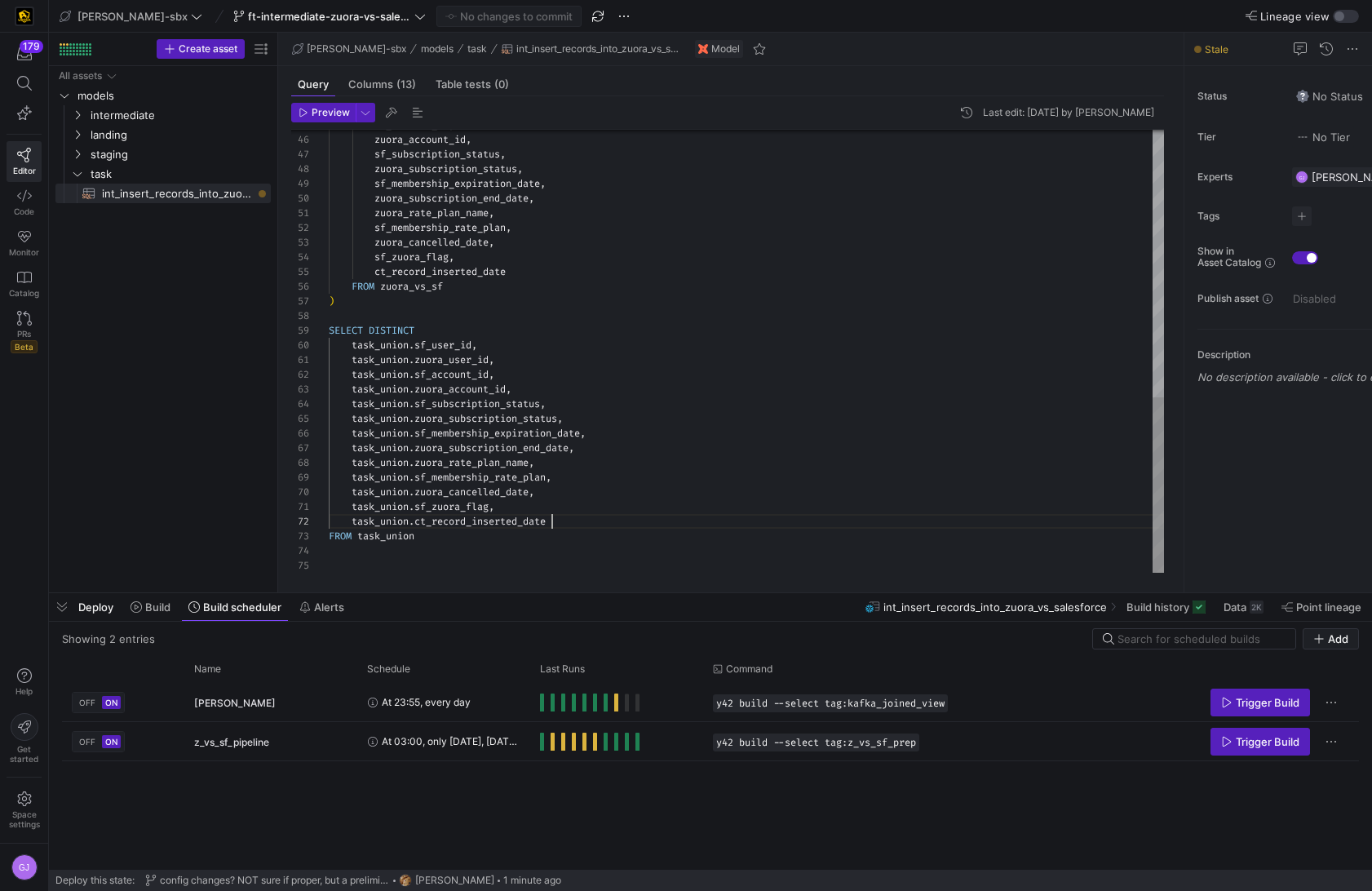
scroll to position [15, 223]
click at [566, 521] on div "sf_account_id , zuora_account_id , sf_subscription_status , zuora_subscription_…" at bounding box center [746, 15] width 835 height 1114
click at [148, 121] on span "intermediate" at bounding box center [159, 115] width 138 height 19
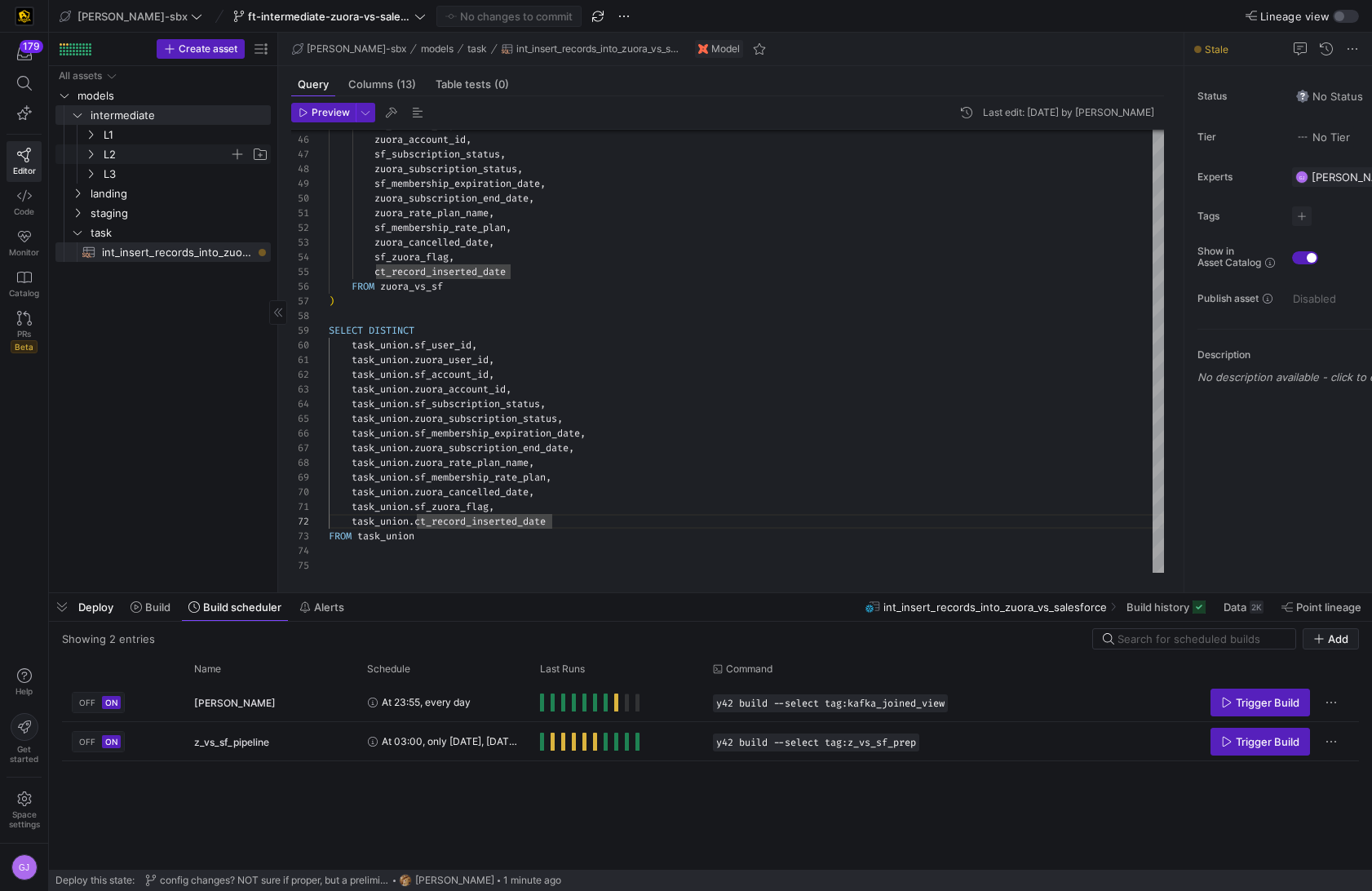
click at [118, 150] on span "L2" at bounding box center [166, 154] width 125 height 19
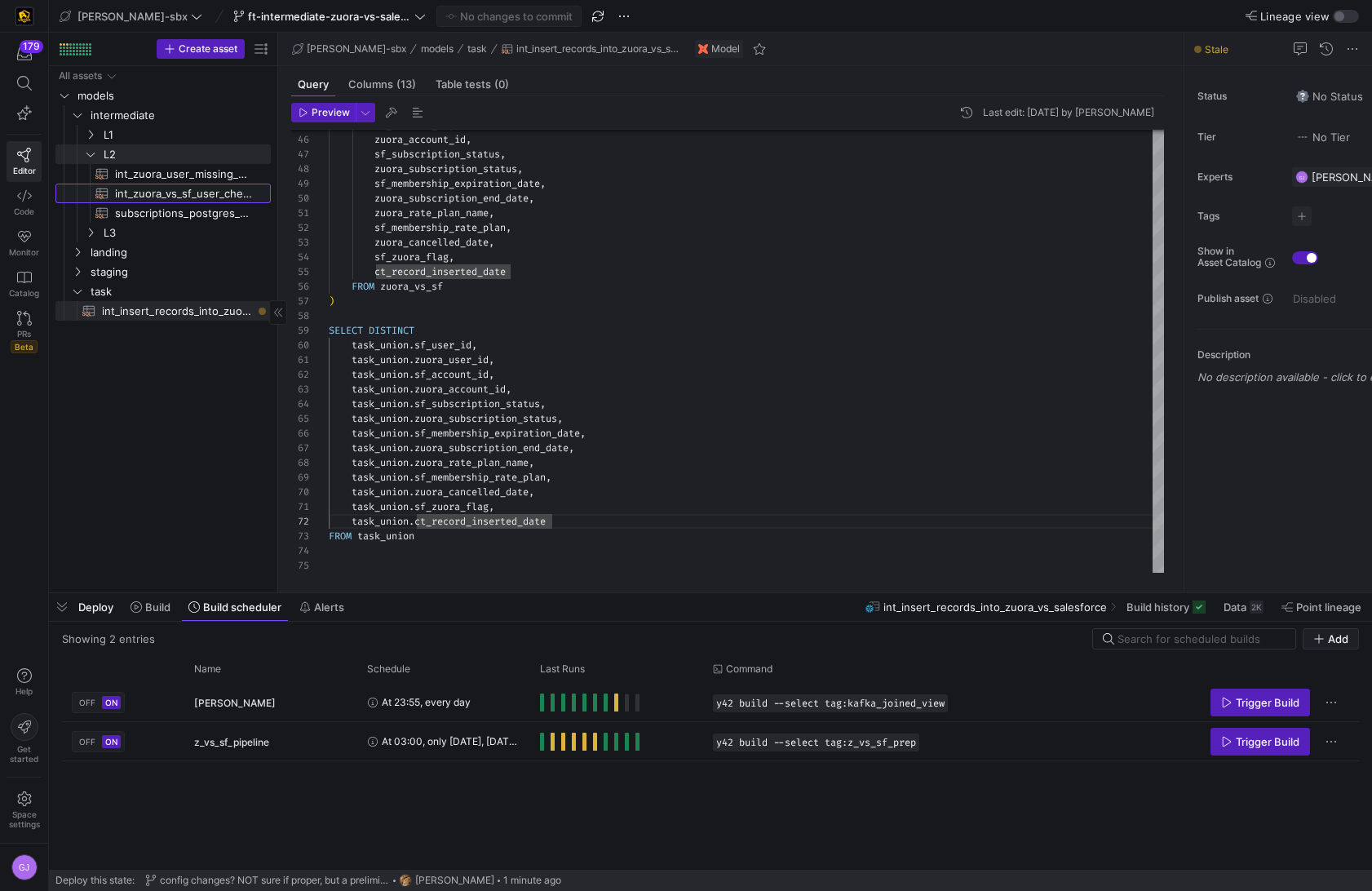
click at [159, 201] on span "int_zuora_vs_sf_user_check​​​​​​​​​​" at bounding box center [184, 193] width 137 height 19
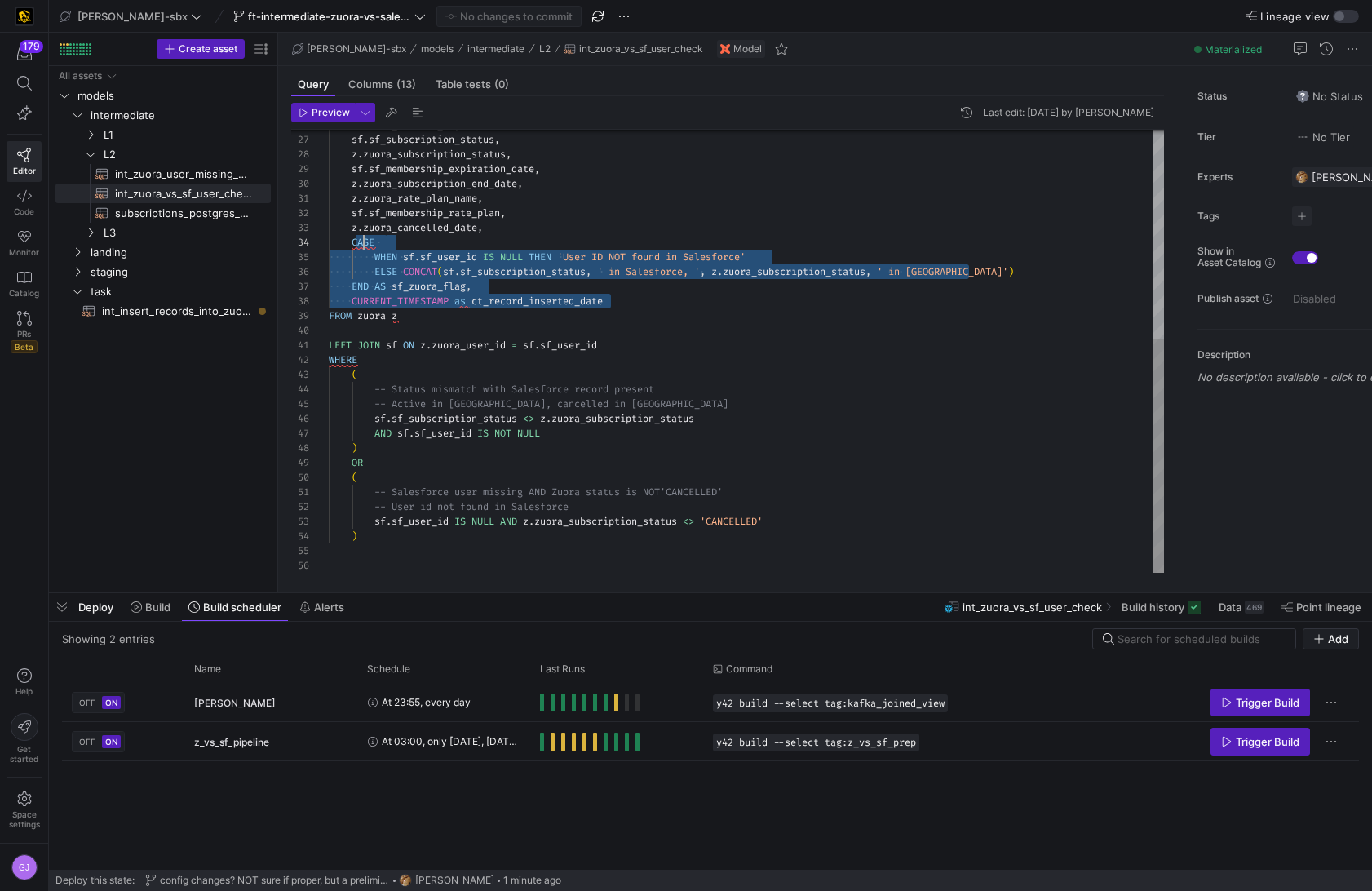
scroll to position [44, 30]
drag, startPoint x: 612, startPoint y: 300, endPoint x: 355, endPoint y: 247, distance: 262.4
click at [355, 247] on div "z . zuora_account_id , sf . sf_subscription_status , z . zuora_subscription_sta…" at bounding box center [746, 154] width 835 height 835
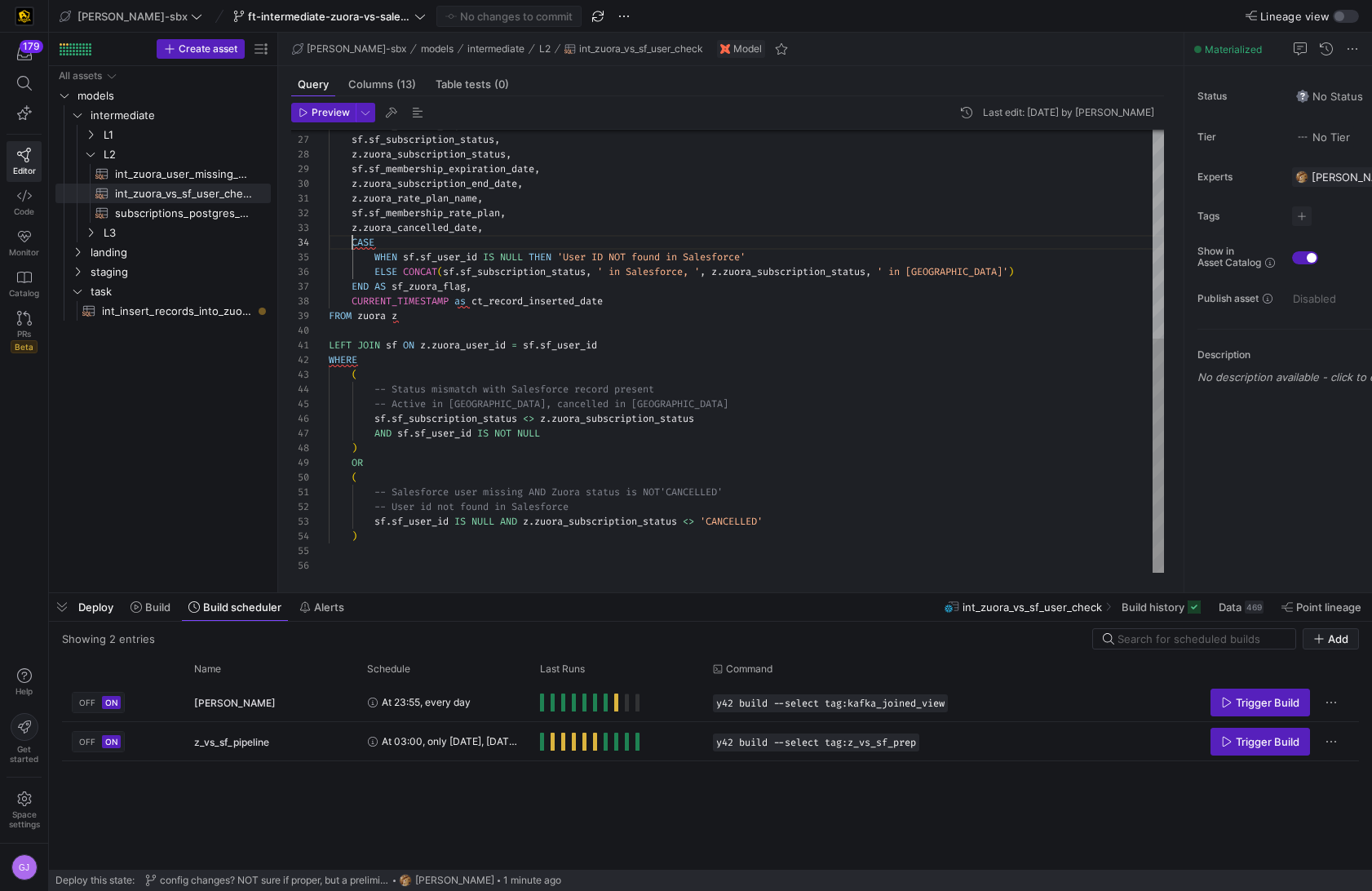
scroll to position [44, 24]
click at [354, 246] on div "z . zuora_account_id , sf . sf_subscription_status , z . zuora_subscription_sta…" at bounding box center [746, 154] width 835 height 835
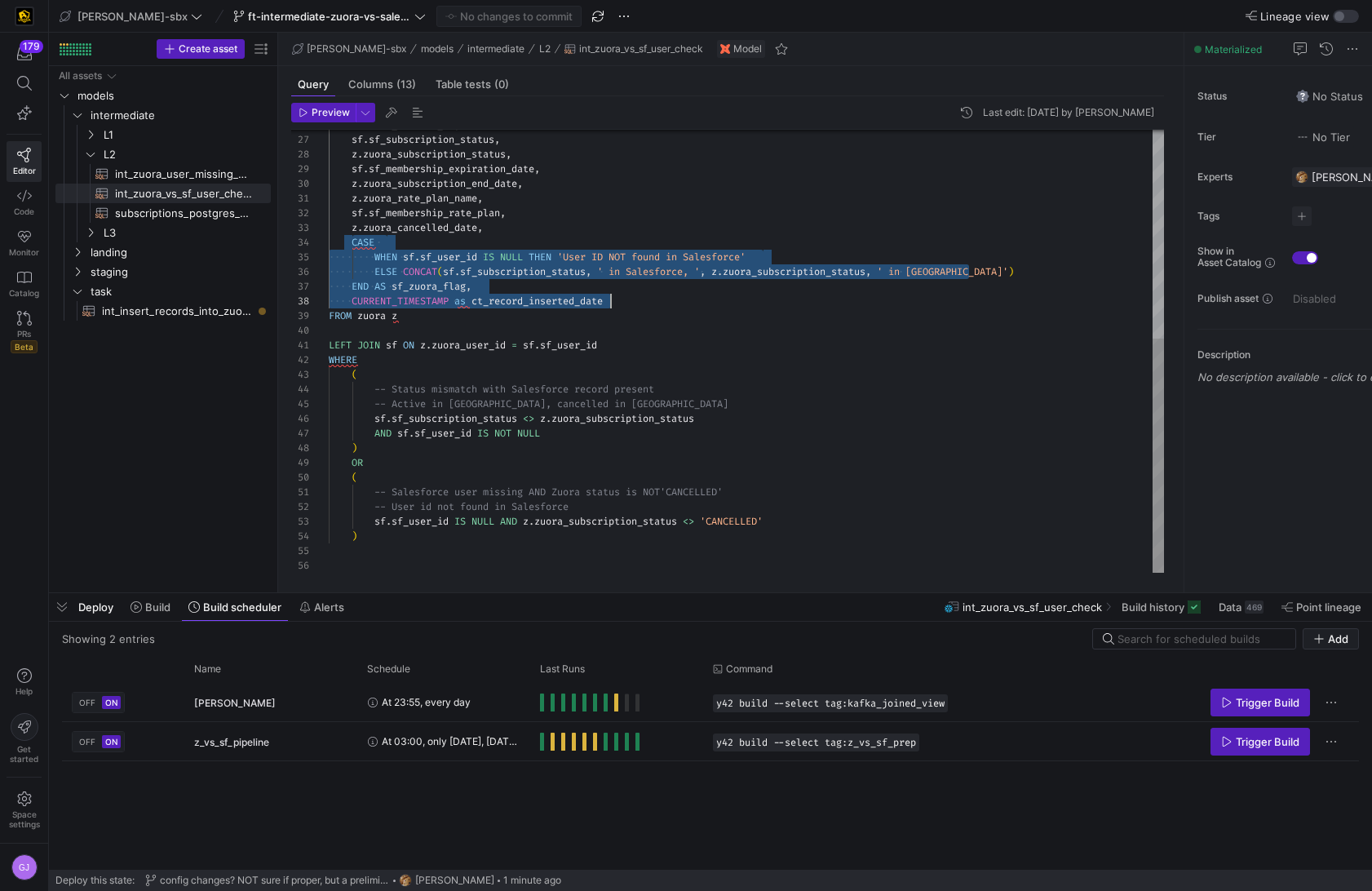
scroll to position [44, 283]
drag, startPoint x: 354, startPoint y: 246, endPoint x: 613, endPoint y: 307, distance: 266.1
click at [613, 307] on div "z . zuora_account_id , sf . sf_subscription_status , z . zuora_subscription_sta…" at bounding box center [746, 154] width 835 height 835
click at [192, 305] on span "int_insert_records_into_zuora_vs_salesforce​​​​​​​​​​" at bounding box center [176, 311] width 150 height 19
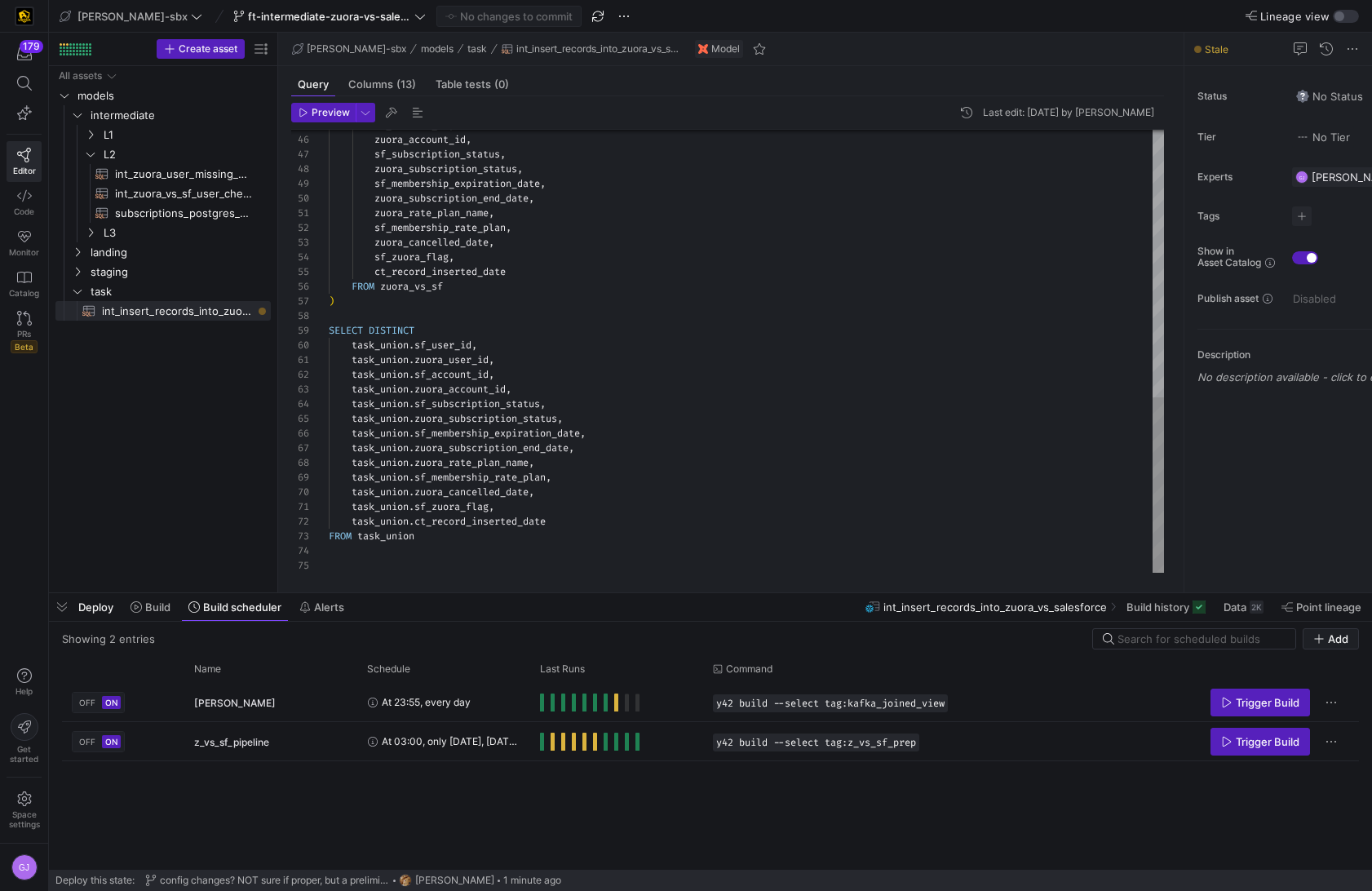
click at [596, 530] on div "sf_account_id , zuora_account_id , sf_subscription_status , zuora_subscription_…" at bounding box center [746, 15] width 835 height 1114
click at [580, 526] on div "task_union . ct_record_inserted_date" at bounding box center [746, 521] width 835 height 15
drag, startPoint x: 572, startPoint y: 525, endPoint x: 353, endPoint y: 523, distance: 219.0
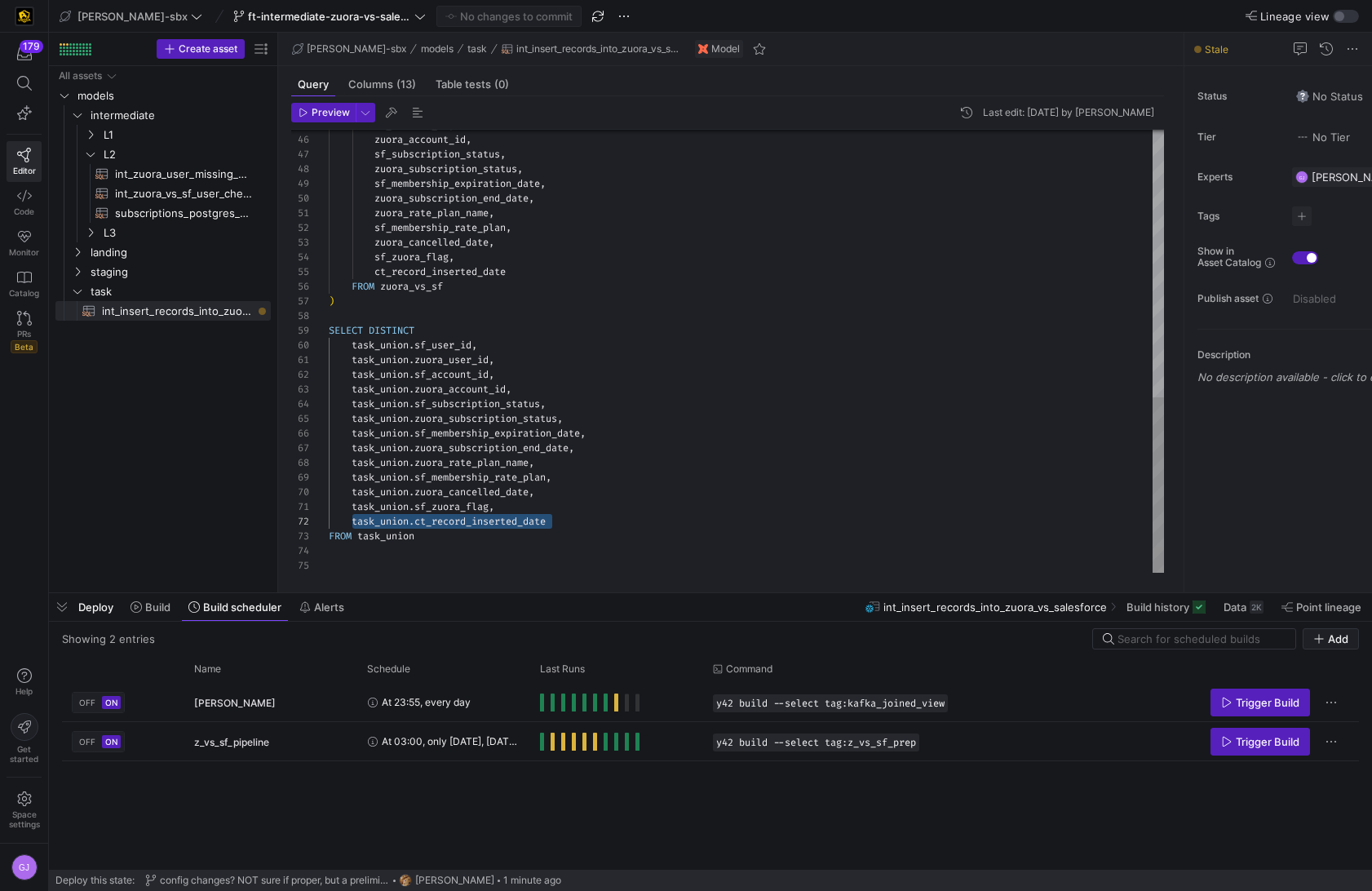
click at [646, 520] on div "sf_account_id , zuora_account_id , sf_subscription_status , zuora_subscription_…" at bounding box center [746, 15] width 835 height 1114
click at [161, 180] on span "int_zuora_user_missing_check​​​​​​​​​​" at bounding box center [184, 174] width 137 height 19
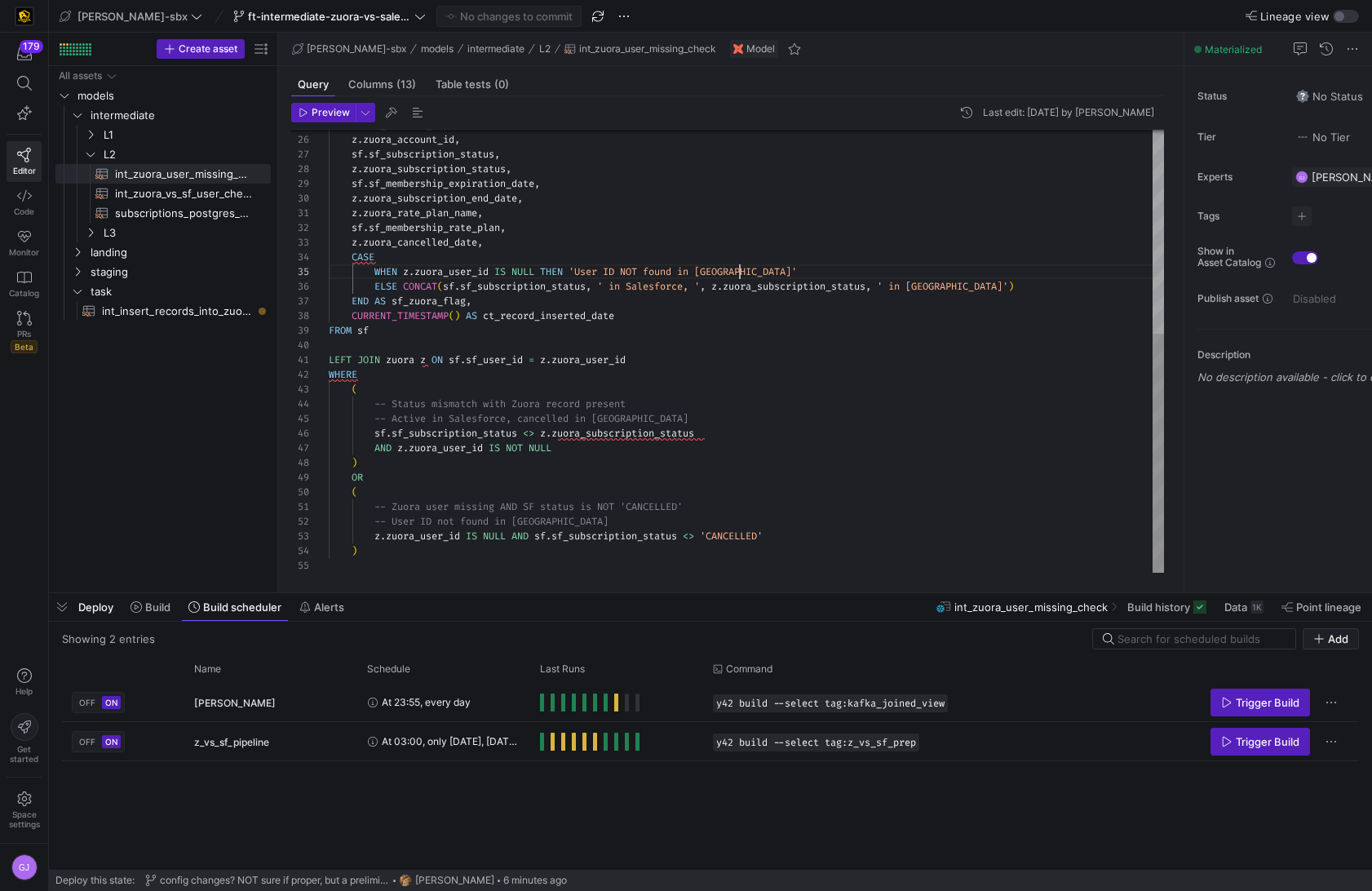
click at [746, 274] on div "sf . sf_account_id , z . zuora_account_id , sf . sf_subscription_status , z . z…" at bounding box center [746, 162] width 835 height 820
click at [702, 247] on div "sf . sf_account_id , z . zuora_account_id , sf . sf_subscription_status , z . z…" at bounding box center [746, 162] width 835 height 820
click at [637, 315] on div "sf . sf_account_id , z . zuora_account_id , sf . sf_subscription_status , z . z…" at bounding box center [746, 162] width 835 height 820
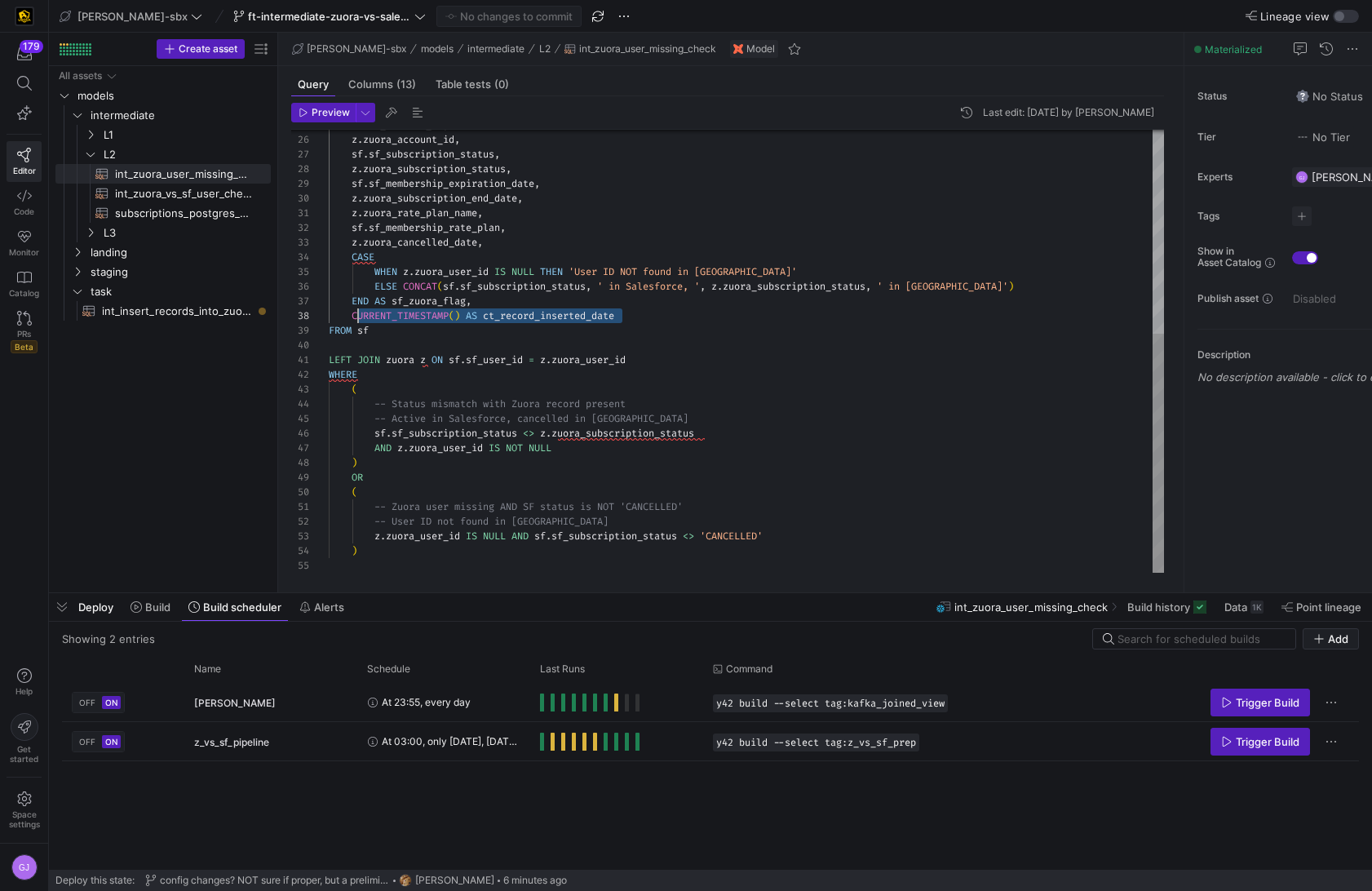
drag, startPoint x: 630, startPoint y: 315, endPoint x: 355, endPoint y: 310, distance: 275.0
click at [355, 310] on div "sf . sf_account_id , z . zuora_account_id , sf . sf_subscription_status , z . z…" at bounding box center [746, 162] width 835 height 820
click at [618, 320] on div "sf . sf_account_id , z . zuora_account_id , sf . sf_subscription_status , z . z…" at bounding box center [746, 162] width 835 height 820
click at [626, 319] on div "sf . sf_account_id , z . zuora_account_id , sf . sf_subscription_status , z . z…" at bounding box center [746, 162] width 835 height 820
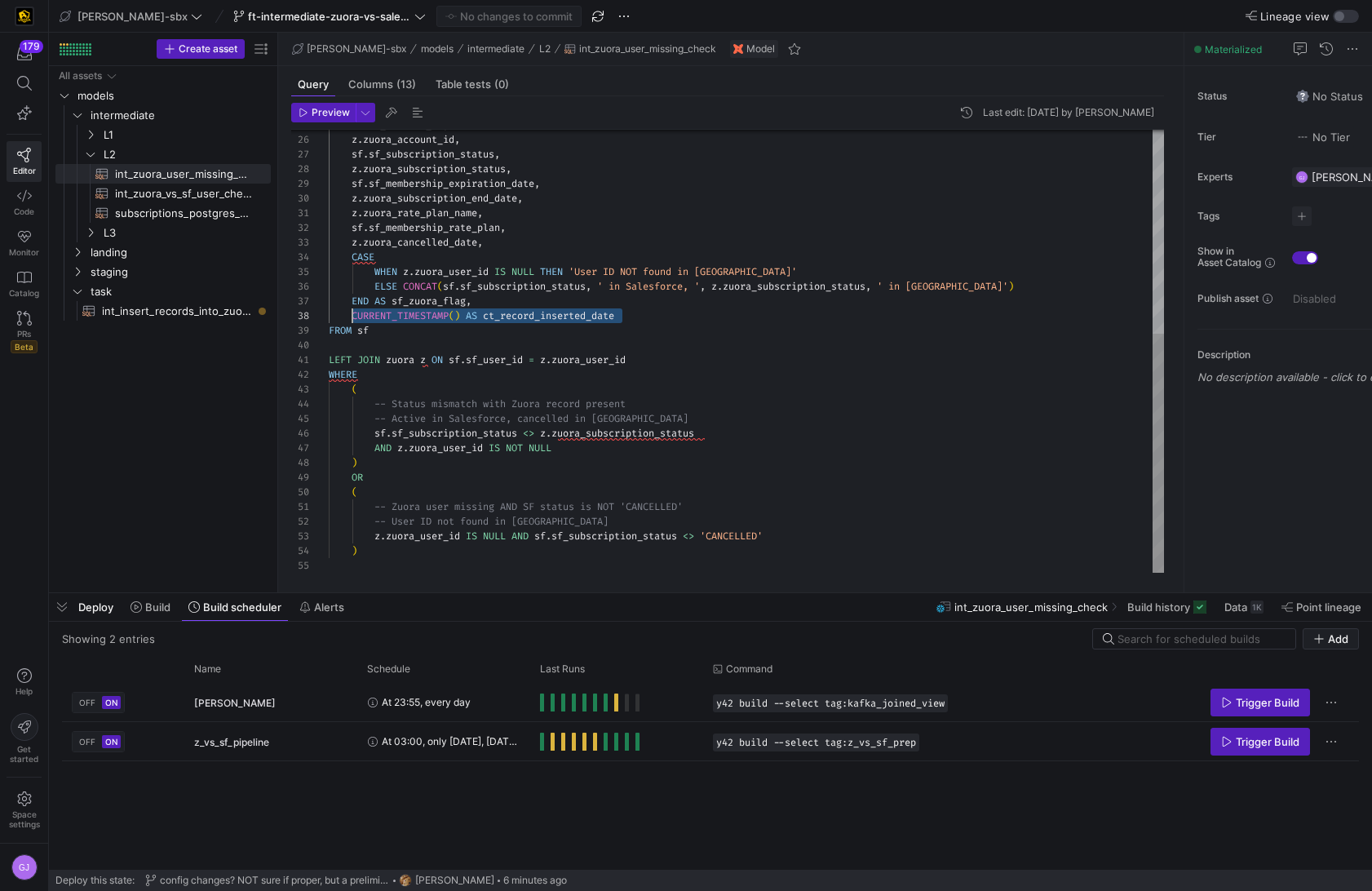
scroll to position [103, 24]
drag, startPoint x: 626, startPoint y: 319, endPoint x: 354, endPoint y: 317, distance: 272.0
click at [354, 317] on div "sf . sf_account_id , z . zuora_account_id , sf . sf_subscription_status , z . z…" at bounding box center [746, 162] width 835 height 820
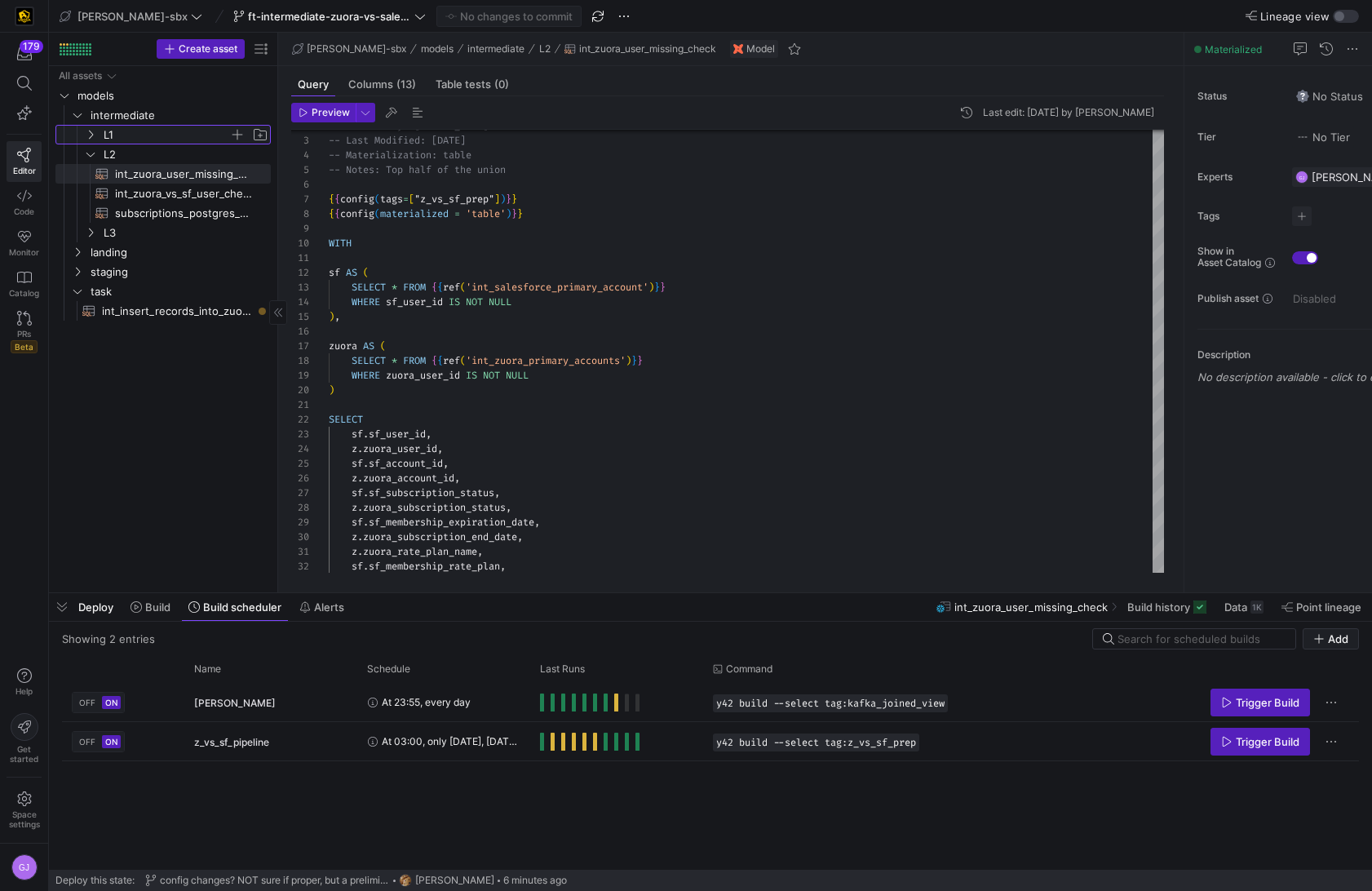
click at [137, 129] on span "L1" at bounding box center [166, 134] width 125 height 19
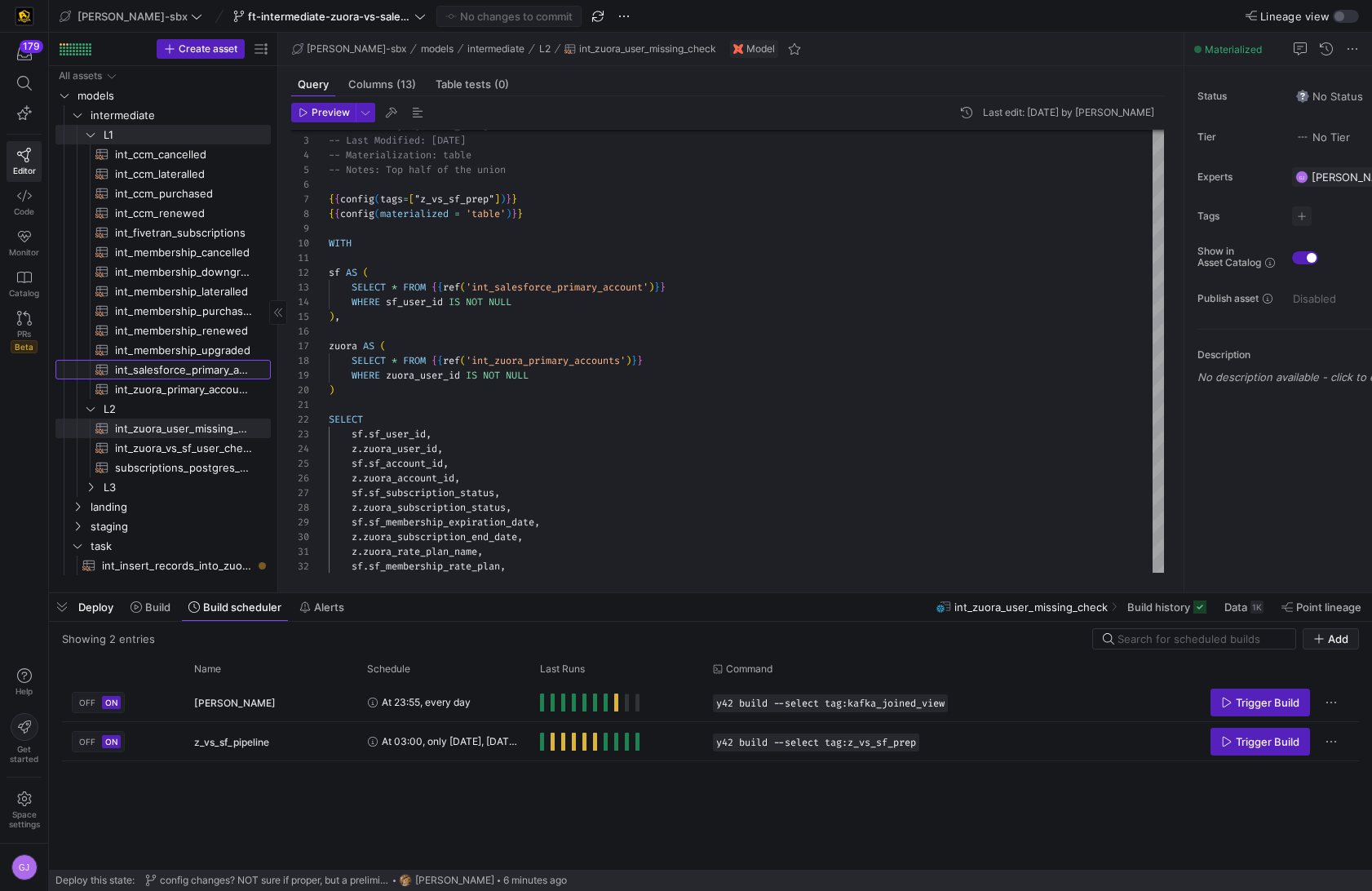
click at [189, 365] on span "int_salesforce_primary_account​​​​​​​​​​" at bounding box center [184, 369] width 137 height 19
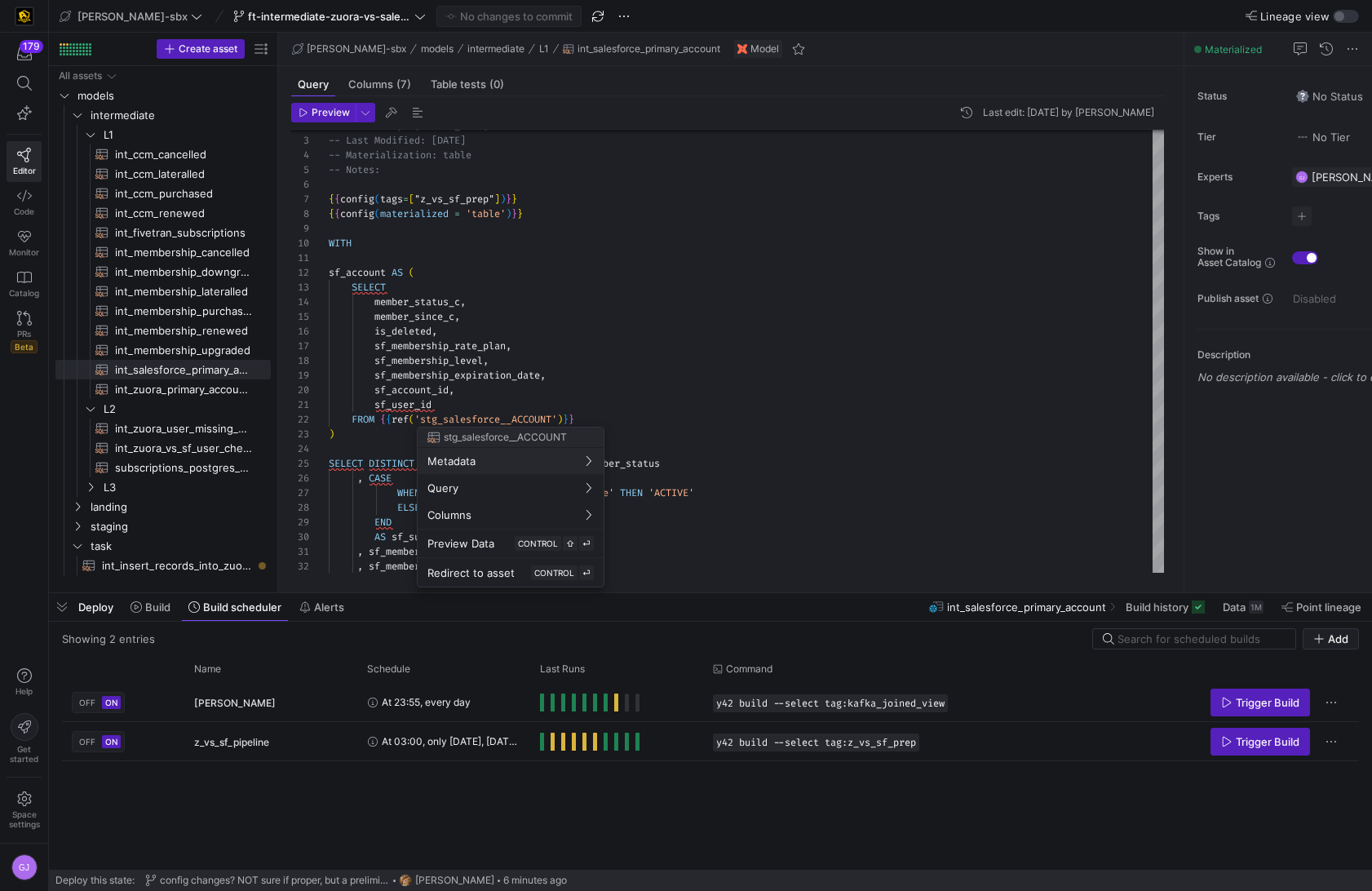
click at [683, 358] on div at bounding box center [686, 445] width 1372 height 891
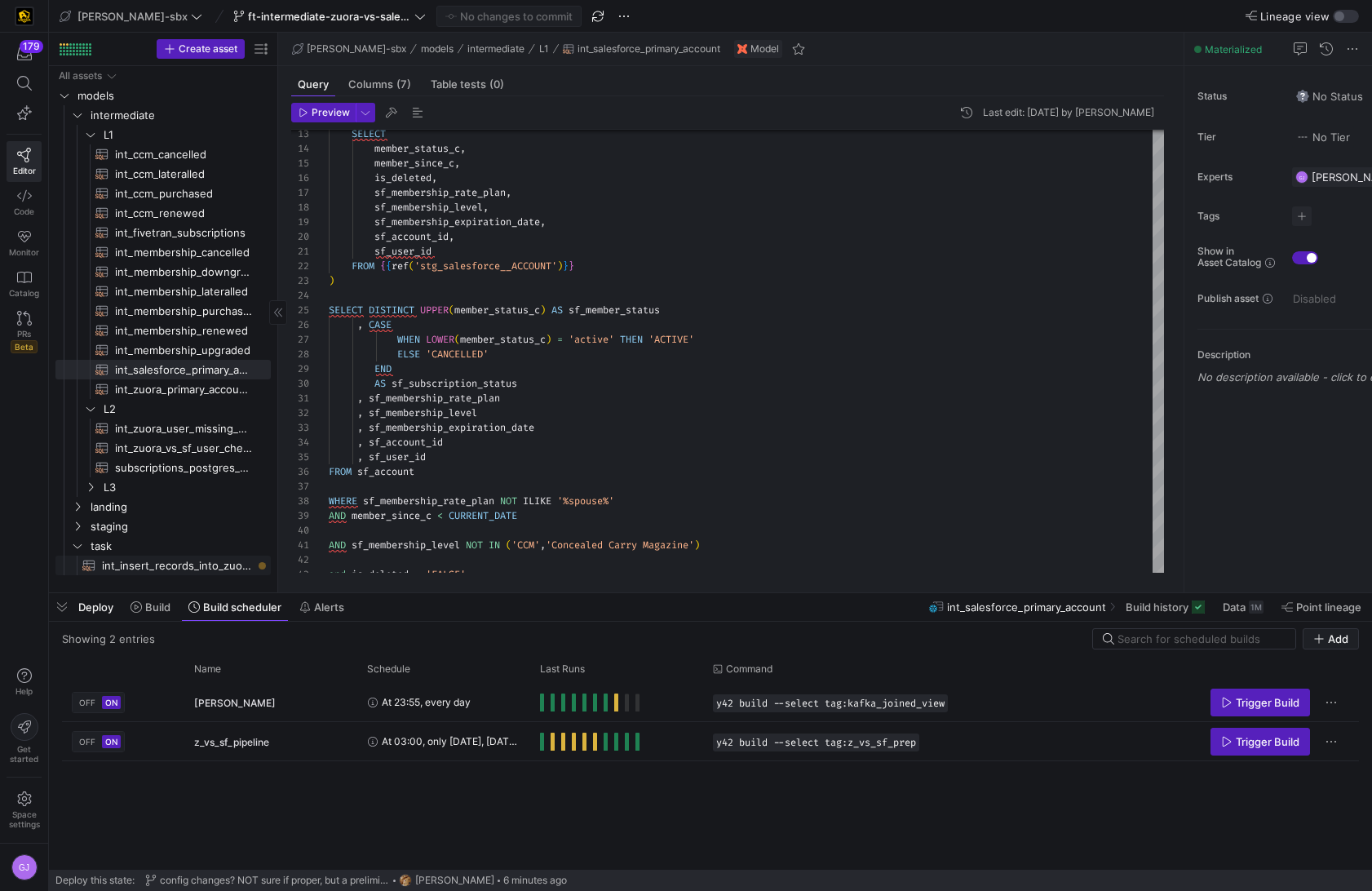
click at [184, 563] on span "int_insert_records_into_zuora_vs_salesforce​​​​​​​​​​" at bounding box center [176, 565] width 150 height 19
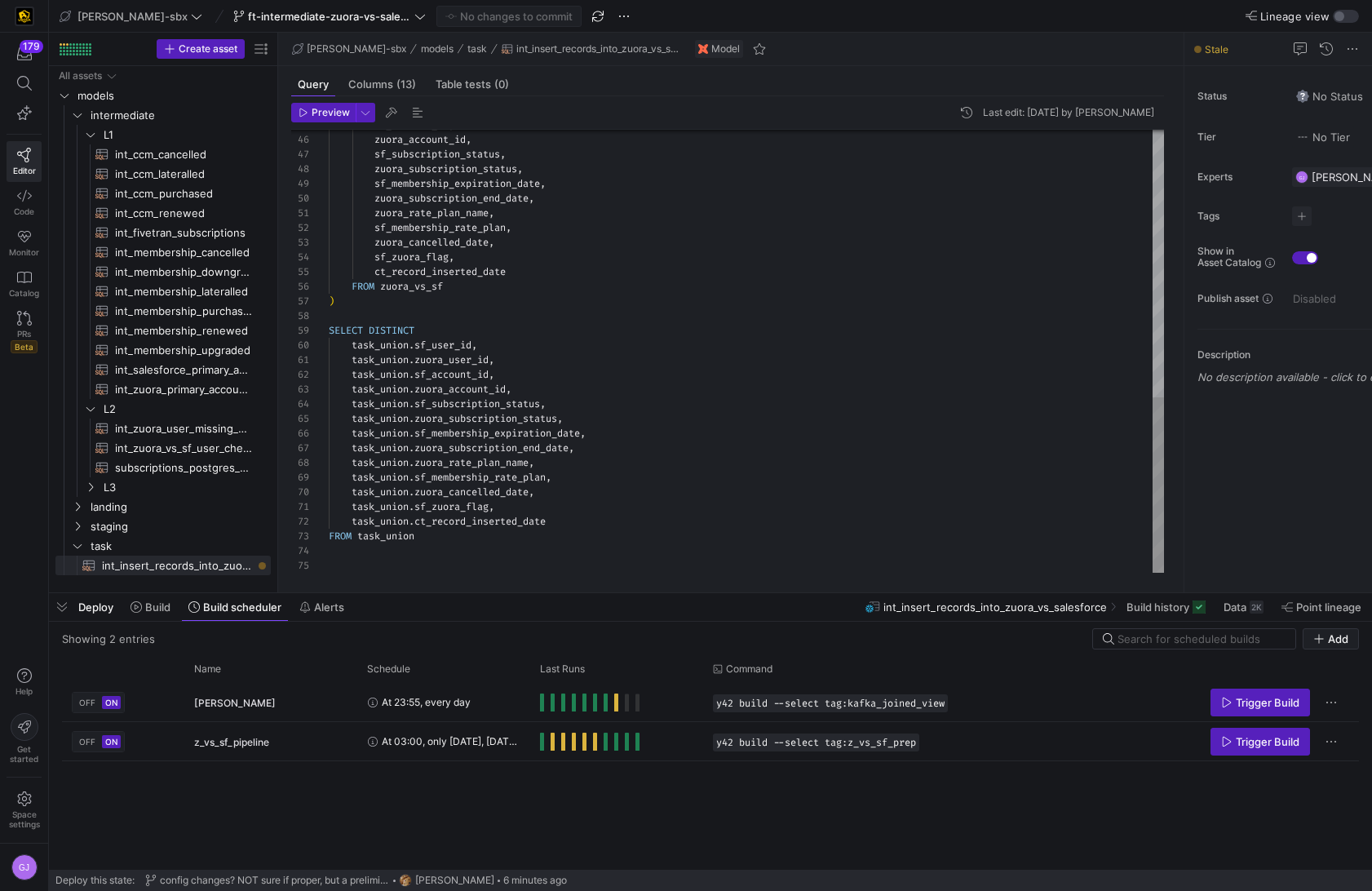
click at [600, 532] on div "sf_account_id , zuora_account_id , sf_subscription_status , zuora_subscription_…" at bounding box center [746, 15] width 835 height 1114
click at [575, 523] on div "sf_account_id , zuora_account_id , sf_subscription_status , zuora_subscription_…" at bounding box center [746, 15] width 835 height 1114
drag, startPoint x: 567, startPoint y: 523, endPoint x: 354, endPoint y: 526, distance: 213.0
click at [354, 526] on div "sf_account_id , zuora_account_id , sf_subscription_status , zuora_subscription_…" at bounding box center [746, 15] width 835 height 1114
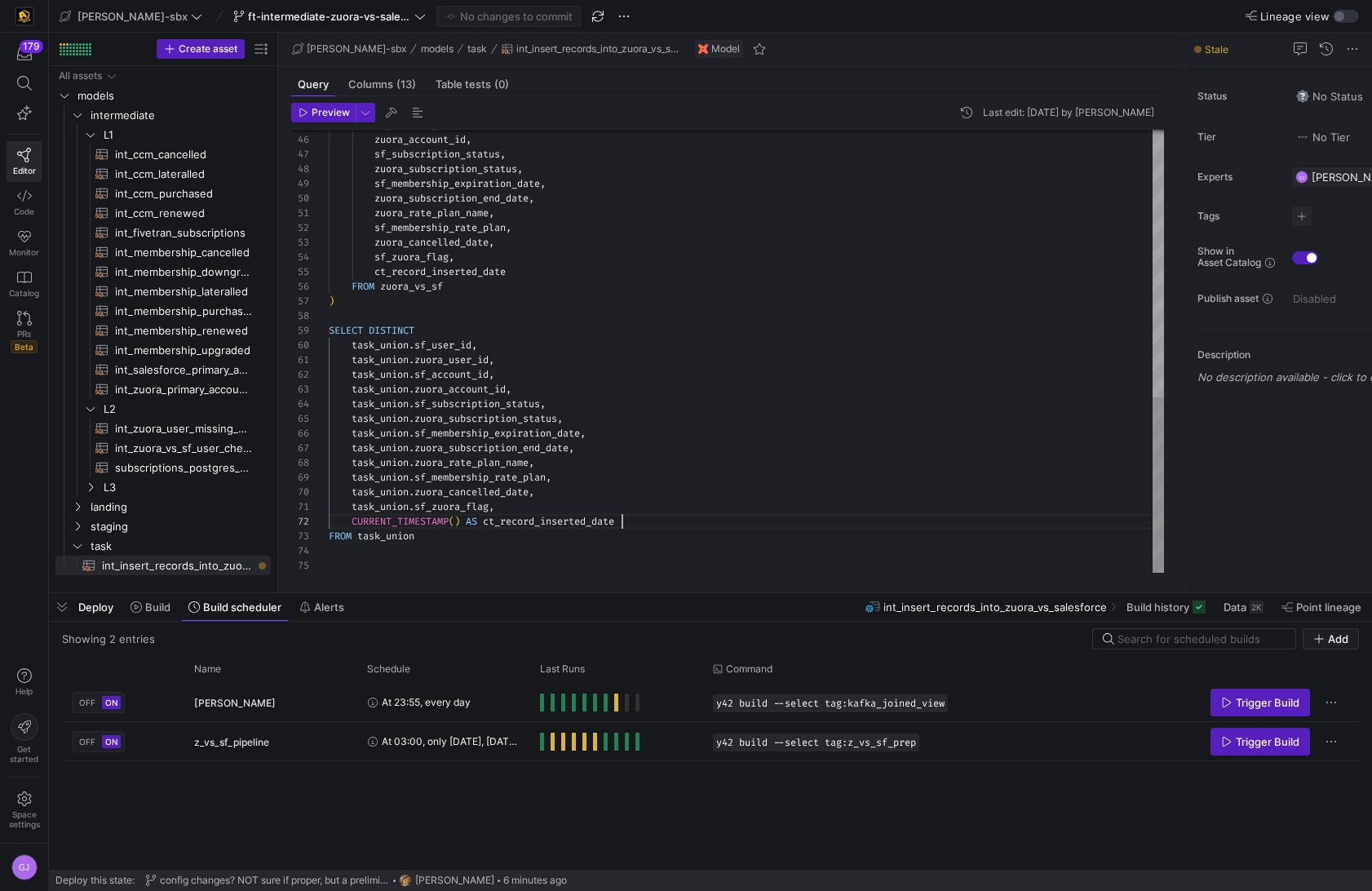
scroll to position [15, 293]
click at [337, 111] on span "Preview" at bounding box center [331, 111] width 39 height 11
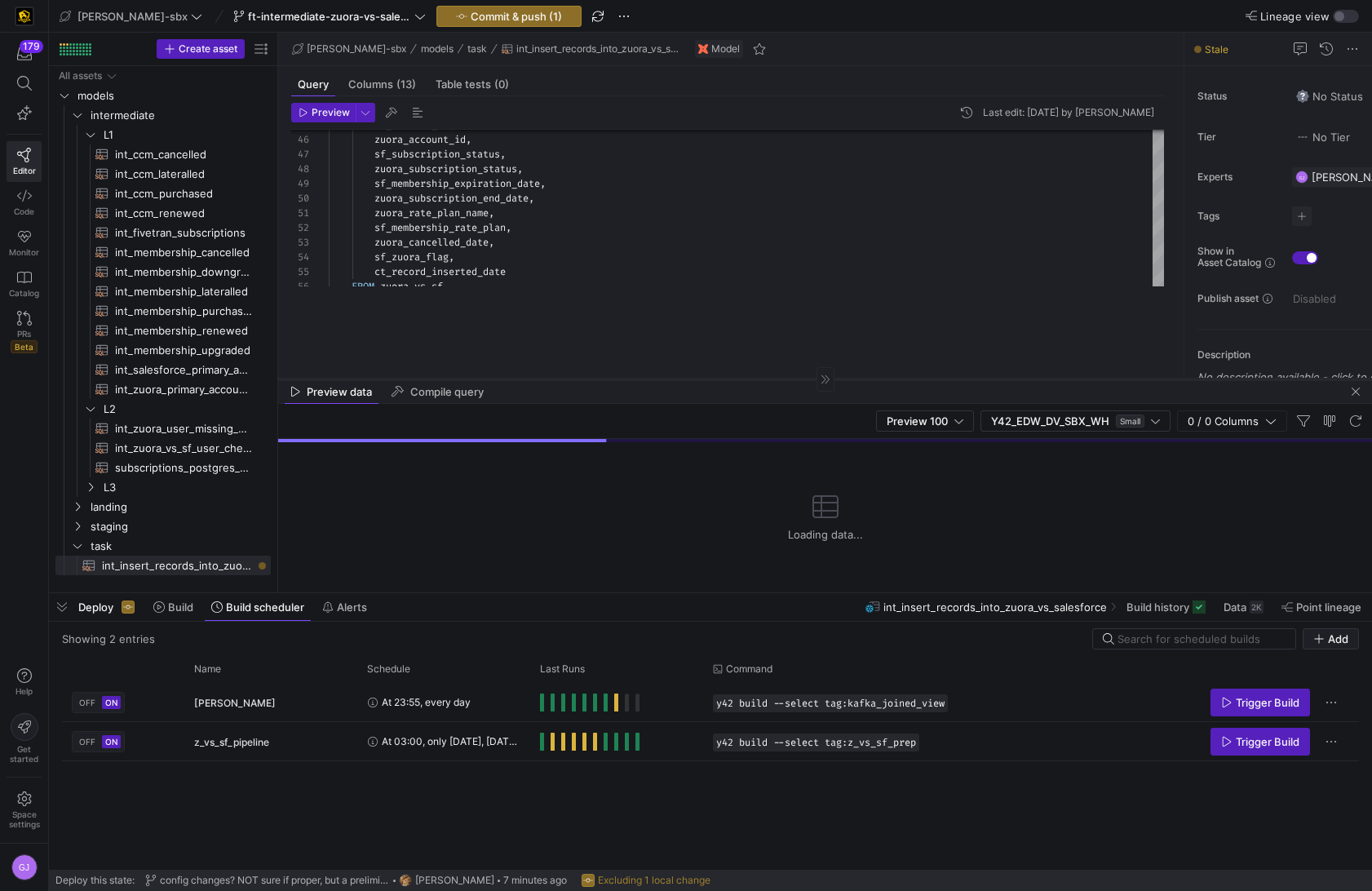
drag, startPoint x: 567, startPoint y: 305, endPoint x: 567, endPoint y: 396, distance: 91.0
click at [567, 379] on div at bounding box center [824, 378] width 1094 height 1
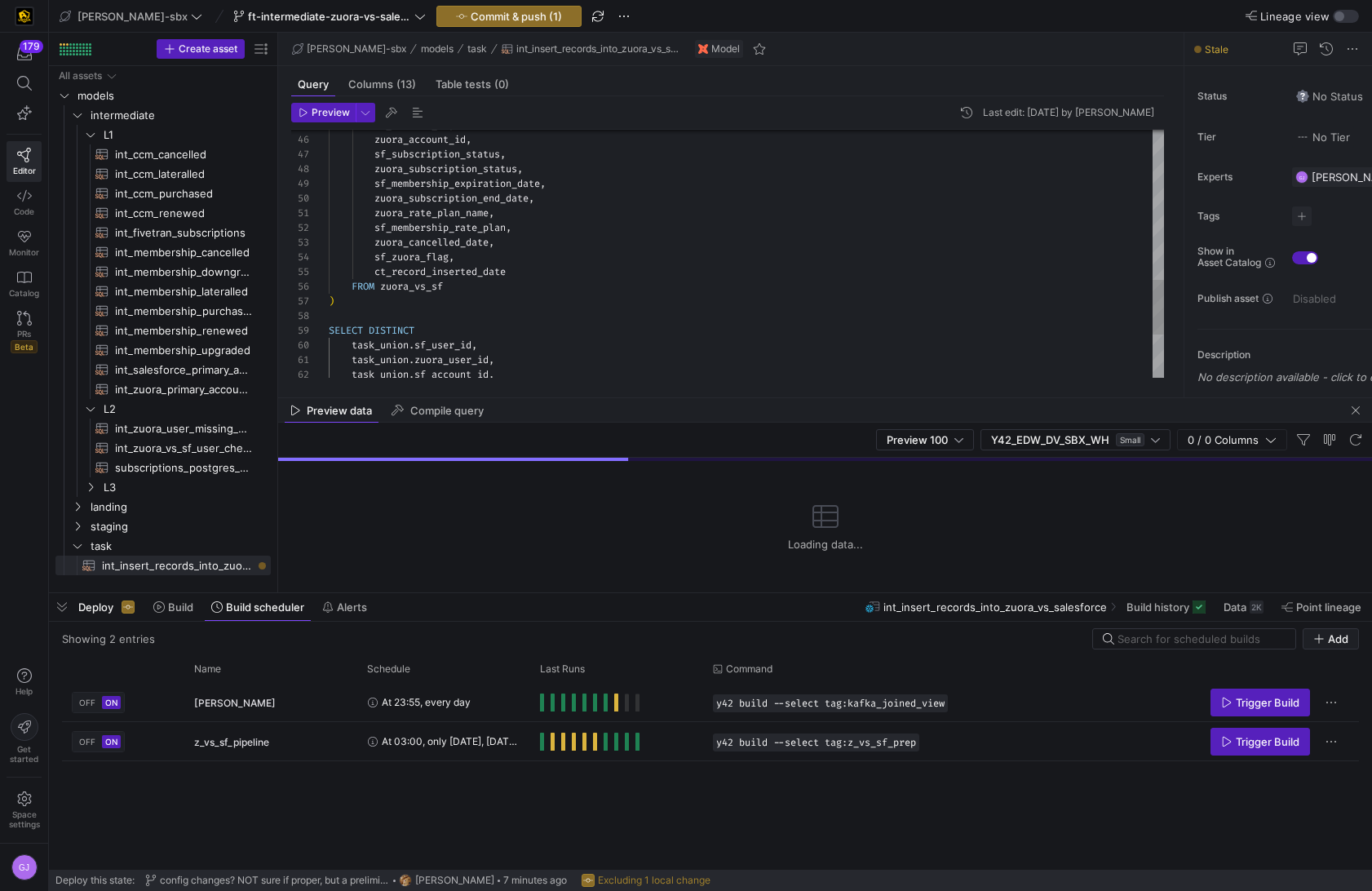
click at [463, 297] on div "sf_account_id , zuora_account_id , sf_subscription_status , zuora_subscription_…" at bounding box center [746, 15] width 835 height 1114
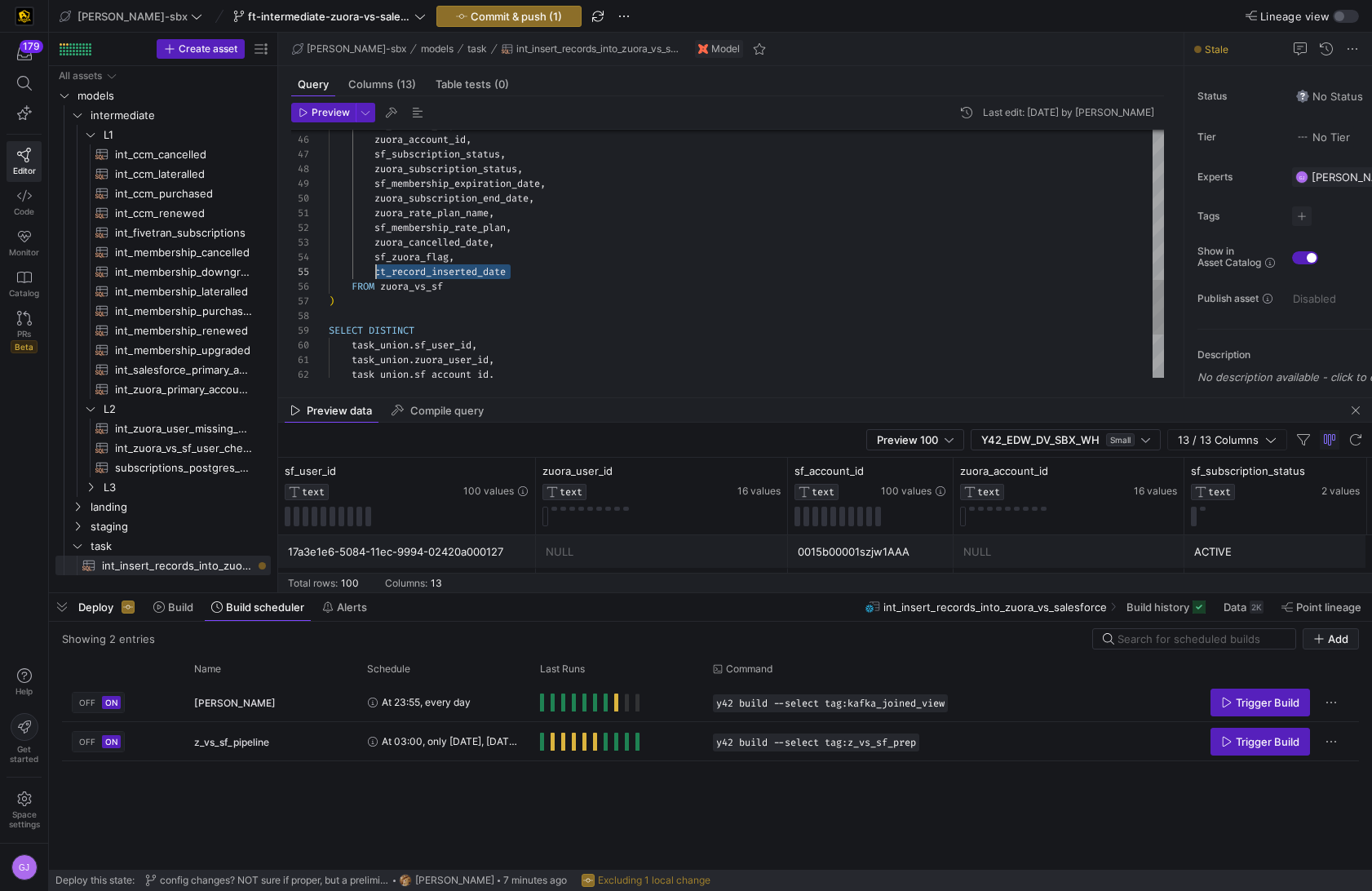
scroll to position [59, 48]
drag, startPoint x: 513, startPoint y: 278, endPoint x: 377, endPoint y: 277, distance: 136.0
click at [377, 276] on div "ct_record_inserted_date" at bounding box center [746, 272] width 835 height 15
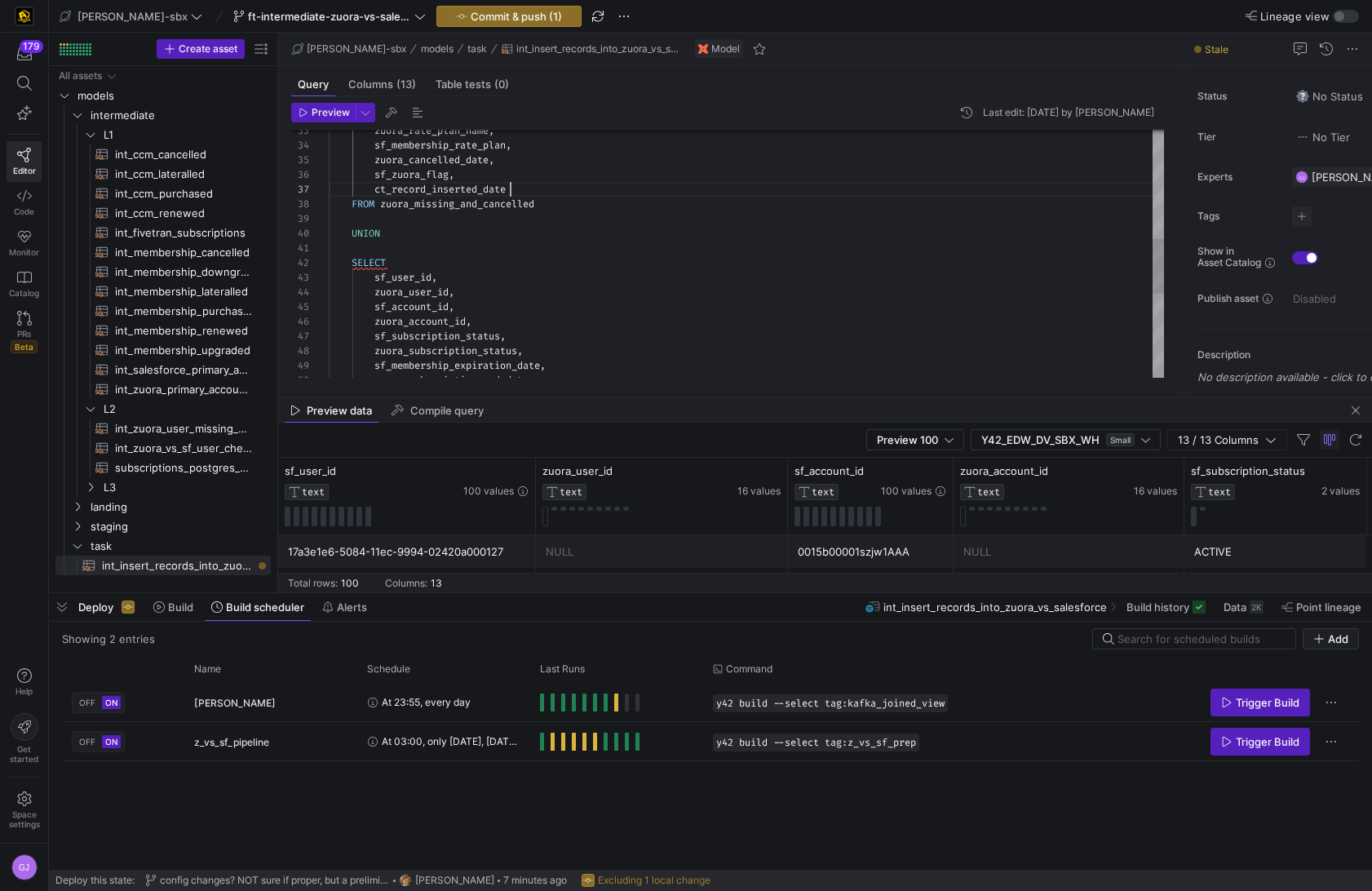
click at [541, 185] on div "sf_account_id , zuora_account_id , sf_subscription_status , zuora_subscription_…" at bounding box center [746, 197] width 835 height 1114
drag, startPoint x: 535, startPoint y: 185, endPoint x: 376, endPoint y: 188, distance: 159.0
click at [376, 188] on div "sf_account_id , zuora_account_id , sf_subscription_status , zuora_subscription_…" at bounding box center [746, 197] width 835 height 1114
click at [329, 108] on span "Preview" at bounding box center [331, 111] width 39 height 11
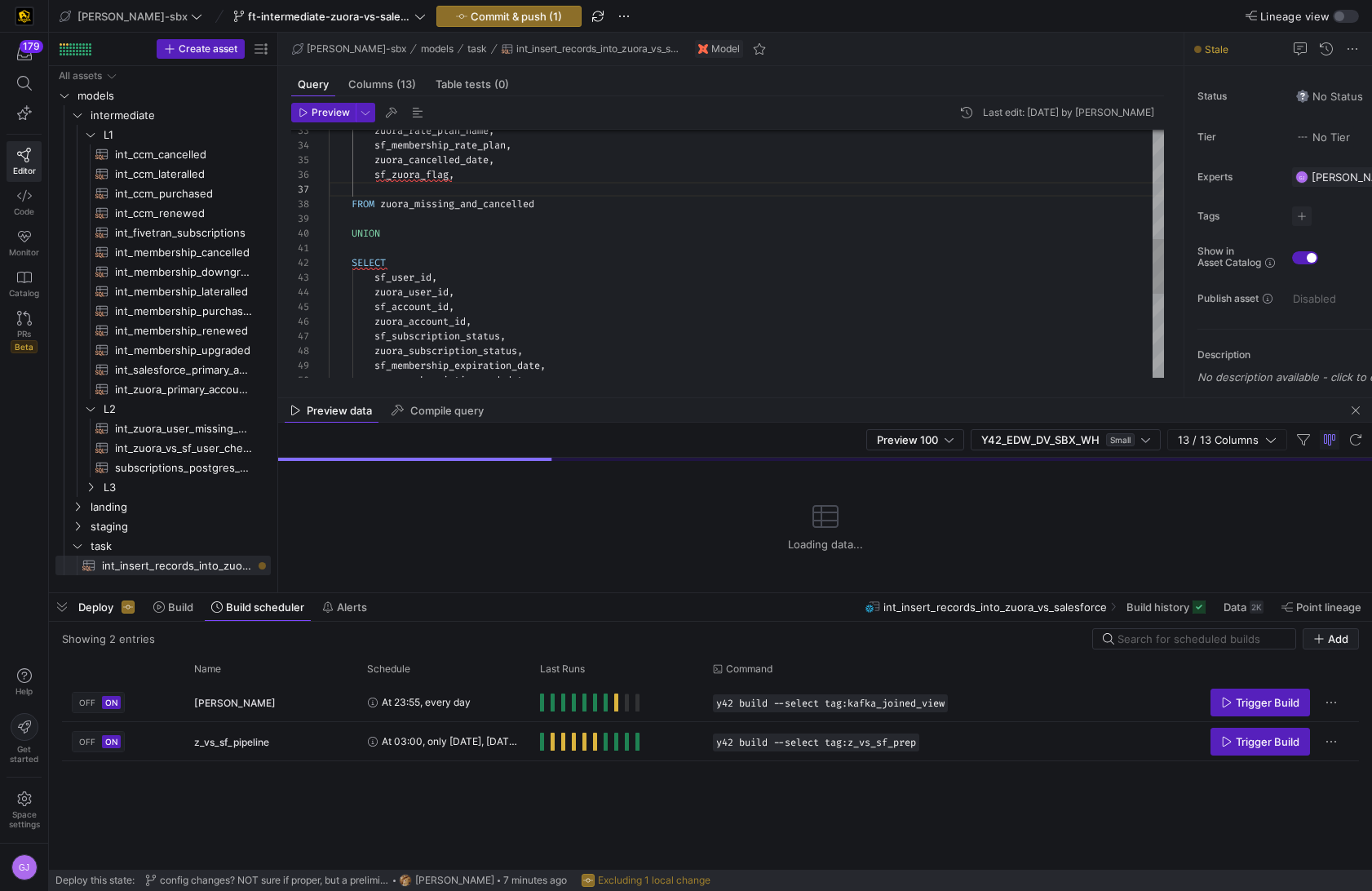
click at [458, 172] on div "sf_account_id , zuora_account_id , sf_subscription_status , zuora_subscription_…" at bounding box center [746, 197] width 835 height 1114
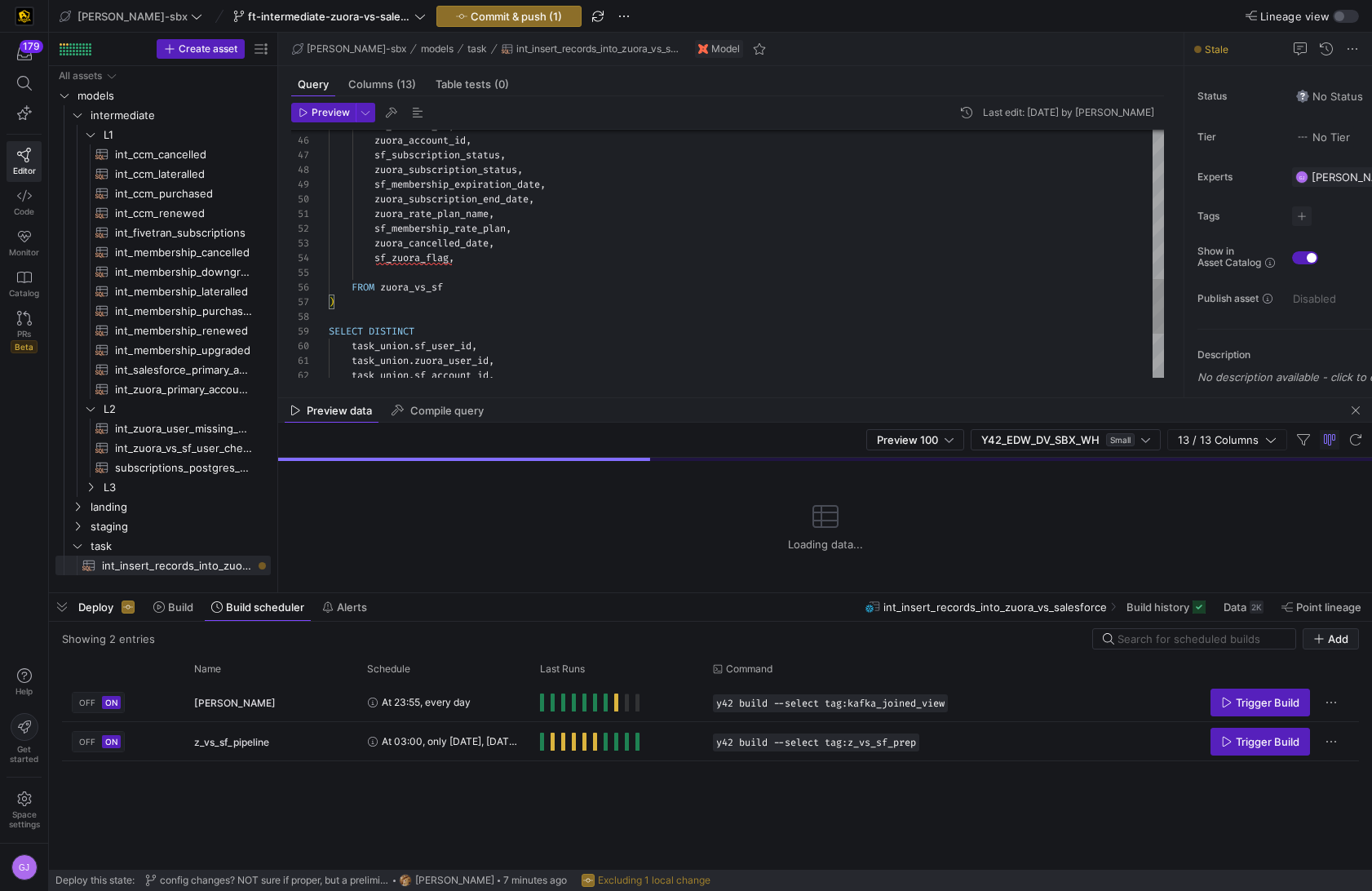
click at [481, 251] on div "sf_account_id , zuora_account_id , sf_subscription_status , zuora_subscription_…" at bounding box center [746, 16] width 835 height 1114
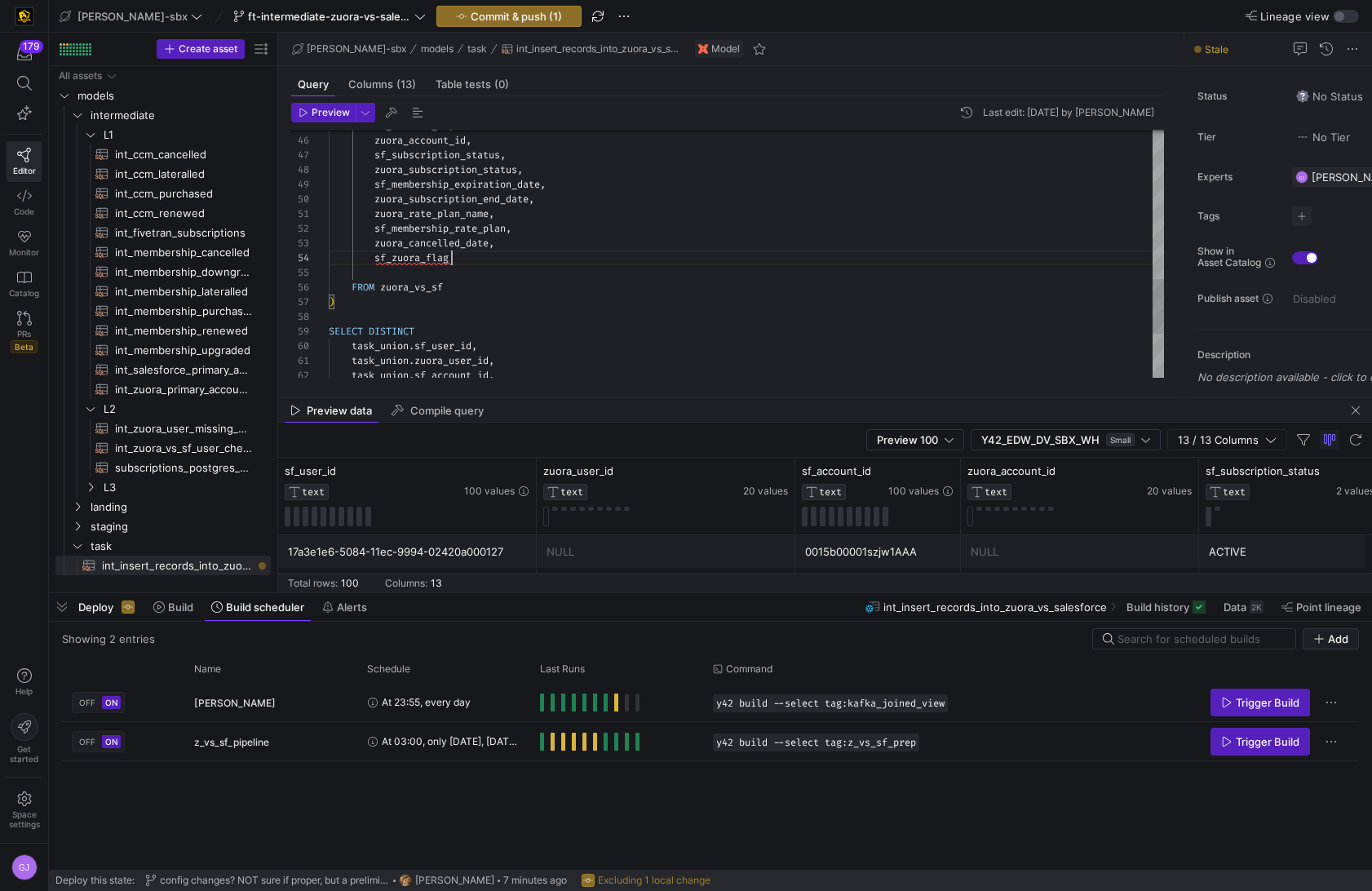
scroll to position [44, 123]
click at [310, 115] on span "Preview" at bounding box center [325, 111] width 52 height 11
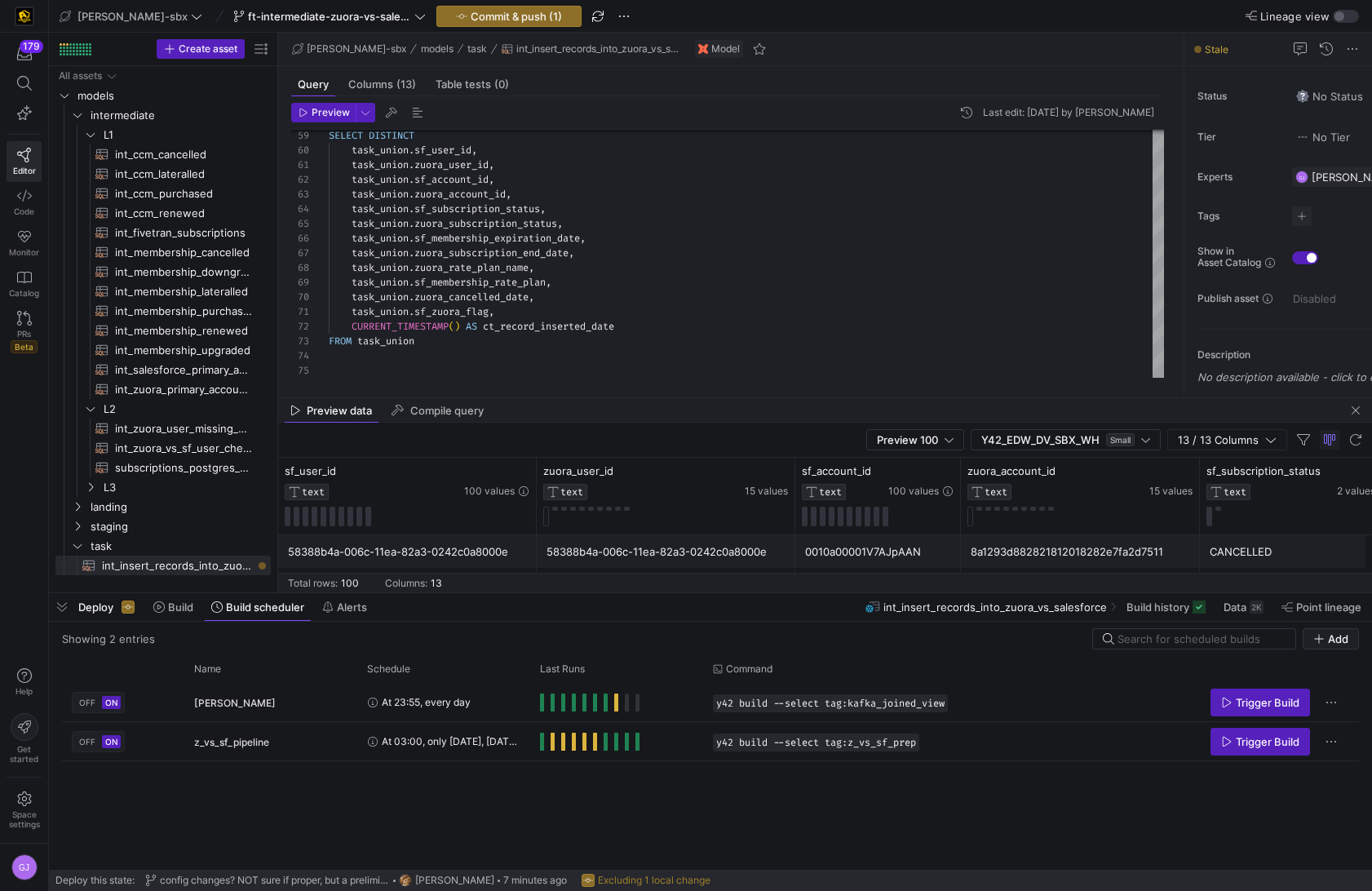
click at [807, 552] on div "0010a00001V7AJpAAN" at bounding box center [878, 552] width 146 height 32
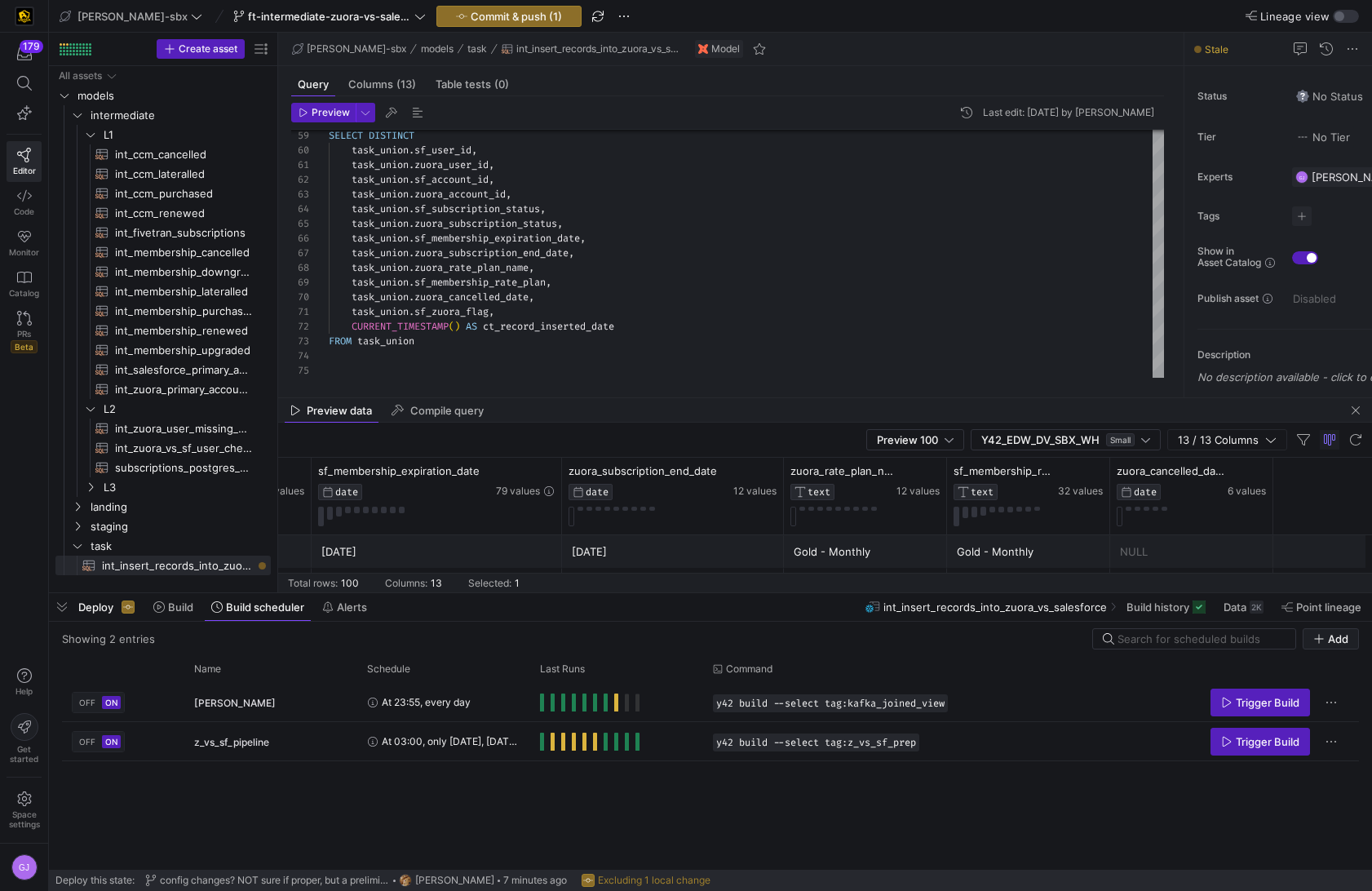
scroll to position [0, 0]
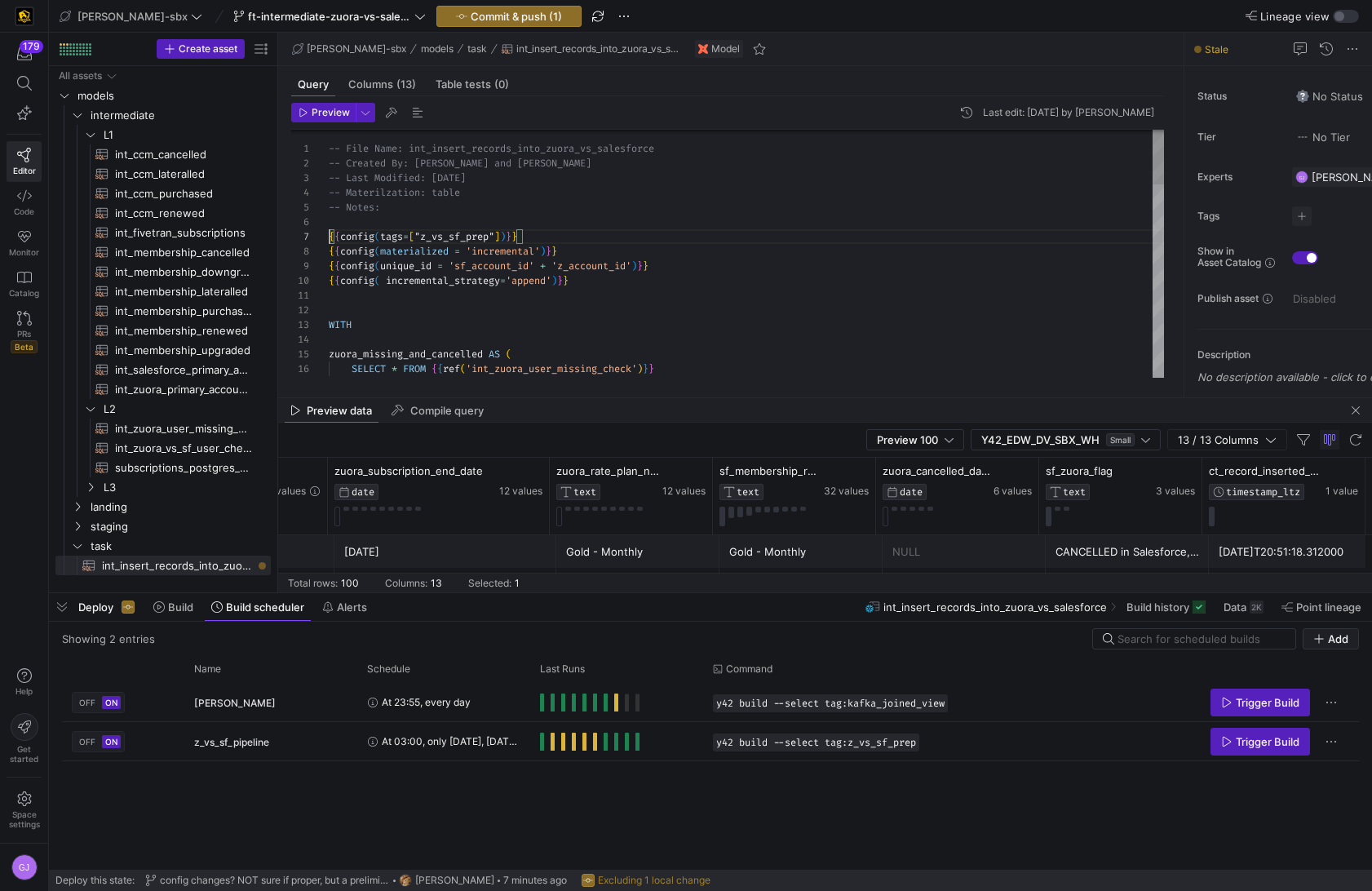
click at [331, 237] on div "SELECT * FROM { { ref ( 'int_zuora_user_missing_check' ) } } zuora_missing_and_…" at bounding box center [746, 685] width 835 height 1114
click at [333, 265] on div "SELECT * FROM { { ref ( 'int_zuora_user_missing_check' ) } } zuora_missing_and_…" at bounding box center [746, 685] width 835 height 1114
click at [541, 254] on div "SELECT * FROM { { ref ( 'int_zuora_user_missing_check' ) } } zuora_missing_and_…" at bounding box center [746, 685] width 835 height 1114
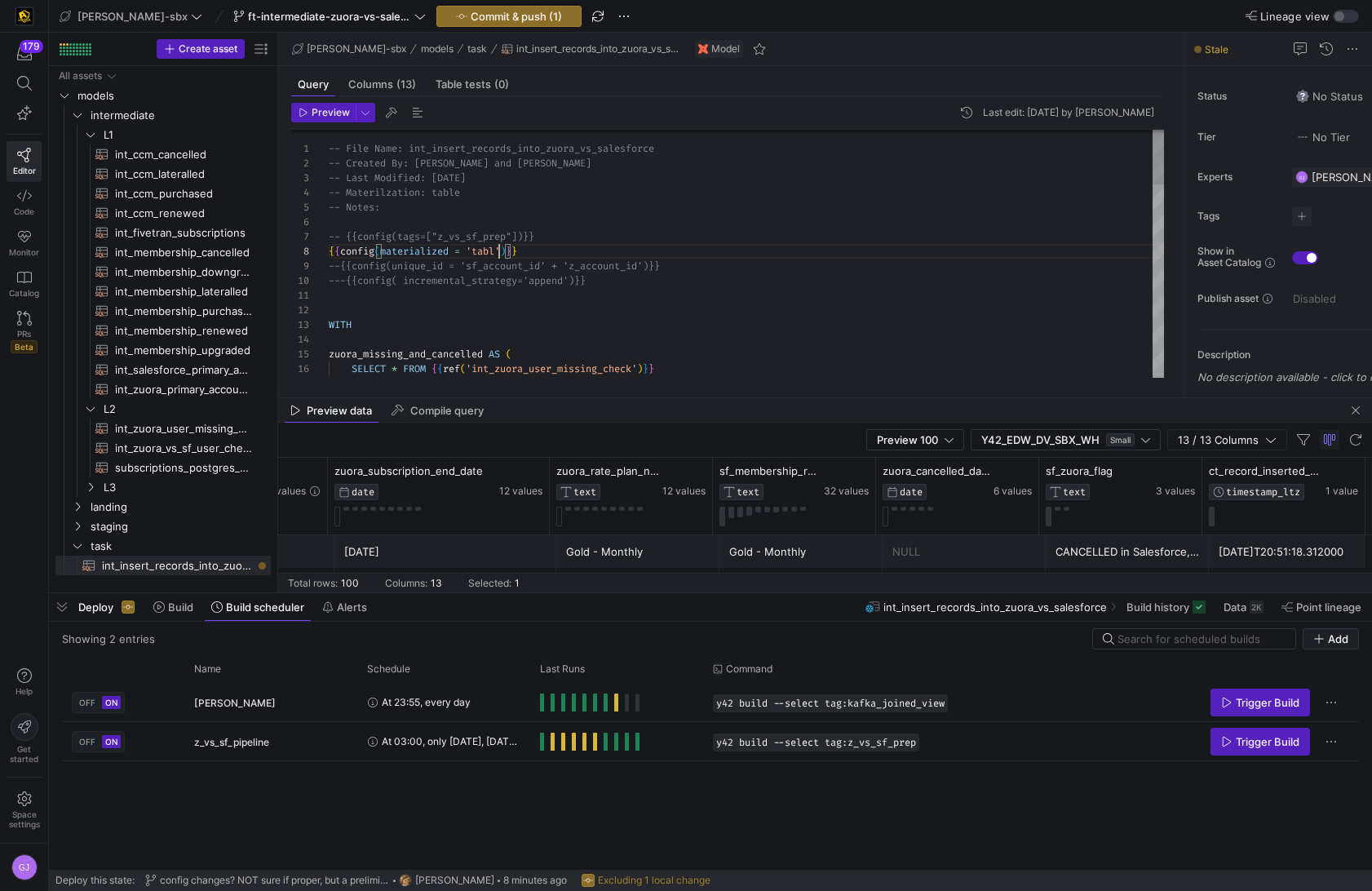
scroll to position [103, 176]
type textarea "-- File Name: int_insert_records_into_zuora_vs_salesforce -- Created By: [PERSO…"
click at [472, 21] on span "Commit & push (1)" at bounding box center [517, 16] width 92 height 13
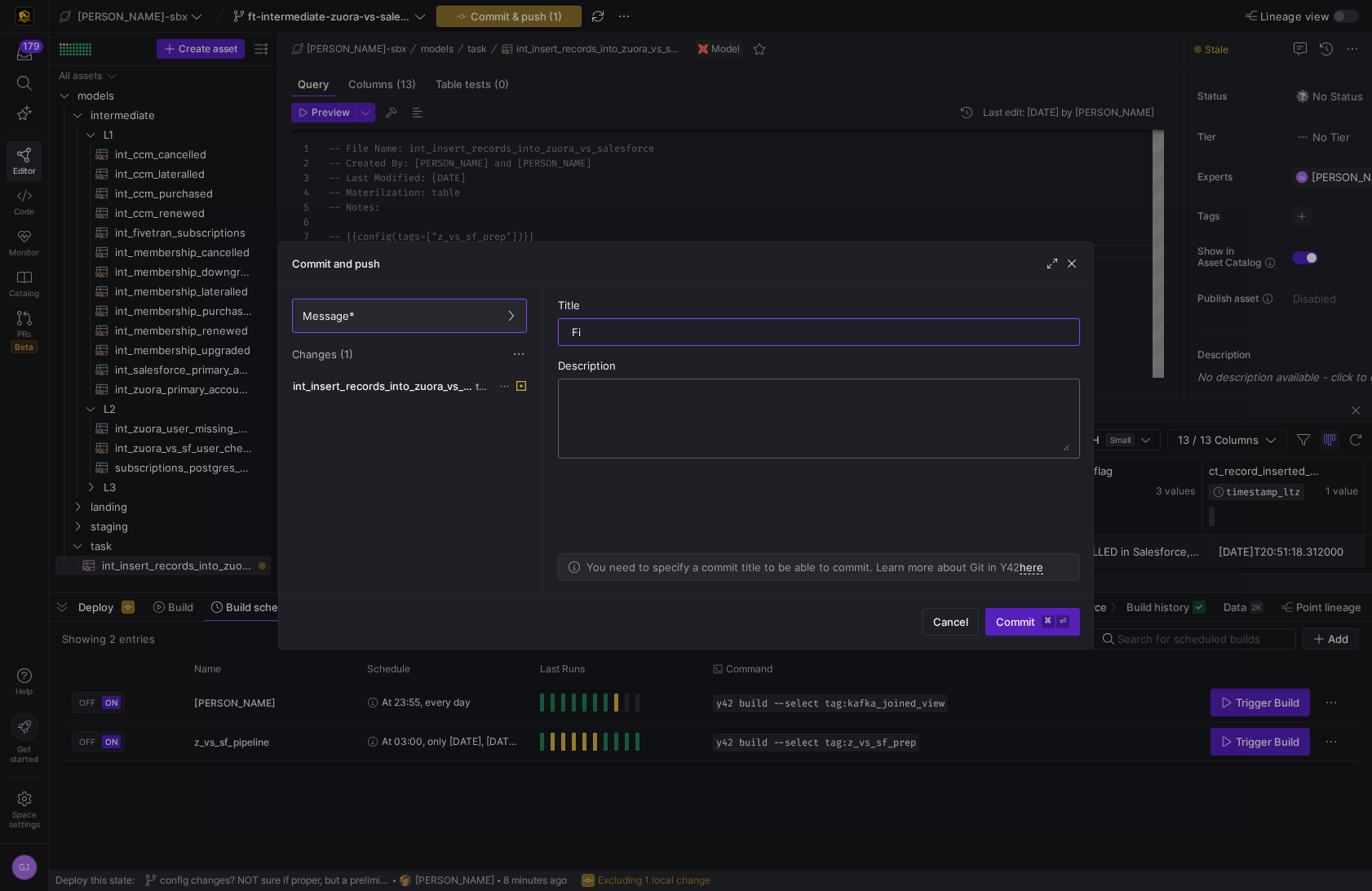
type input "F"
type input "Hopefully the final timestamp fix"
click at [616, 403] on textarea at bounding box center [818, 419] width 501 height 66
drag, startPoint x: 720, startPoint y: 333, endPoint x: 665, endPoint y: 336, distance: 55.1
click at [665, 336] on input "Hopefully the final timestamp fix" at bounding box center [818, 332] width 495 height 13
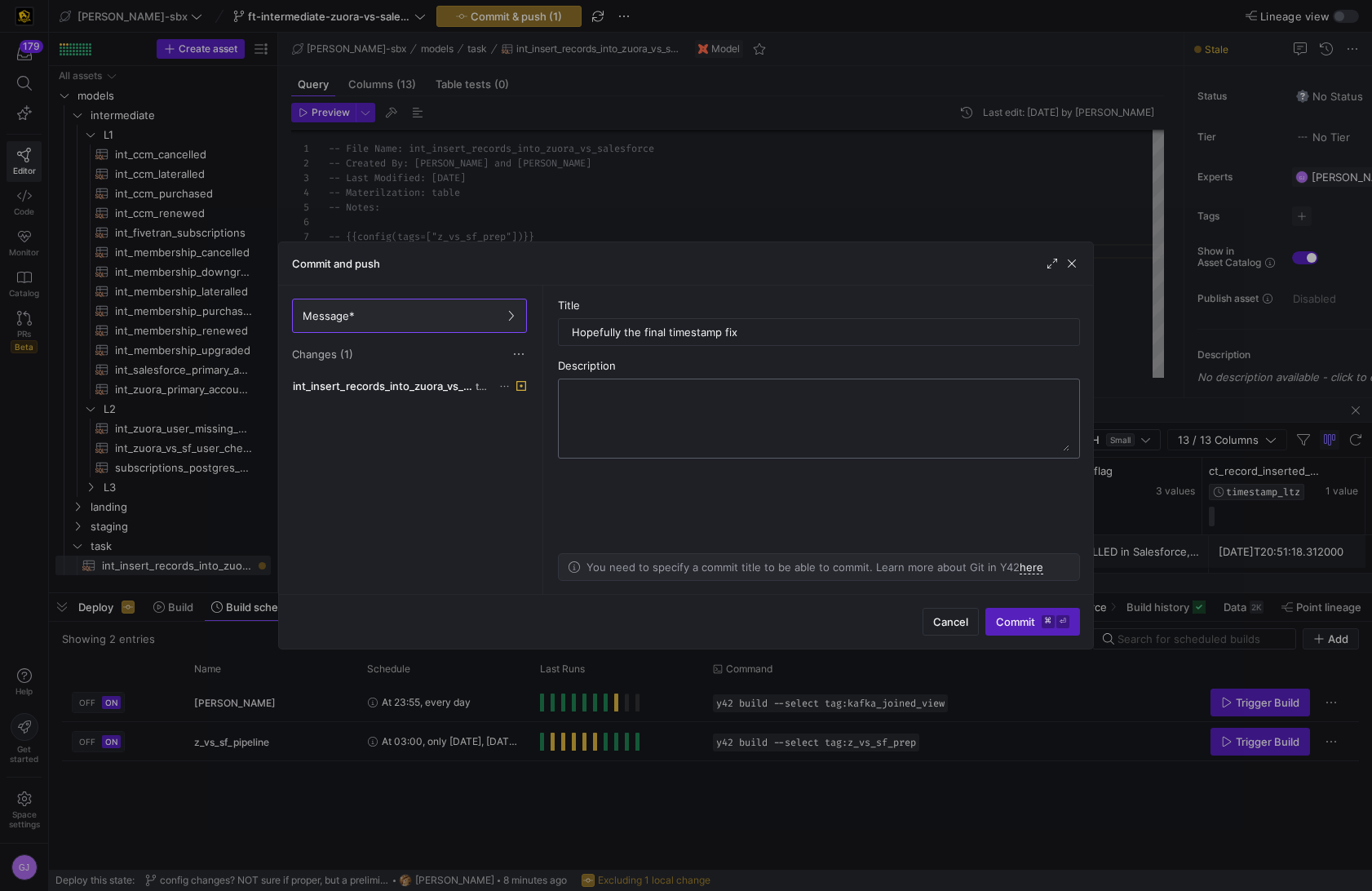
click at [670, 388] on textarea at bounding box center [818, 419] width 501 height 66
click at [674, 395] on textarea "WHAT: In the select statement" at bounding box center [818, 419] width 501 height 66
click at [768, 404] on textarea "WHAT: In the select distinct statement" at bounding box center [818, 419] width 501 height 66
click at [635, 396] on textarea "WHAT: In the select distinct statement" at bounding box center [818, 419] width 501 height 66
click at [609, 394] on textarea "WHAT: In the select distinct statement" at bounding box center [818, 419] width 501 height 66
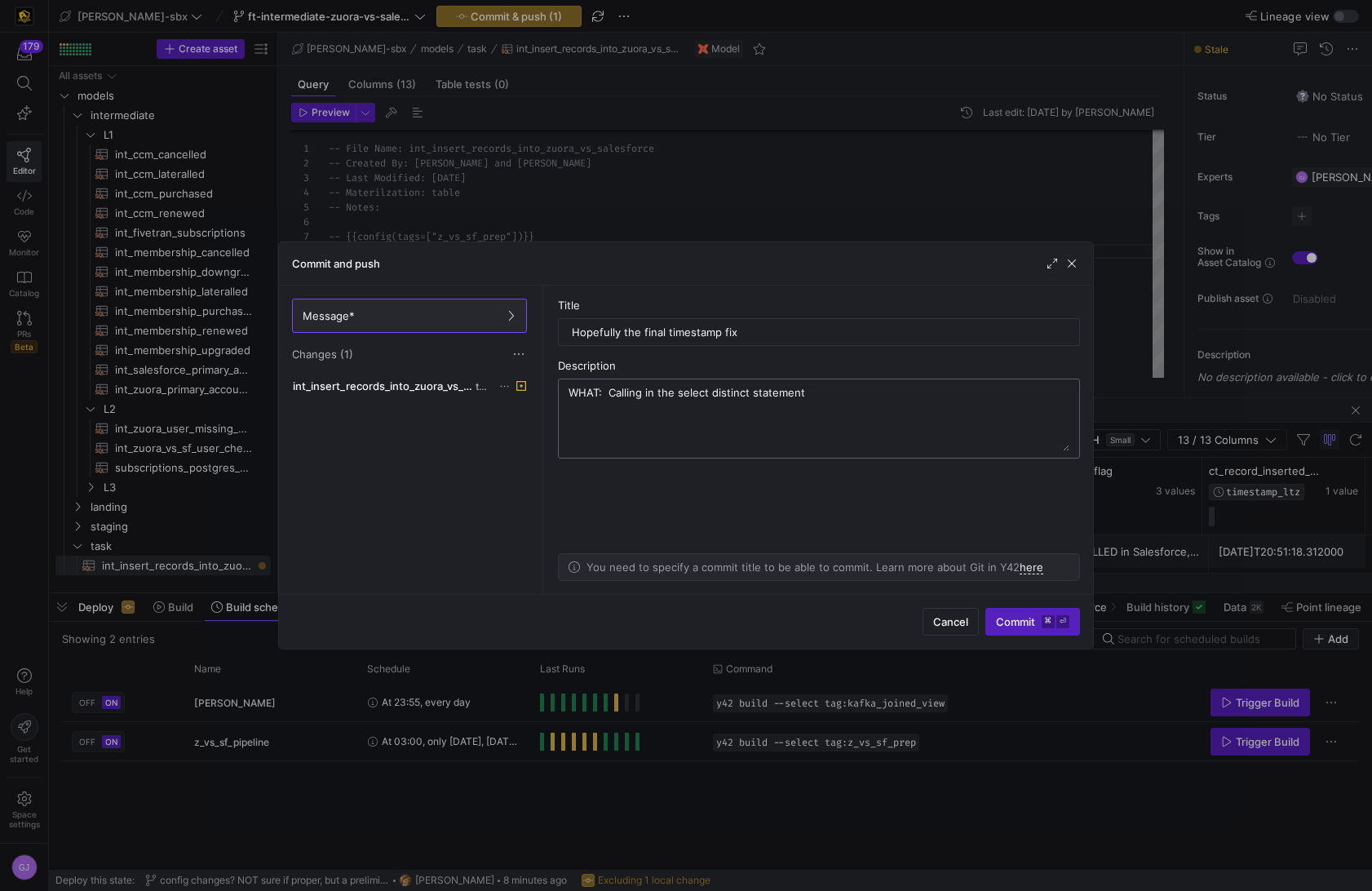
click at [641, 398] on textarea "WHAT: Calling in the select distinct statement" at bounding box center [818, 419] width 501 height 66
click at [943, 397] on textarea "WHAT: Calling CURRENT_TIMESTAMP in the select distinct statement" at bounding box center [818, 419] width 501 height 66
click at [770, 422] on textarea "WHAT: Calling CURRENT_TIMESTAMP in the select distinct statement. WHY: Having t…" at bounding box center [818, 419] width 501 height 66
click at [861, 432] on textarea "WHAT: Calling CURRENT_TIMESTAMP in the select distinct statement. WHY: Having t…" at bounding box center [818, 419] width 501 height 66
click at [656, 423] on textarea "WHAT: Calling CURRENT_TIMESTAMP in the select distinct statement. WHY: Having t…" at bounding box center [818, 419] width 501 height 66
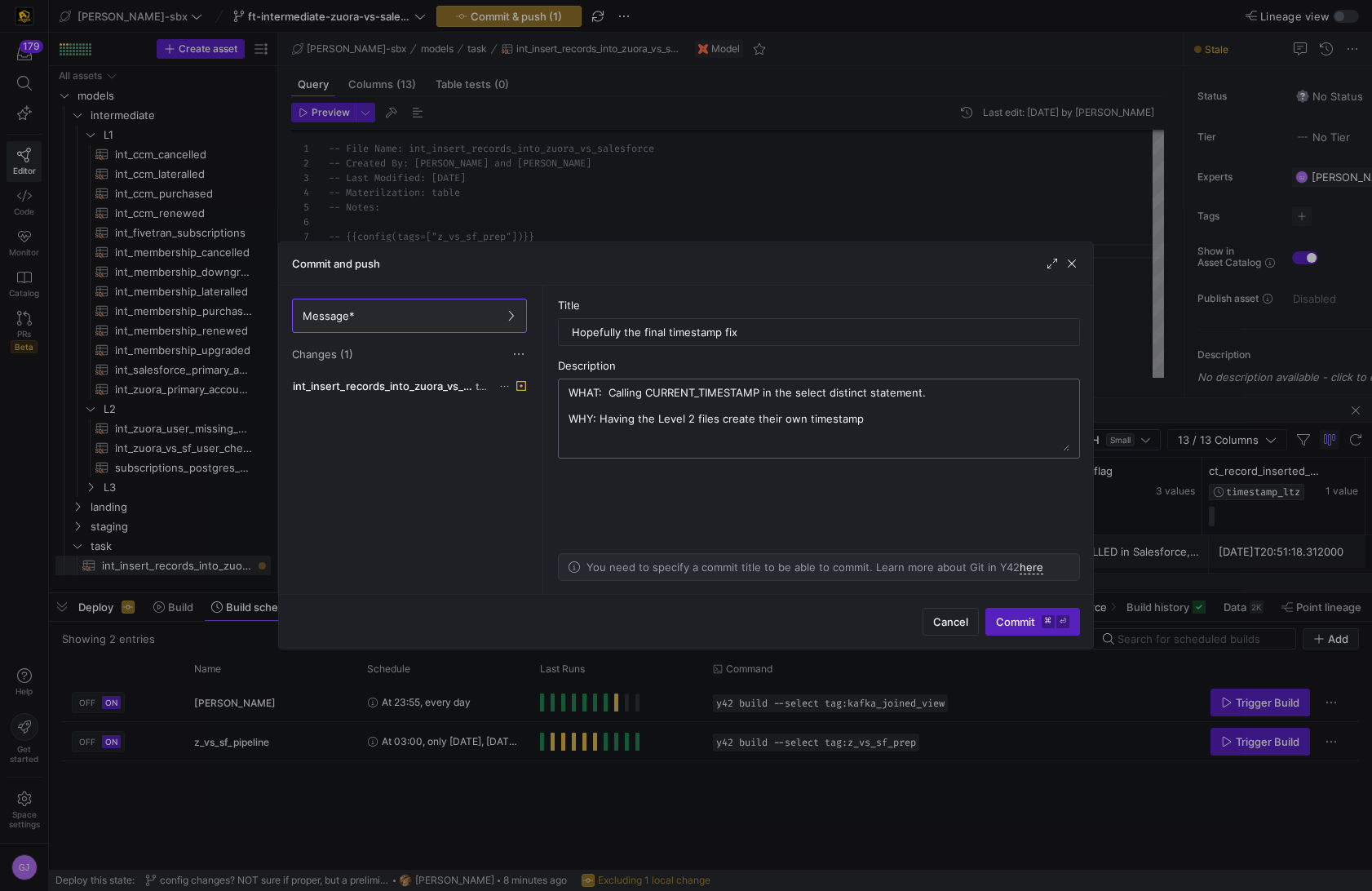
click at [643, 419] on textarea "WHAT: Calling CURRENT_TIMESTAMP in the select distinct statement. WHY: Having t…" at bounding box center [818, 419] width 501 height 66
click at [689, 417] on textarea "WHAT: Calling CURRENT_TIMESTAMP in the select distinct statement. WHY: The Leve…" at bounding box center [818, 419] width 501 height 66
click at [685, 417] on textarea "WHAT: Calling CURRENT_TIMESTAMP in the select distinct statement. WHY: The Leve…" at bounding box center [818, 419] width 501 height 66
click at [731, 422] on textarea "WHAT: Calling CURRENT_TIMESTAMP in the select distinct statement. WHY: The Leve…" at bounding box center [818, 419] width 501 height 66
click at [860, 423] on textarea "WHAT: Calling CURRENT_TIMESTAMP in the select distinct statement. WHY: The Leve…" at bounding box center [818, 419] width 501 height 66
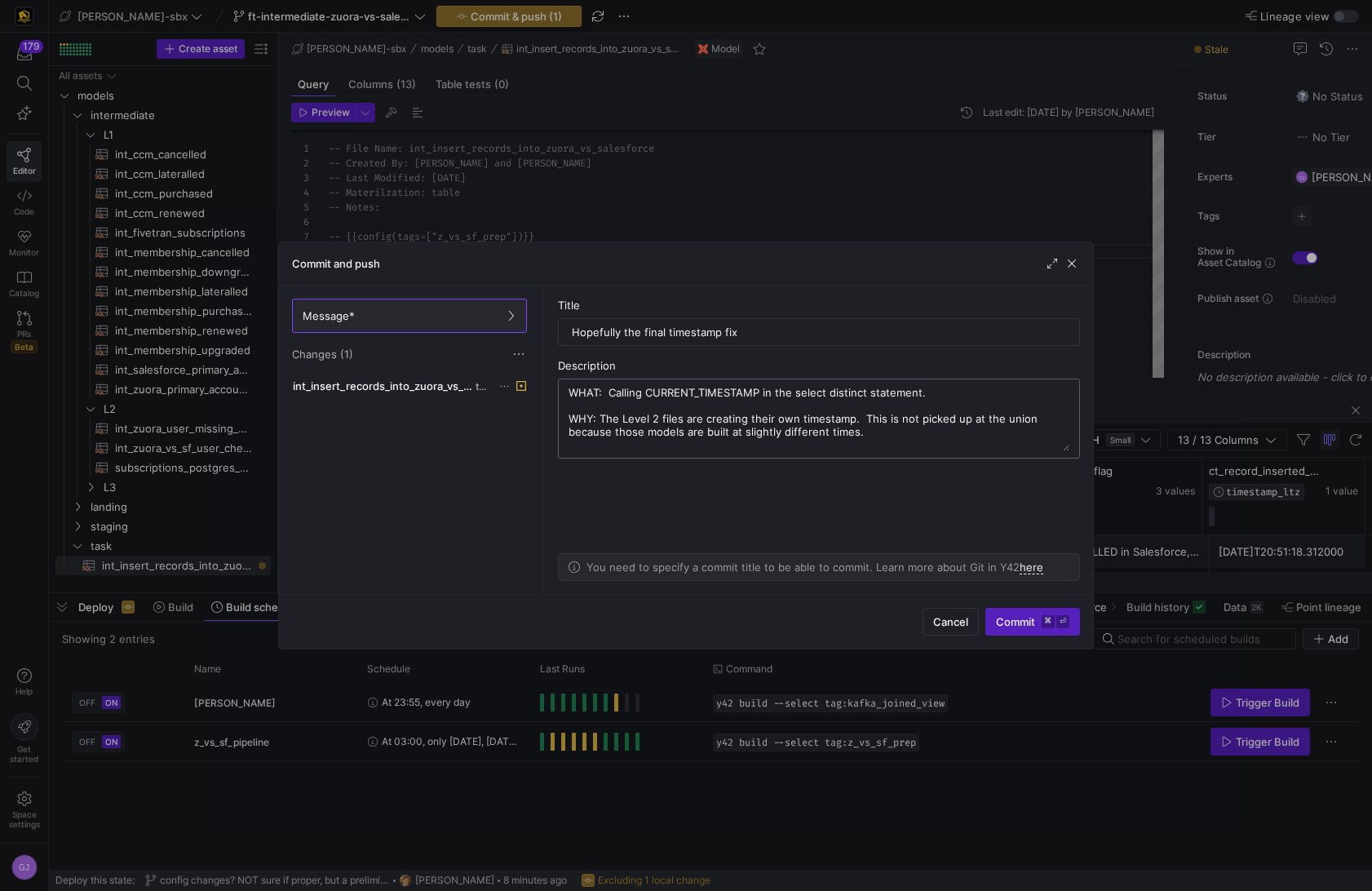
click at [868, 432] on textarea "WHAT: Calling CURRENT_TIMESTAMP in the select distinct statement. WHY: The Leve…" at bounding box center [818, 419] width 501 height 66
click at [802, 338] on div "Hopefully the final timestamp fix" at bounding box center [818, 332] width 495 height 26
click at [791, 331] on input "Hopefully the final timestamp fix" at bounding box center [818, 332] width 495 height 13
click at [838, 438] on textarea "WHAT: Calling CURRENT_TIMESTAMP in the select distinct statement. WHY: The Leve…" at bounding box center [818, 419] width 501 height 66
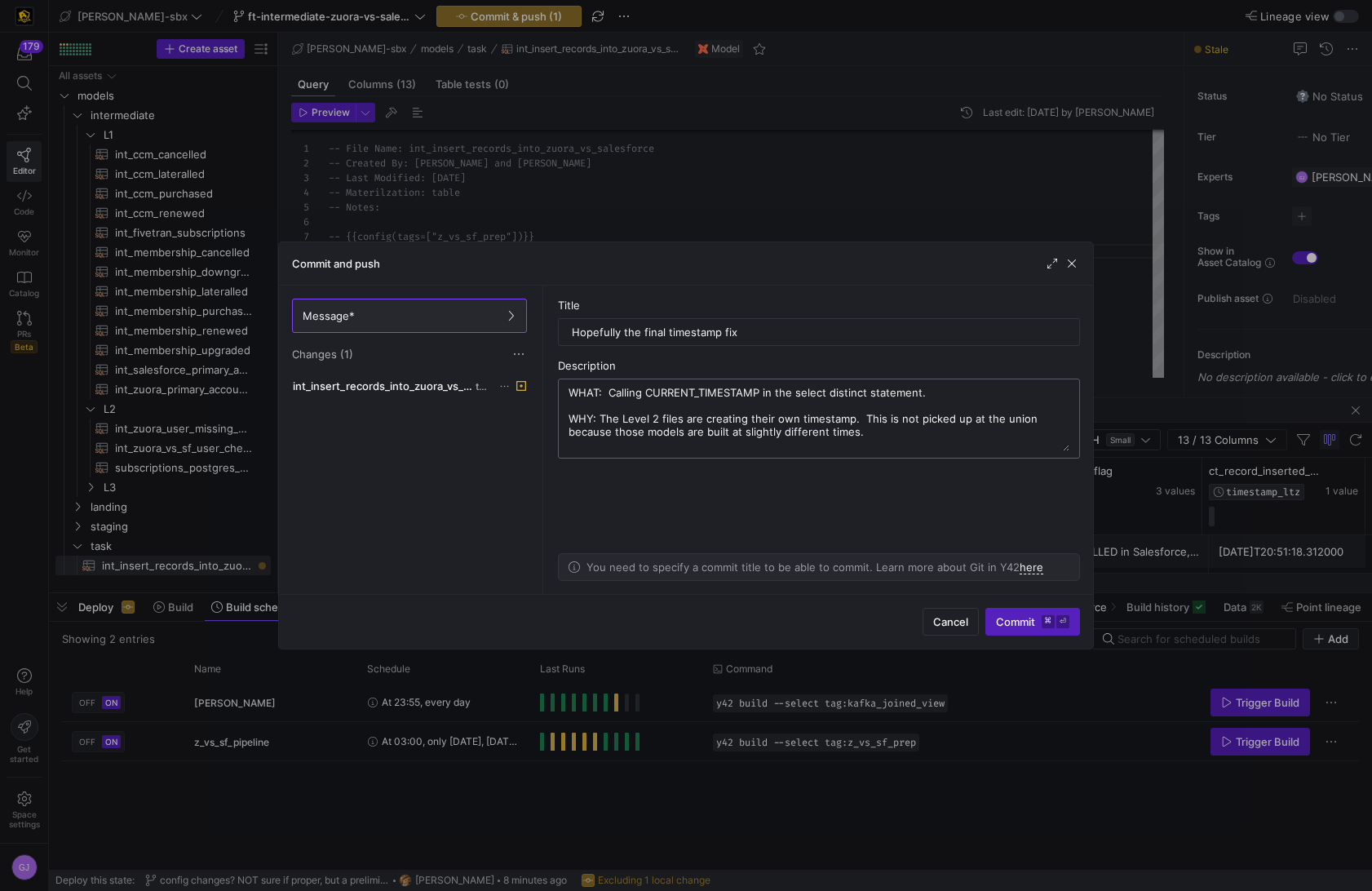
paste textarea "Hopefully the final timestamp fix"
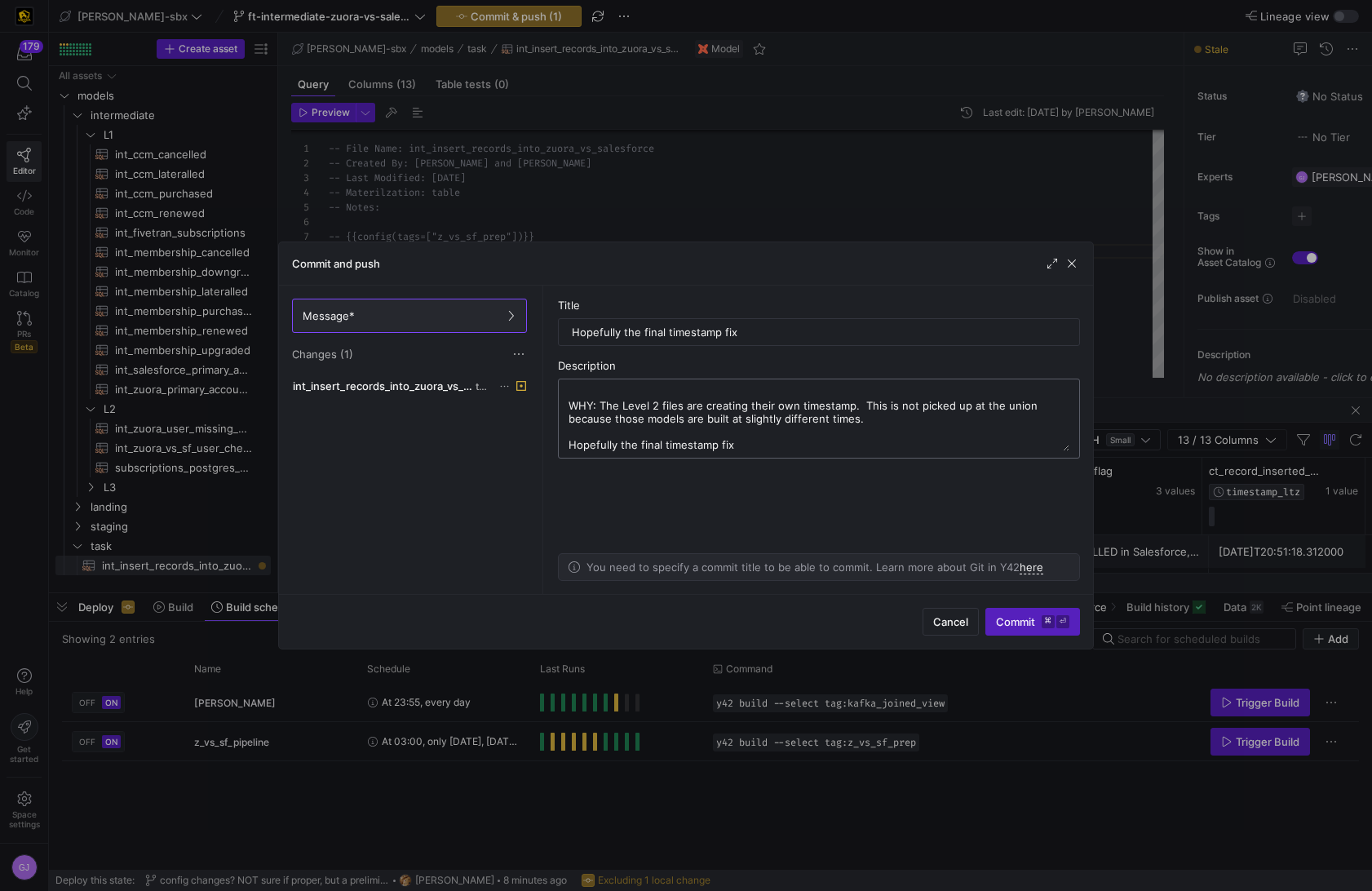
click at [785, 442] on textarea "WHAT: Calling CURRENT_TIMESTAMP in the select distinct statement. WHY: The Leve…" at bounding box center [818, 419] width 501 height 66
drag, startPoint x: 785, startPoint y: 442, endPoint x: 888, endPoint y: 419, distance: 105.5
click at [888, 419] on textarea "WHAT: Calling CURRENT_TIMESTAMP in the select distinct statement. WHY: The Leve…" at bounding box center [818, 419] width 501 height 66
type textarea "WHAT: Calling CURRENT_TIMESTAMP in the select distinct statement. WHY: The Leve…"
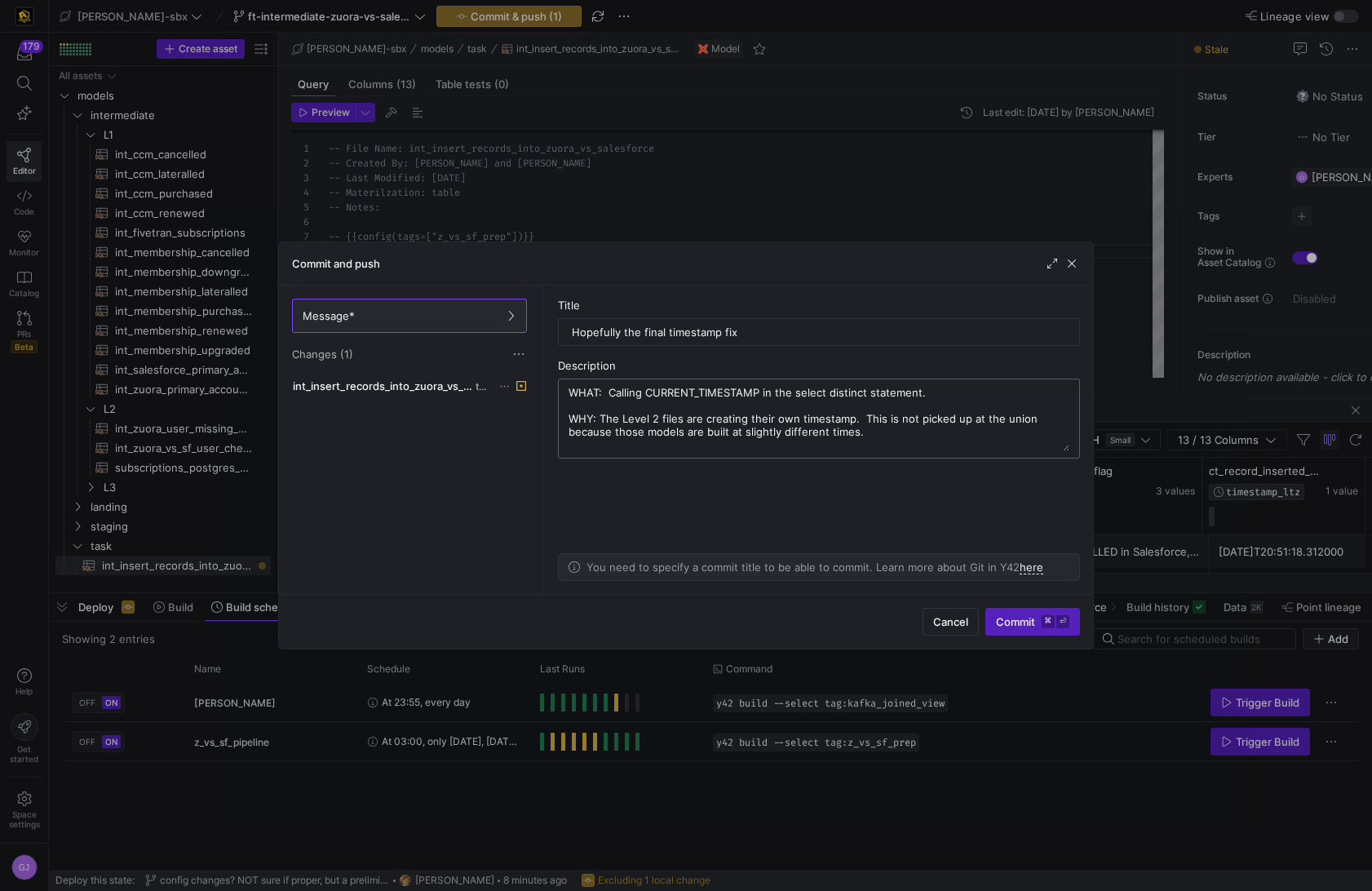
scroll to position [0, 0]
click at [1030, 630] on span "submit" at bounding box center [1032, 621] width 93 height 26
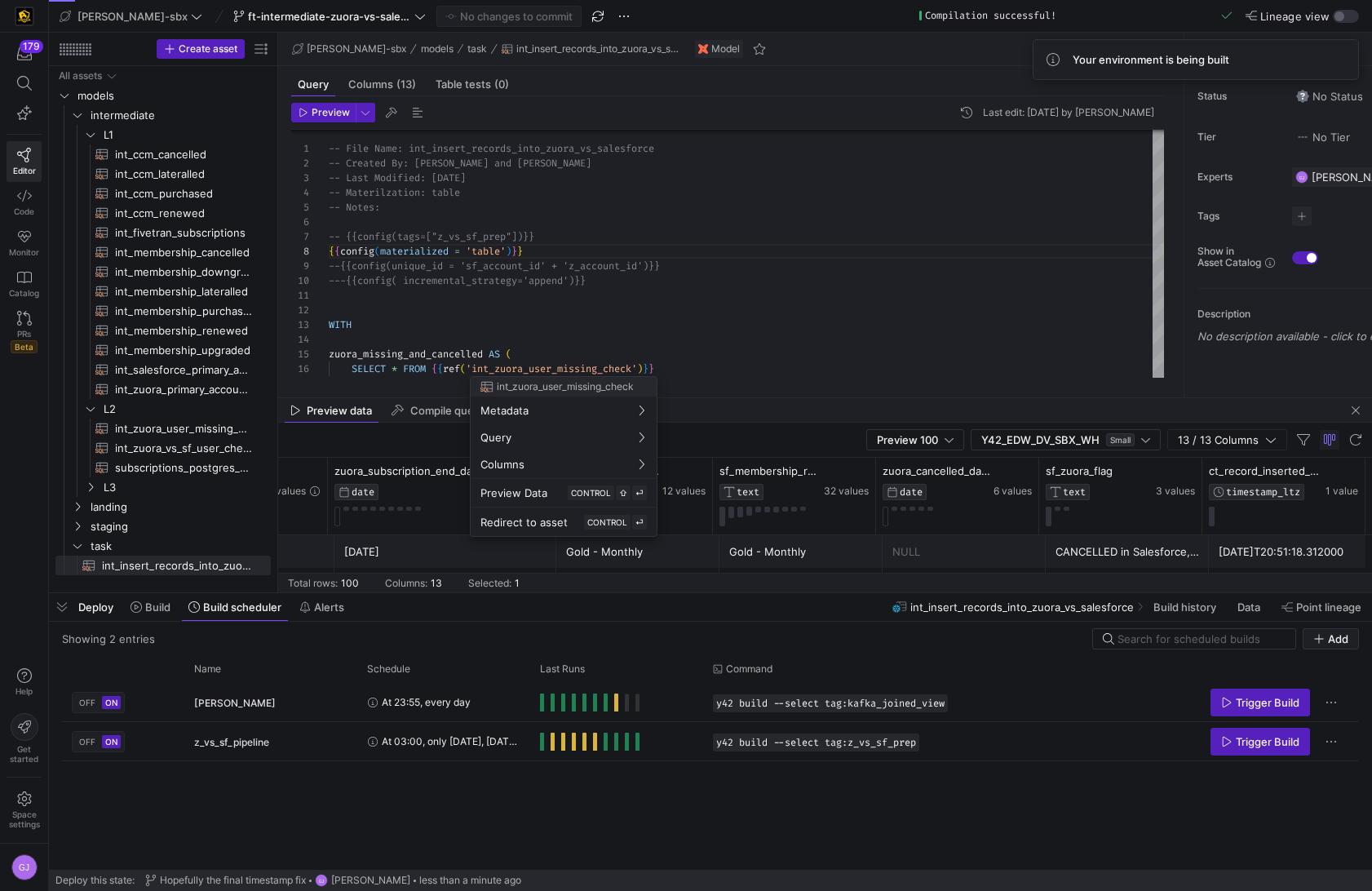
click at [695, 251] on div at bounding box center [686, 445] width 1372 height 891
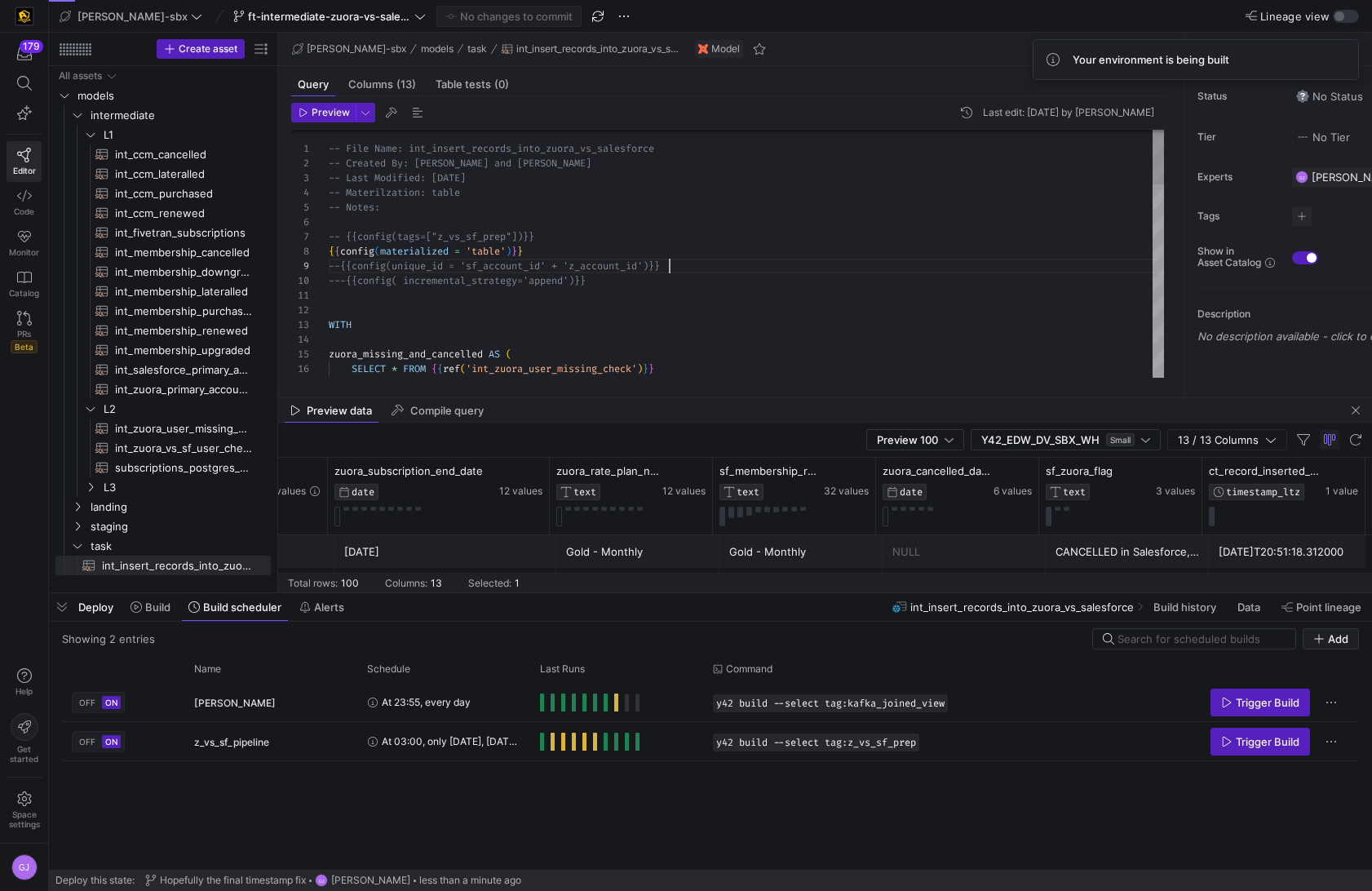
click at [676, 262] on div "SELECT * FROM { { ref ( 'int_zuora_user_missing_check' ) } } zuora_missing_and_…" at bounding box center [746, 685] width 835 height 1114
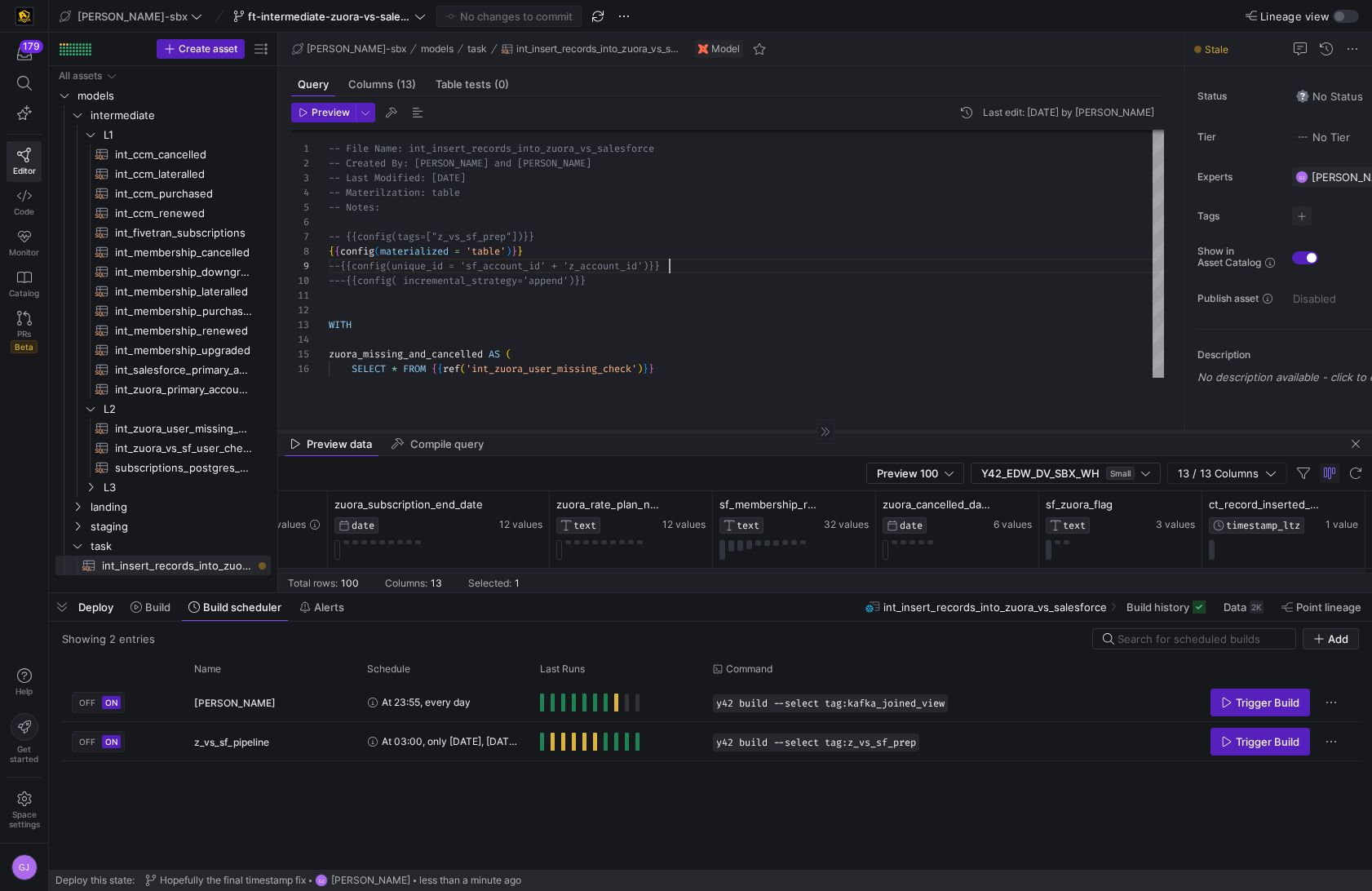
drag, startPoint x: 721, startPoint y: 395, endPoint x: 723, endPoint y: 428, distance: 33.1
click at [723, 431] on div at bounding box center [824, 431] width 1094 height 1
click at [345, 282] on div "SELECT * FROM { { ref ( 'int_zuora_user_missing_check' ) } } zuora_missing_and_…" at bounding box center [746, 685] width 835 height 1114
click at [343, 266] on div "SELECT * FROM { { ref ( 'int_zuora_user_missing_check' ) } } zuora_missing_and_…" at bounding box center [746, 685] width 835 height 1114
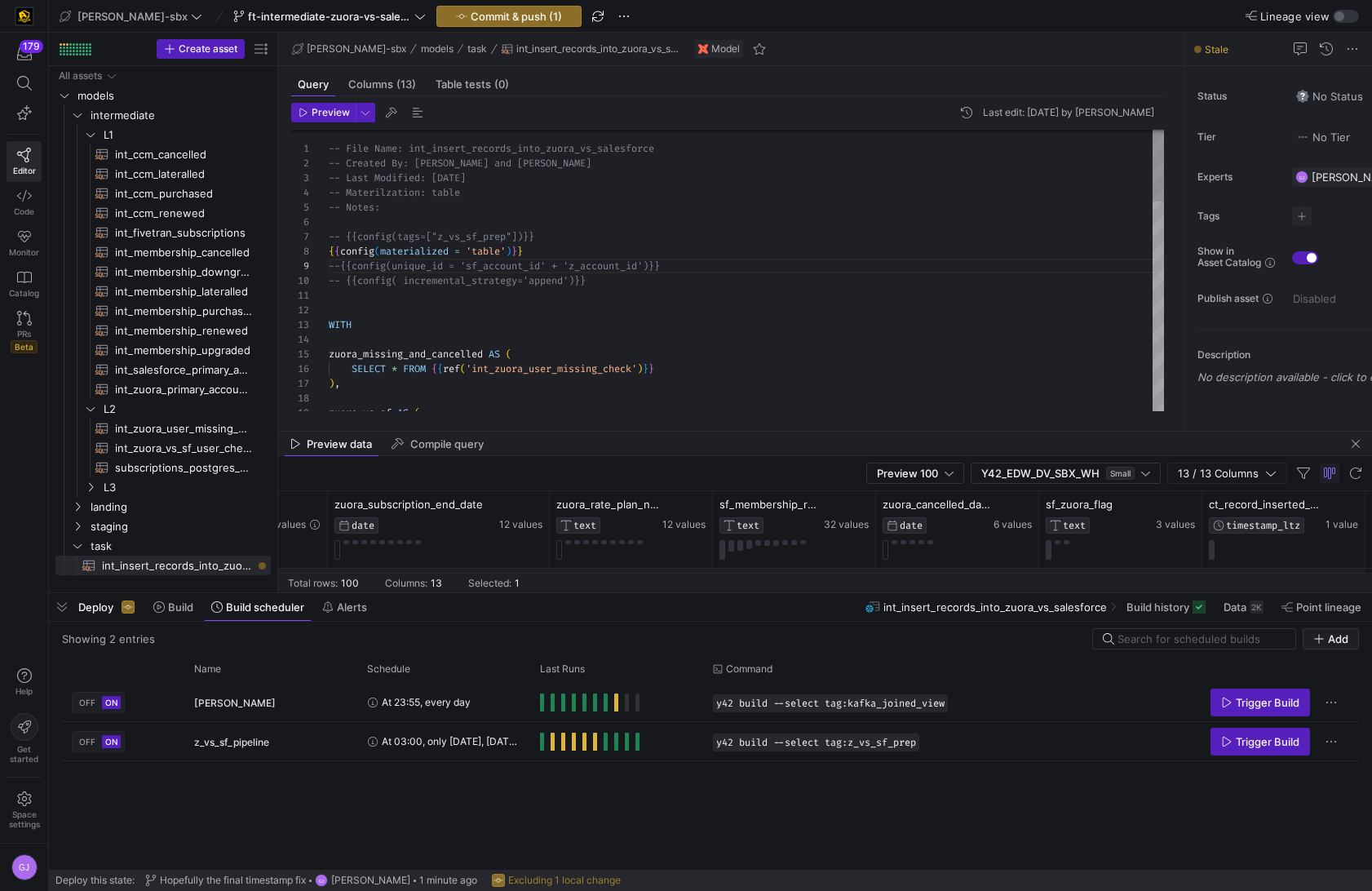
click at [349, 280] on div "SELECT * FROM { { ref ( 'int_zuora_user_missing_check' ) } } zuora_missing_and_…" at bounding box center [746, 685] width 835 height 1114
click at [410, 290] on div "SELECT * FROM { { ref ( 'int_zuora_user_missing_check' ) } } zuora_missing_and_…" at bounding box center [746, 685] width 835 height 1114
type textarea "WITH zuora_missing_and_cancelled AS ( SELECT * FROM {{ref('int_zuora_user_missi…"
click at [169, 604] on span "Build" at bounding box center [157, 606] width 25 height 13
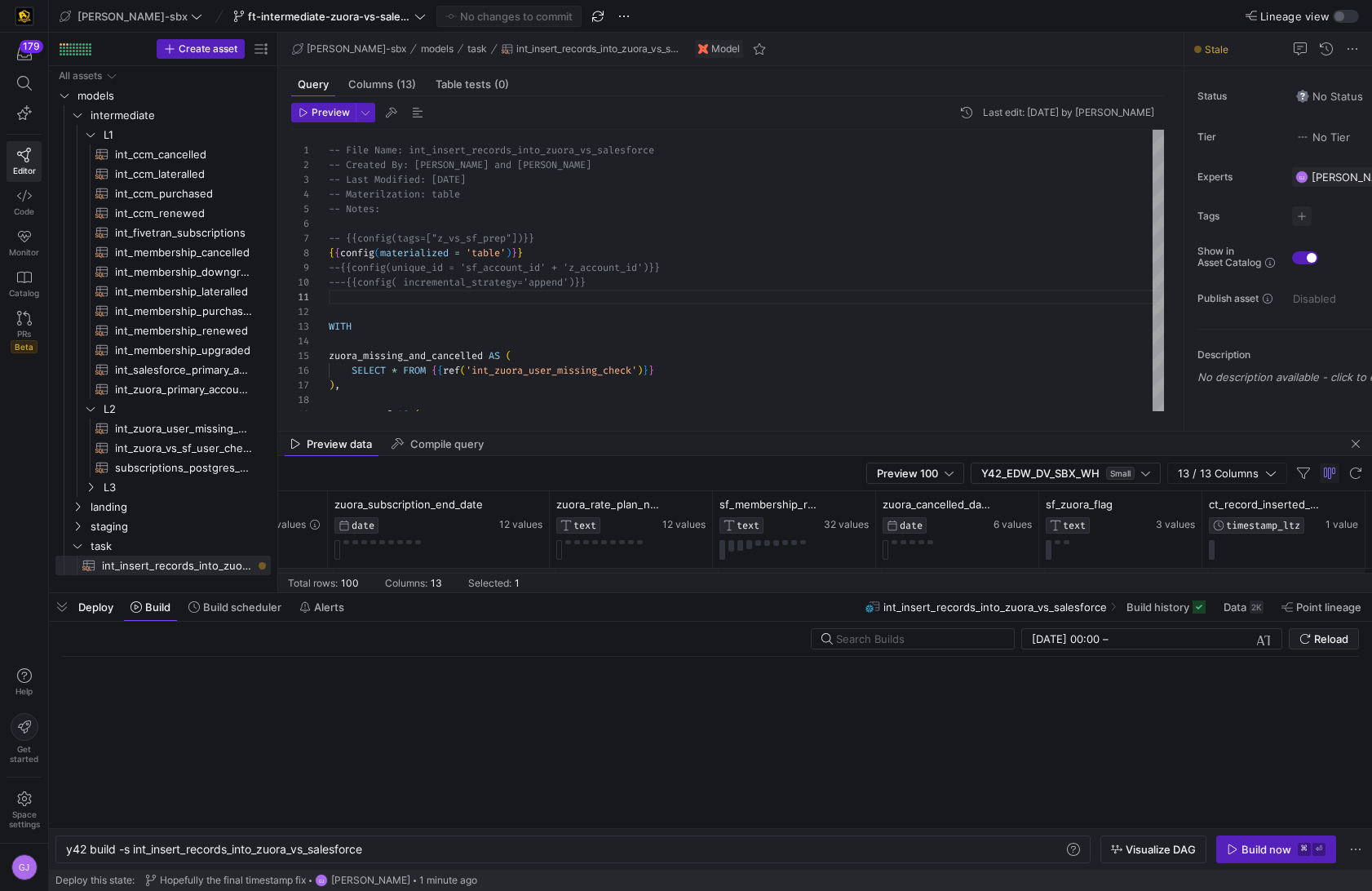
scroll to position [0, 302]
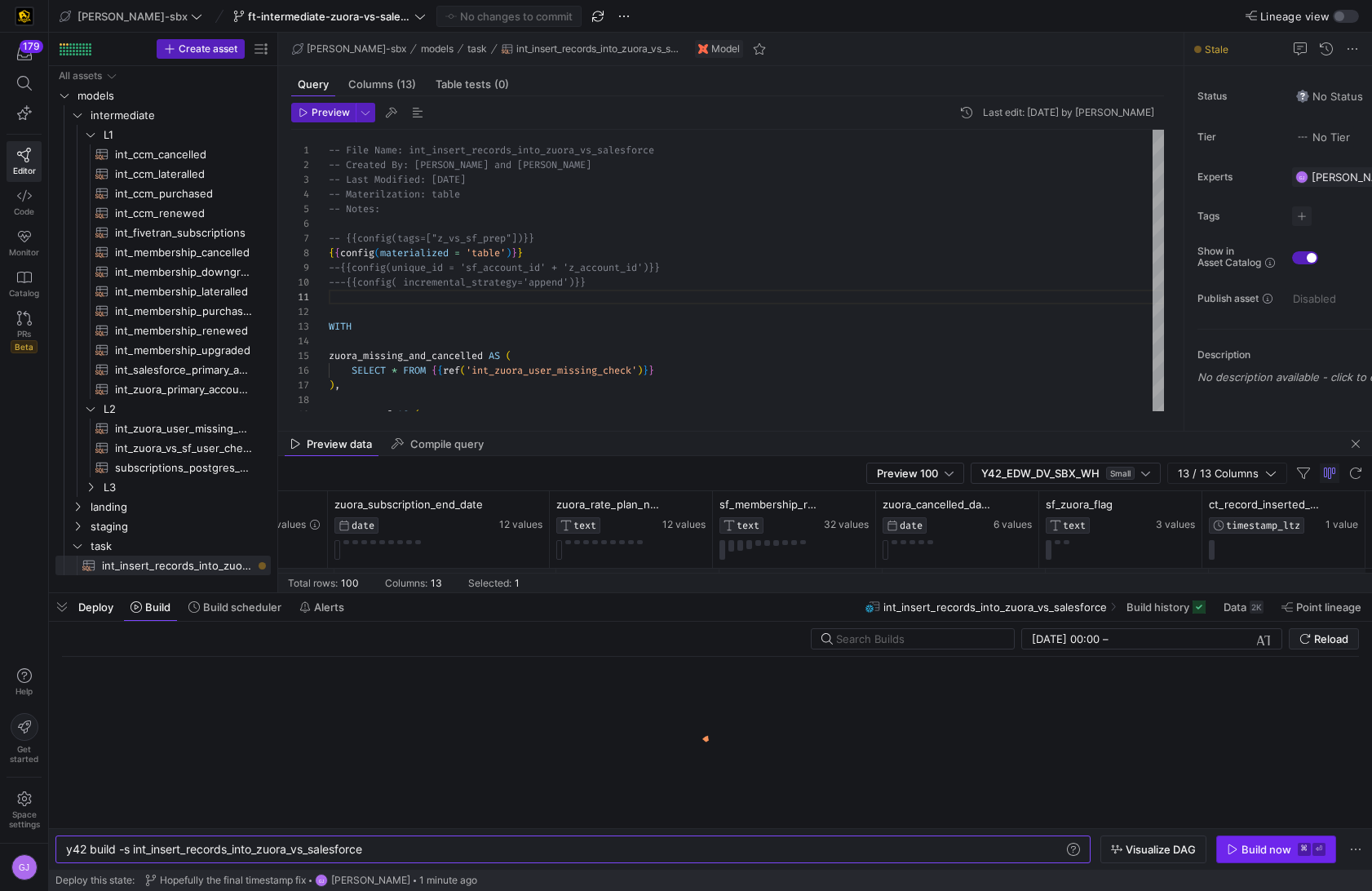
click at [1283, 850] on div "Build now" at bounding box center [1266, 849] width 50 height 13
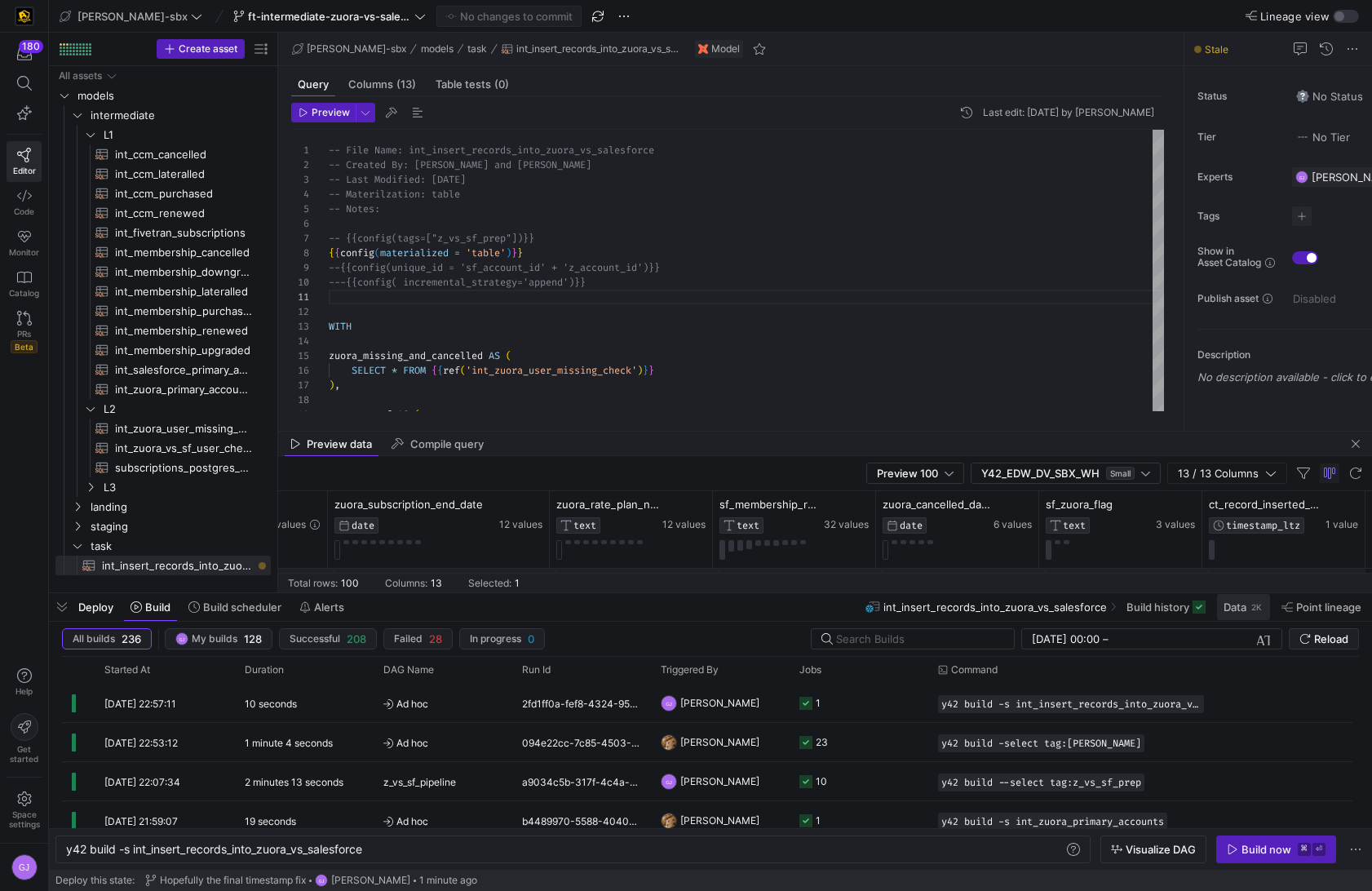
click at [1241, 604] on span "Data" at bounding box center [1235, 606] width 23 height 13
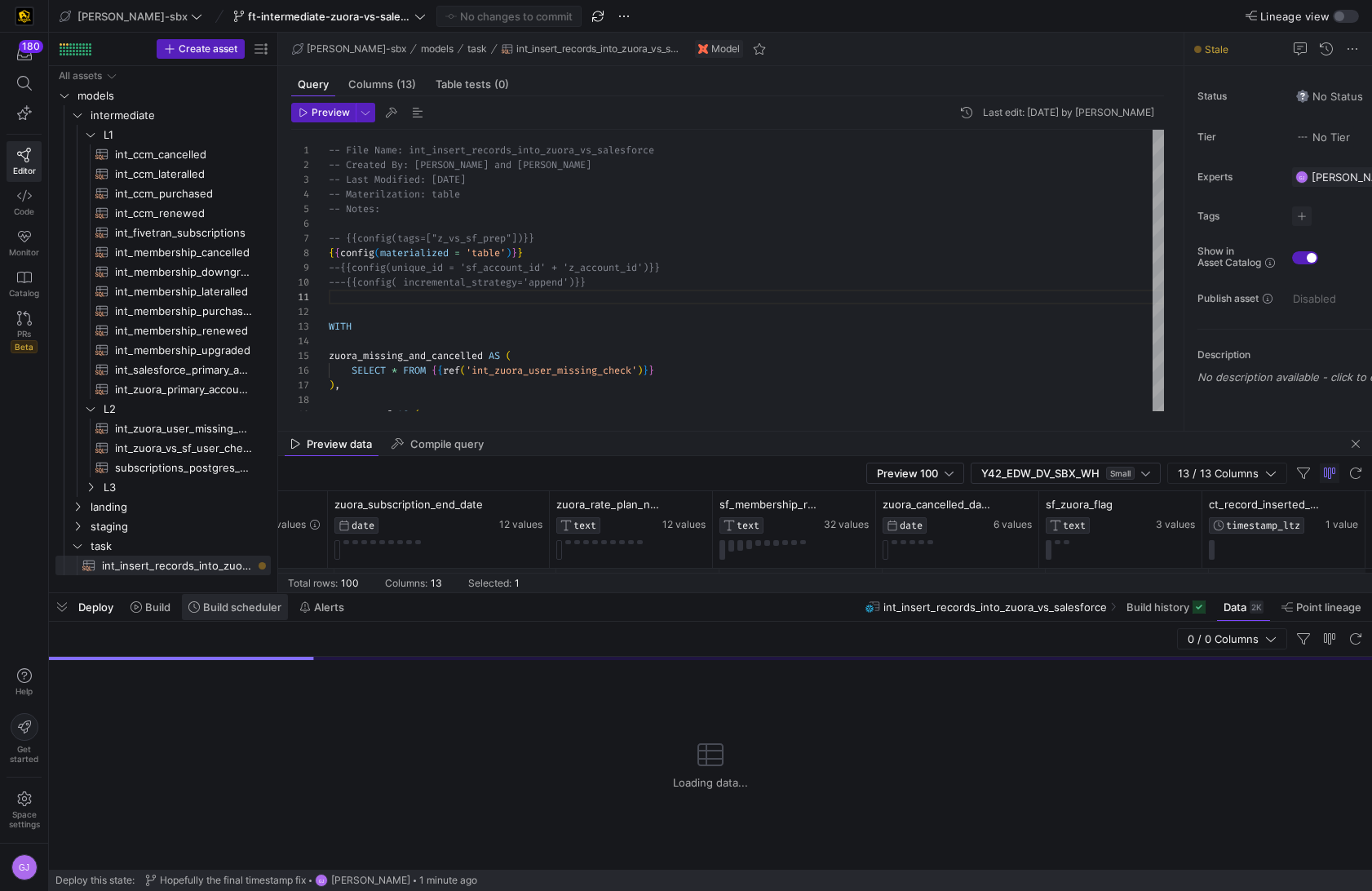
click at [236, 617] on span at bounding box center [235, 607] width 107 height 26
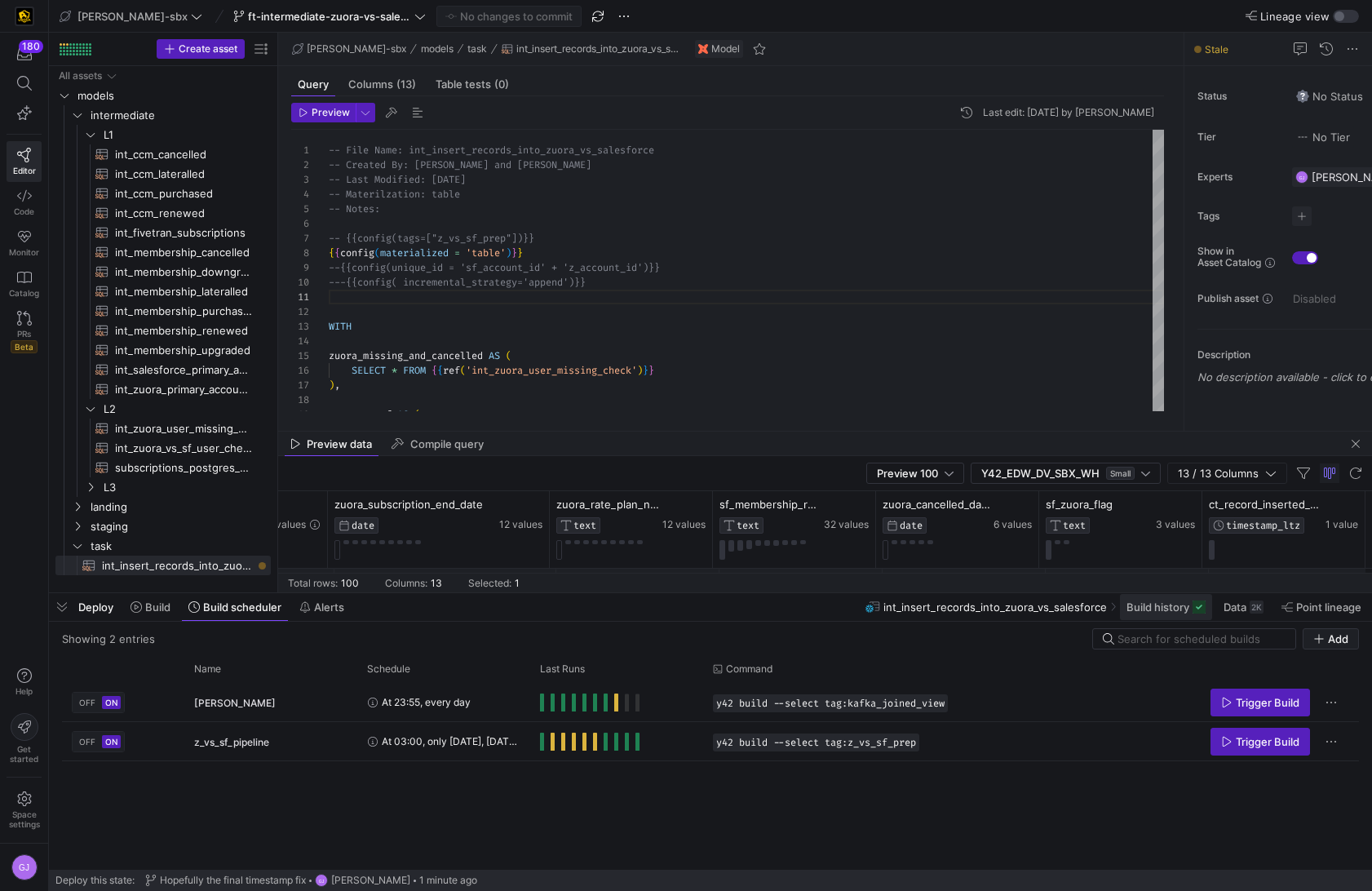
click at [1183, 609] on span "Build history" at bounding box center [1158, 606] width 63 height 13
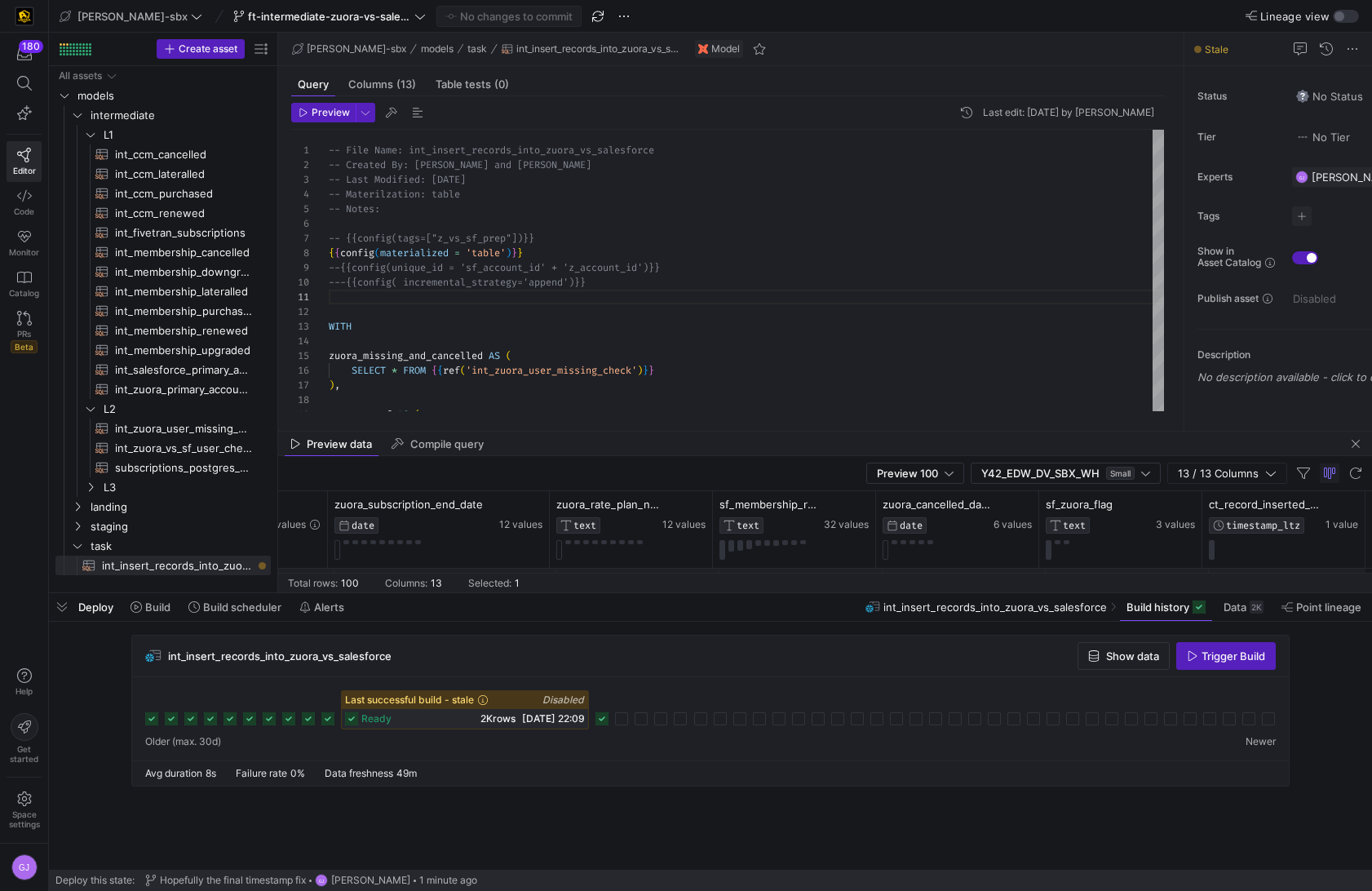
click at [601, 716] on icon at bounding box center [601, 718] width 13 height 13
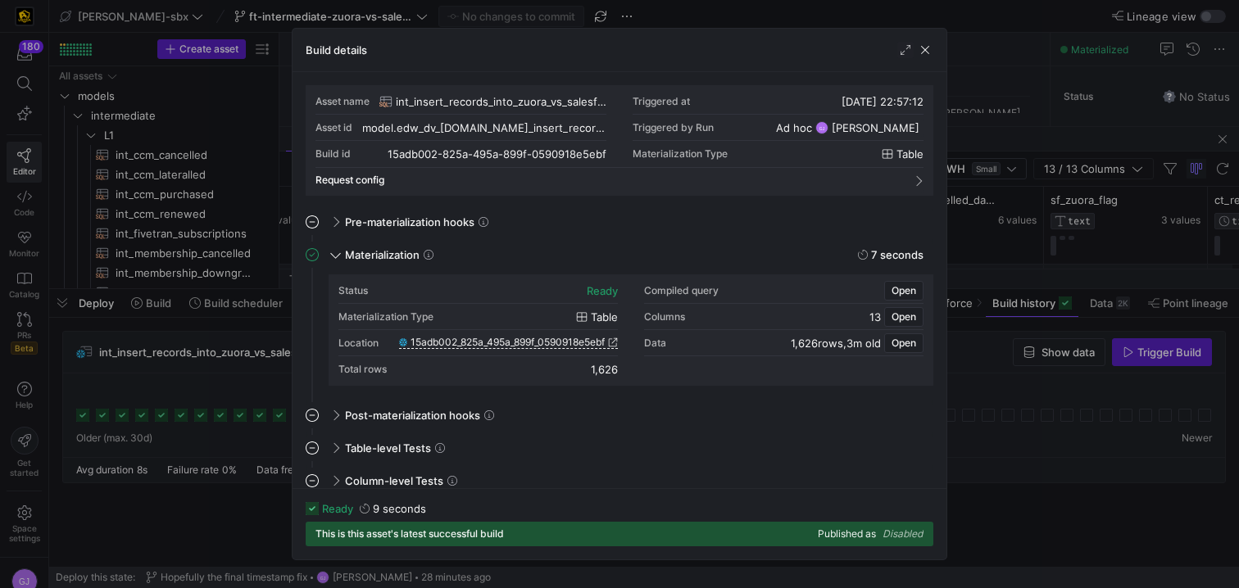
scroll to position [148, 0]
click at [921, 50] on span "button" at bounding box center [925, 50] width 16 height 16
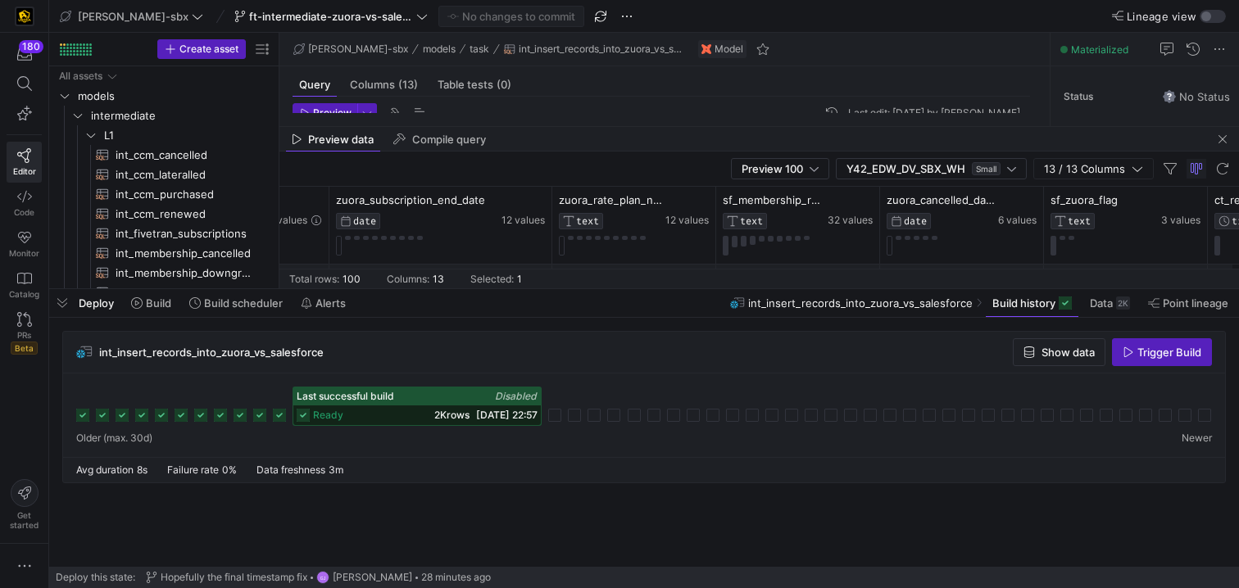
click at [663, 270] on y42-table-data-footer "Total rows: 100 Columns: 13 Selected: 1" at bounding box center [759, 279] width 960 height 20
click at [662, 266] on div "Gold - Monthly" at bounding box center [634, 282] width 144 height 32
click at [662, 226] on y42-database-column-type-icon "TEXT" at bounding box center [610, 221] width 103 height 16
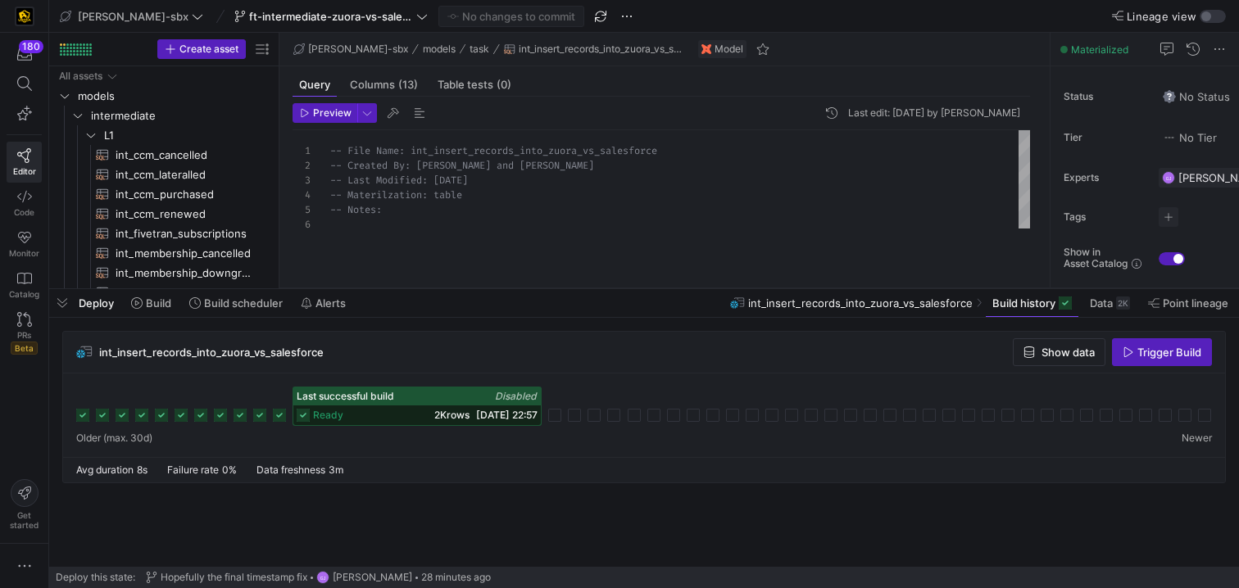
drag, startPoint x: 600, startPoint y: 125, endPoint x: 549, endPoint y: 461, distance: 339.8
click at [549, 461] on as-split "[PERSON_NAME]-sbx ft-intermediate-zuora-vs-salesforce-08052025 No changes to co…" at bounding box center [644, 294] width 1190 height 588
